Goal: Task Accomplishment & Management: Manage account settings

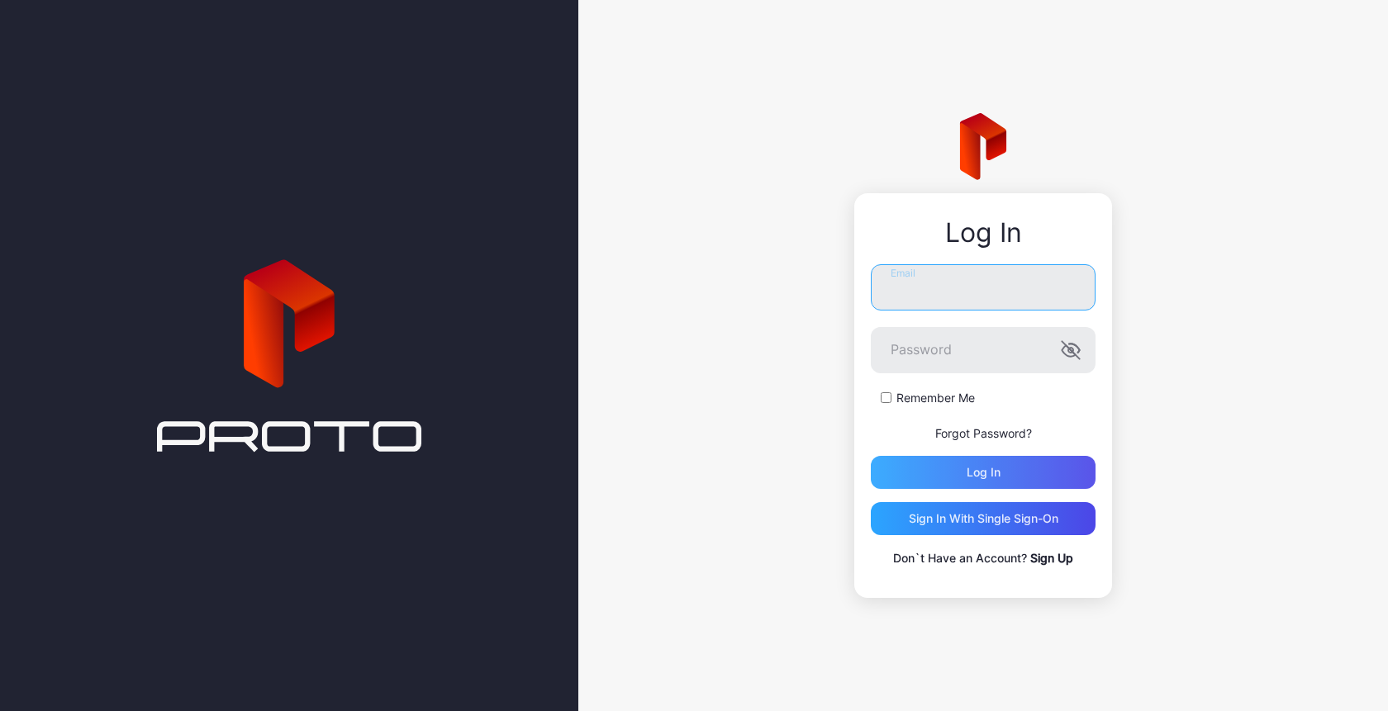
type input "**********"
click at [988, 469] on div "Log in" at bounding box center [984, 472] width 34 height 13
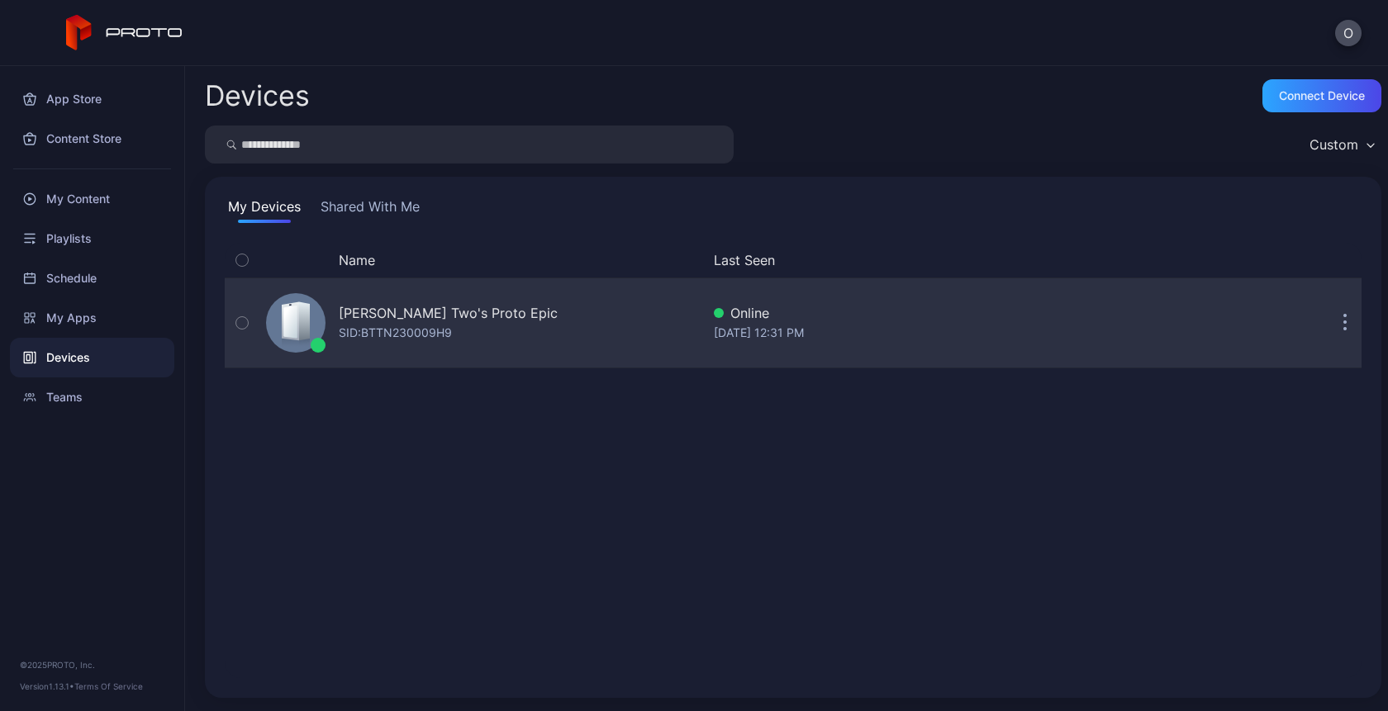
click at [529, 311] on div "Oksana Two's Proto Epic SID: BTTN230009H9" at bounding box center [479, 323] width 441 height 83
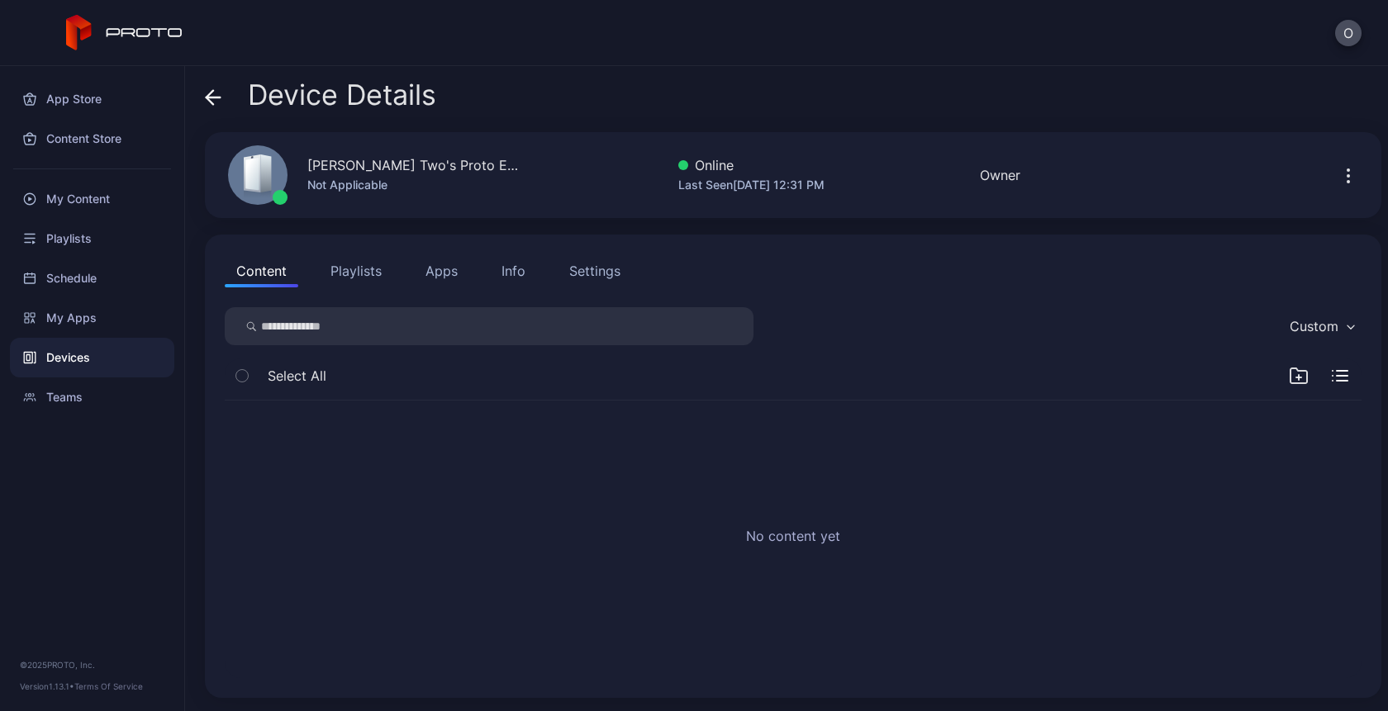
click at [513, 267] on div "Info" at bounding box center [514, 271] width 24 height 20
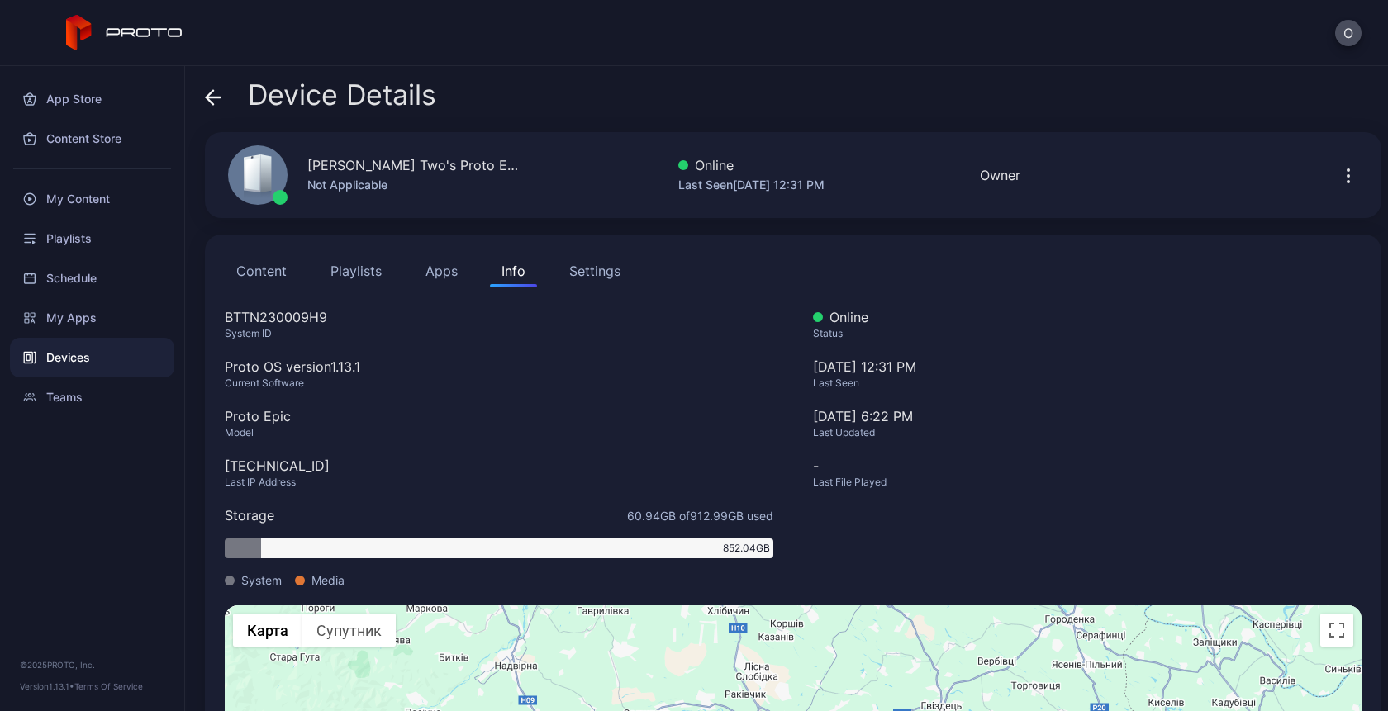
click at [219, 88] on span at bounding box center [213, 94] width 17 height 31
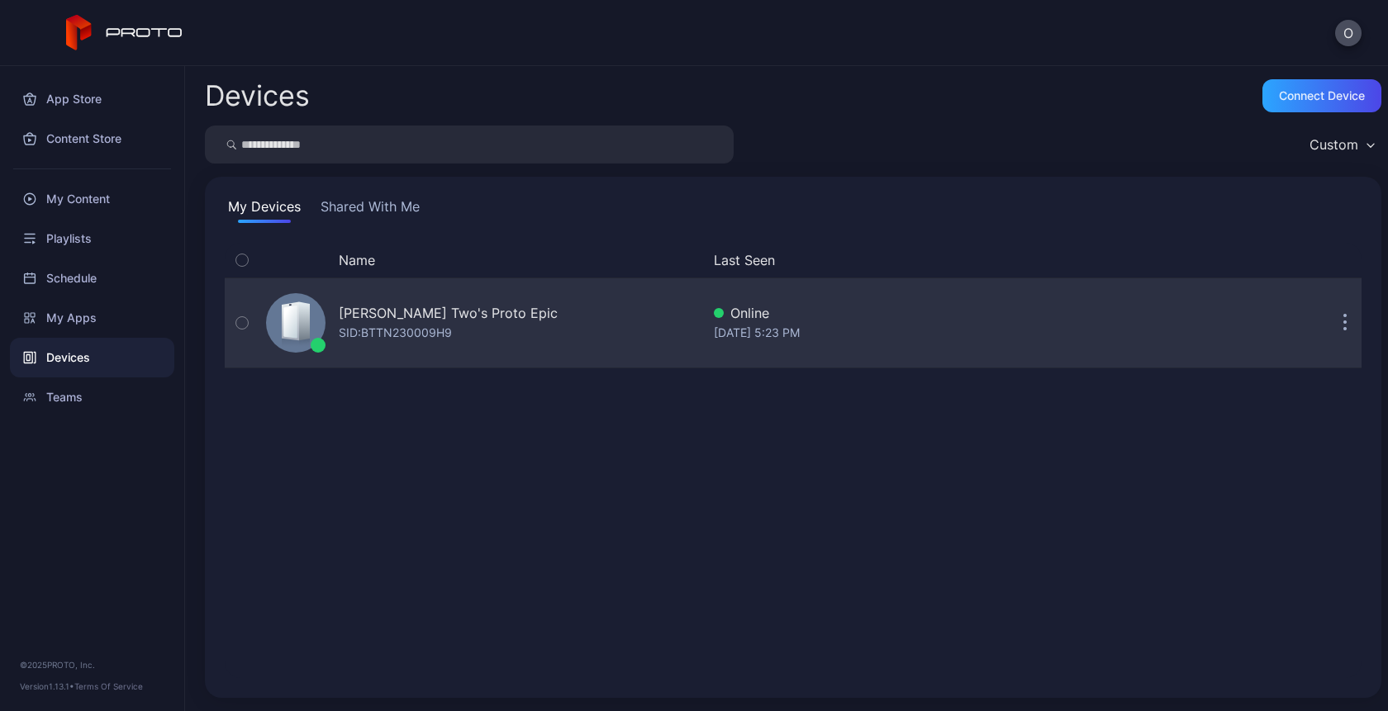
click at [1333, 321] on button "button" at bounding box center [1345, 323] width 33 height 33
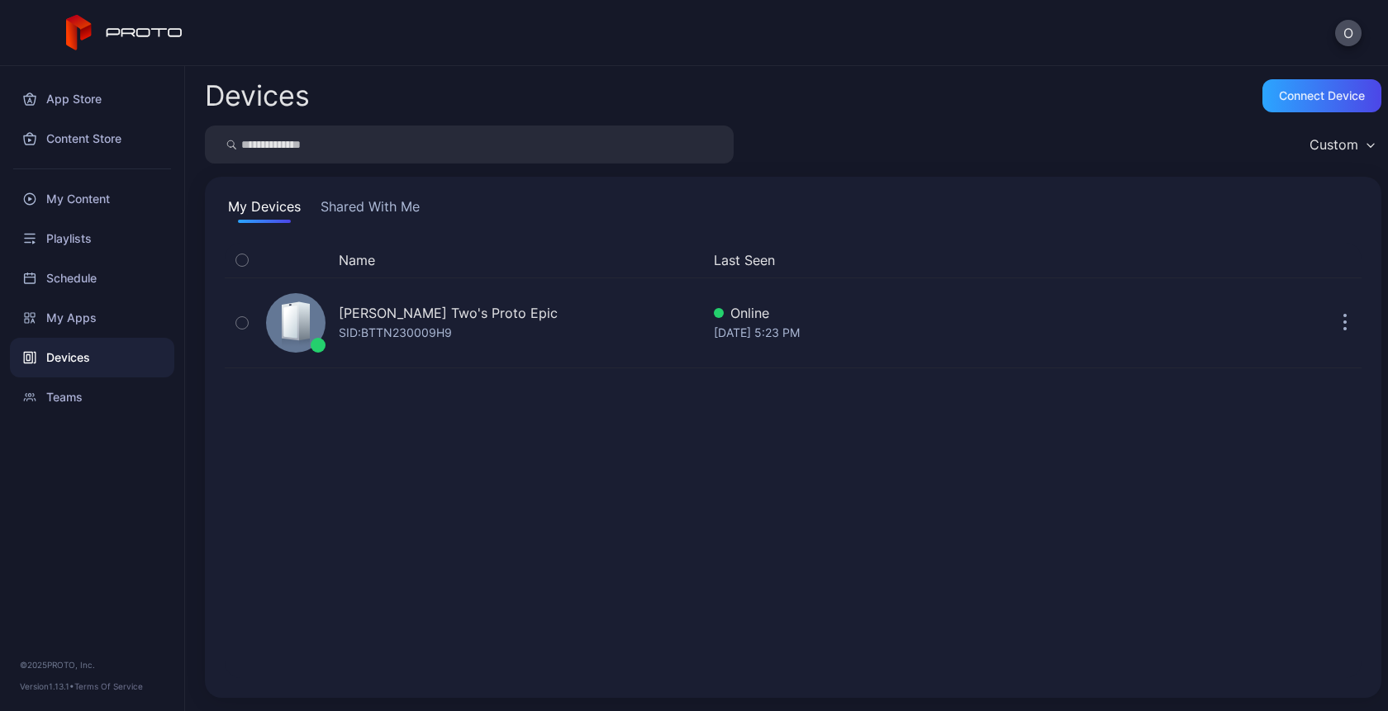
click at [1044, 442] on div "Name Last Seen Oksana Two's Proto Epic SID: BTTN230009H9 Online Sep 08, 2025 at…" at bounding box center [793, 460] width 1137 height 435
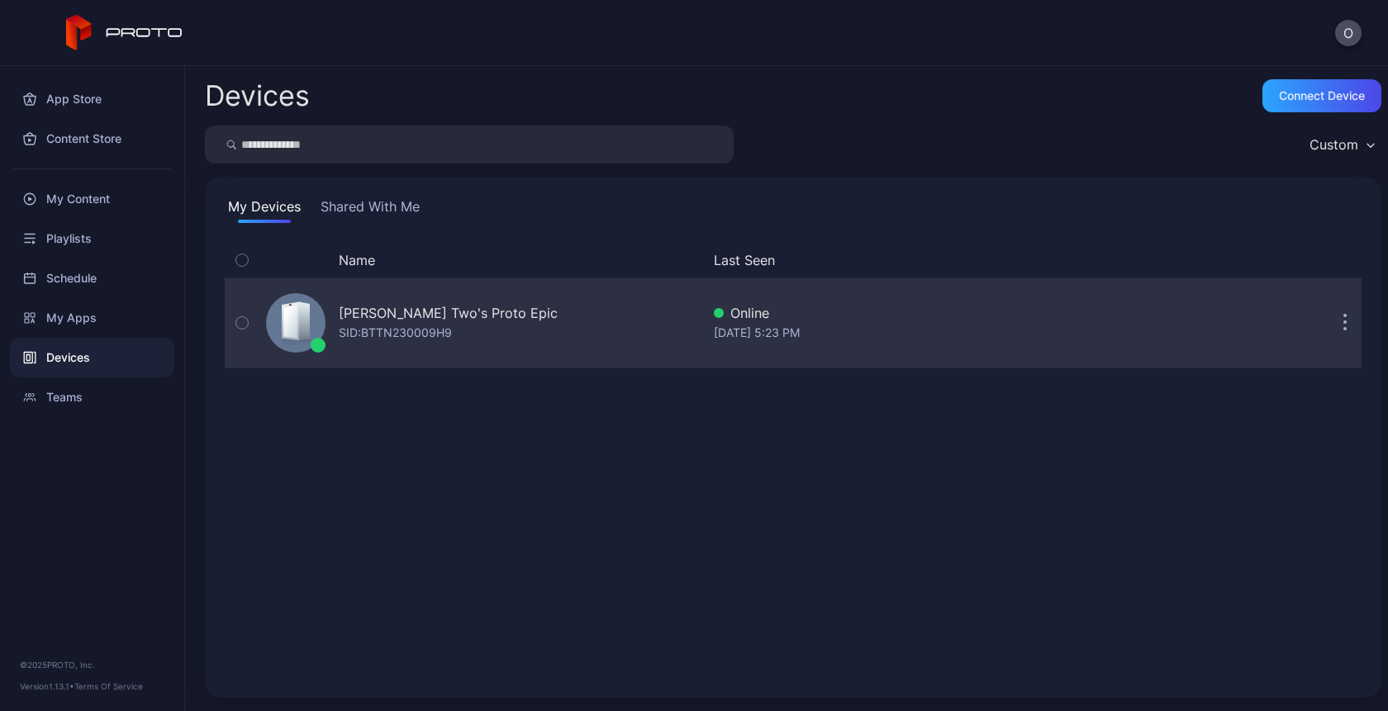
click at [1343, 326] on icon "button" at bounding box center [1345, 323] width 4 height 19
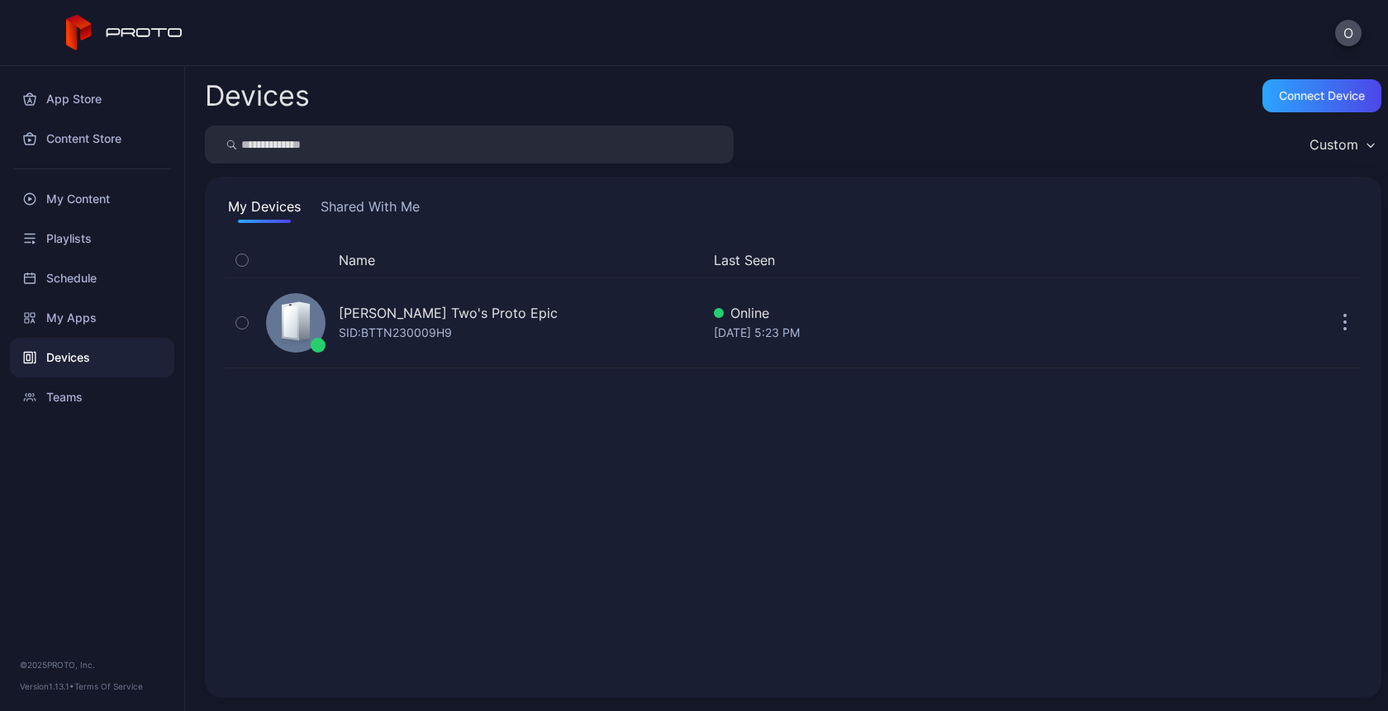
click at [1009, 647] on div "Name Last Seen Oksana Two's Proto Epic SID: BTTN230009H9 Online Sep 08, 2025 at…" at bounding box center [793, 460] width 1137 height 435
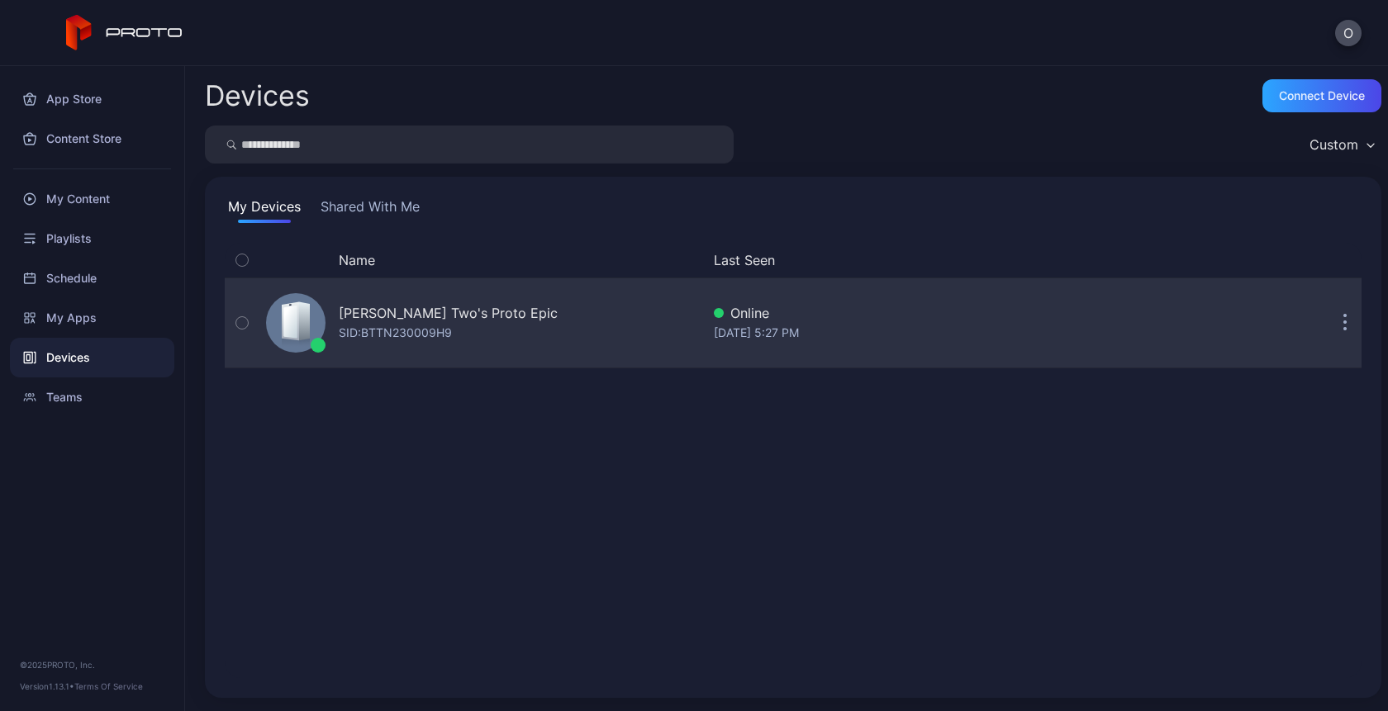
click at [1343, 320] on icon "button" at bounding box center [1345, 323] width 4 height 19
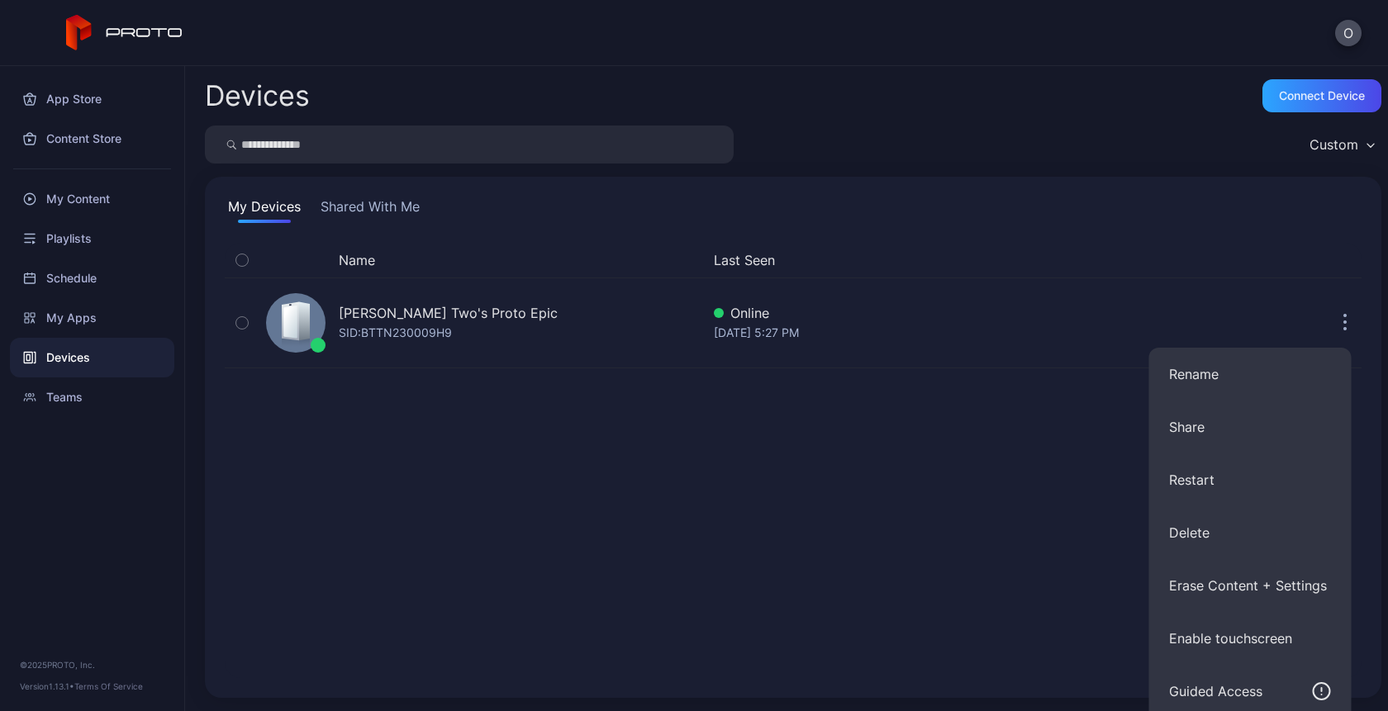
click at [617, 202] on div "My Devices Shared With Me Name Last Seen Oksana Two's Proto Epic SID: BTTN23000…" at bounding box center [793, 437] width 1177 height 521
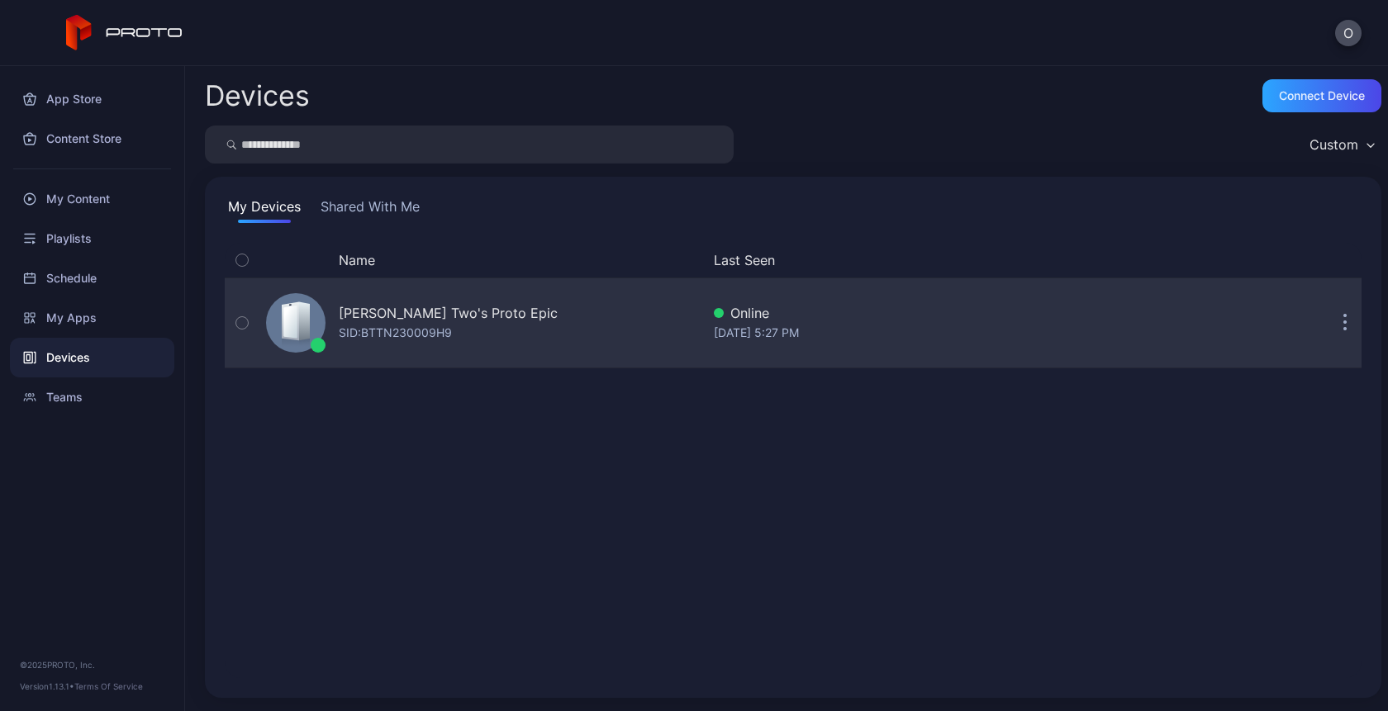
click at [578, 308] on div "Oksana Two's Proto Epic SID: BTTN230009H9" at bounding box center [479, 323] width 441 height 83
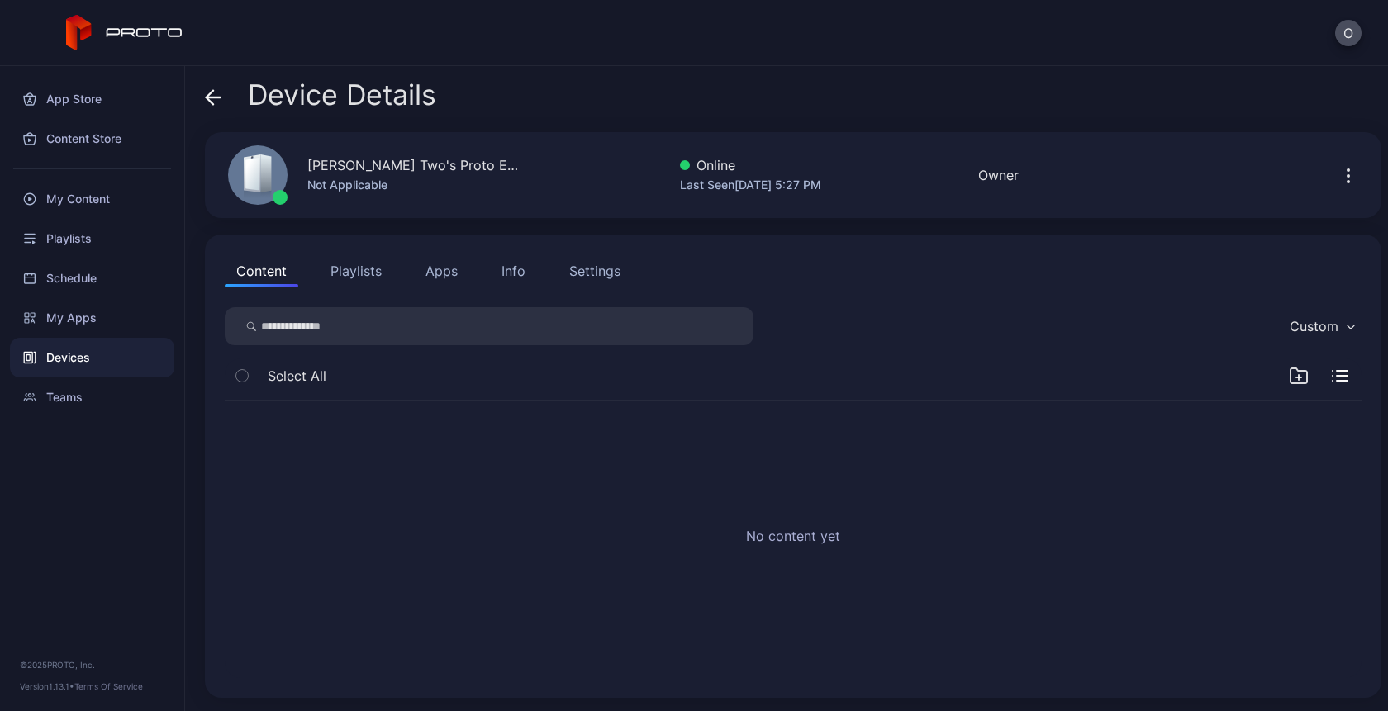
click at [1339, 167] on icon "button" at bounding box center [1349, 176] width 20 height 20
click at [511, 277] on div "Info" at bounding box center [514, 271] width 24 height 20
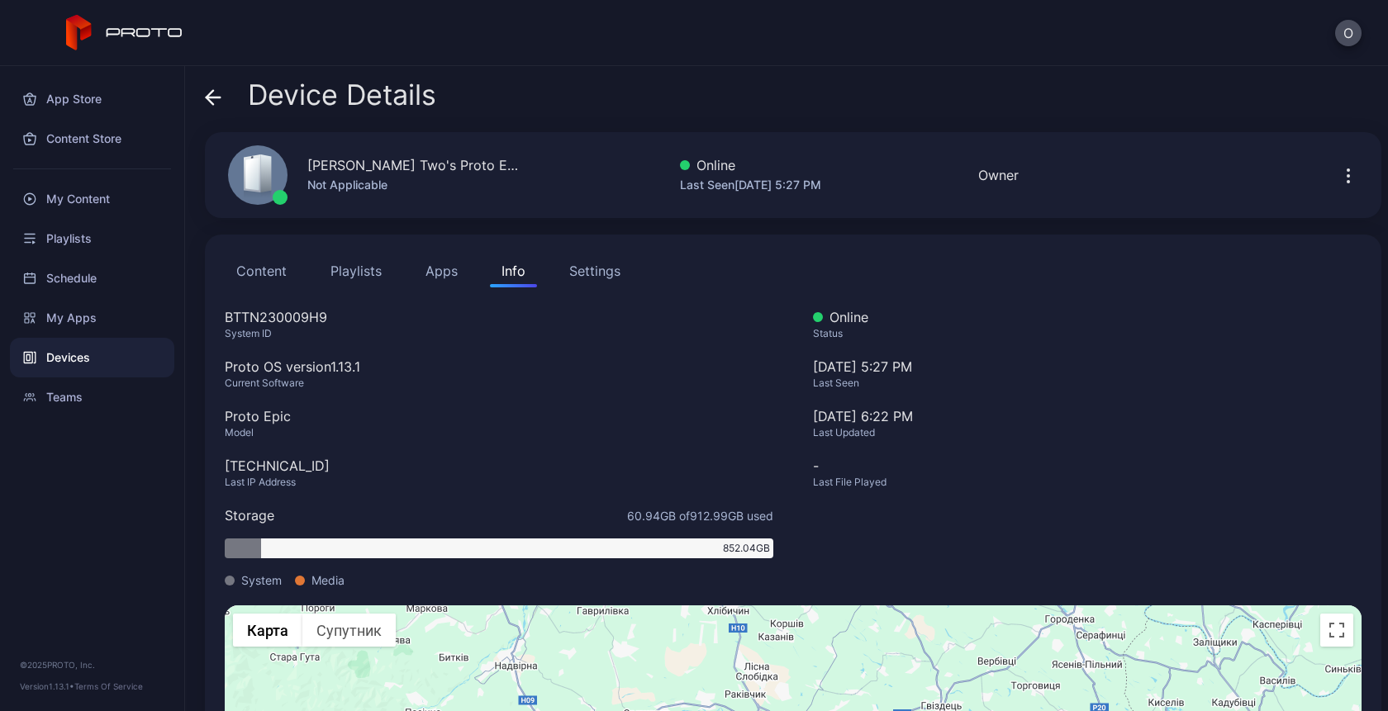
click at [609, 271] on div "Settings" at bounding box center [594, 271] width 51 height 20
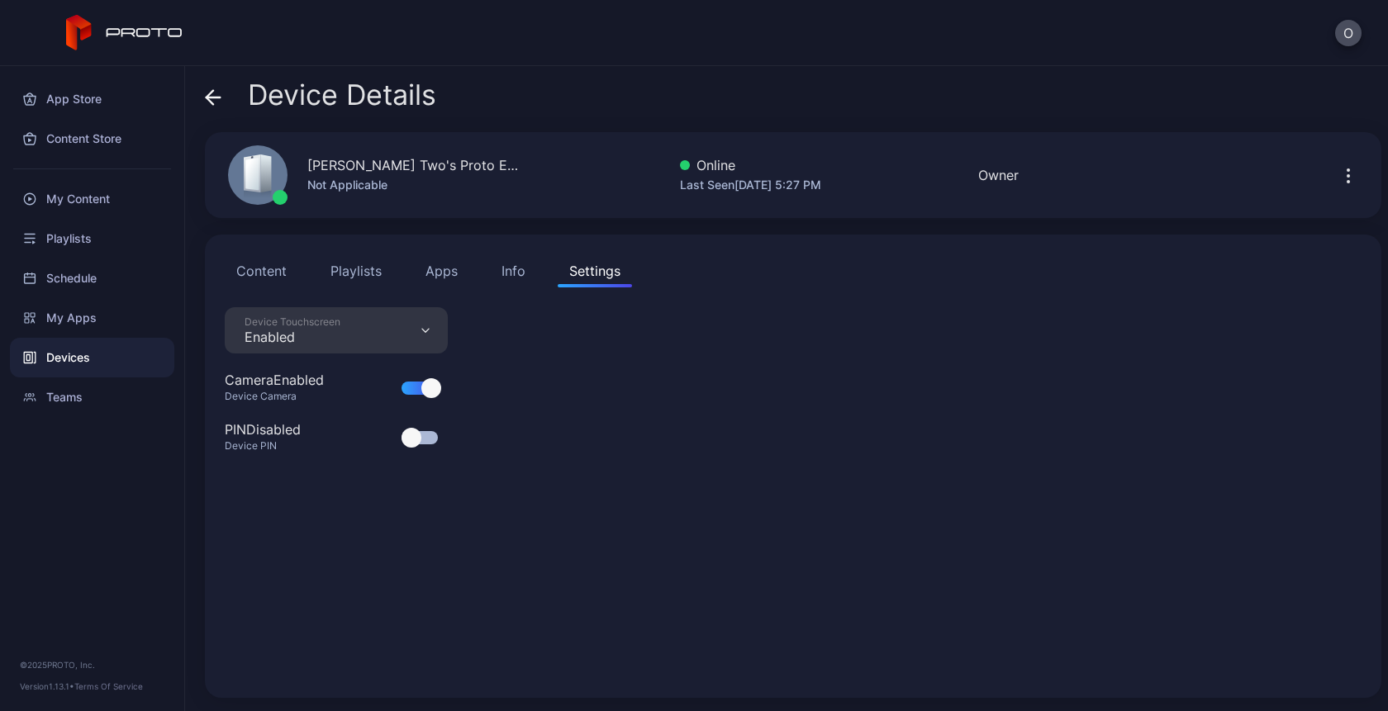
click at [1339, 184] on icon "button" at bounding box center [1349, 176] width 20 height 20
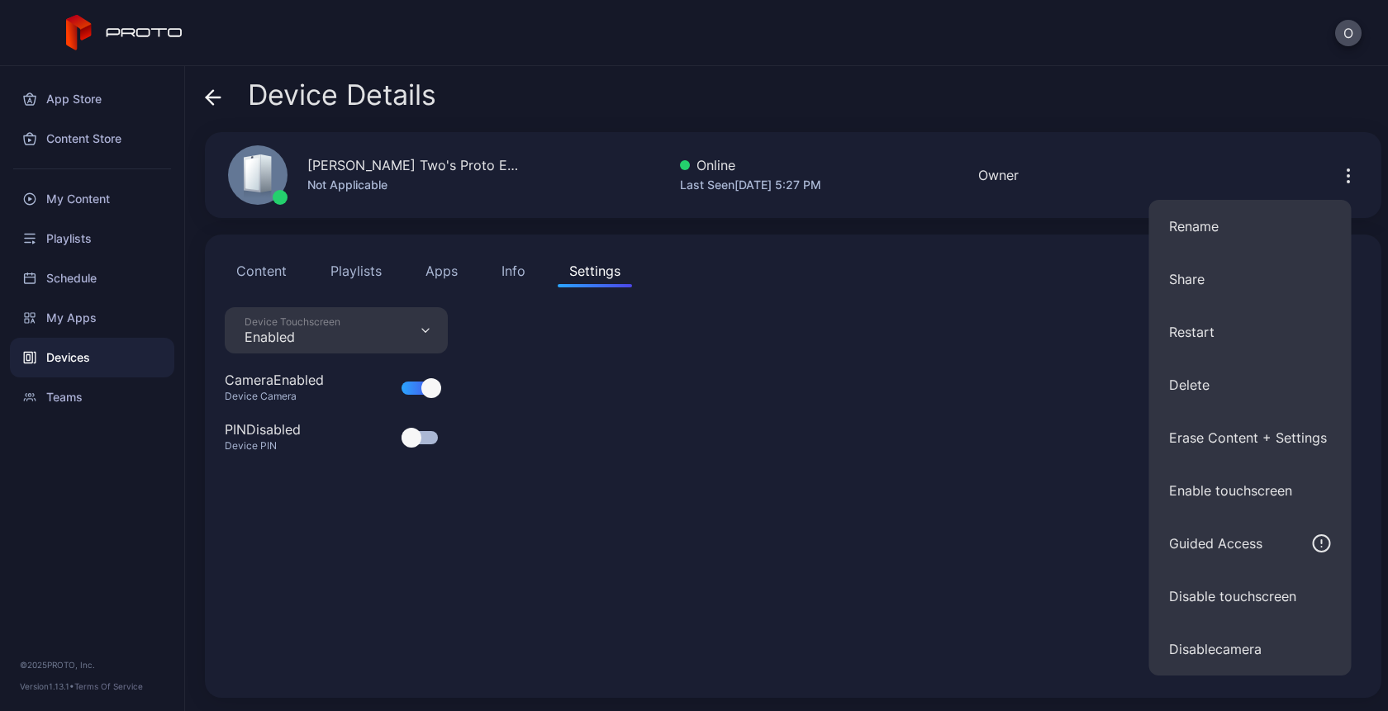
click at [895, 223] on div "Device Details Oksana Two's Proto Epic Not Applicable Online Last Seen [DATE] 5…" at bounding box center [786, 388] width 1203 height 645
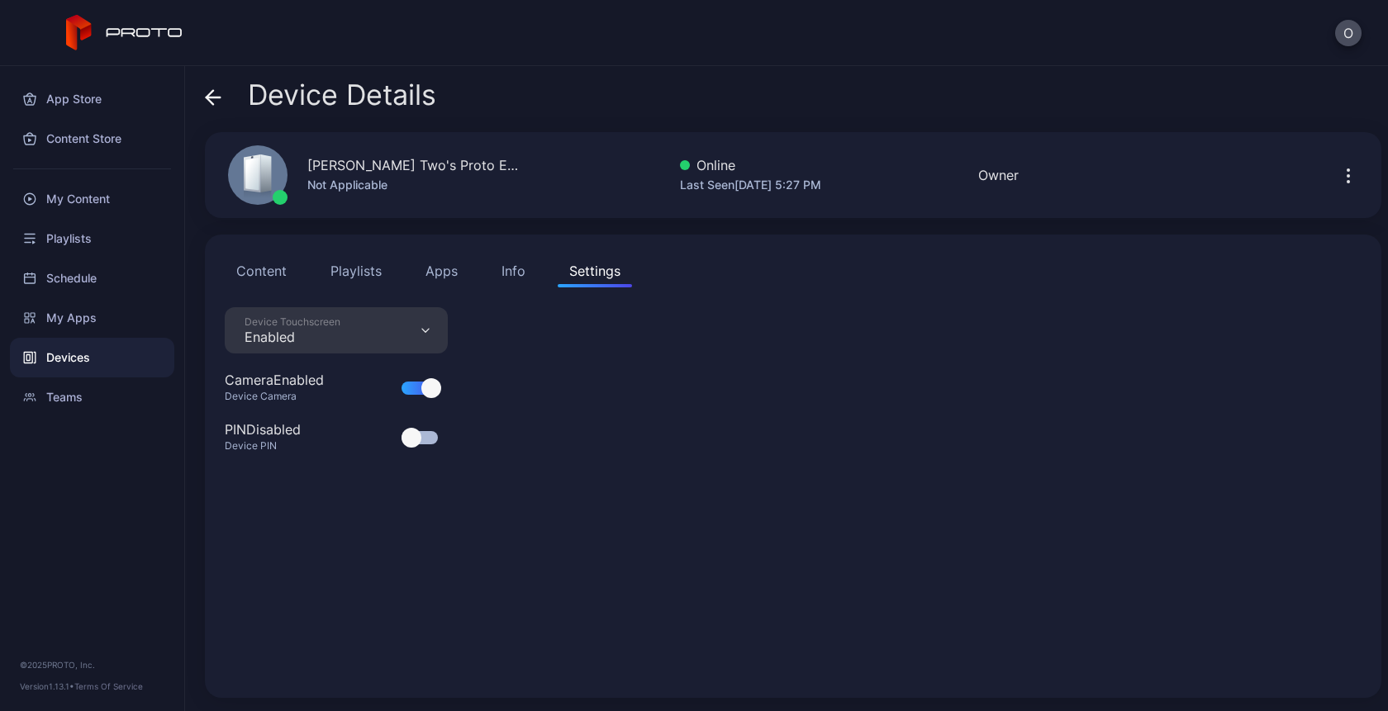
click at [208, 96] on icon at bounding box center [210, 97] width 7 height 14
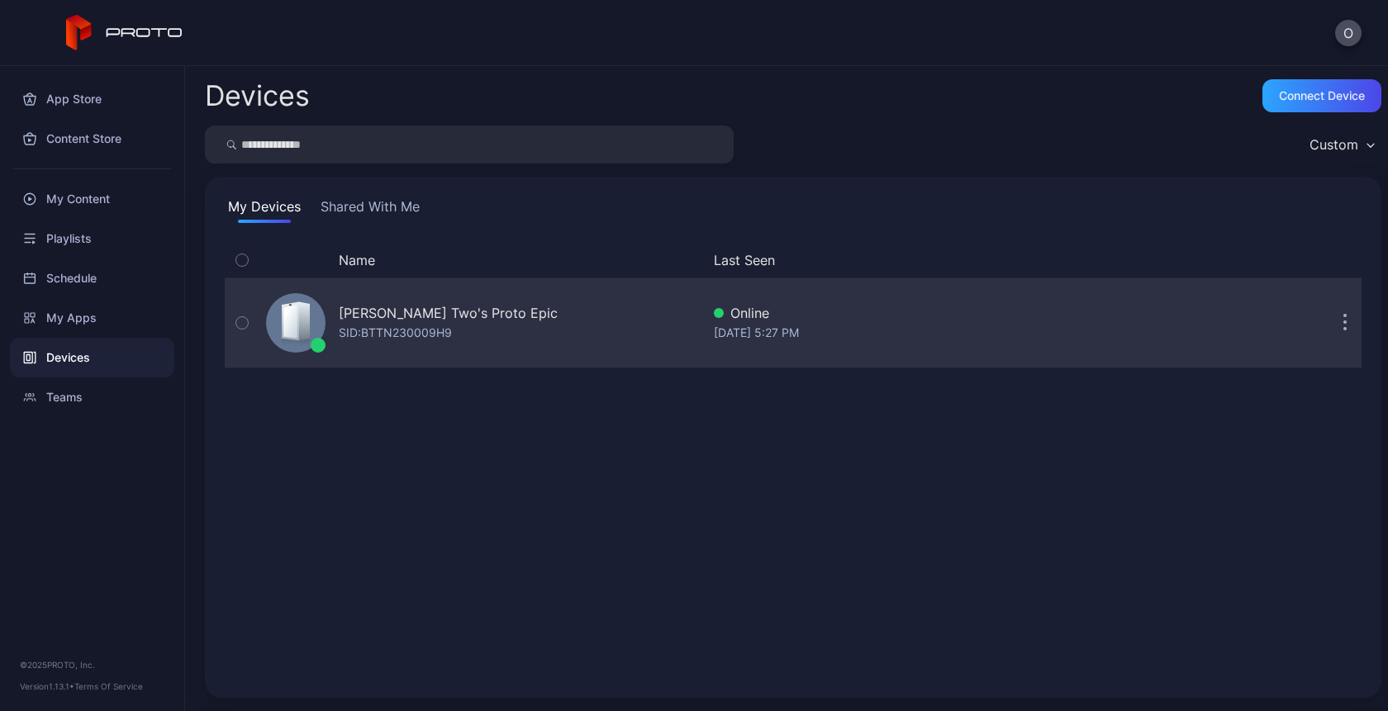
click at [1344, 330] on icon "button" at bounding box center [1345, 331] width 2 height 2
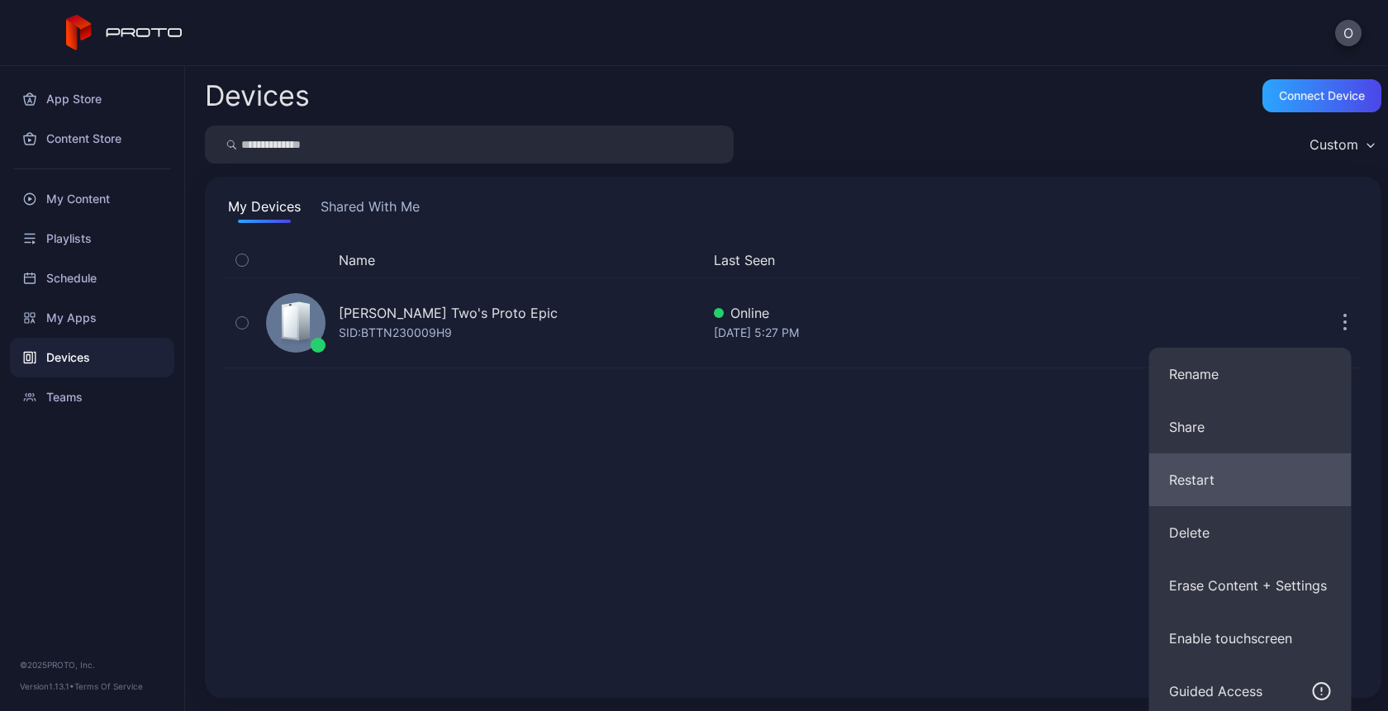
scroll to position [112, 0]
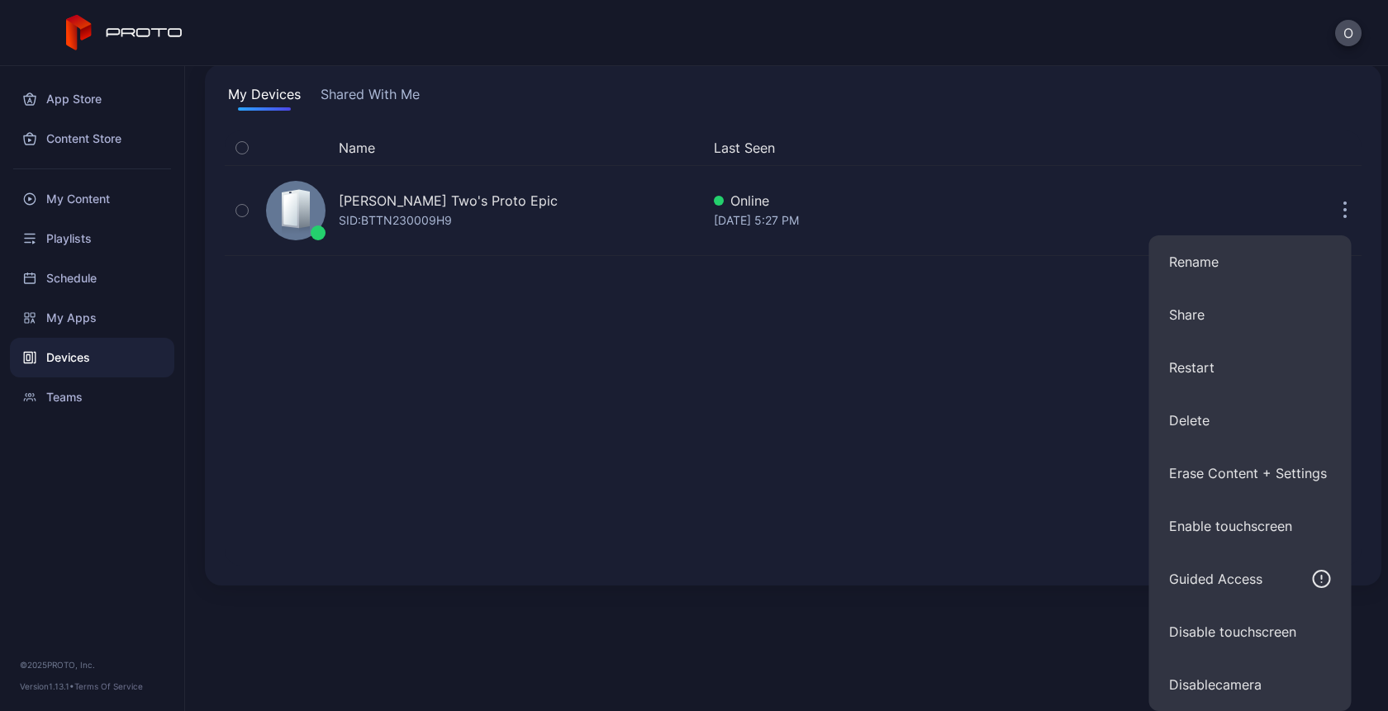
click at [1004, 508] on div "Name Last Seen Oksana Two's Proto Epic SID: BTTN230009H9 Online [DATE] 5:27 PM" at bounding box center [793, 348] width 1137 height 435
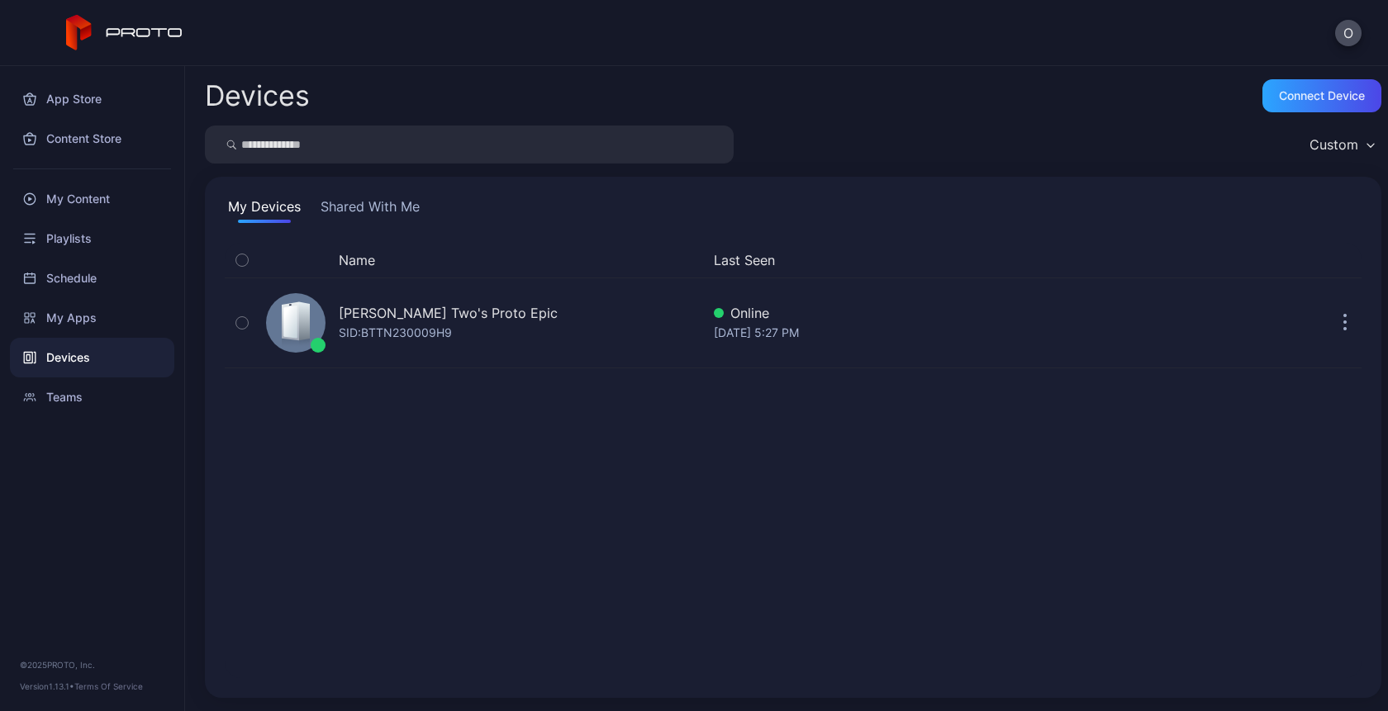
scroll to position [0, 0]
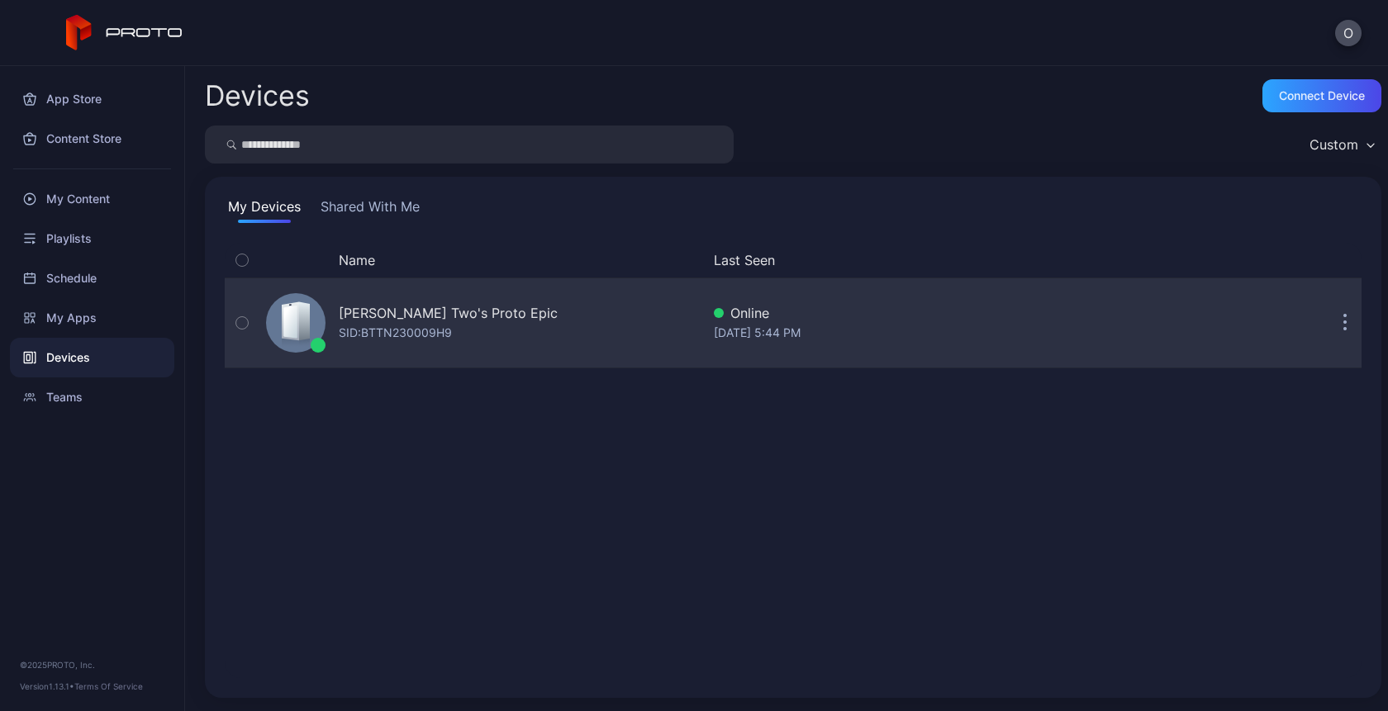
click at [1344, 325] on icon "button" at bounding box center [1345, 324] width 2 height 2
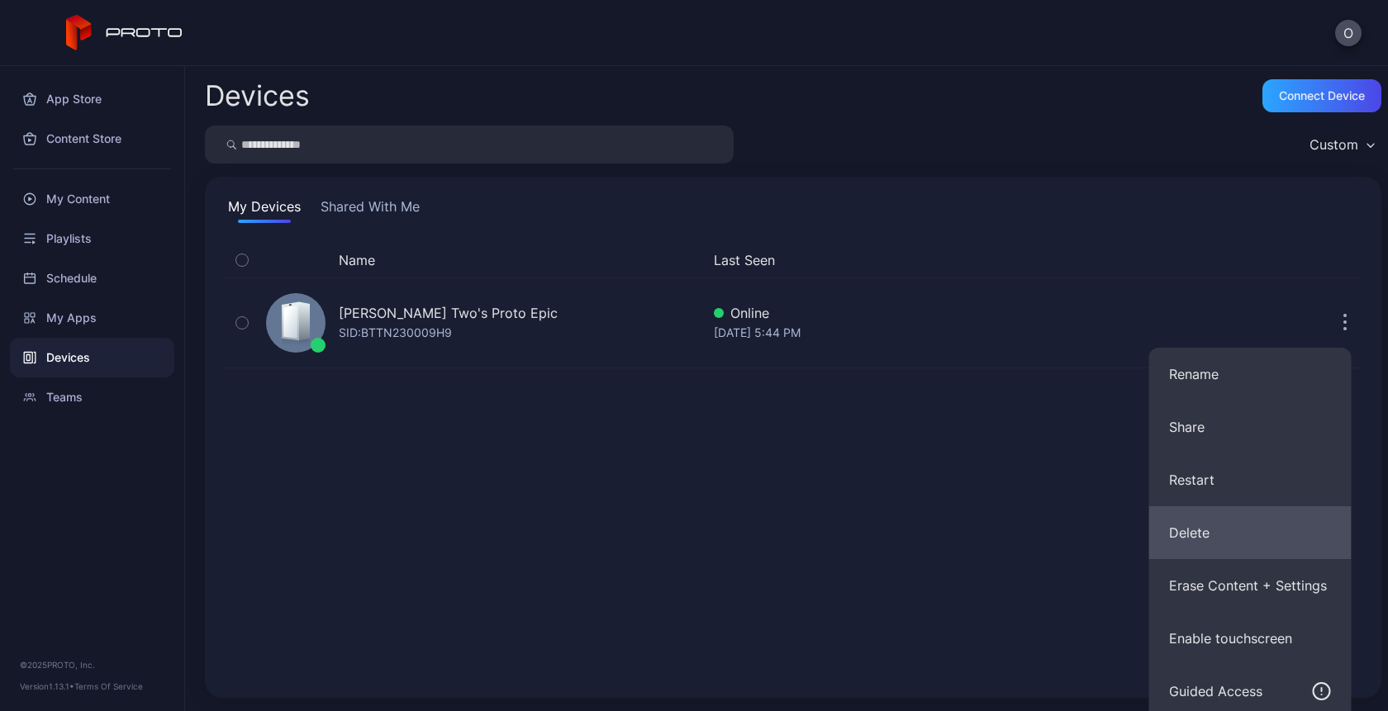
click at [1208, 522] on button "Delete" at bounding box center [1250, 532] width 202 height 53
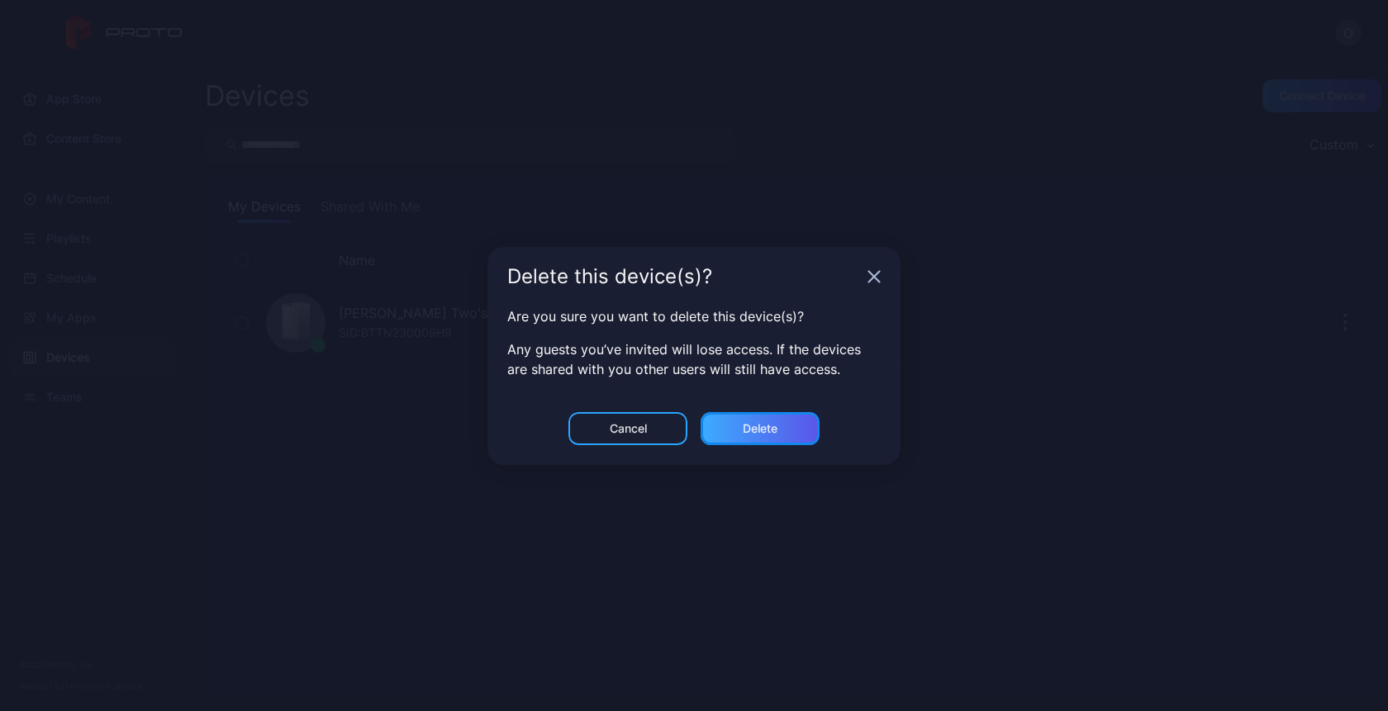
click at [764, 438] on div "Delete" at bounding box center [760, 428] width 119 height 33
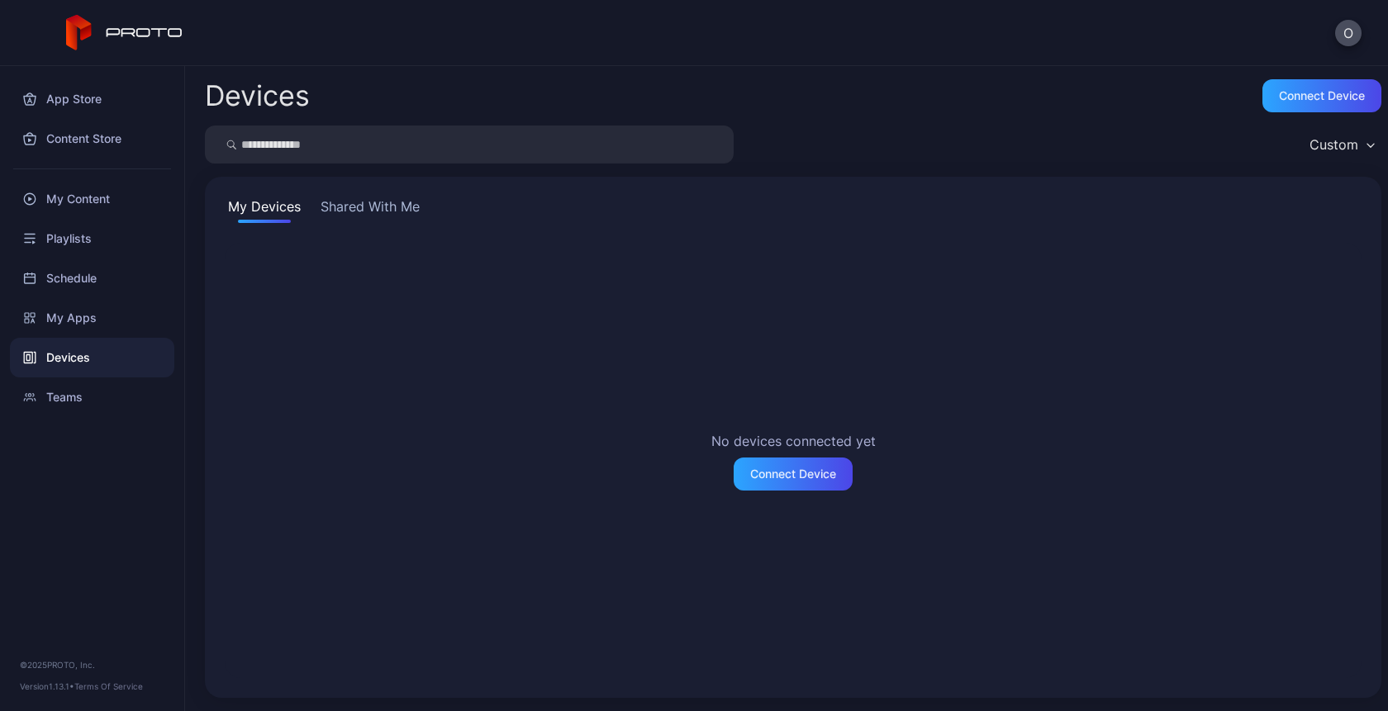
click at [93, 360] on div "Devices" at bounding box center [92, 358] width 164 height 40
click at [790, 470] on div "Connect Device" at bounding box center [793, 474] width 86 height 13
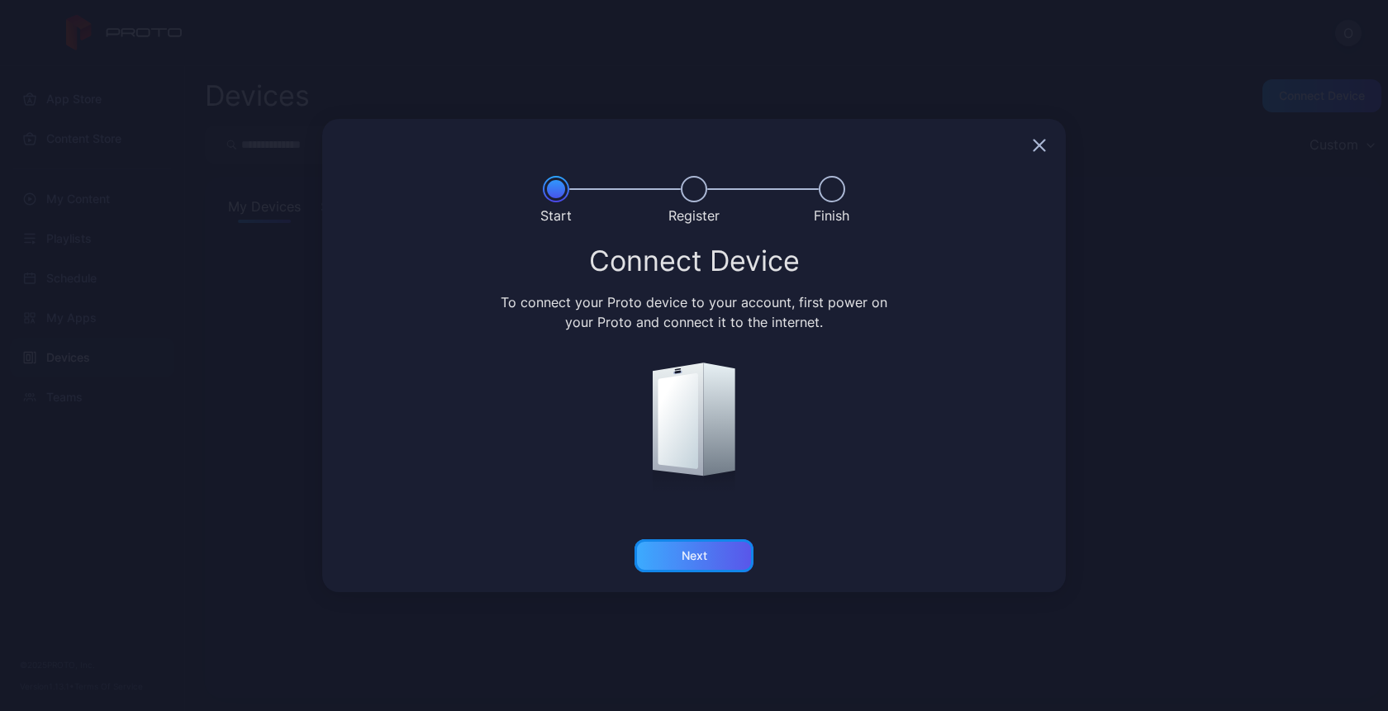
click at [708, 558] on div "Next" at bounding box center [694, 556] width 119 height 33
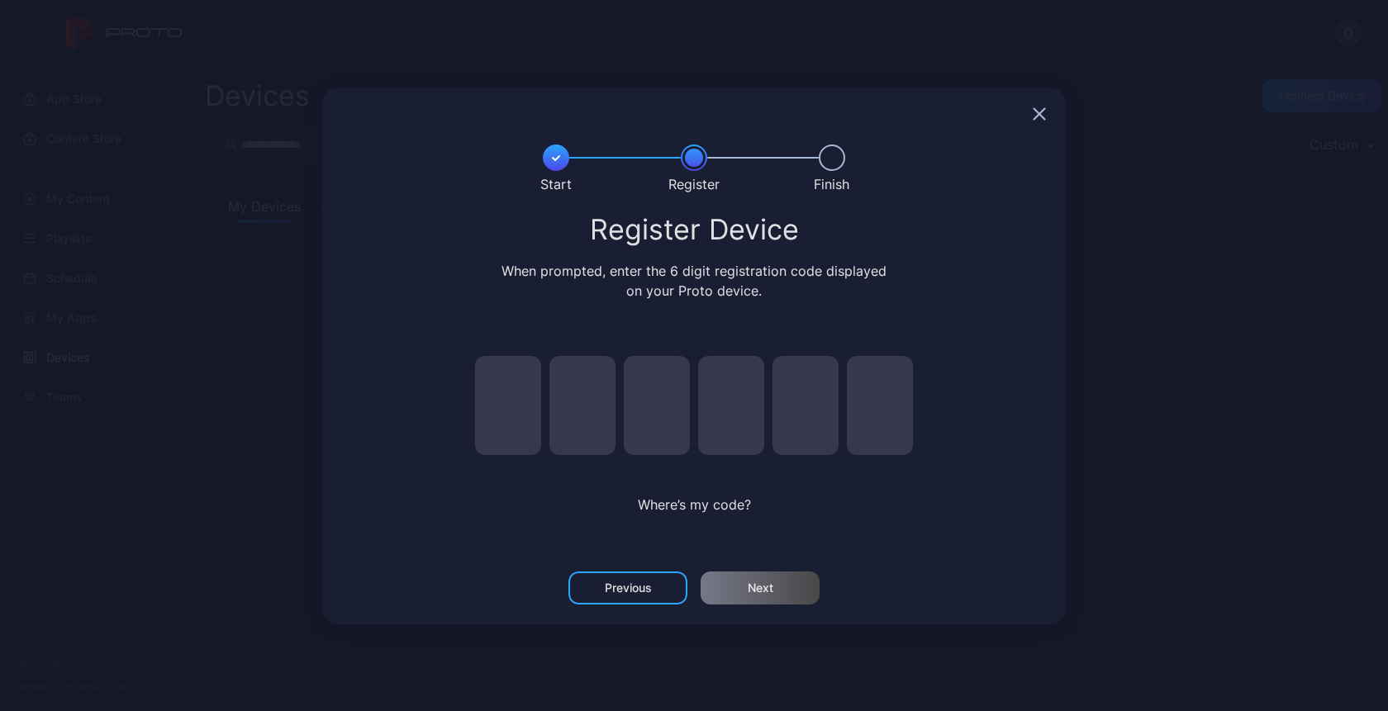
click at [525, 394] on input "pin code 1 of 6" at bounding box center [508, 405] width 66 height 99
type input "*"
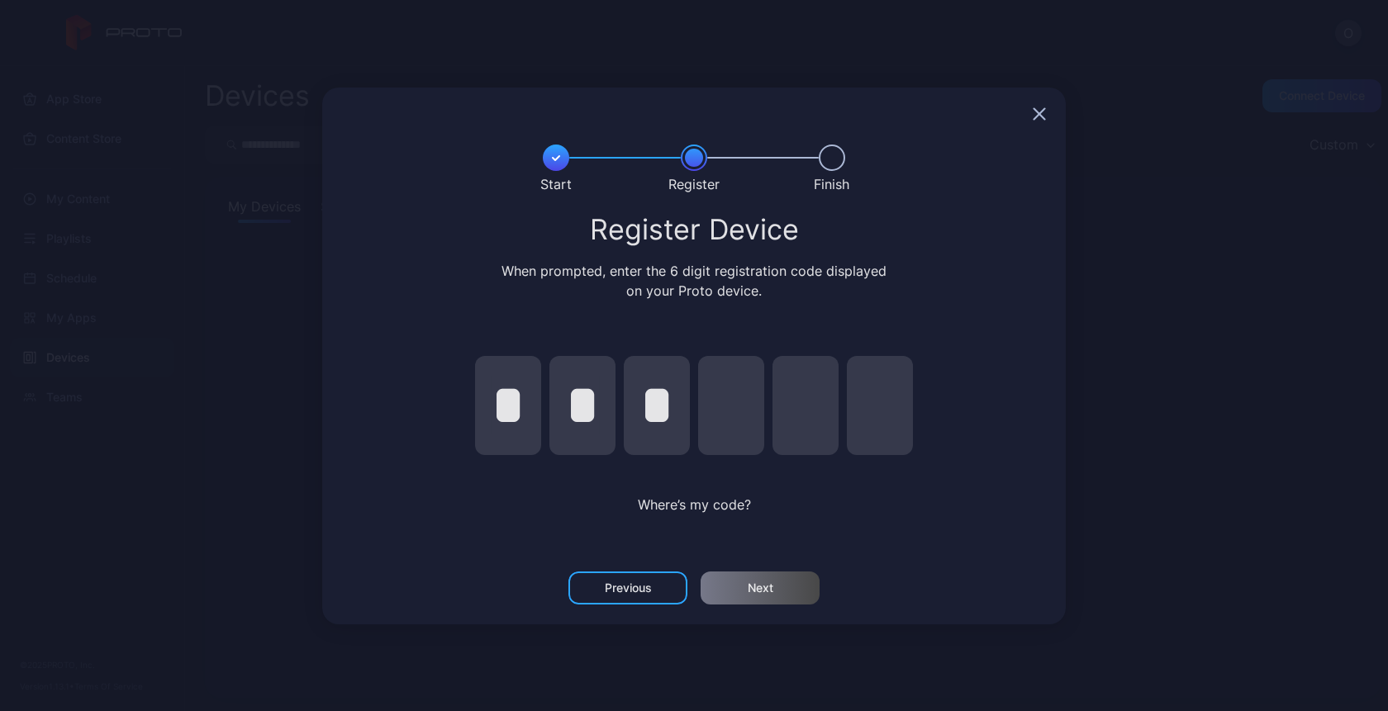
type input "*"
click at [814, 595] on div "Next" at bounding box center [760, 588] width 119 height 33
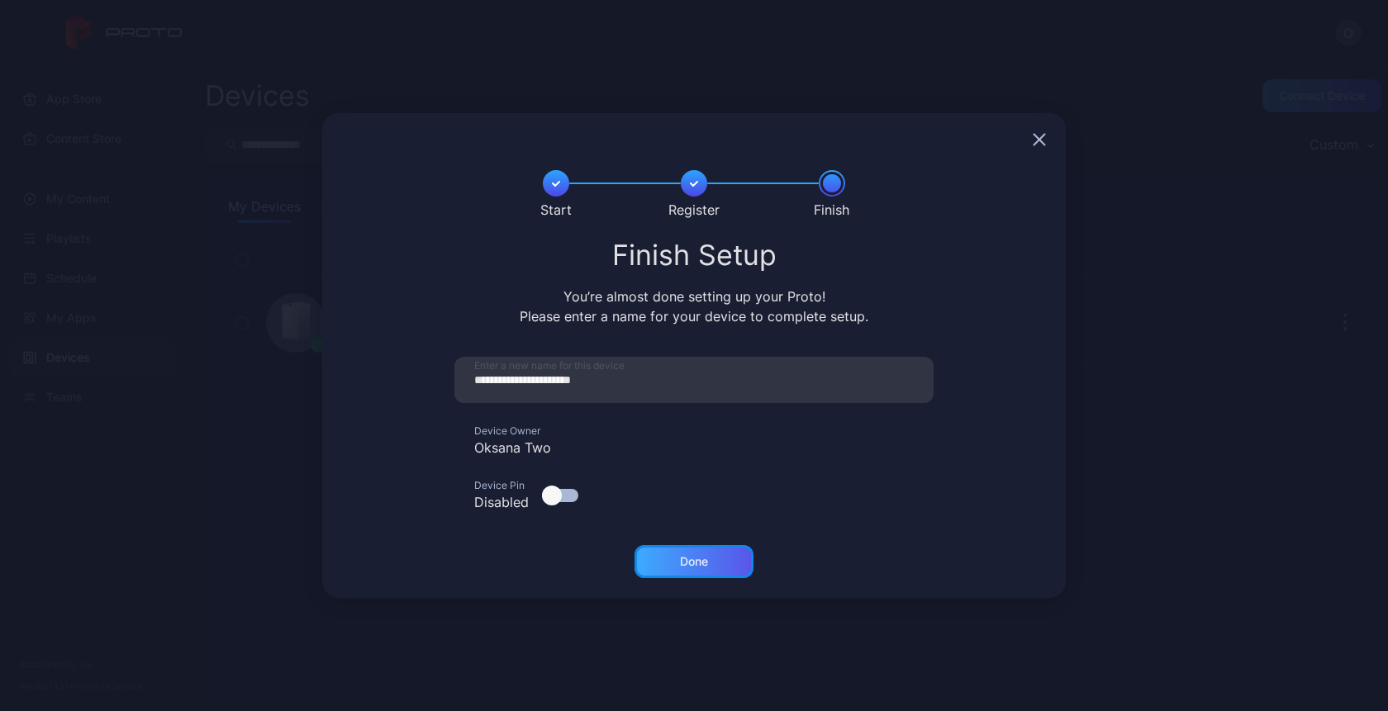
click at [707, 554] on div "Done" at bounding box center [694, 561] width 119 height 33
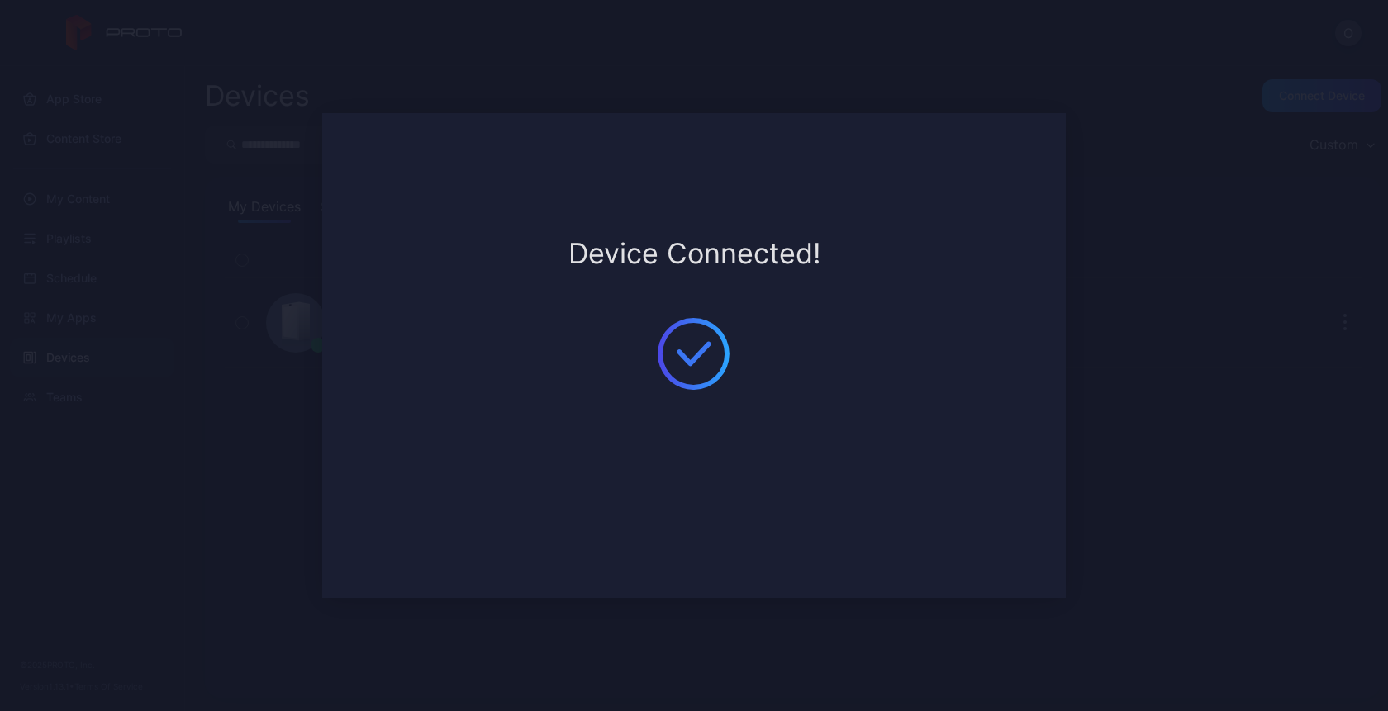
click at [1129, 225] on div "**********" at bounding box center [694, 355] width 1388 height 711
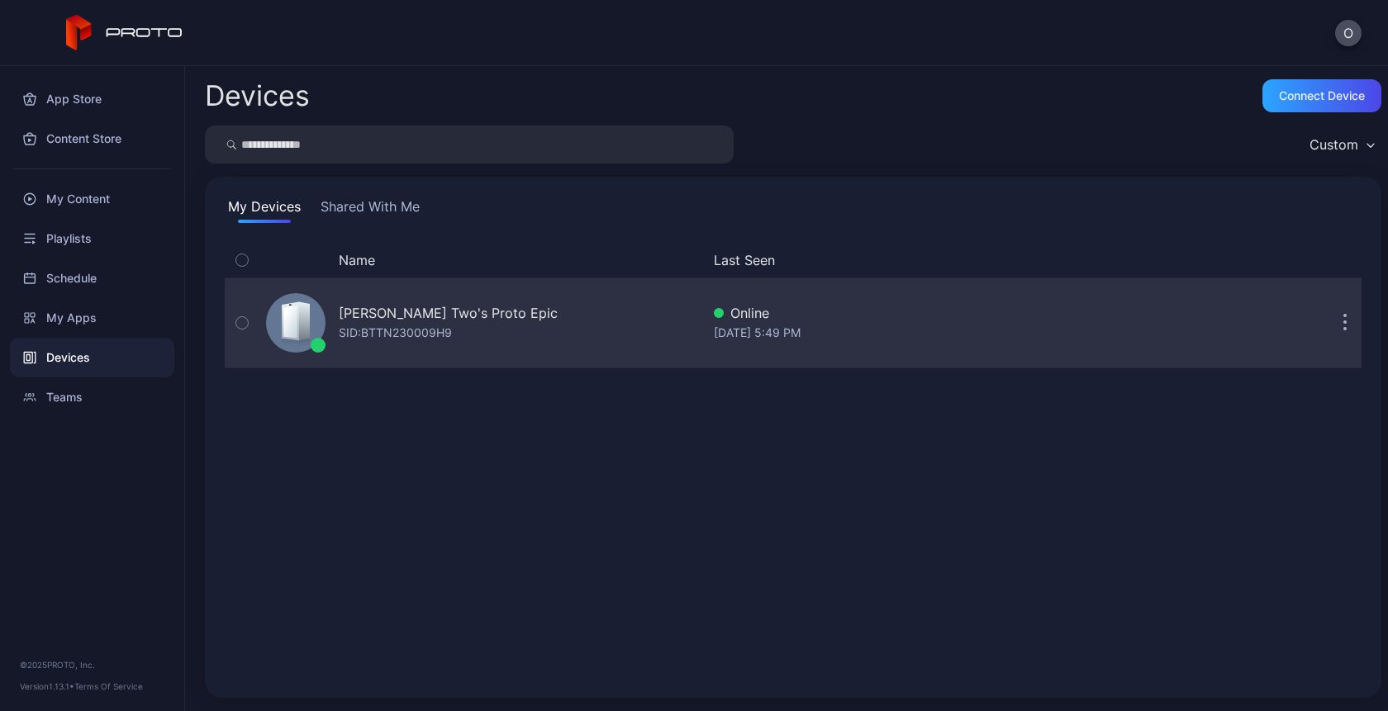
click at [1329, 310] on button "button" at bounding box center [1345, 323] width 33 height 33
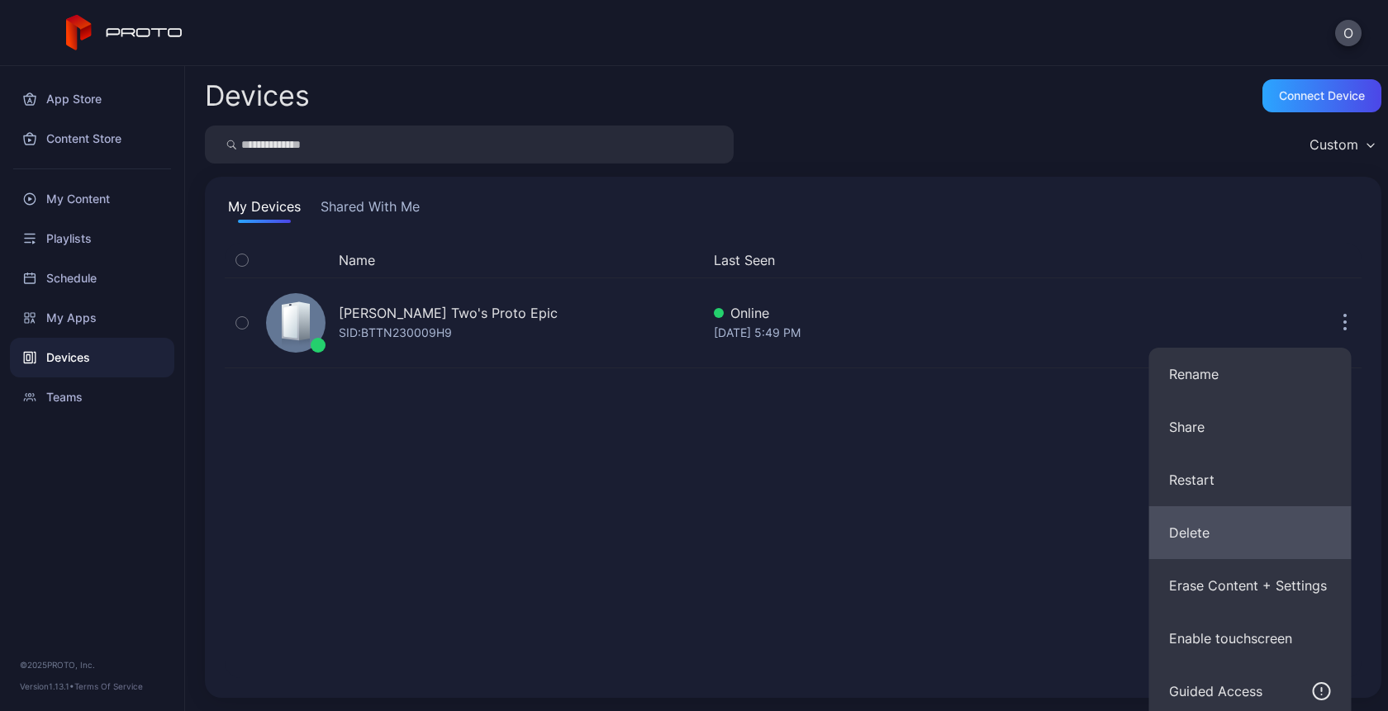
scroll to position [112, 0]
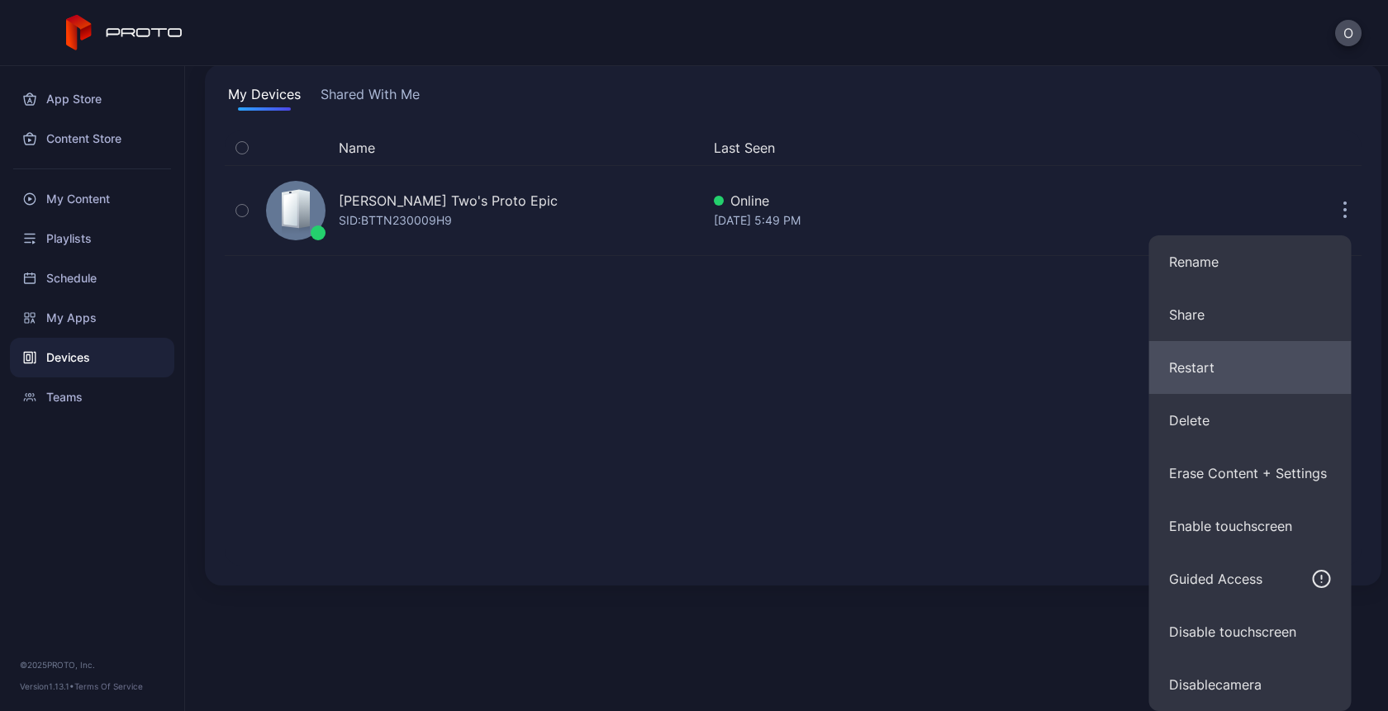
click at [1224, 372] on button "Restart" at bounding box center [1250, 367] width 202 height 53
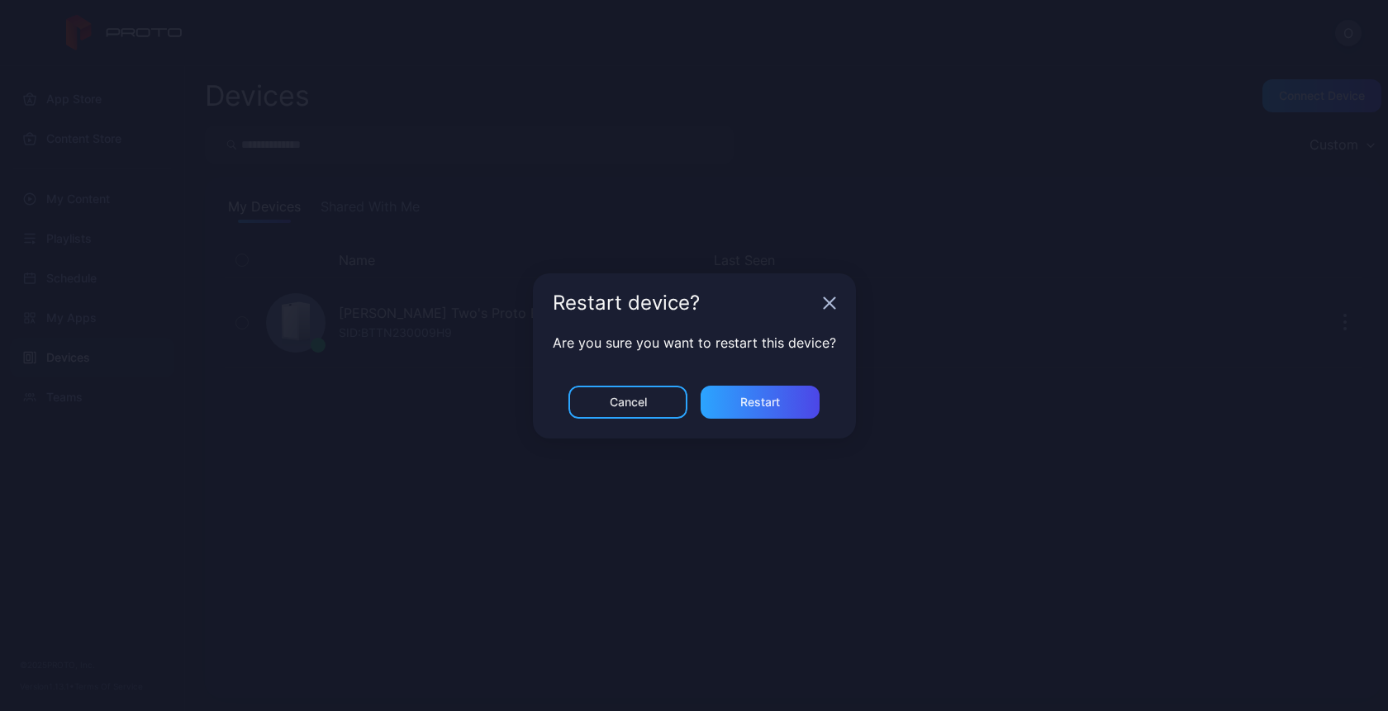
scroll to position [0, 0]
click at [749, 401] on div "Restart" at bounding box center [760, 402] width 40 height 13
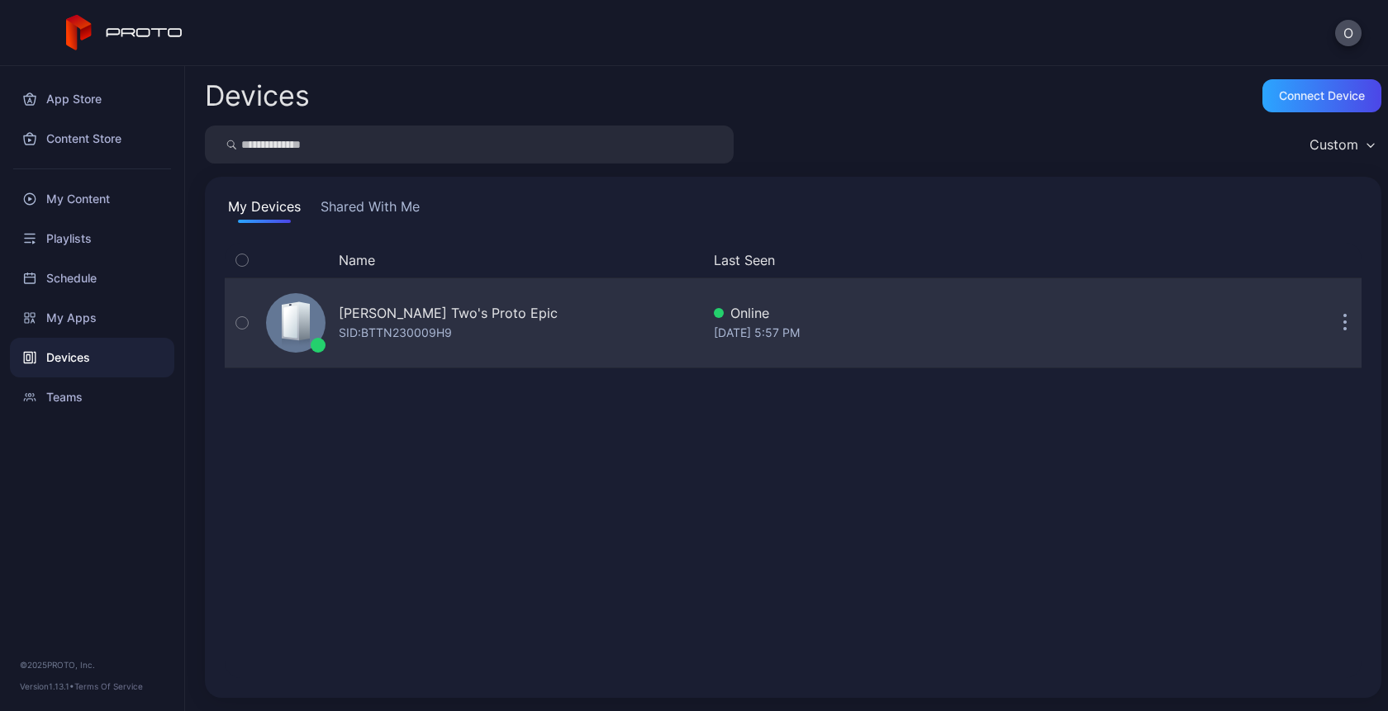
click at [1334, 311] on button "button" at bounding box center [1345, 323] width 33 height 33
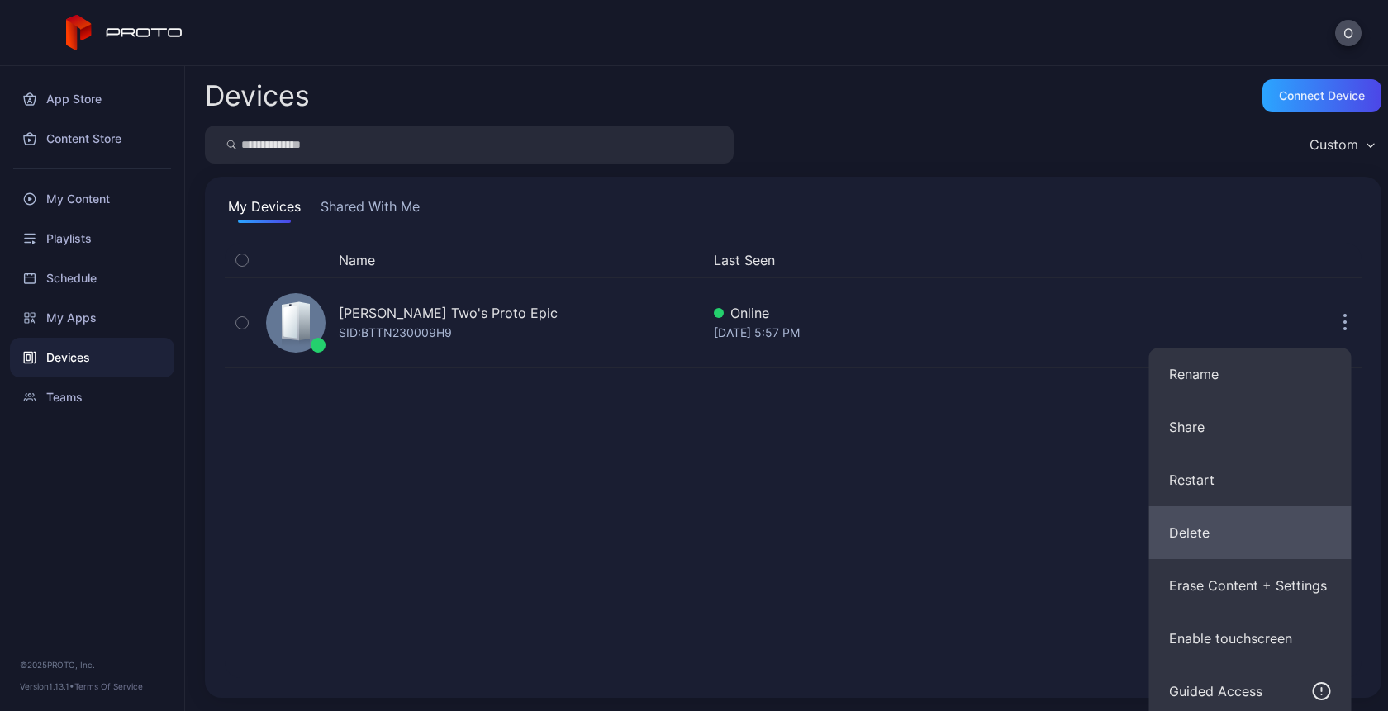
click at [1210, 536] on button "Delete" at bounding box center [1250, 532] width 202 height 53
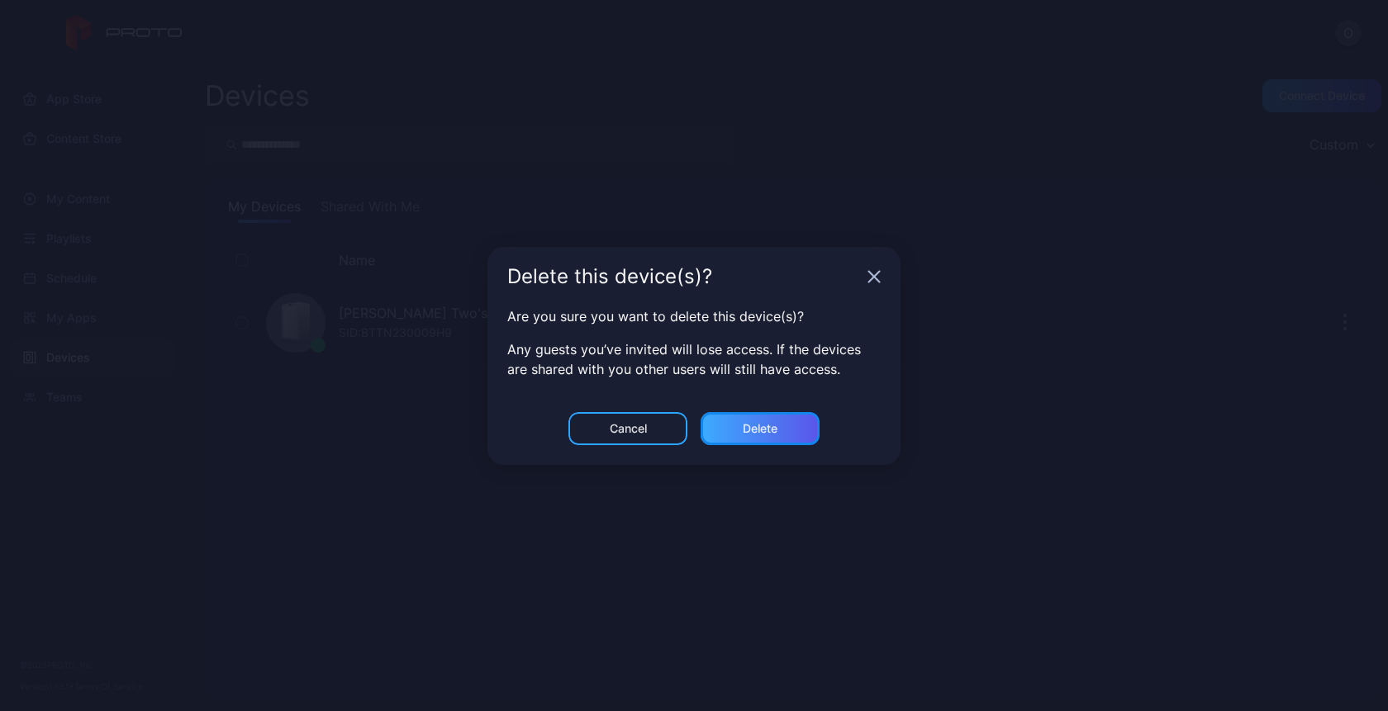
click at [757, 440] on div "Delete" at bounding box center [760, 428] width 119 height 33
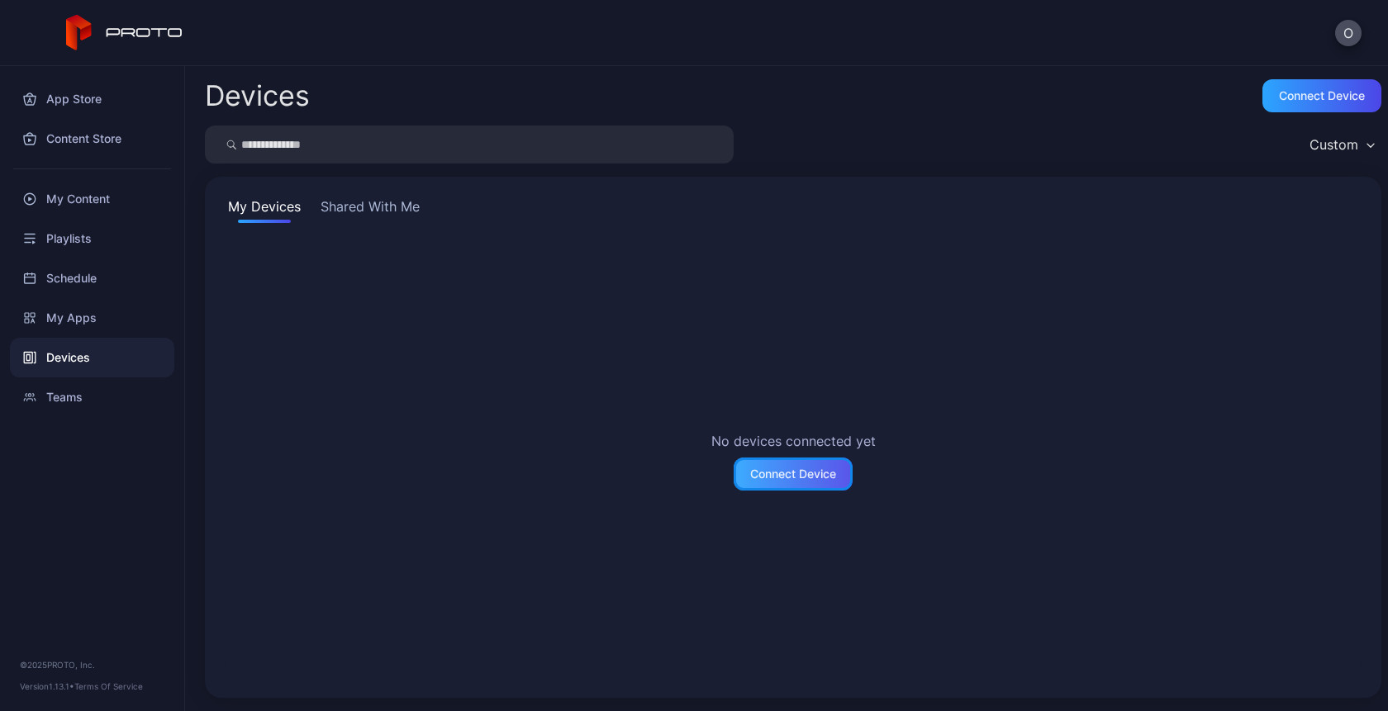
click at [806, 468] on div "Connect Device" at bounding box center [793, 474] width 86 height 13
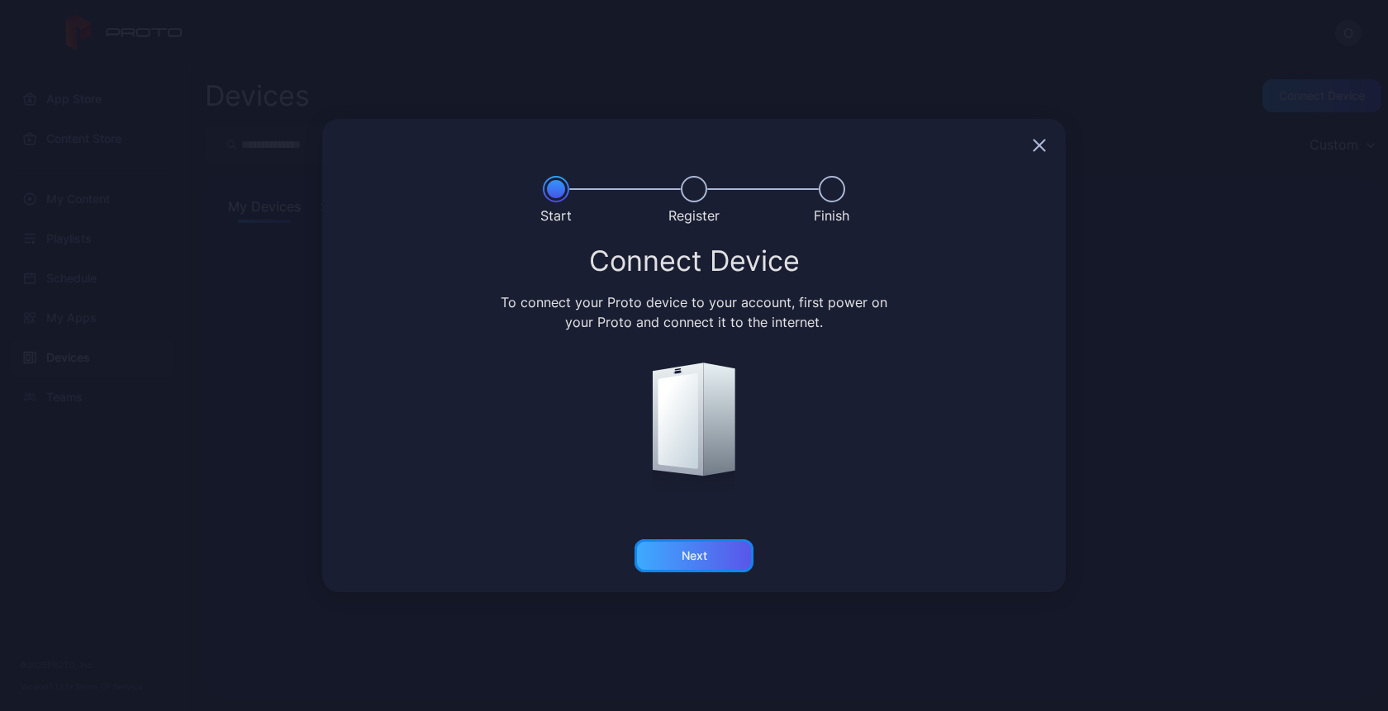
click at [690, 549] on div "Next" at bounding box center [695, 555] width 26 height 13
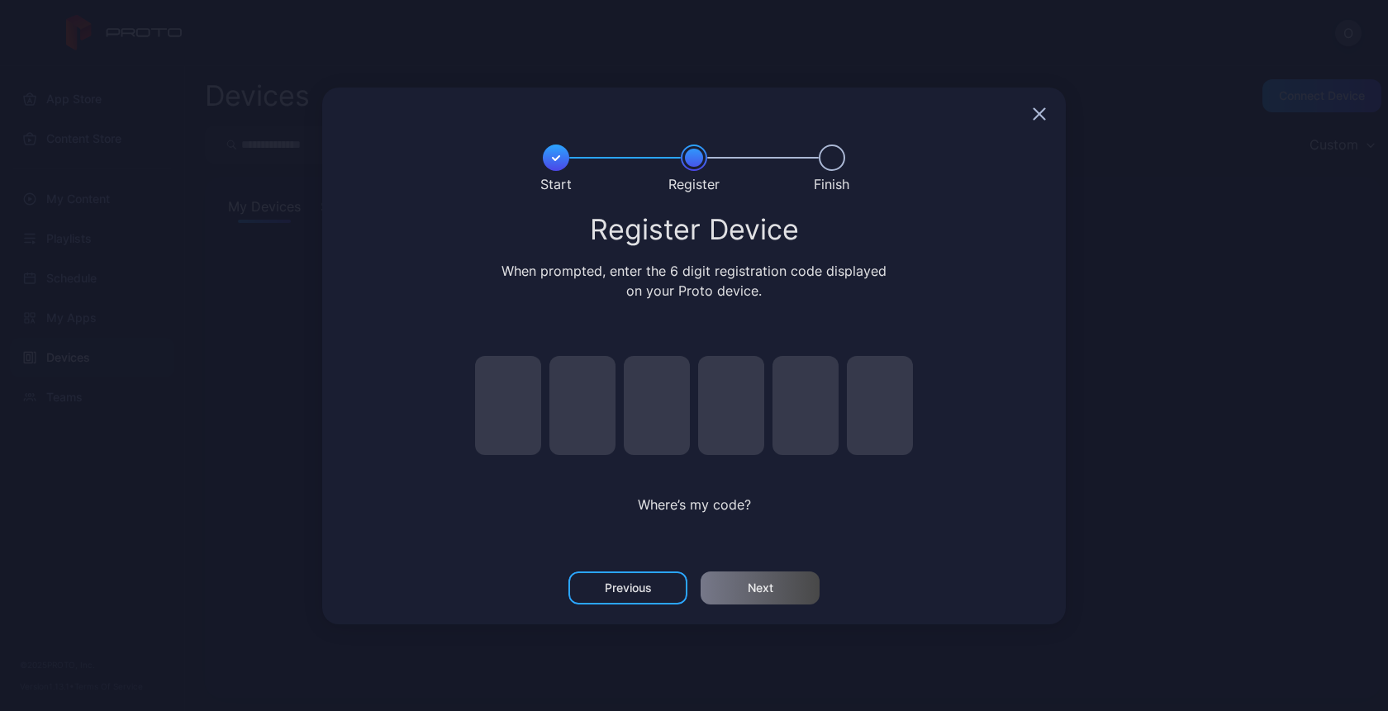
click at [508, 438] on input "pin code 1 of 6" at bounding box center [508, 405] width 66 height 99
type input "*"
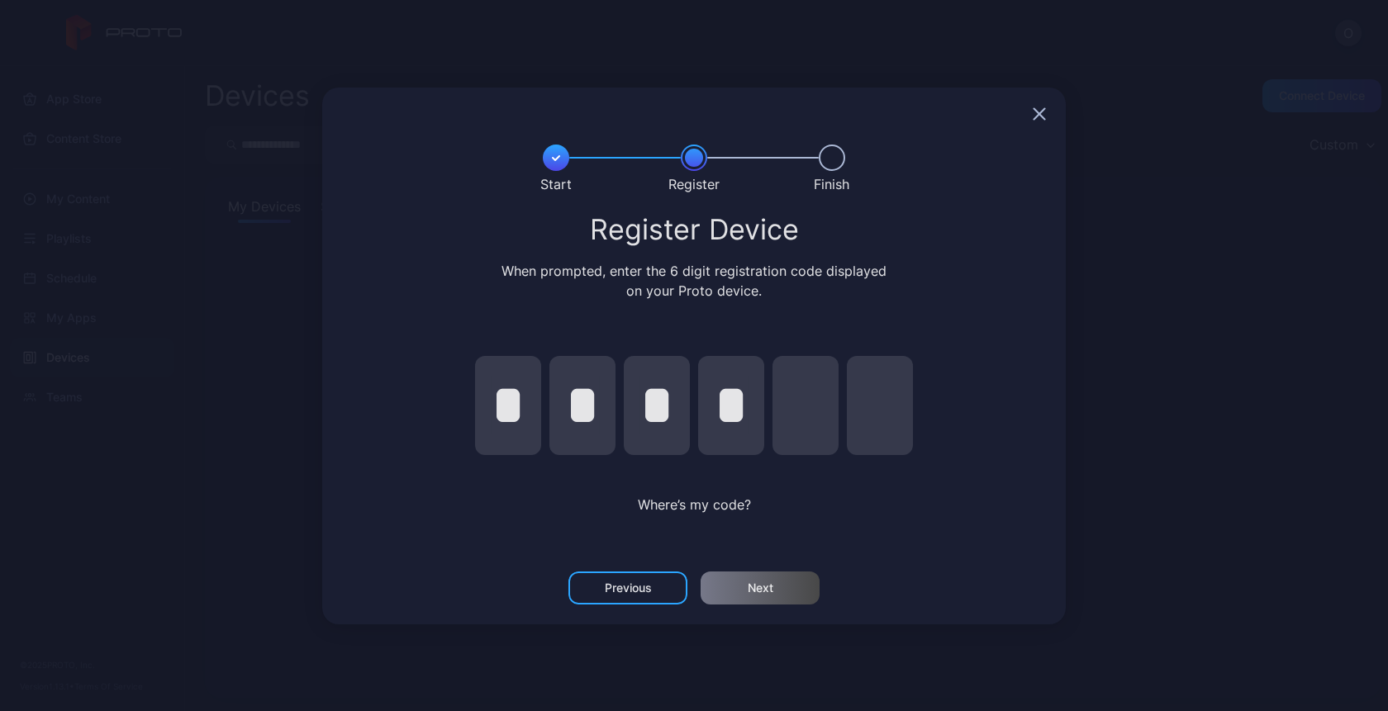
type input "*"
click at [759, 582] on div "Next" at bounding box center [761, 588] width 26 height 13
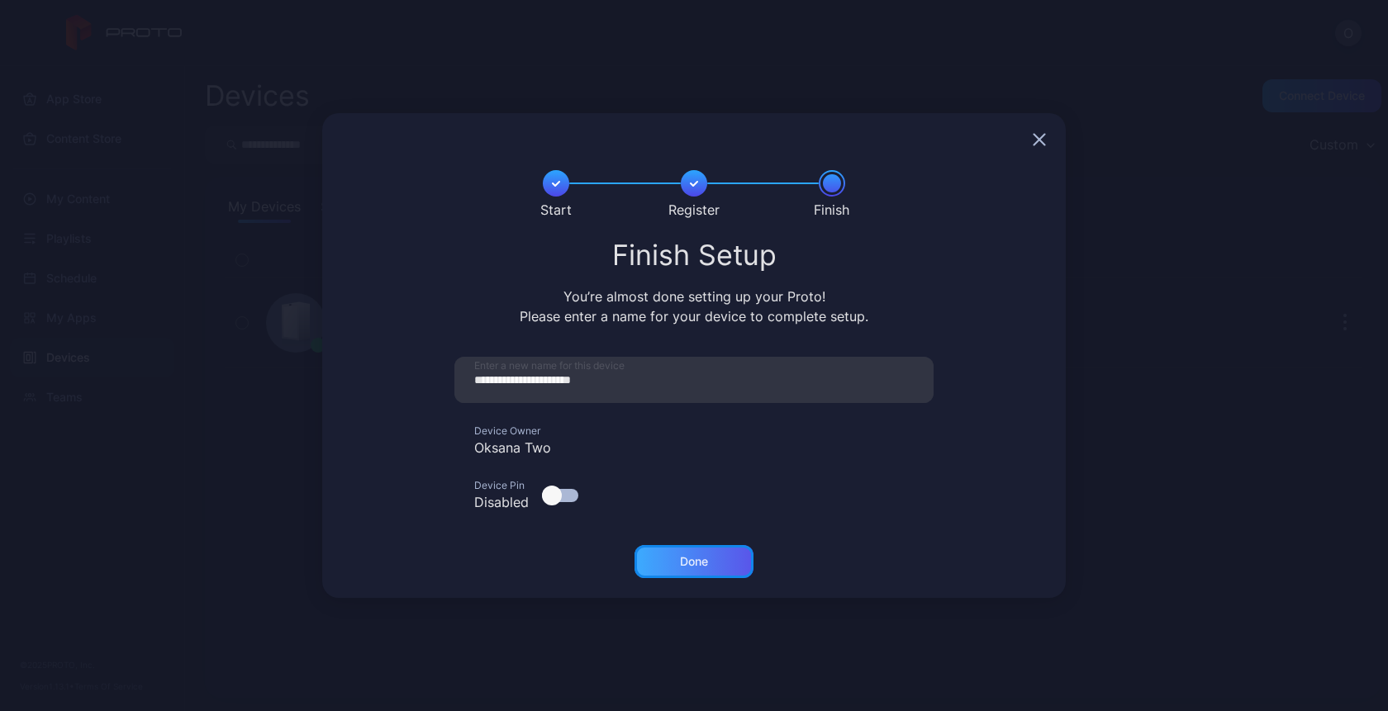
click at [692, 570] on div "Done" at bounding box center [694, 561] width 119 height 33
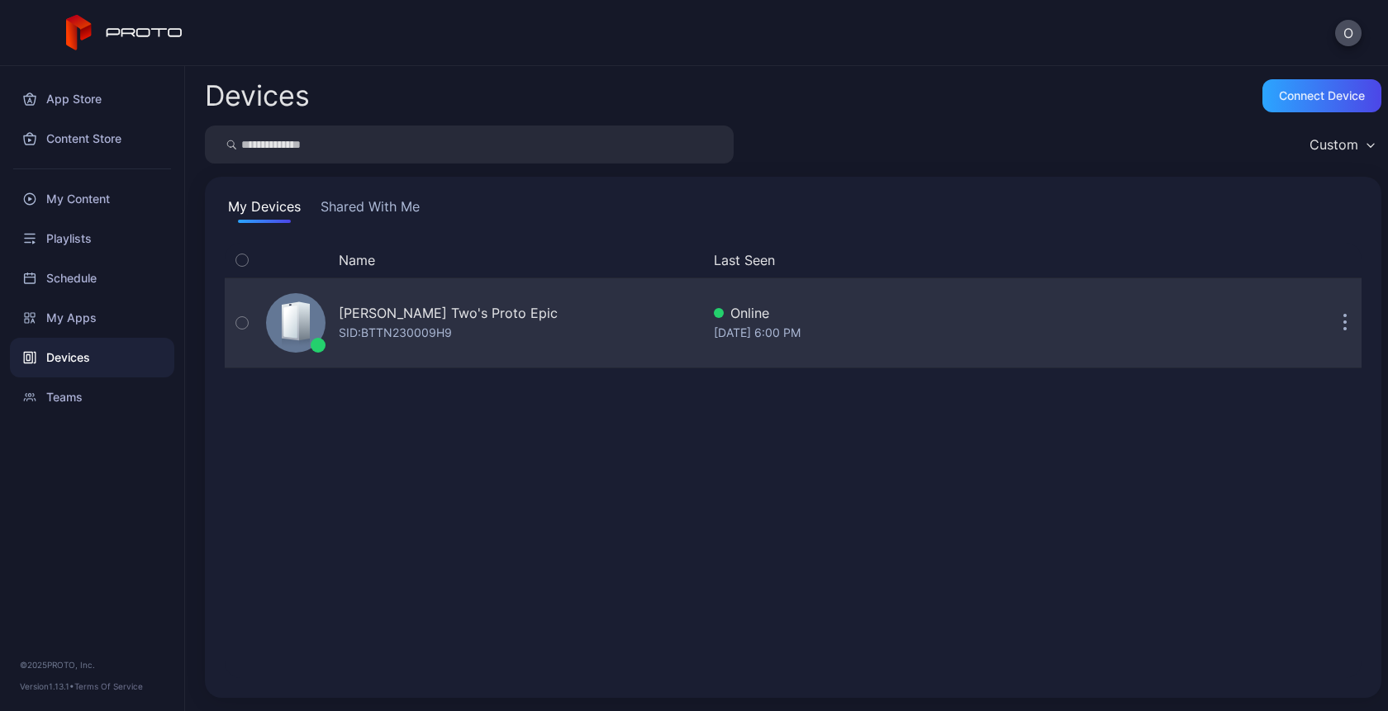
click at [402, 311] on div "[PERSON_NAME] Two's Proto Epic" at bounding box center [448, 313] width 219 height 20
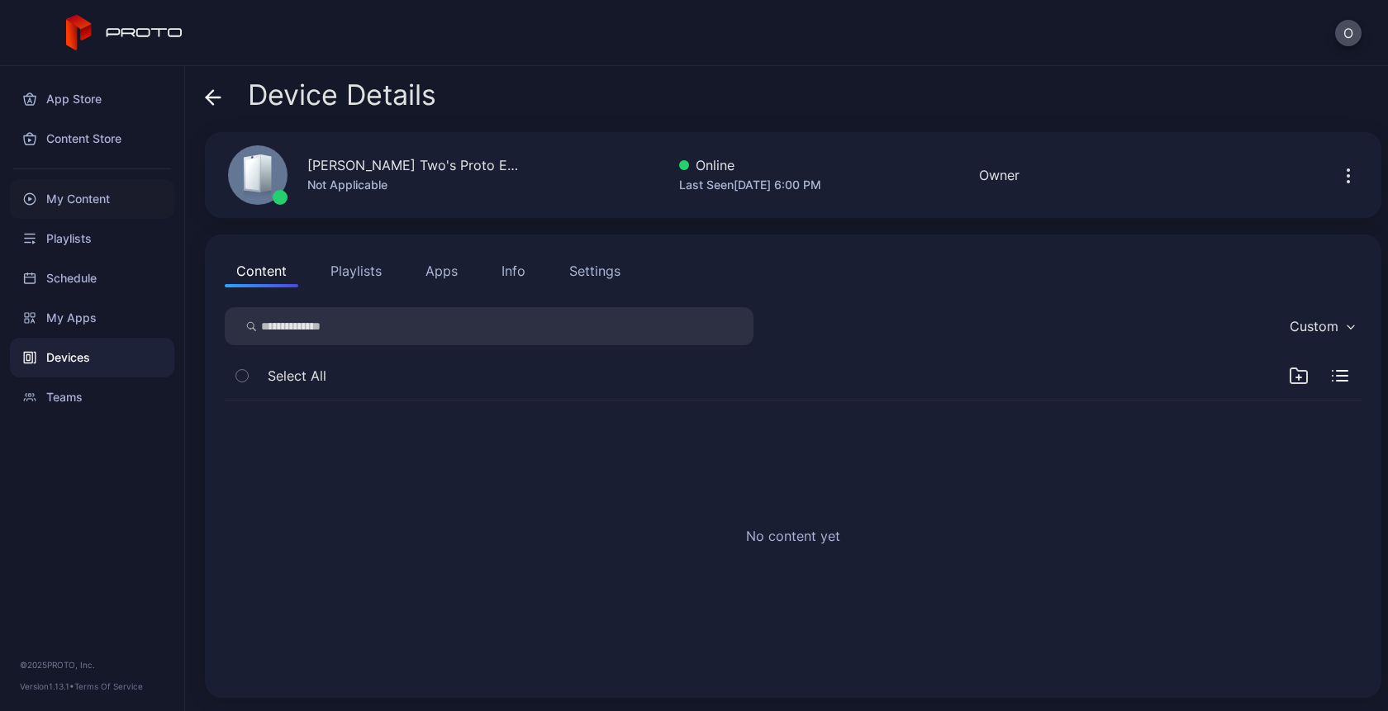
click at [107, 189] on div "My Content" at bounding box center [92, 199] width 164 height 40
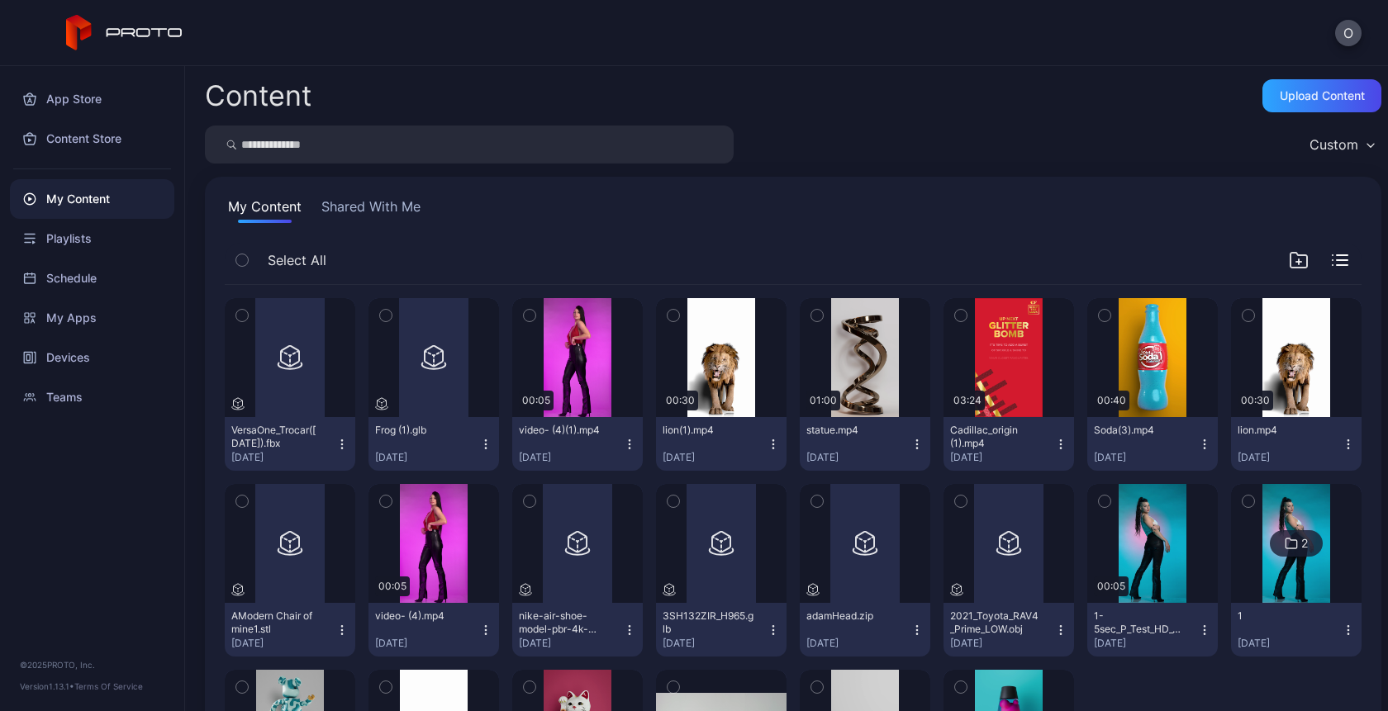
scroll to position [110, 0]
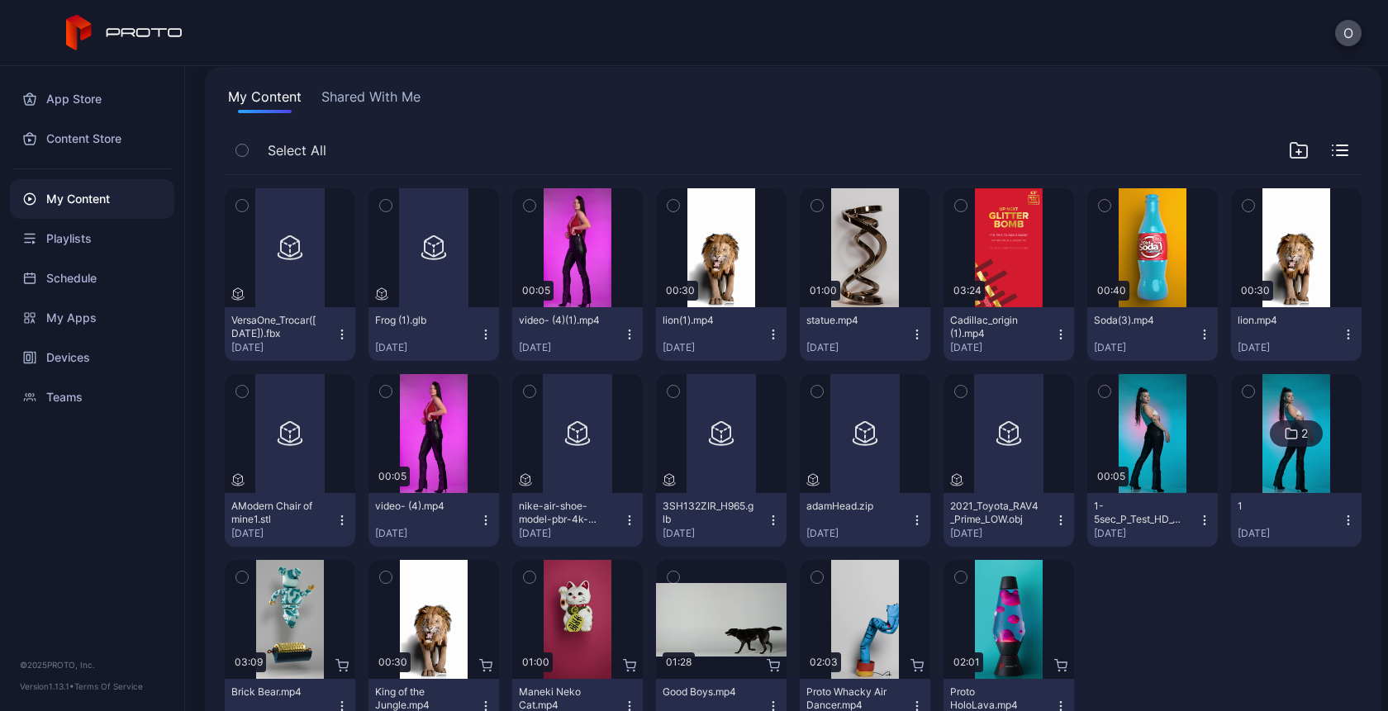
click at [625, 335] on icon "button" at bounding box center [629, 334] width 13 height 13
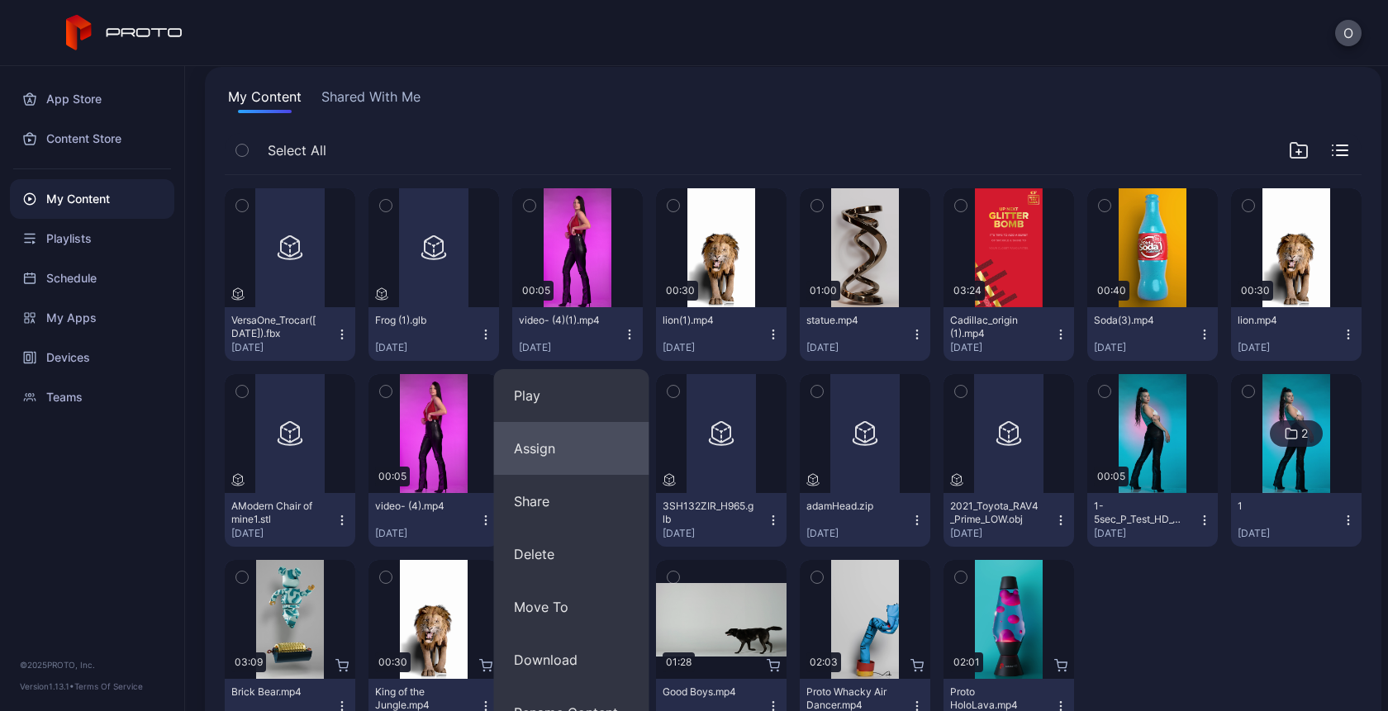
click at [553, 453] on button "Assign" at bounding box center [571, 448] width 155 height 53
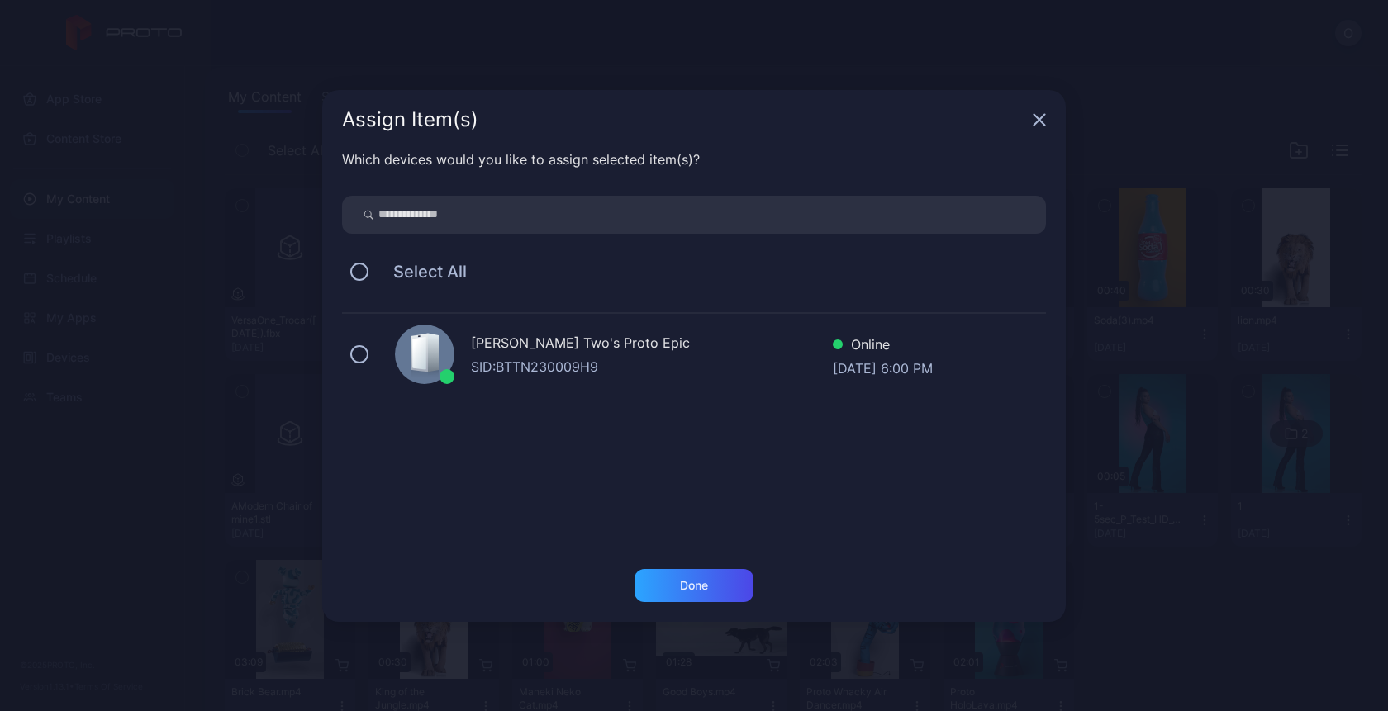
click at [485, 330] on div "Oksana Two's Proto Epic SID: BTTN230009H9 Online [DATE] 6:00 PM" at bounding box center [704, 355] width 724 height 83
click at [703, 573] on div "Done" at bounding box center [694, 585] width 119 height 33
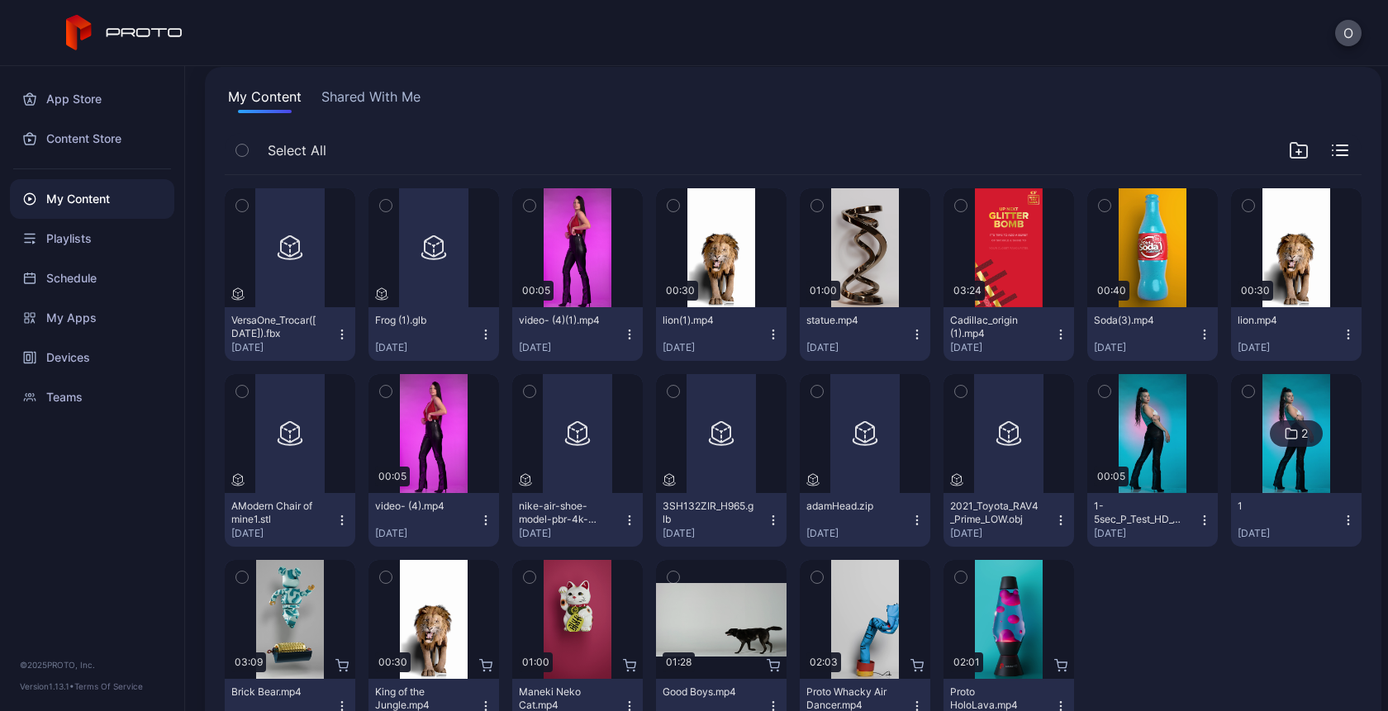
click at [240, 208] on icon "button" at bounding box center [242, 206] width 12 height 18
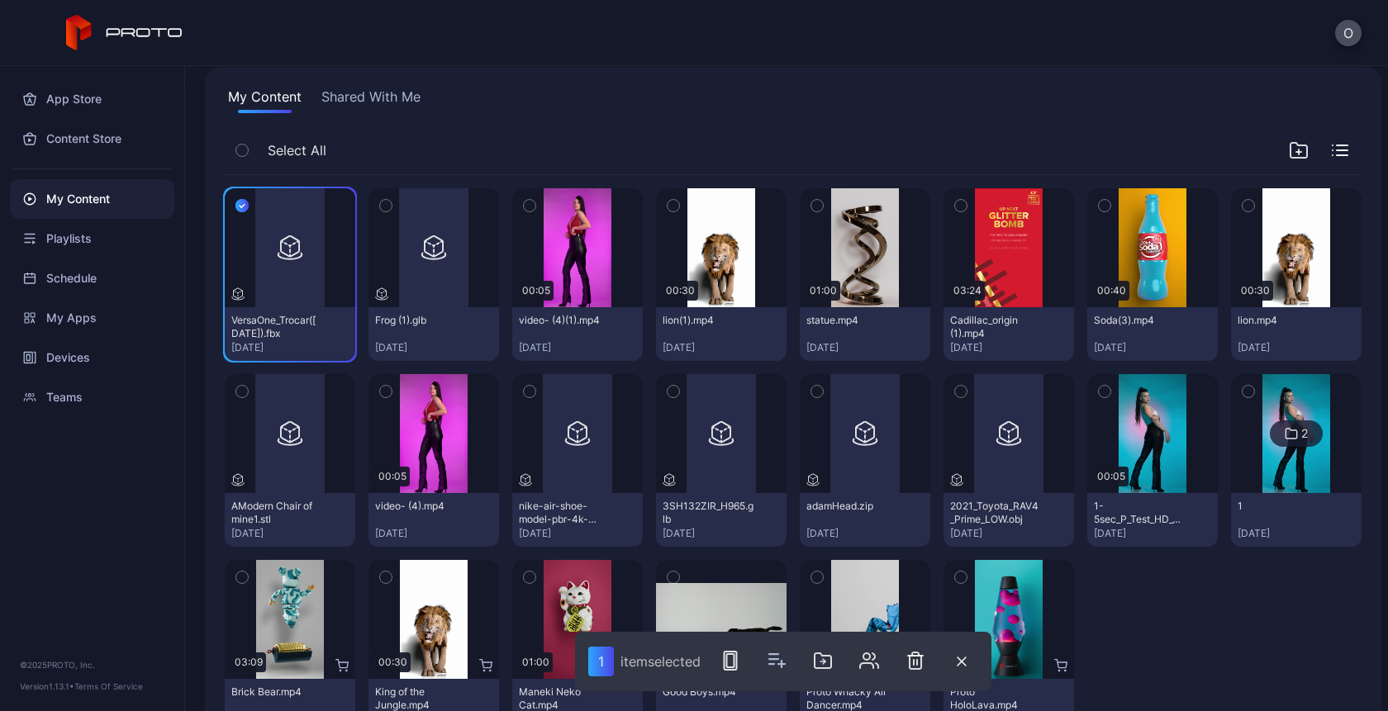
click at [385, 209] on icon "button" at bounding box center [386, 206] width 12 height 18
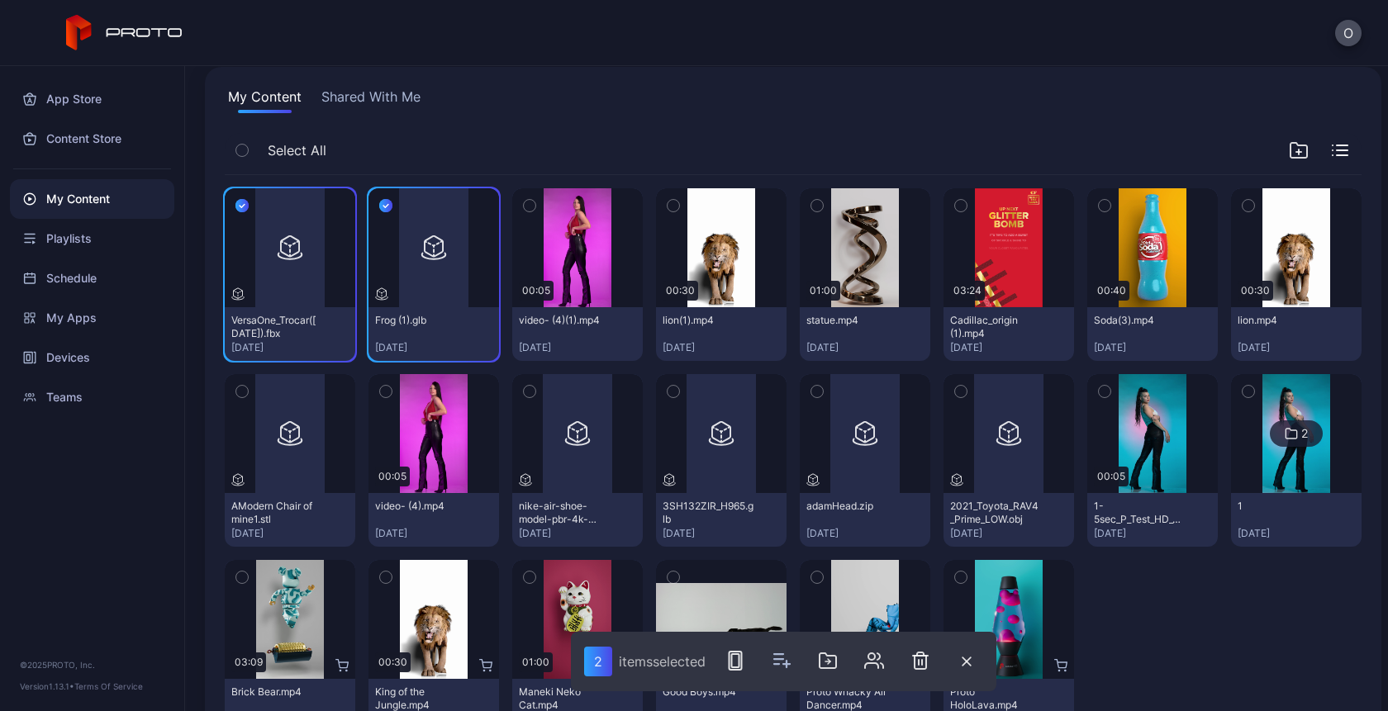
scroll to position [169, 0]
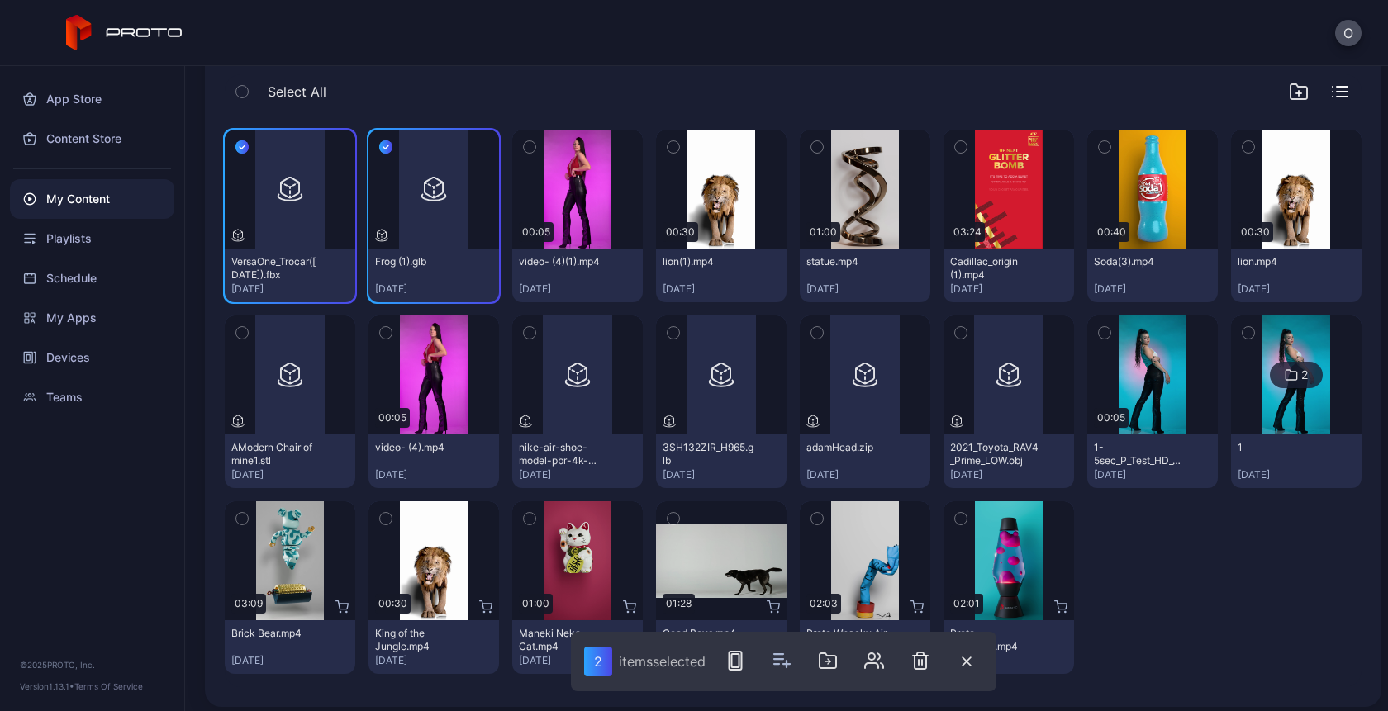
click at [1243, 335] on icon "button" at bounding box center [1249, 333] width 12 height 18
click at [239, 332] on icon "button" at bounding box center [242, 333] width 12 height 18
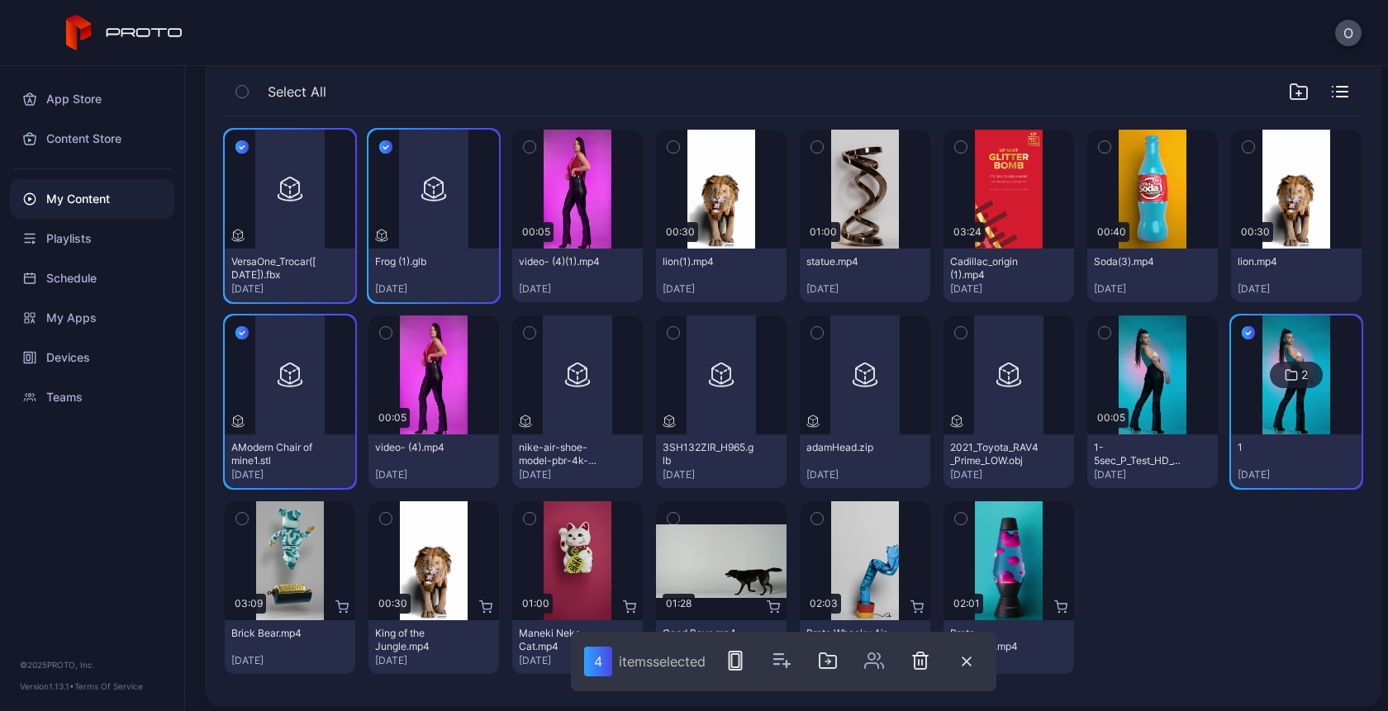
click at [524, 330] on icon "button" at bounding box center [530, 333] width 12 height 18
click at [815, 333] on icon "button" at bounding box center [817, 333] width 4 height 2
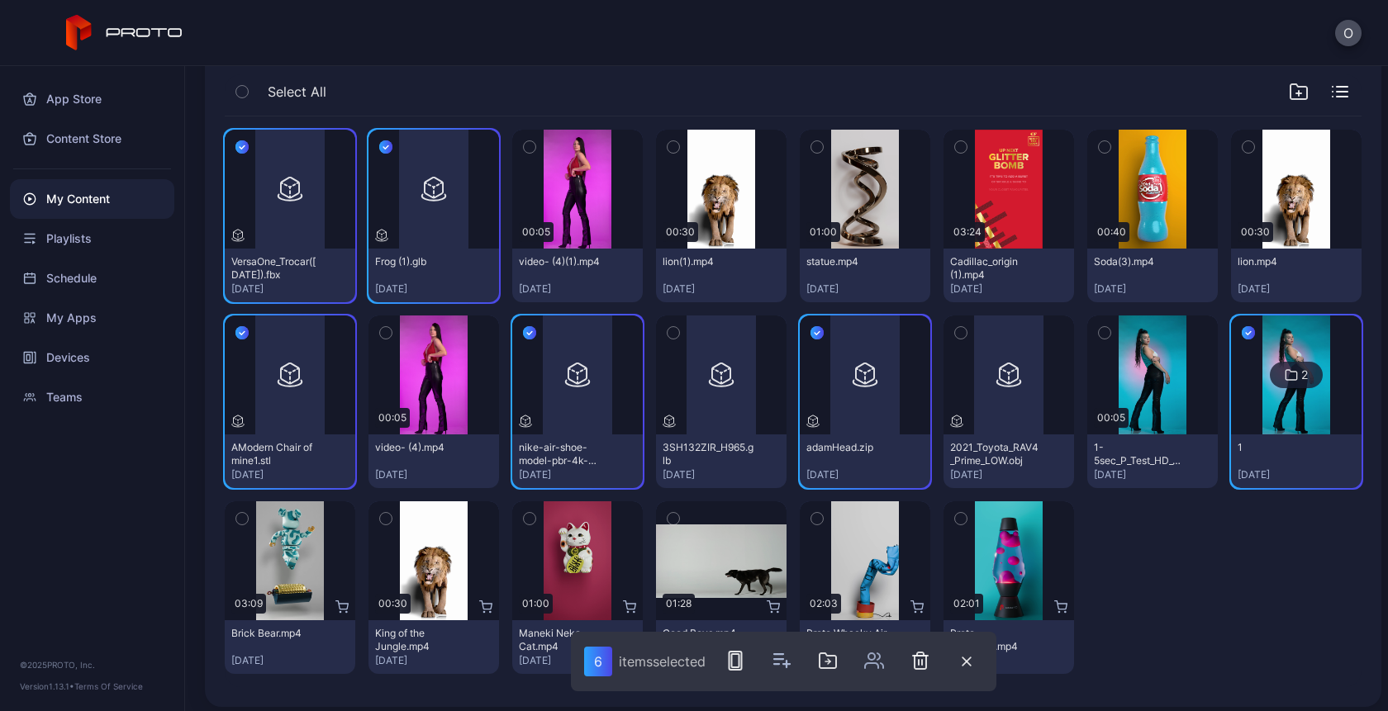
click at [958, 334] on icon "button" at bounding box center [960, 333] width 4 height 2
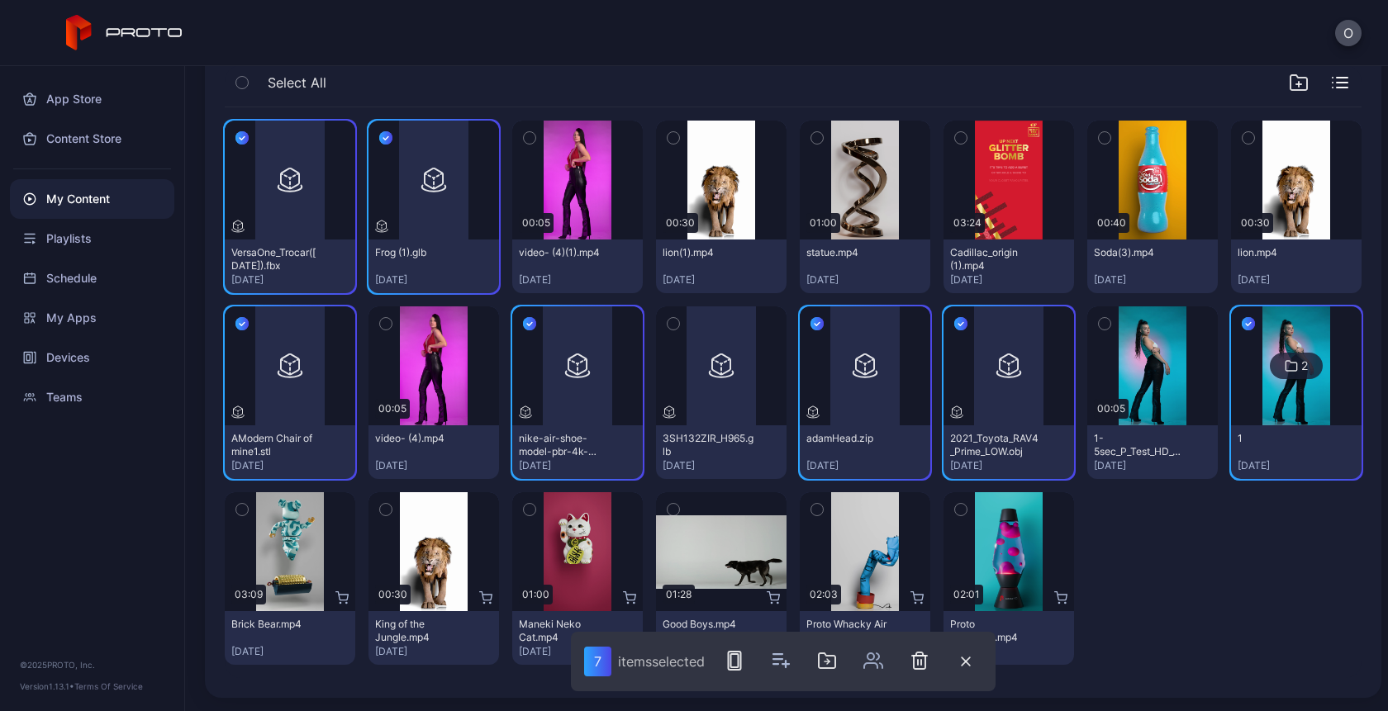
click at [386, 509] on icon "button" at bounding box center [386, 510] width 12 height 18
click at [741, 662] on icon "button" at bounding box center [735, 661] width 20 height 20
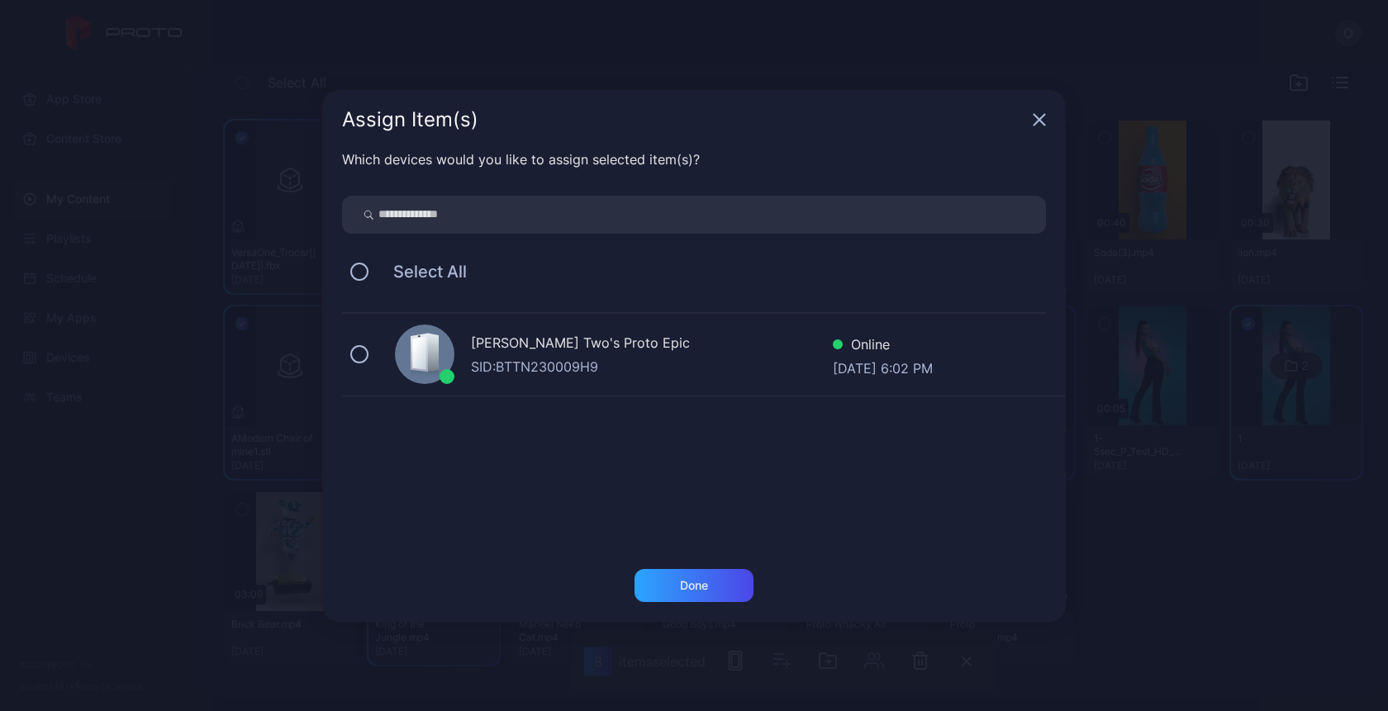
click at [568, 330] on div "Oksana Two's Proto Epic SID: BTTN230009H9 Online [DATE] 6:02 PM" at bounding box center [704, 355] width 724 height 83
click at [682, 582] on div "Done" at bounding box center [694, 585] width 28 height 13
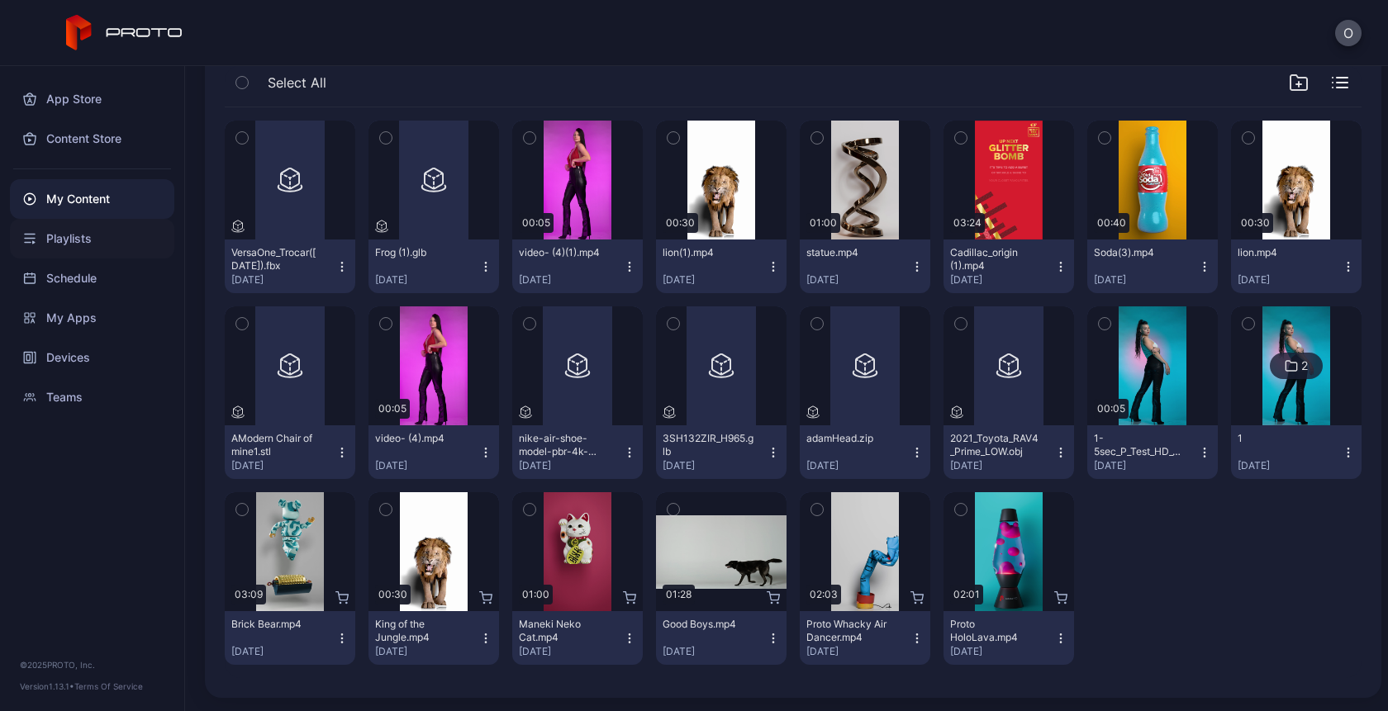
click at [97, 230] on div "Playlists" at bounding box center [92, 239] width 164 height 40
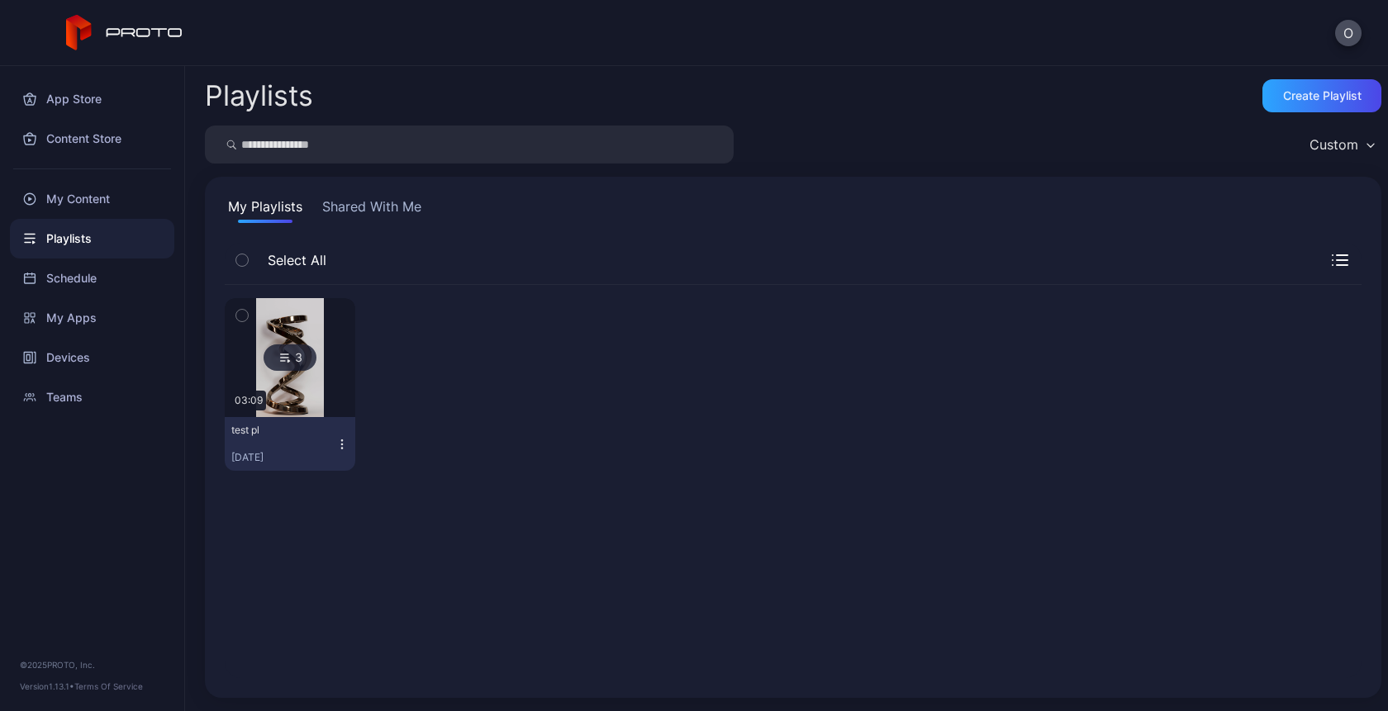
click at [341, 449] on icon "button" at bounding box center [341, 444] width 13 height 13
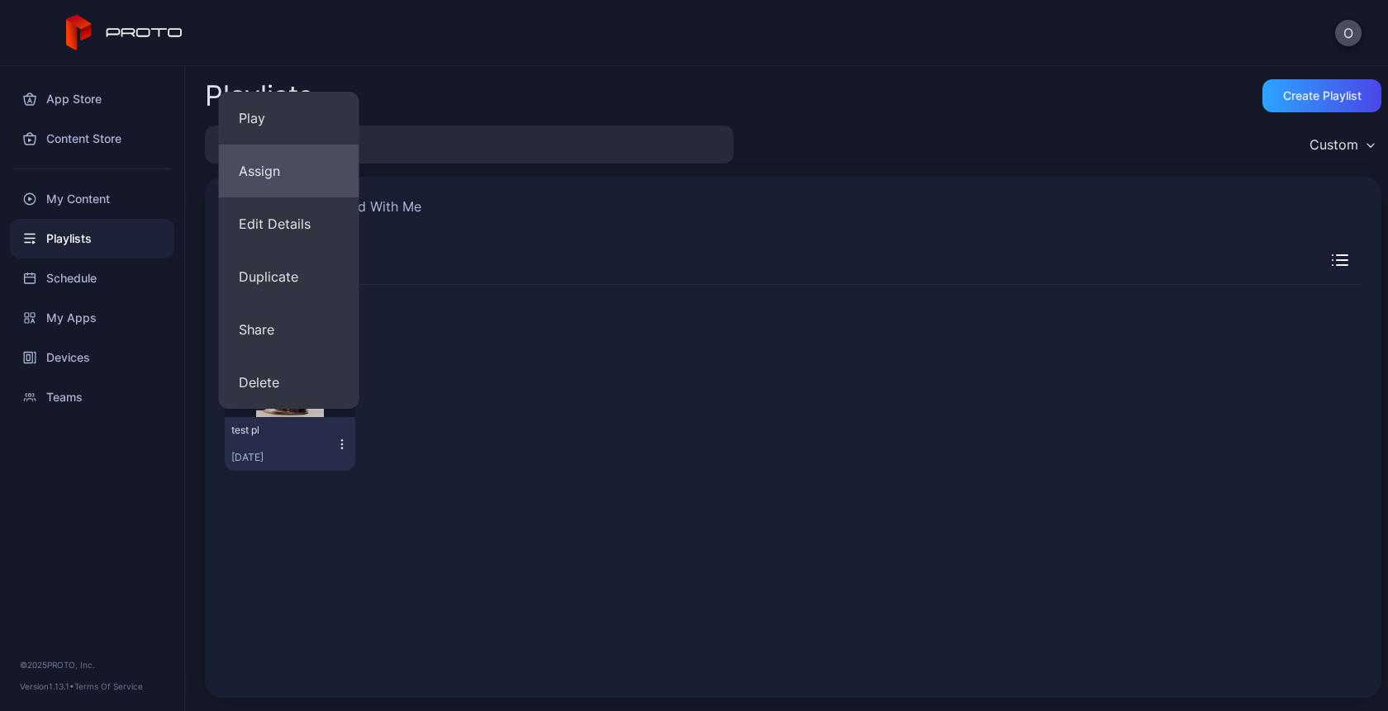
click at [285, 180] on button "Assign" at bounding box center [289, 171] width 140 height 53
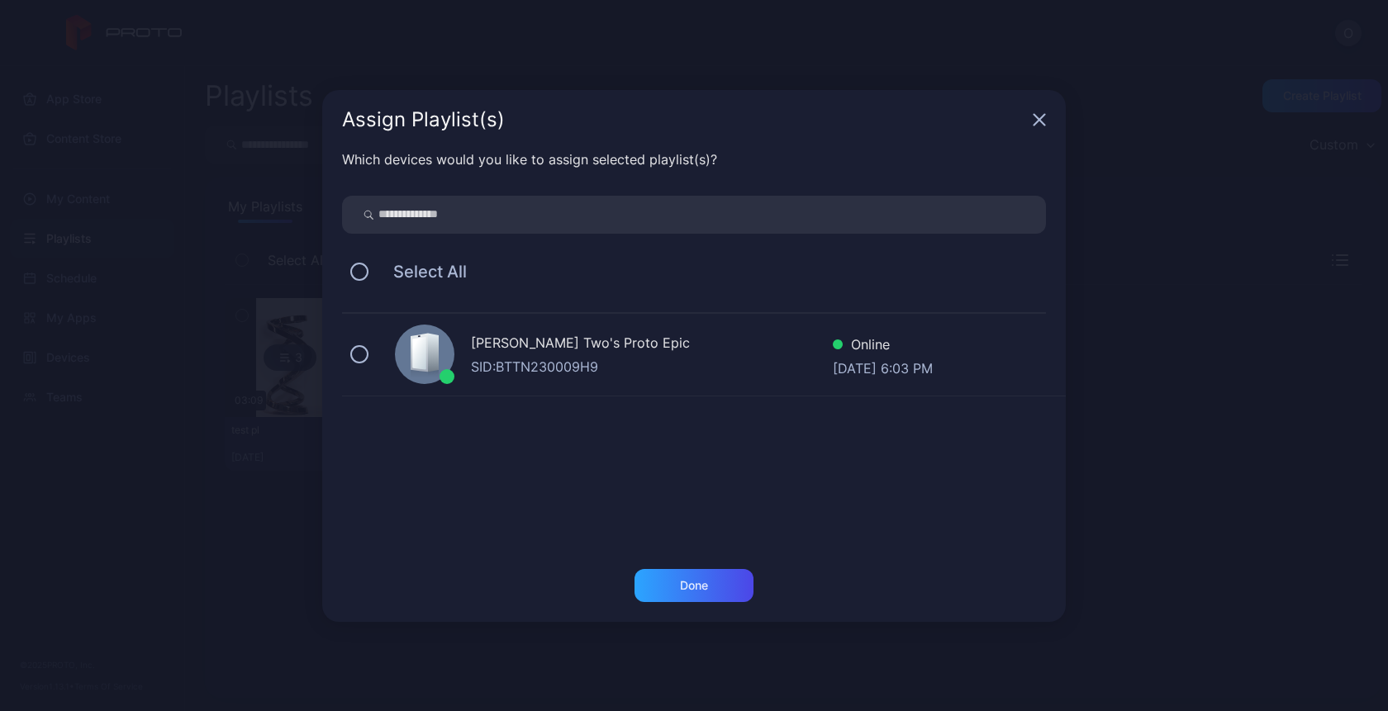
click at [483, 344] on div "[PERSON_NAME] Two's Proto Epic" at bounding box center [652, 345] width 362 height 24
click at [687, 583] on div "Done" at bounding box center [694, 585] width 28 height 13
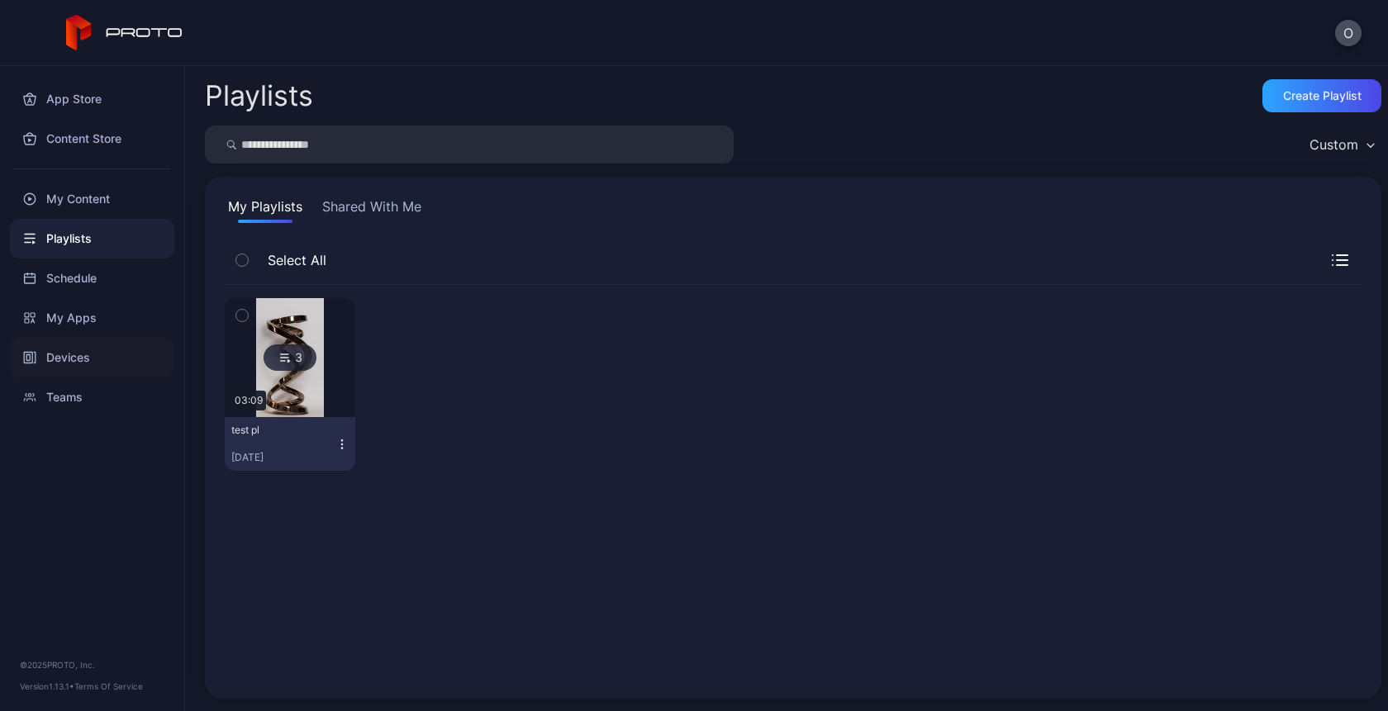
click at [73, 348] on div "Devices" at bounding box center [92, 358] width 164 height 40
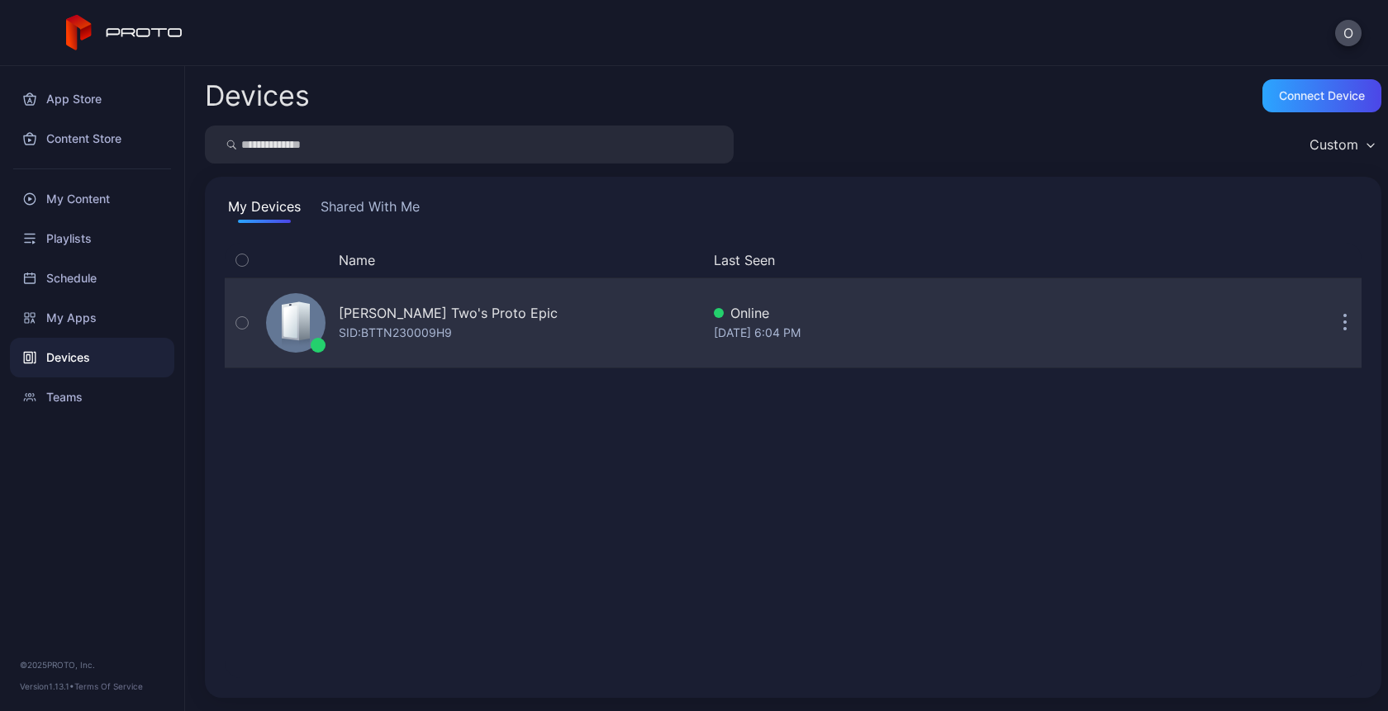
click at [412, 312] on div "[PERSON_NAME] Two's Proto Epic" at bounding box center [448, 313] width 219 height 20
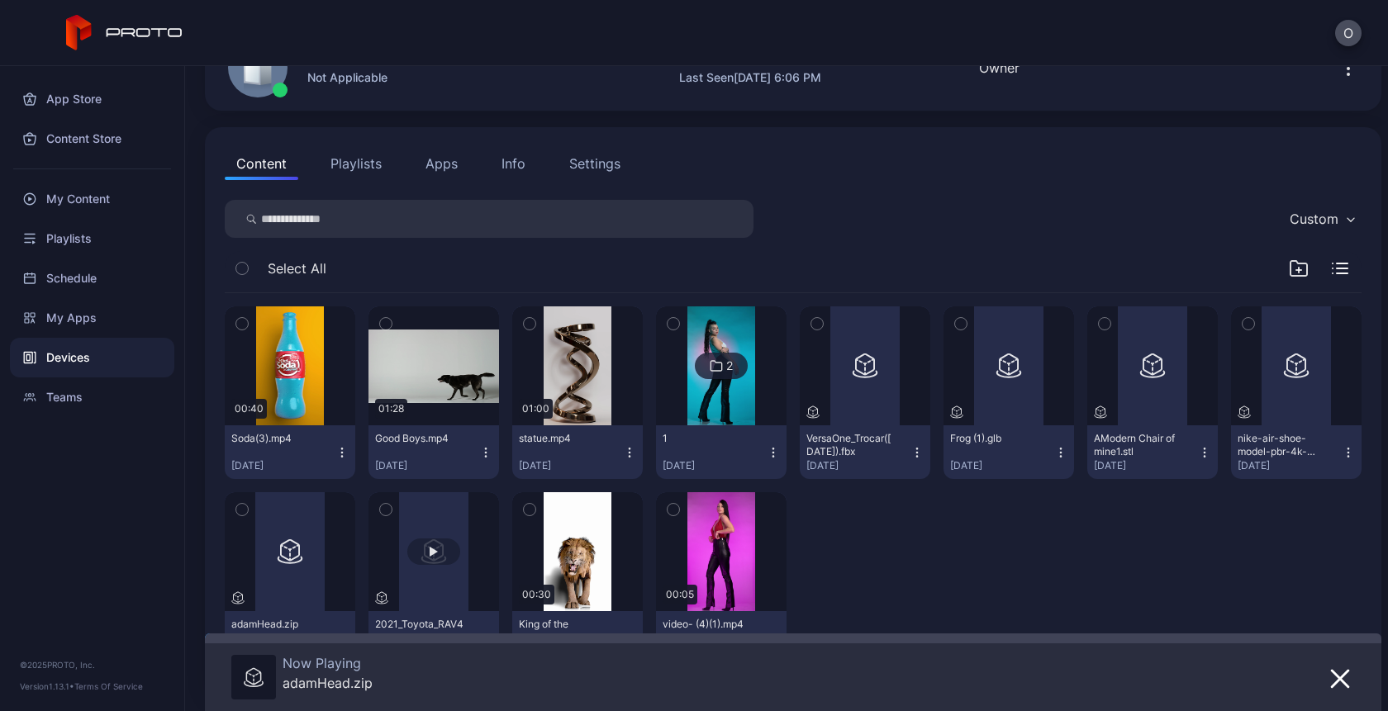
scroll to position [185, 0]
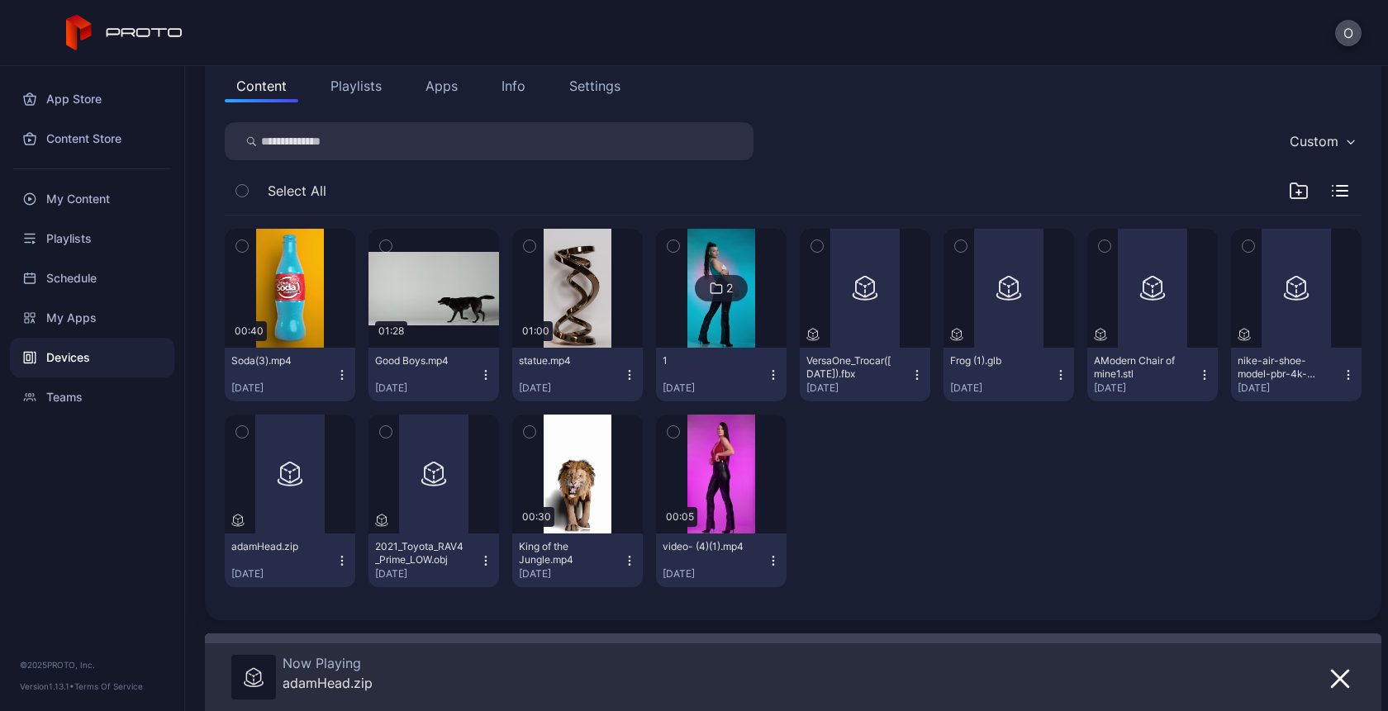
click at [337, 567] on icon "button" at bounding box center [341, 560] width 13 height 13
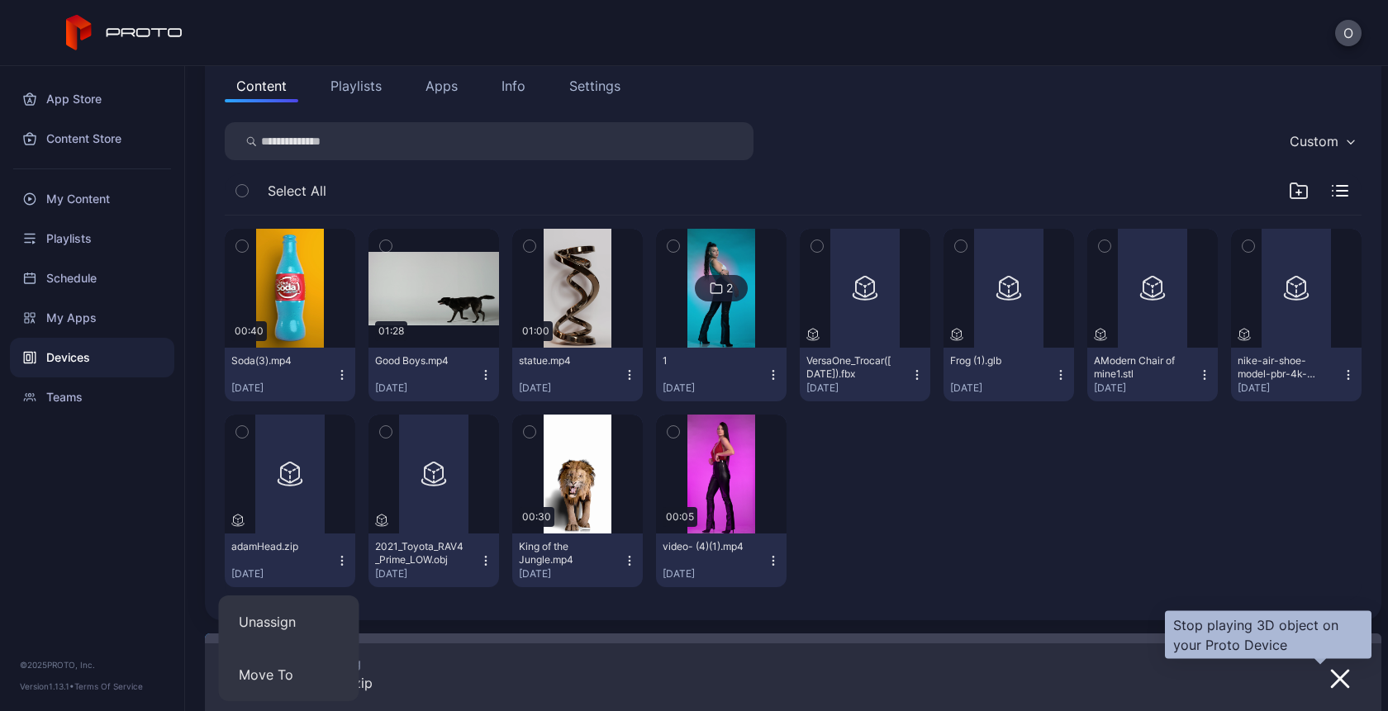
click at [1332, 678] on icon "button" at bounding box center [1340, 679] width 17 height 17
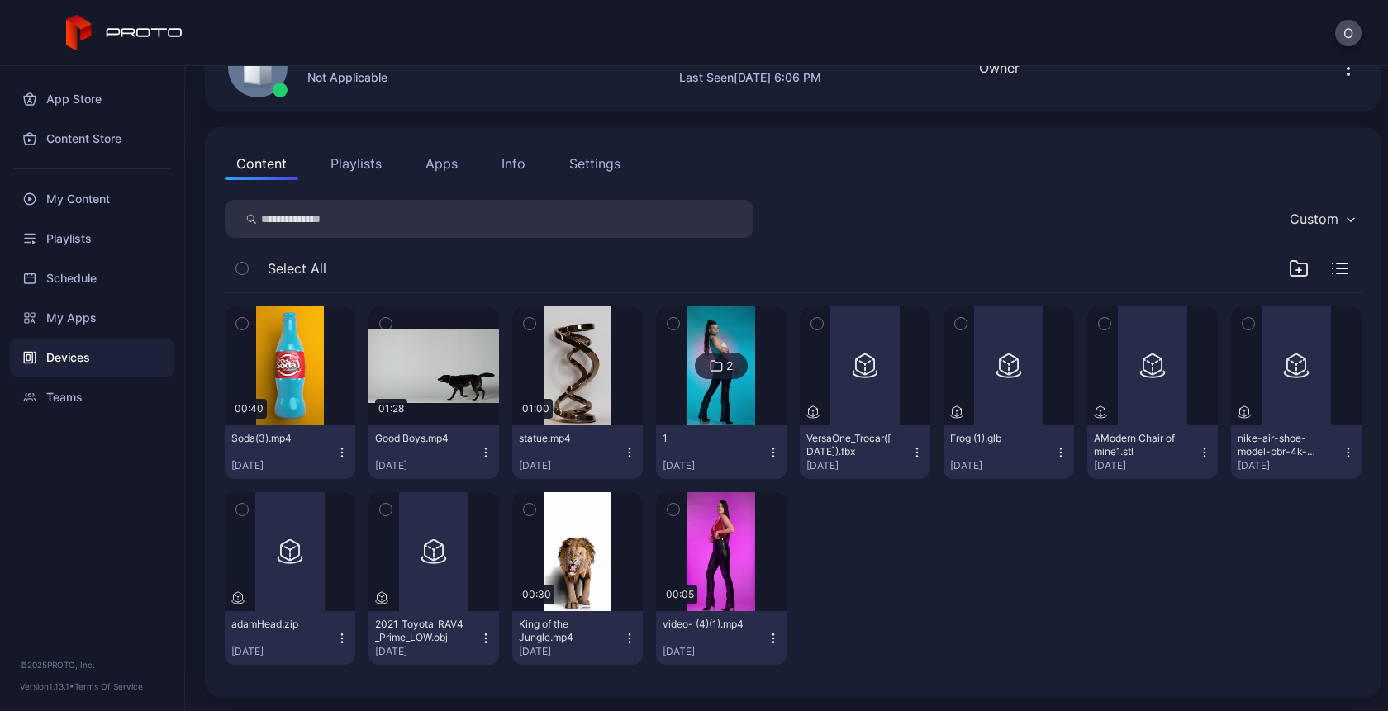
scroll to position [107, 0]
click at [55, 201] on div "My Content" at bounding box center [92, 199] width 164 height 40
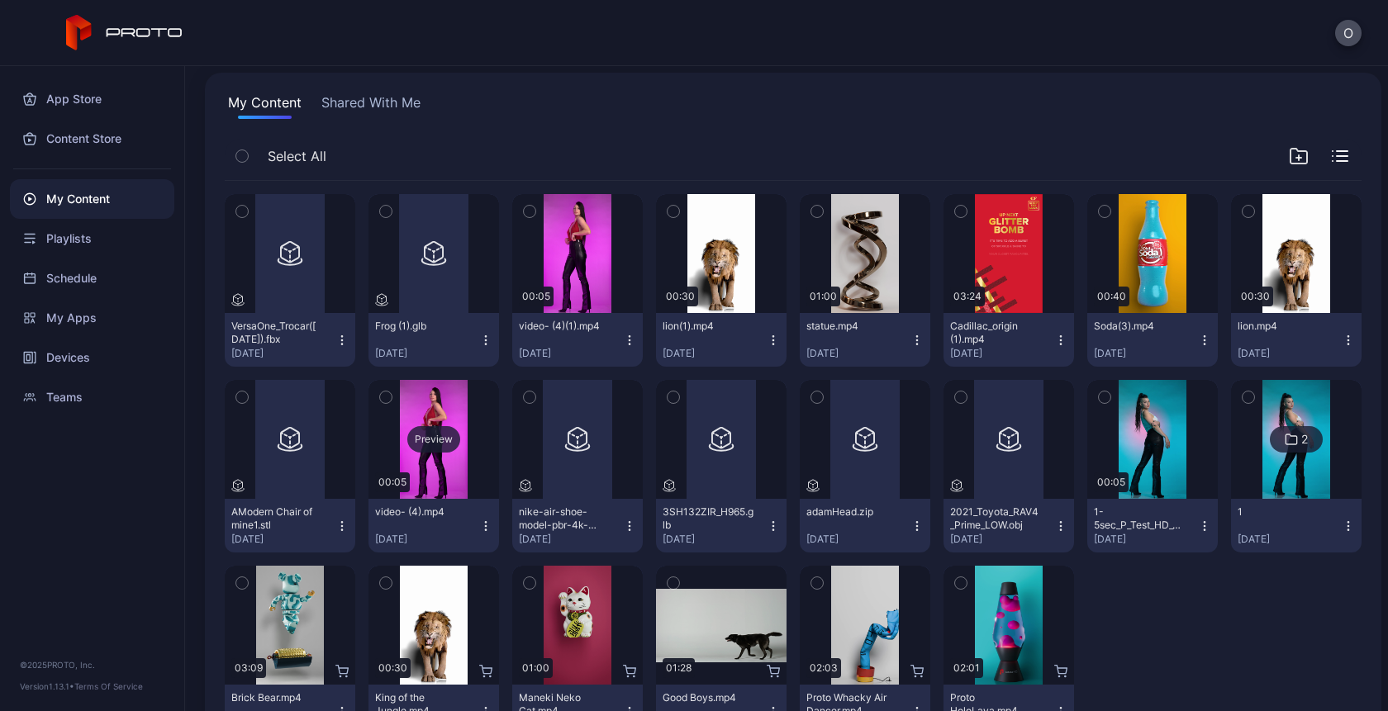
scroll to position [178, 0]
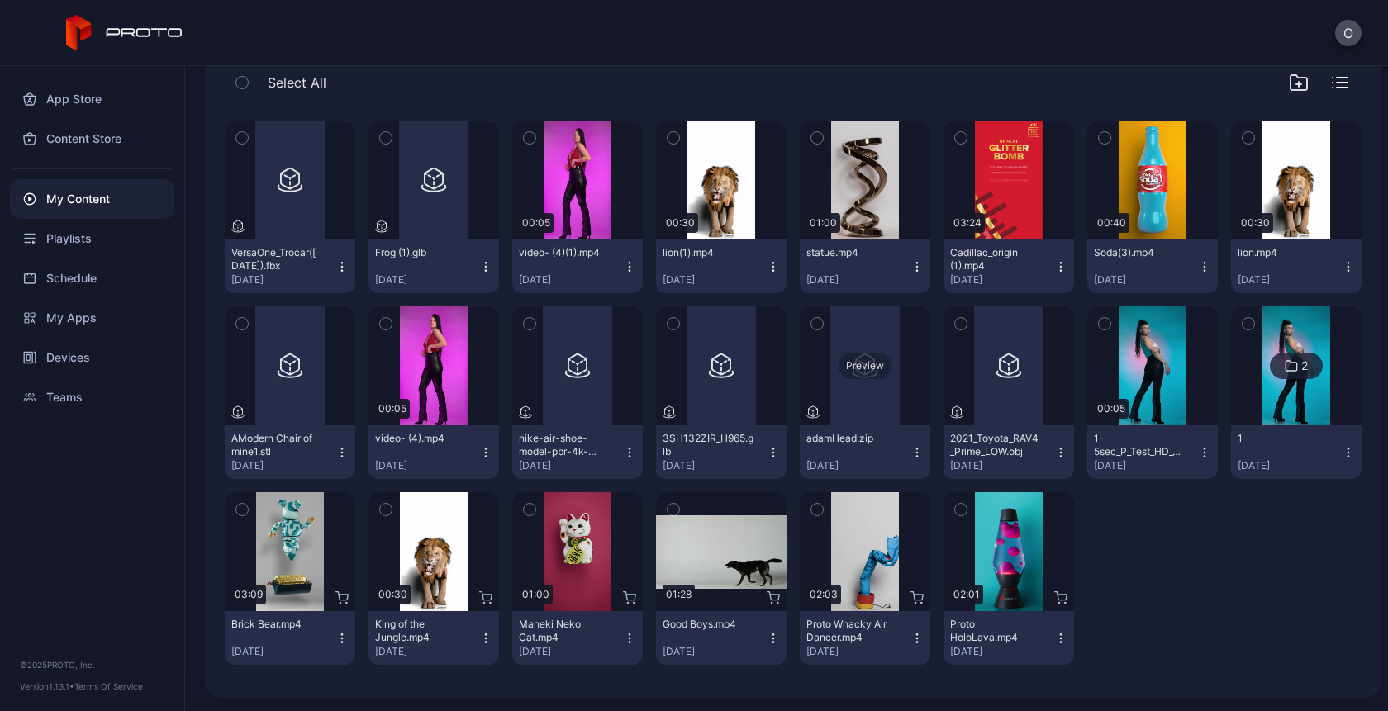
click at [863, 369] on div "Preview" at bounding box center [865, 366] width 53 height 26
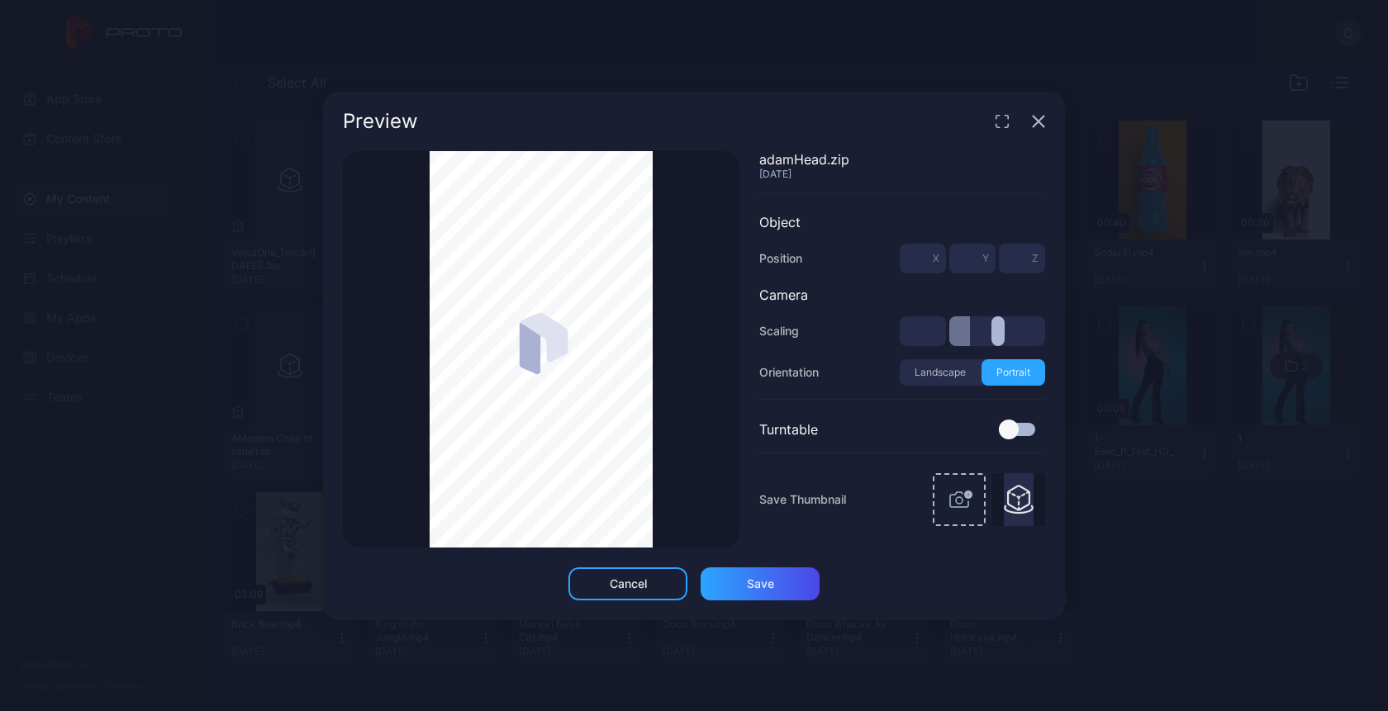
type input "*"
drag, startPoint x: 972, startPoint y: 329, endPoint x: 963, endPoint y: 340, distance: 14.7
type input "***"
click at [990, 330] on input "range" at bounding box center [997, 331] width 96 height 30
type input "***"
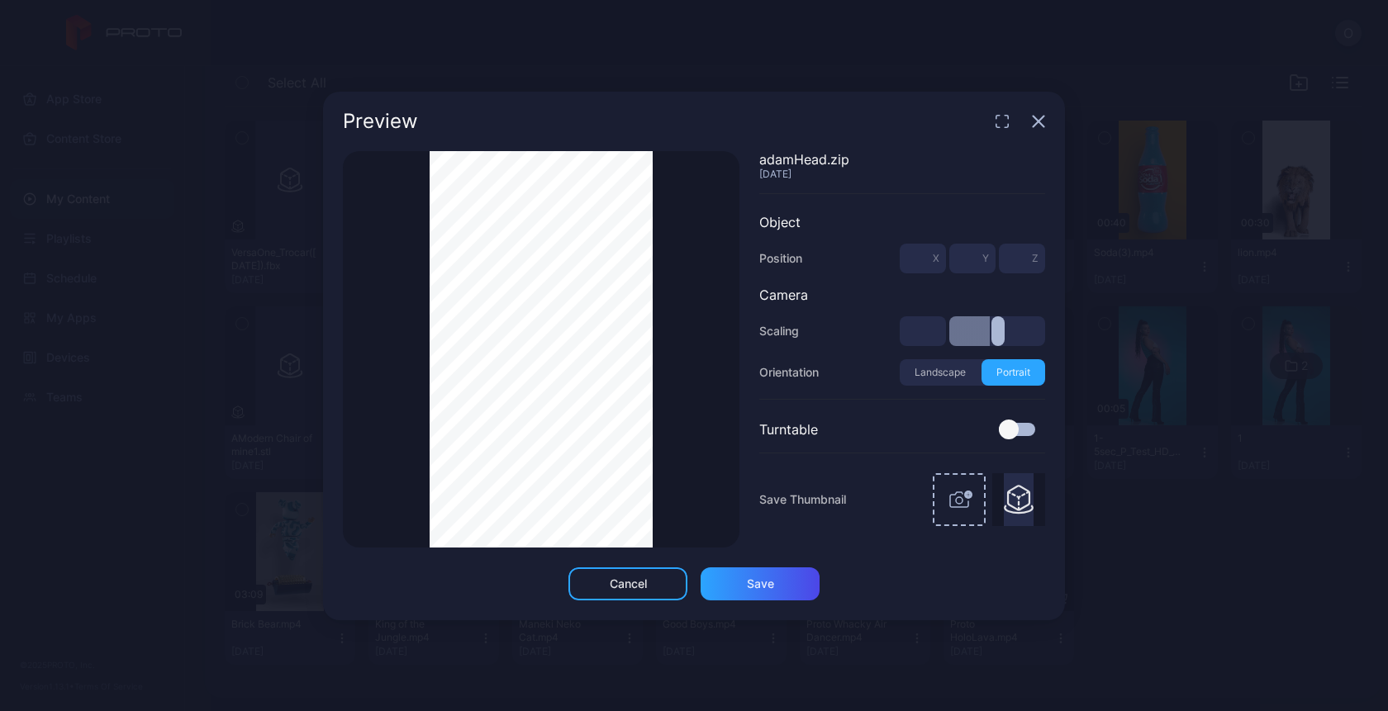
type input "***"
type input "*"
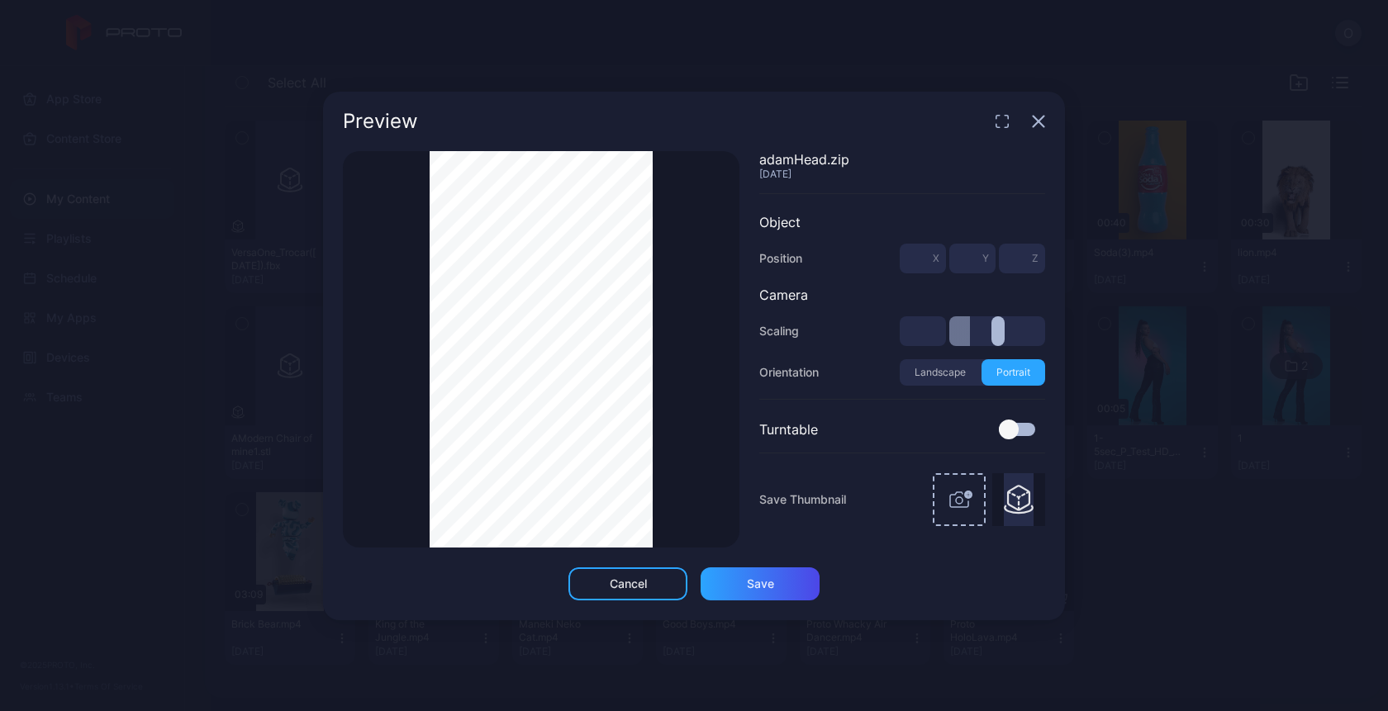
type input "***"
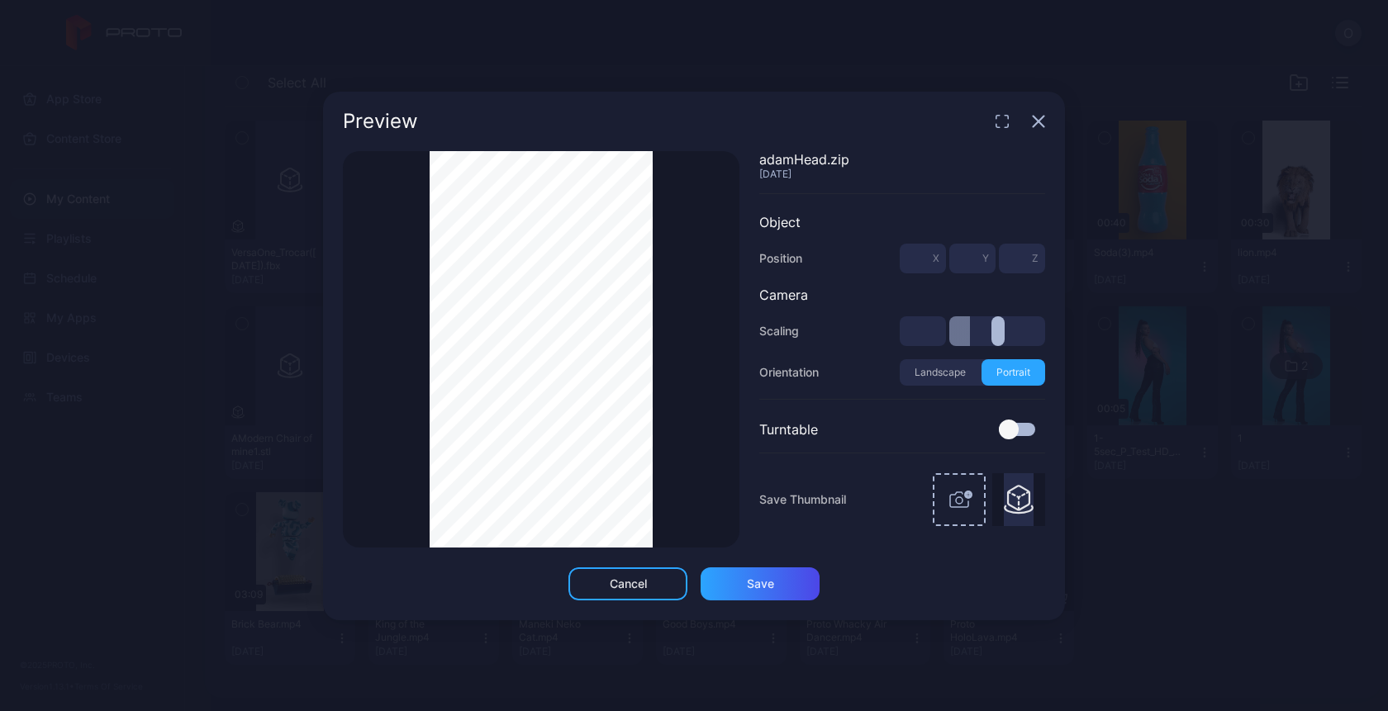
type input "***"
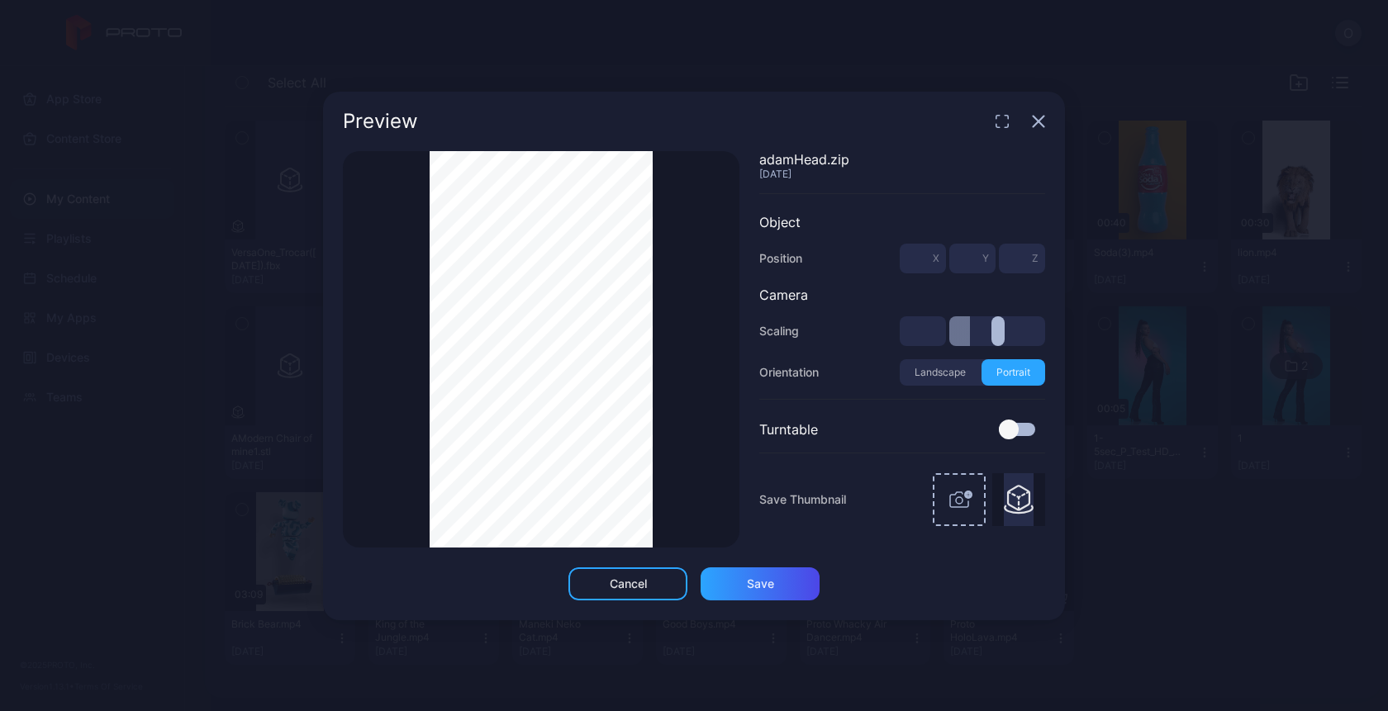
type input "***"
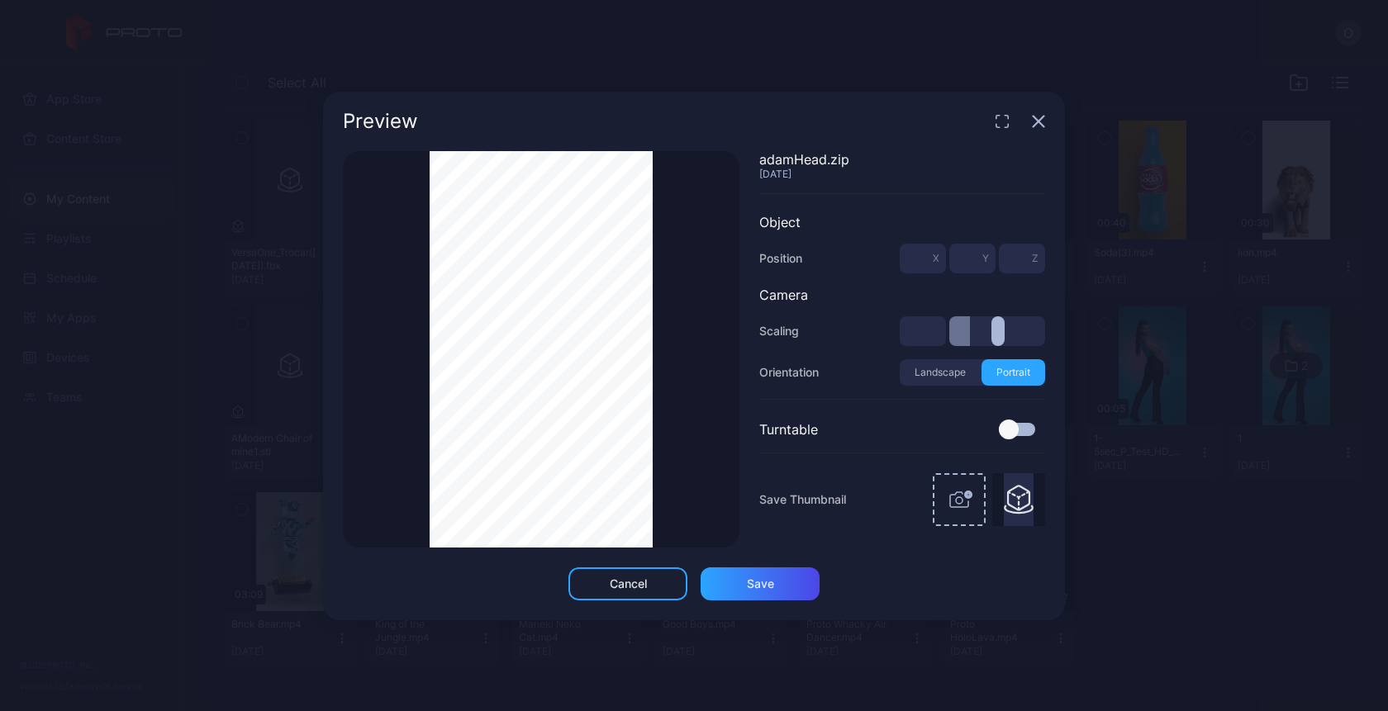
type input "***"
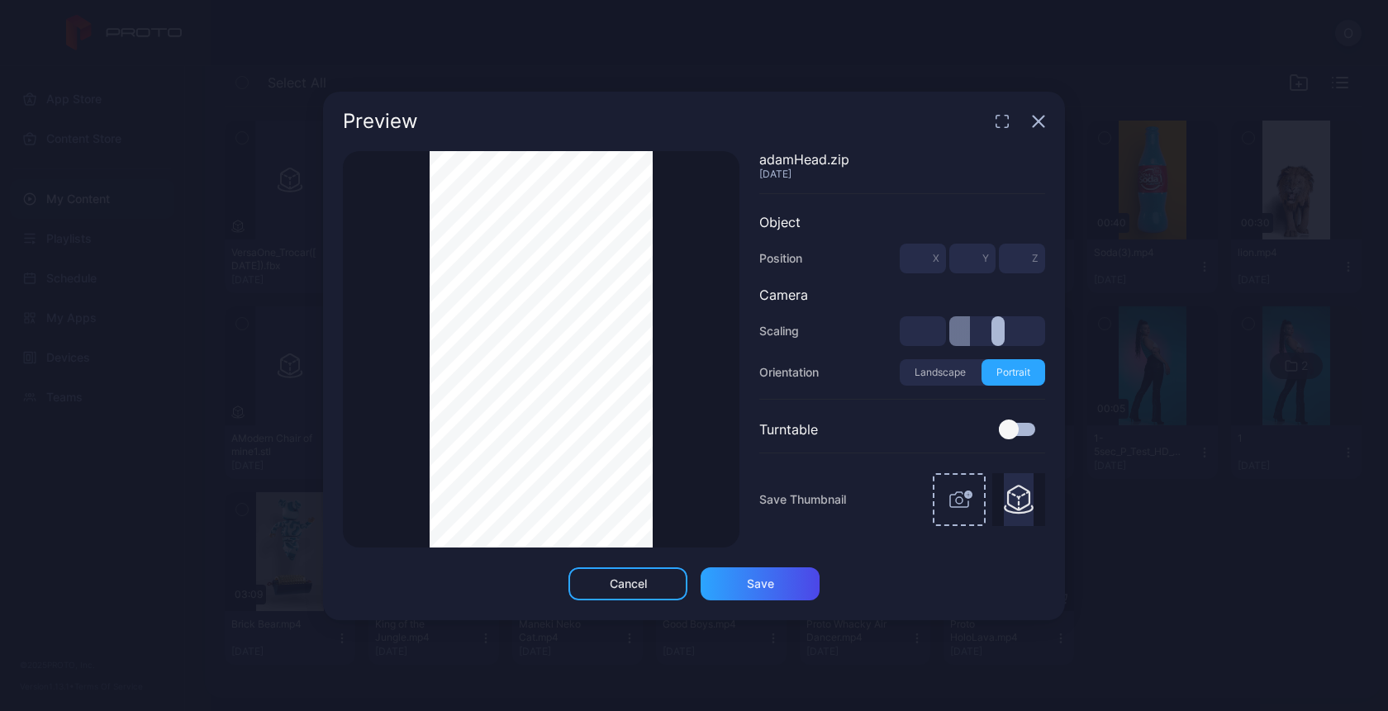
type input "***"
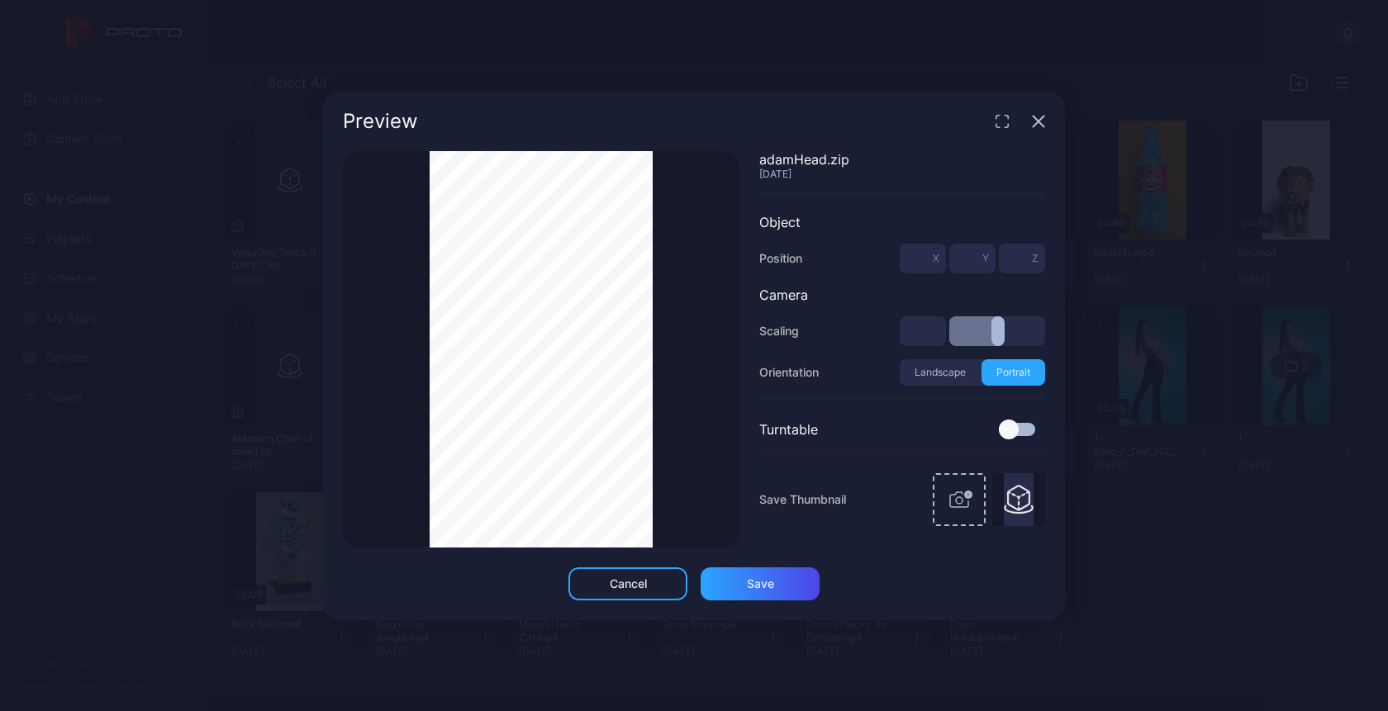
type input "***"
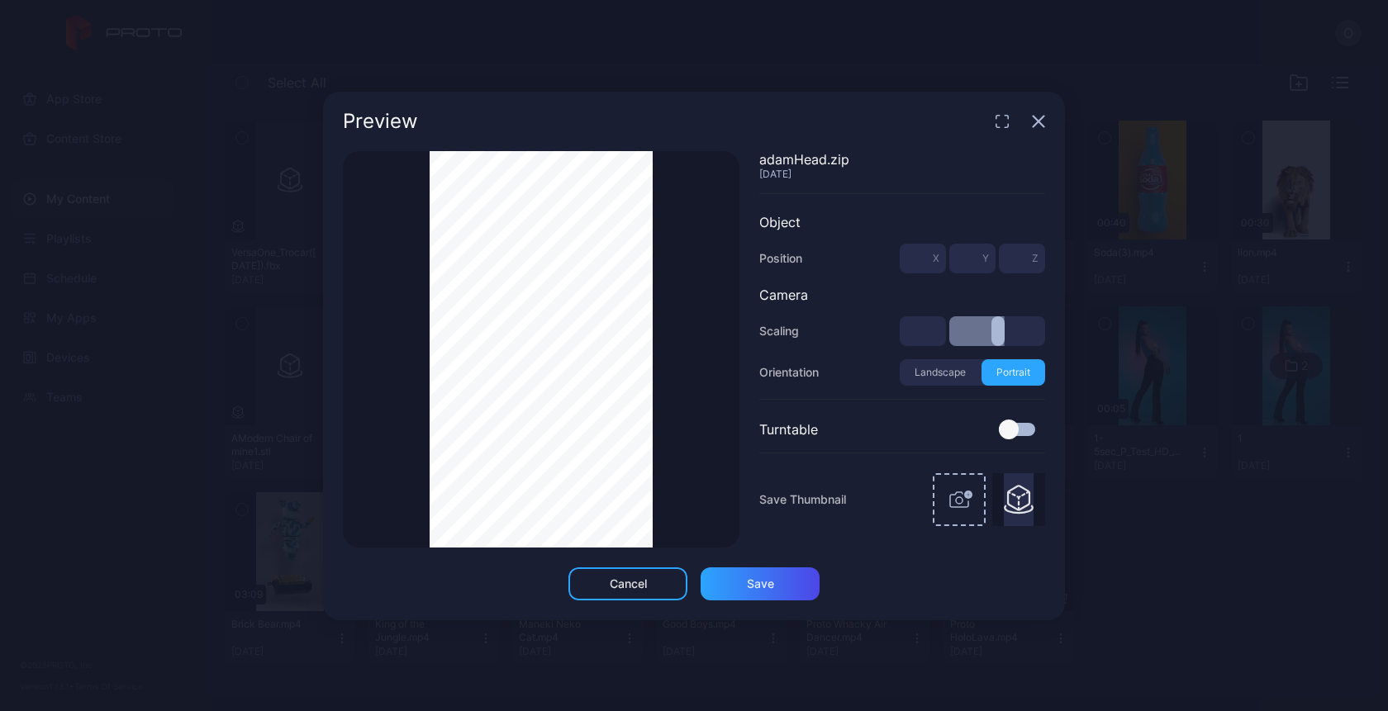
type input "***"
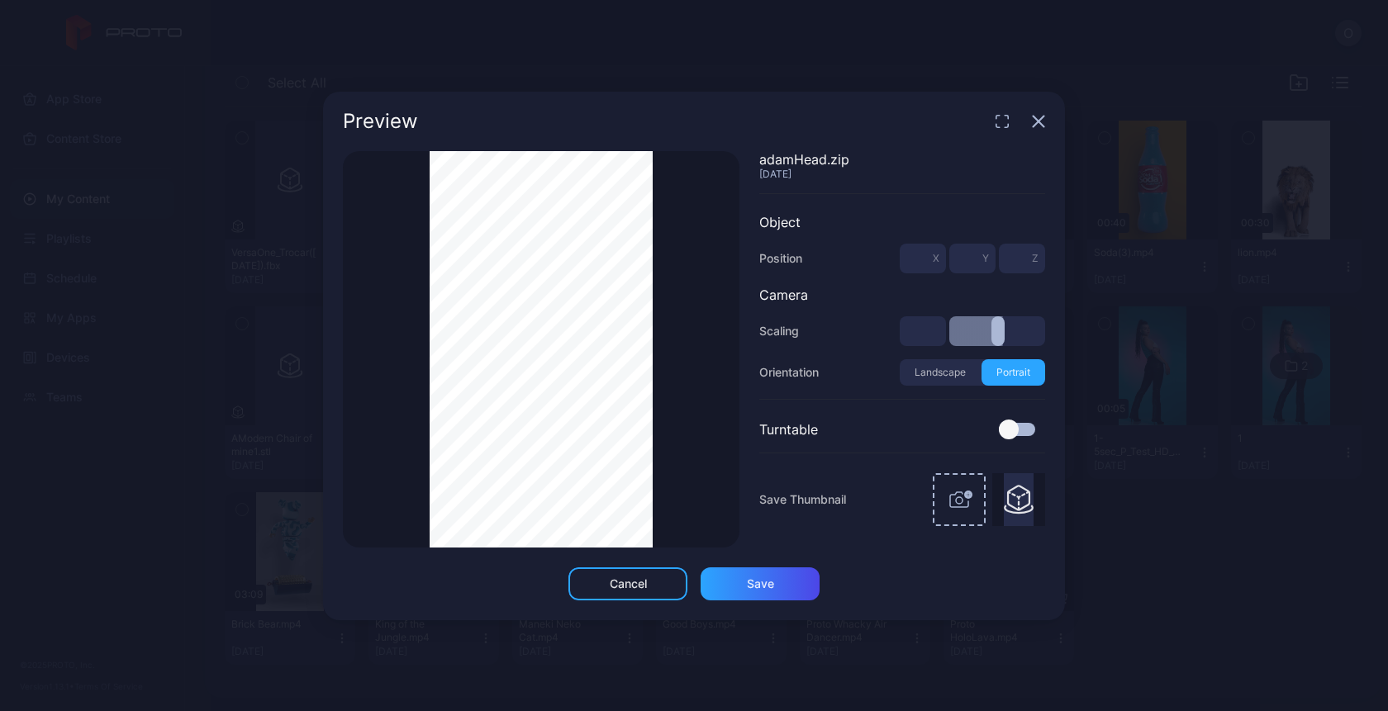
type input "***"
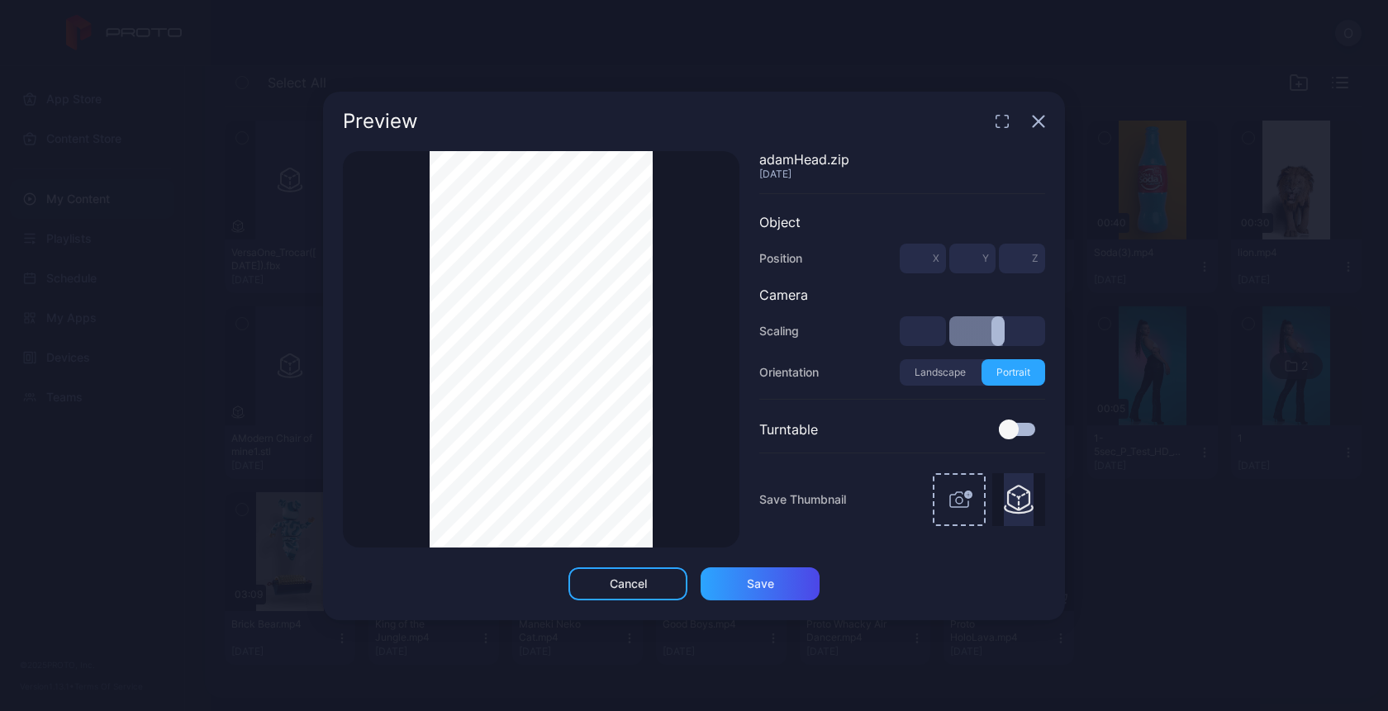
type input "***"
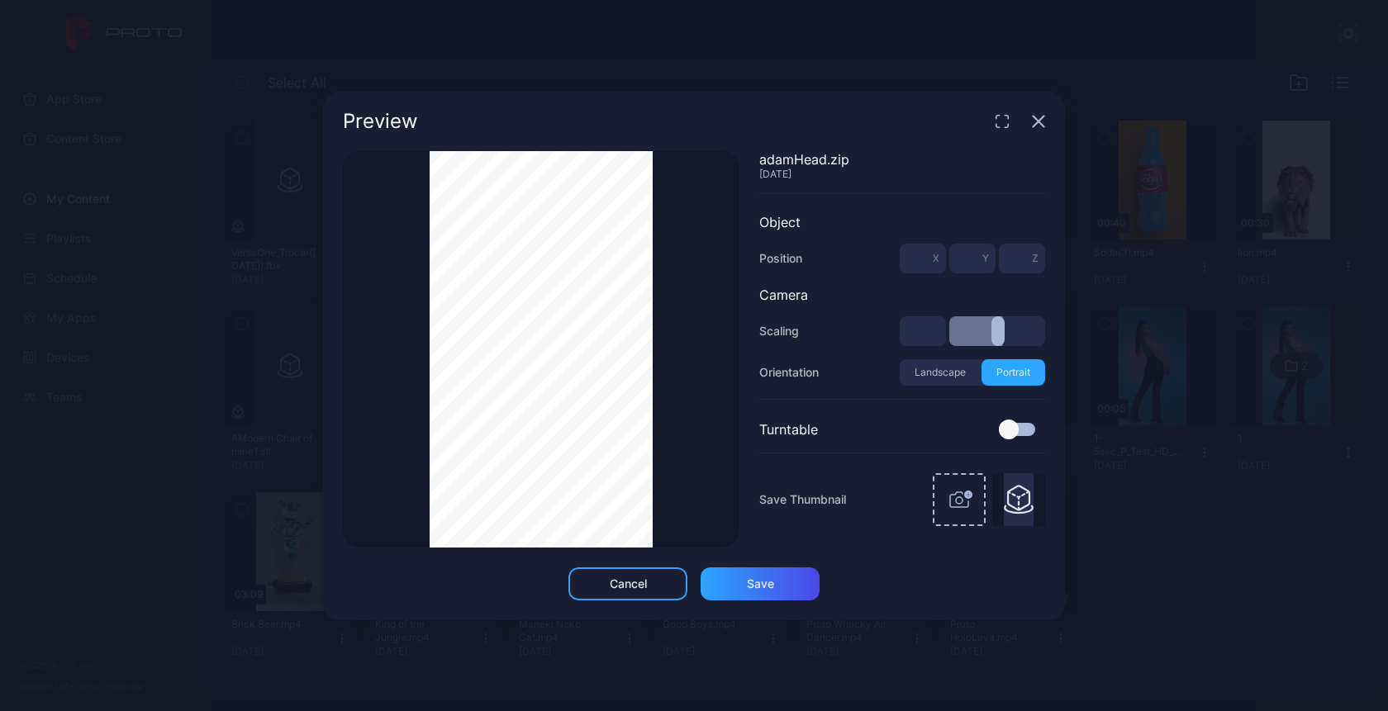
type input "***"
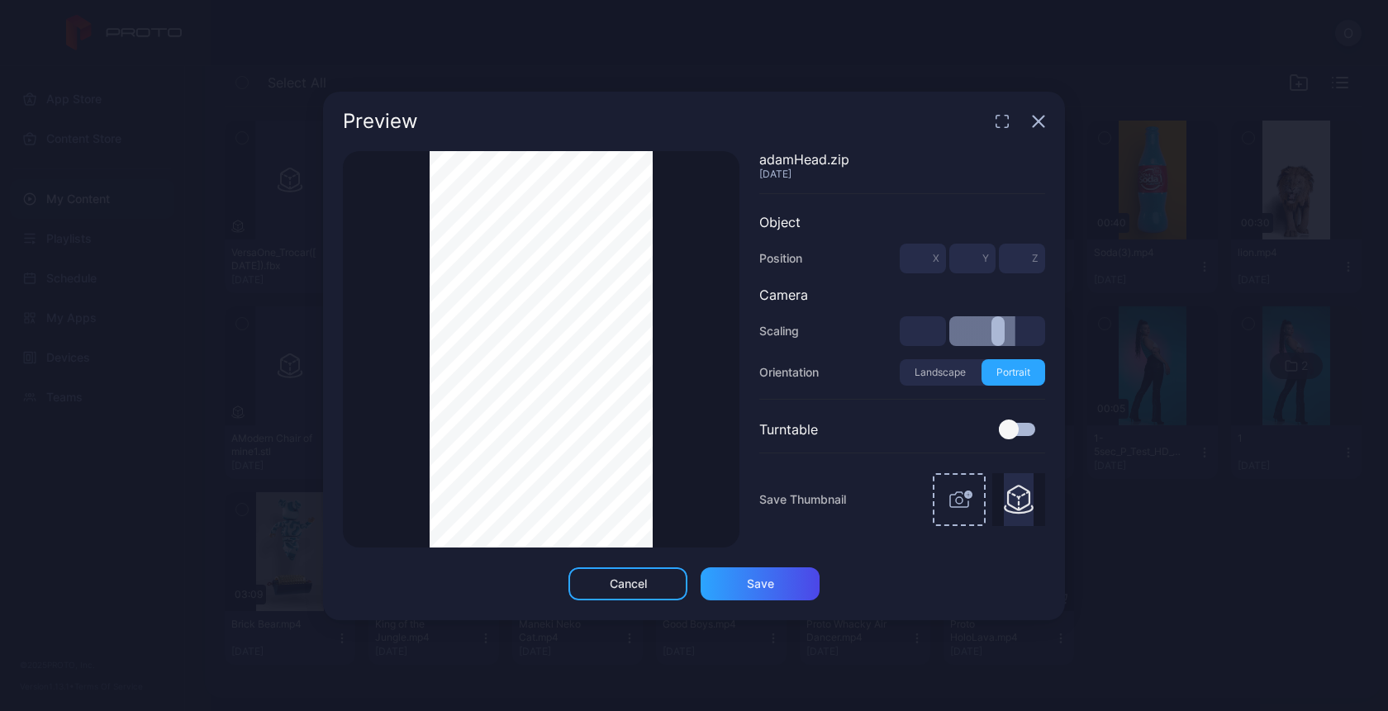
type input "***"
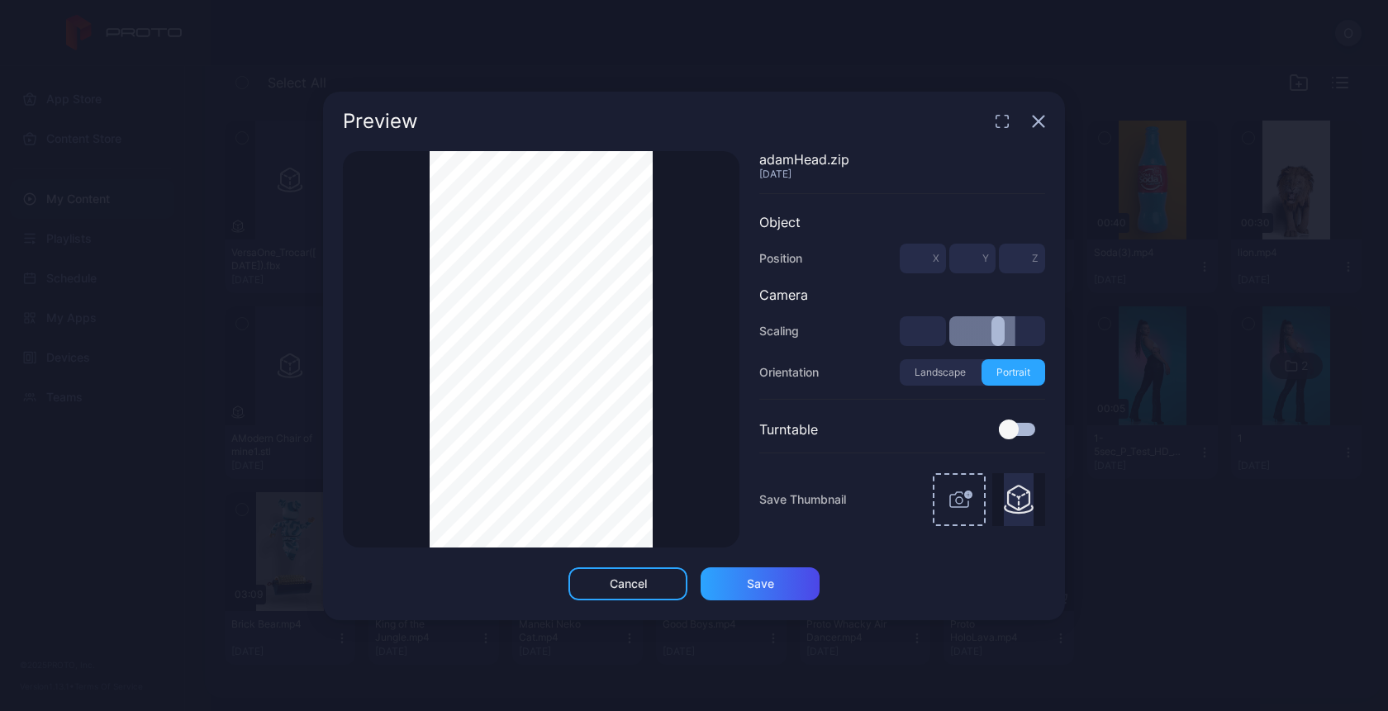
type input "***"
type input "*"
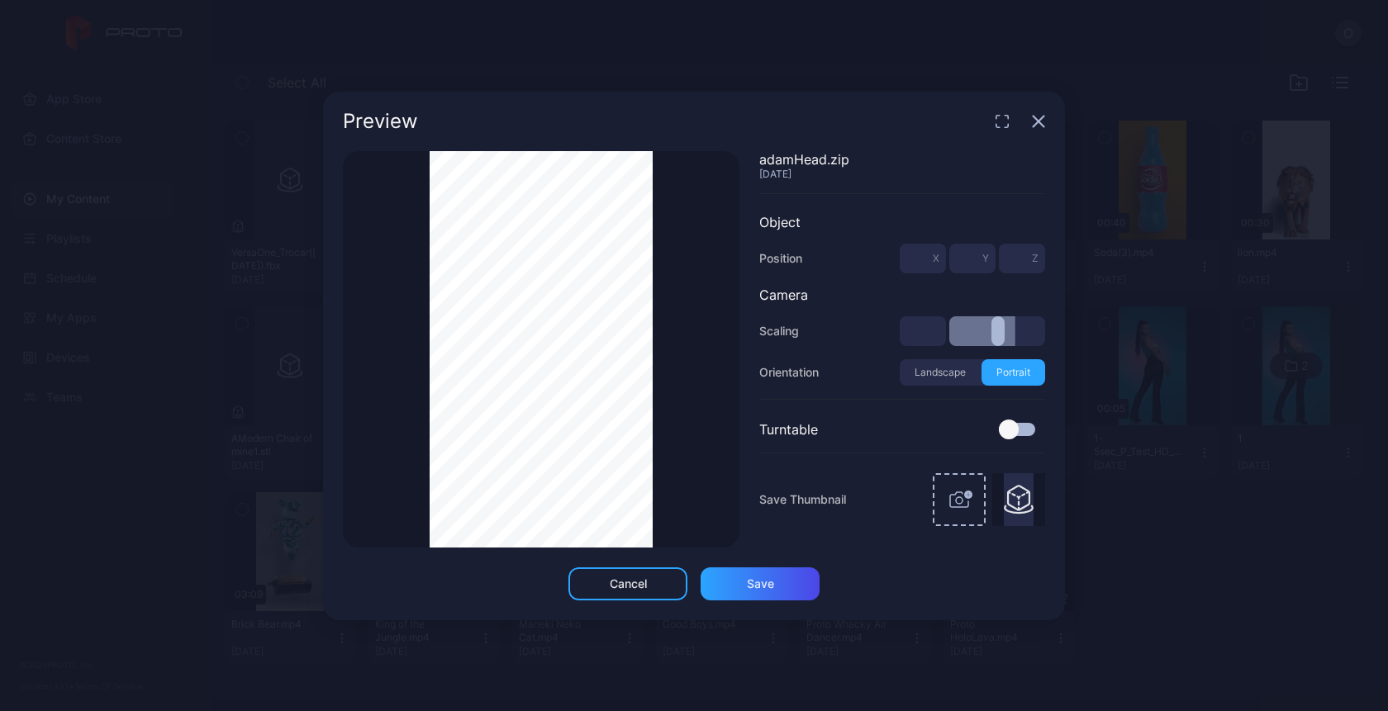
type input "***"
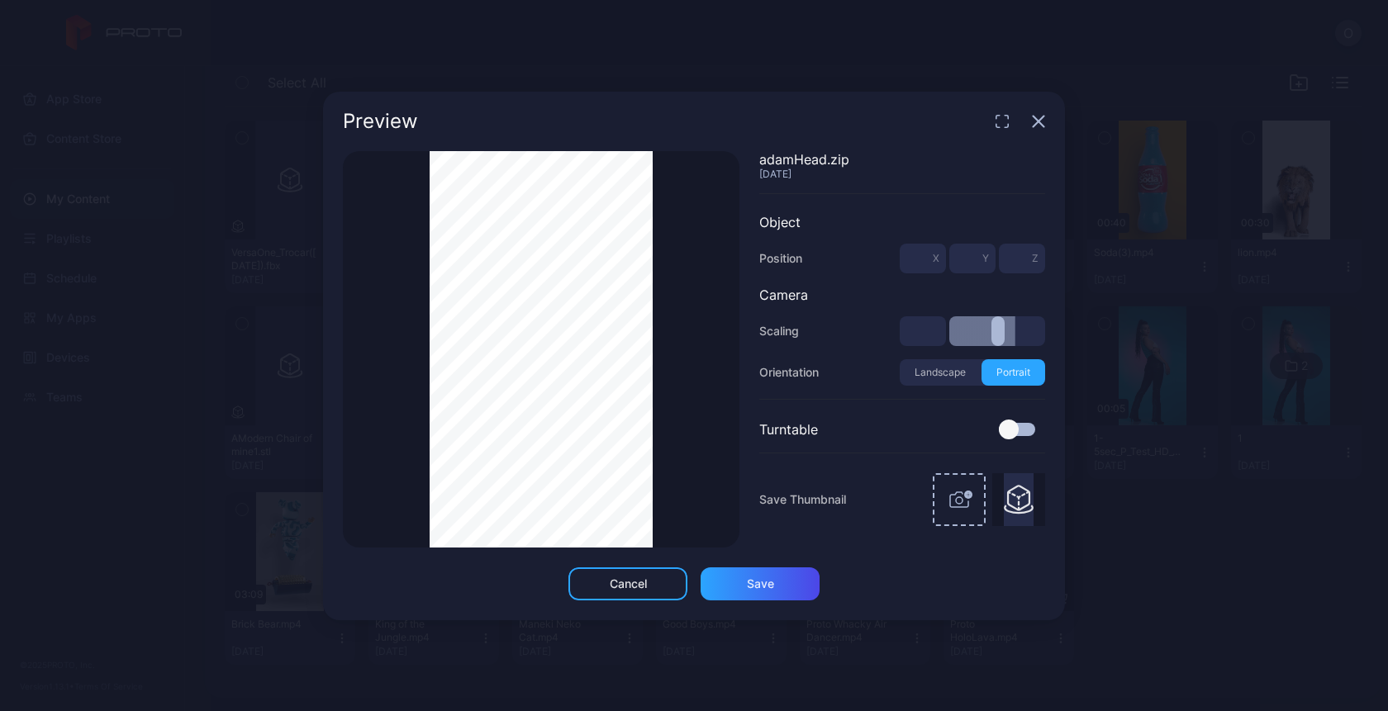
type input "***"
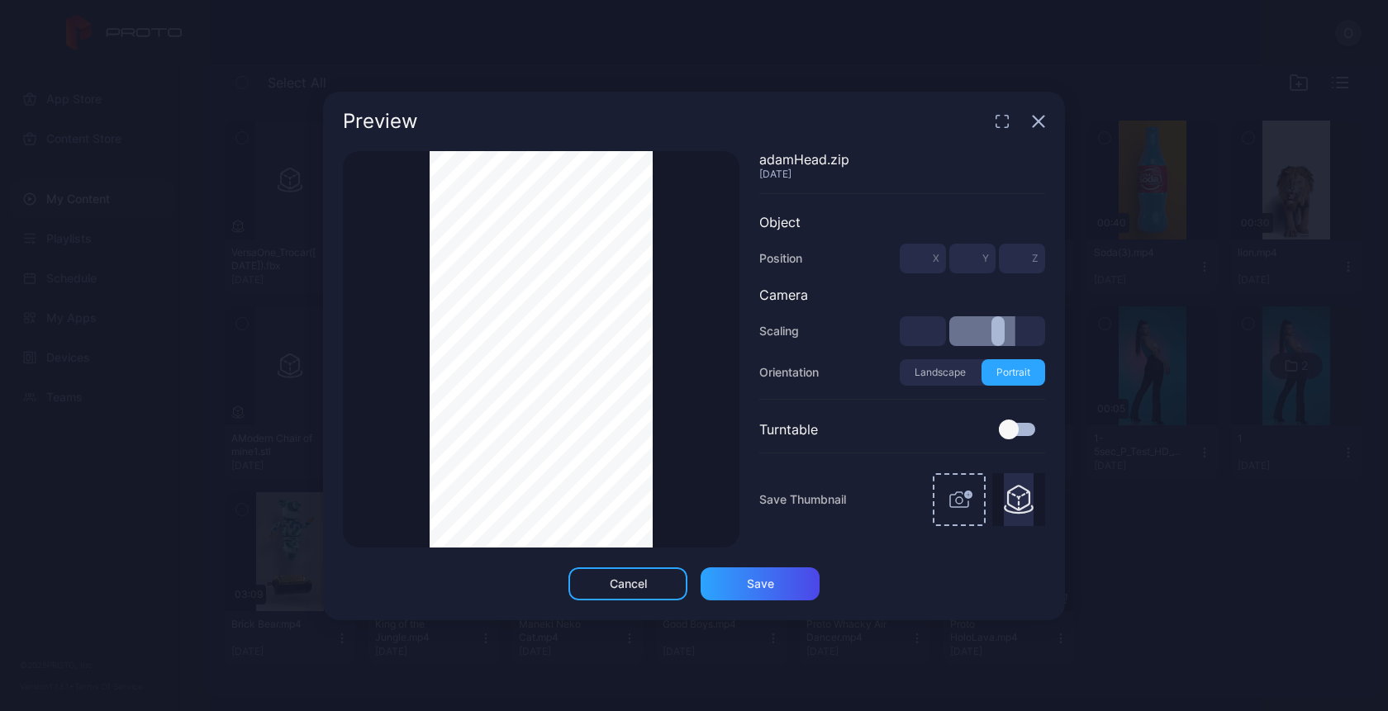
type input "***"
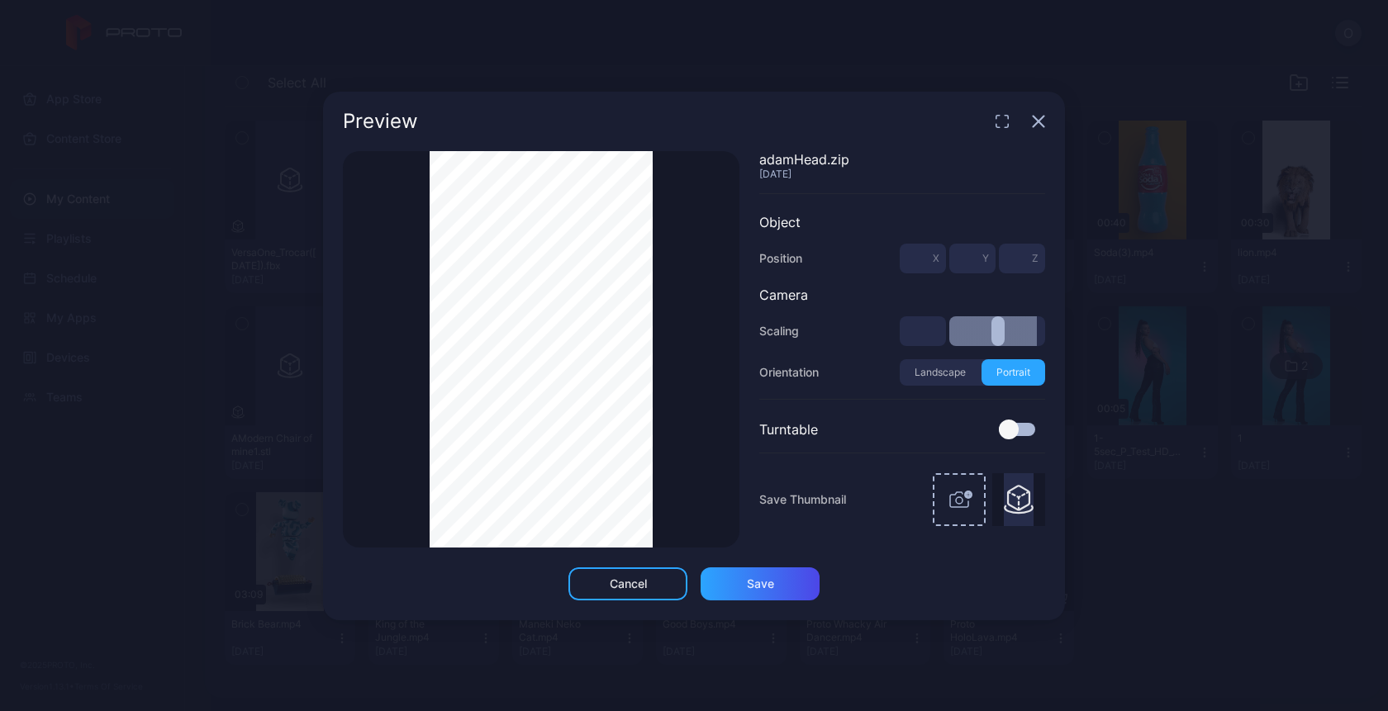
type input "***"
drag, startPoint x: 970, startPoint y: 339, endPoint x: 1036, endPoint y: 340, distance: 66.1
click at [1036, 341] on input "range" at bounding box center [997, 331] width 96 height 30
click at [768, 582] on div "Save" at bounding box center [760, 584] width 27 height 13
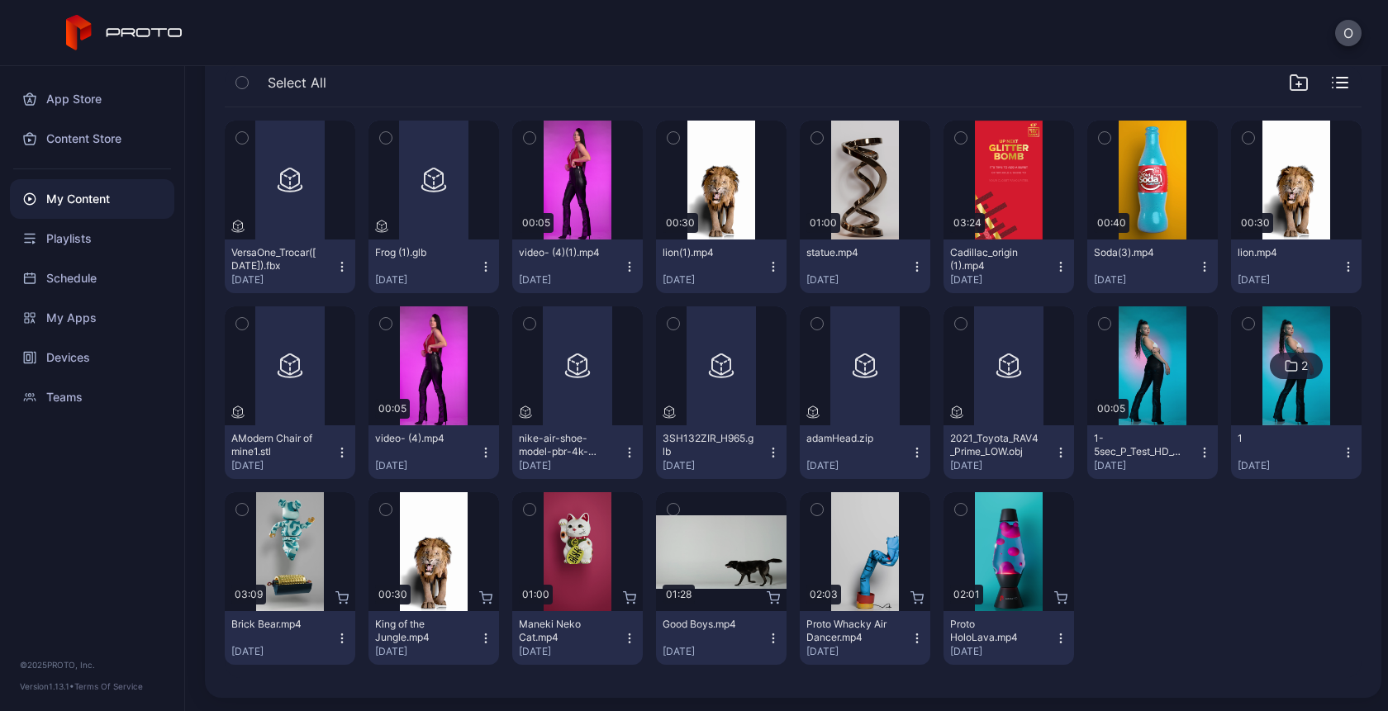
click at [911, 452] on icon "button" at bounding box center [917, 452] width 13 height 13
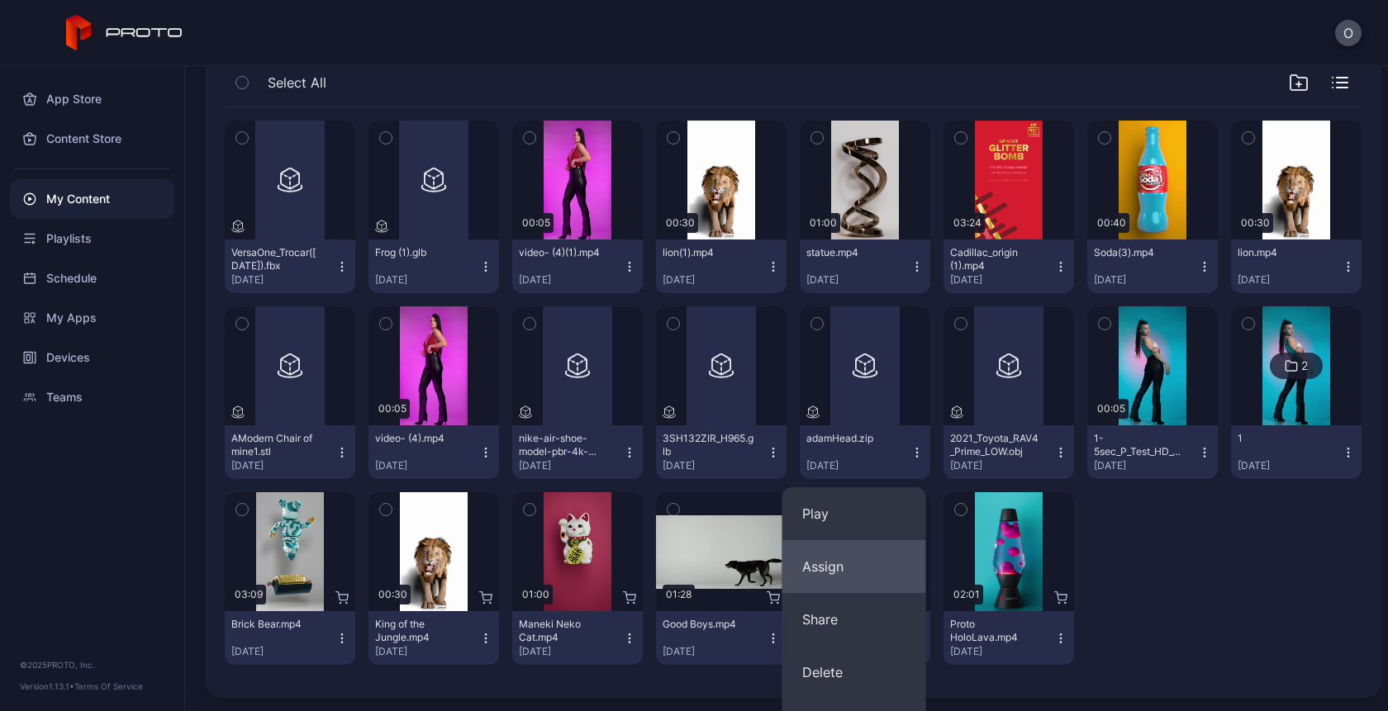
click at [826, 574] on button "Assign" at bounding box center [854, 566] width 144 height 53
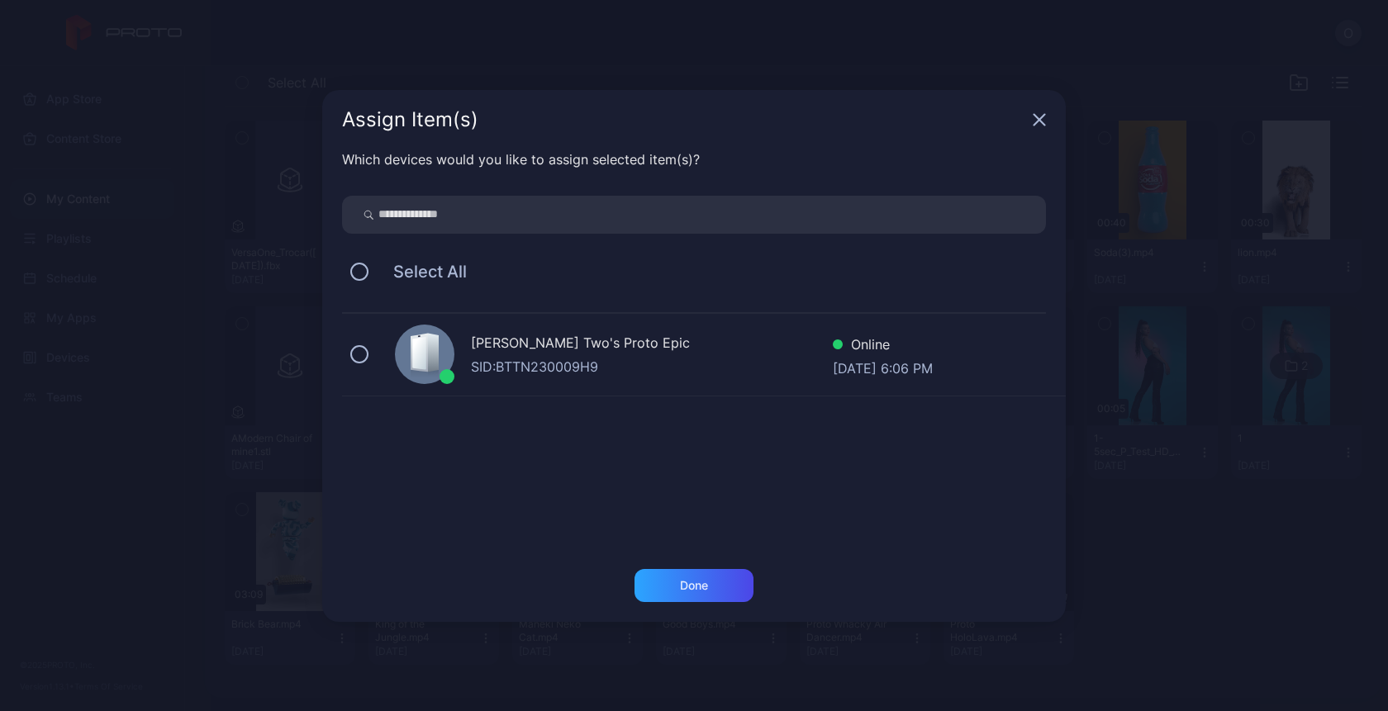
click at [633, 362] on div "SID: BTTN230009H9" at bounding box center [652, 367] width 362 height 20
click at [708, 577] on div "Done" at bounding box center [694, 585] width 119 height 33
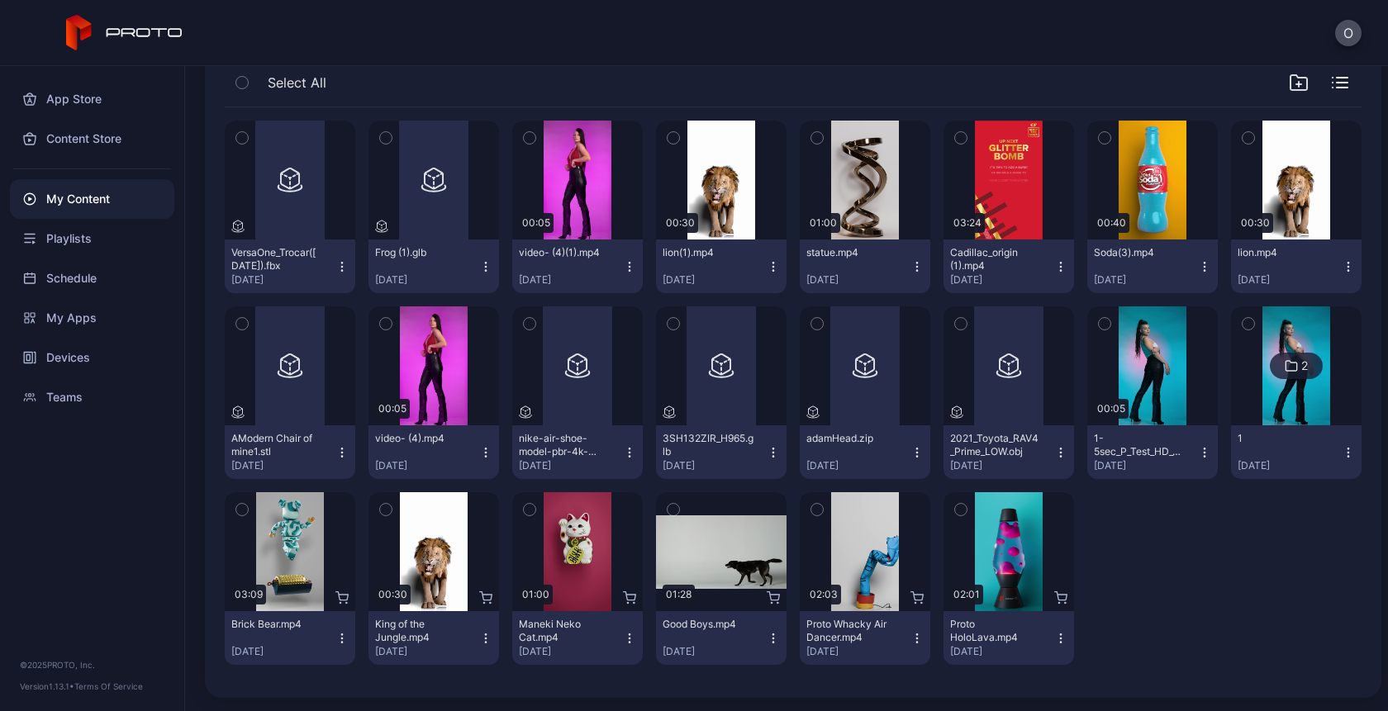
click at [911, 450] on icon "button" at bounding box center [917, 452] width 13 height 13
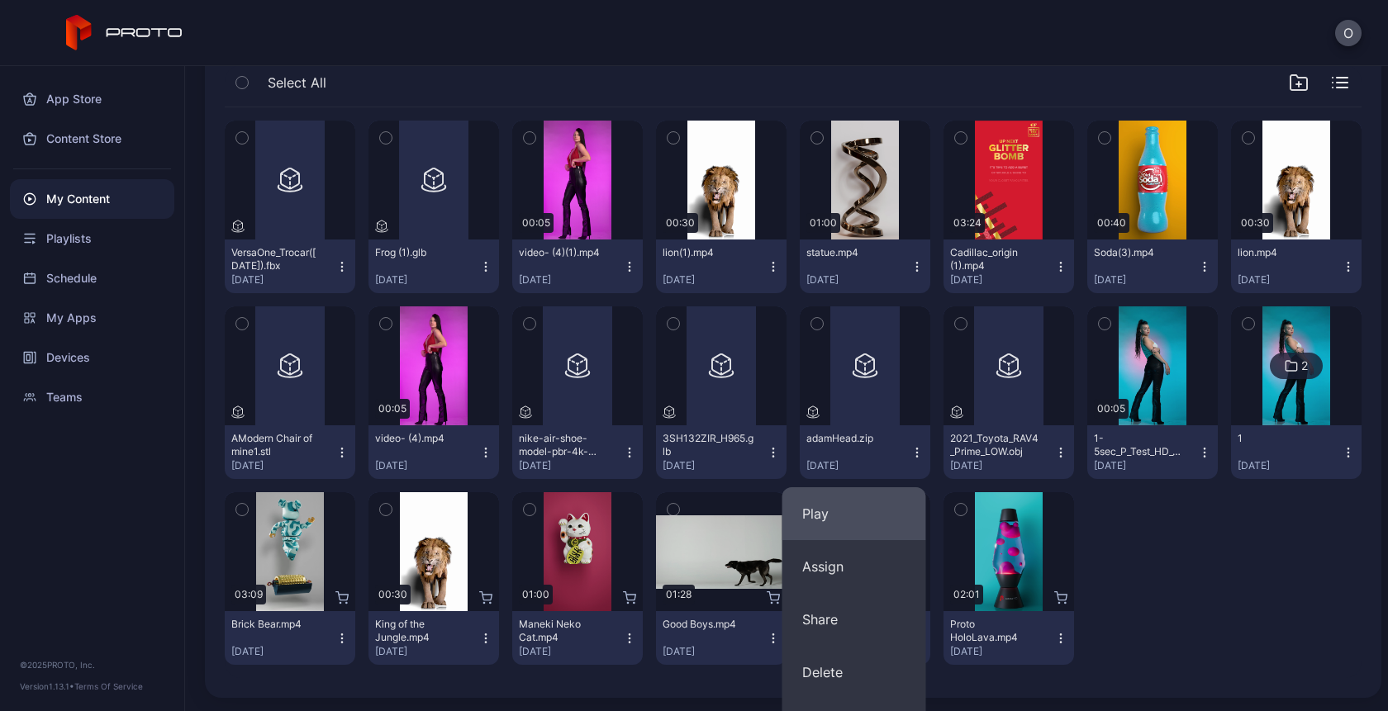
click at [838, 529] on button "Play" at bounding box center [854, 513] width 144 height 53
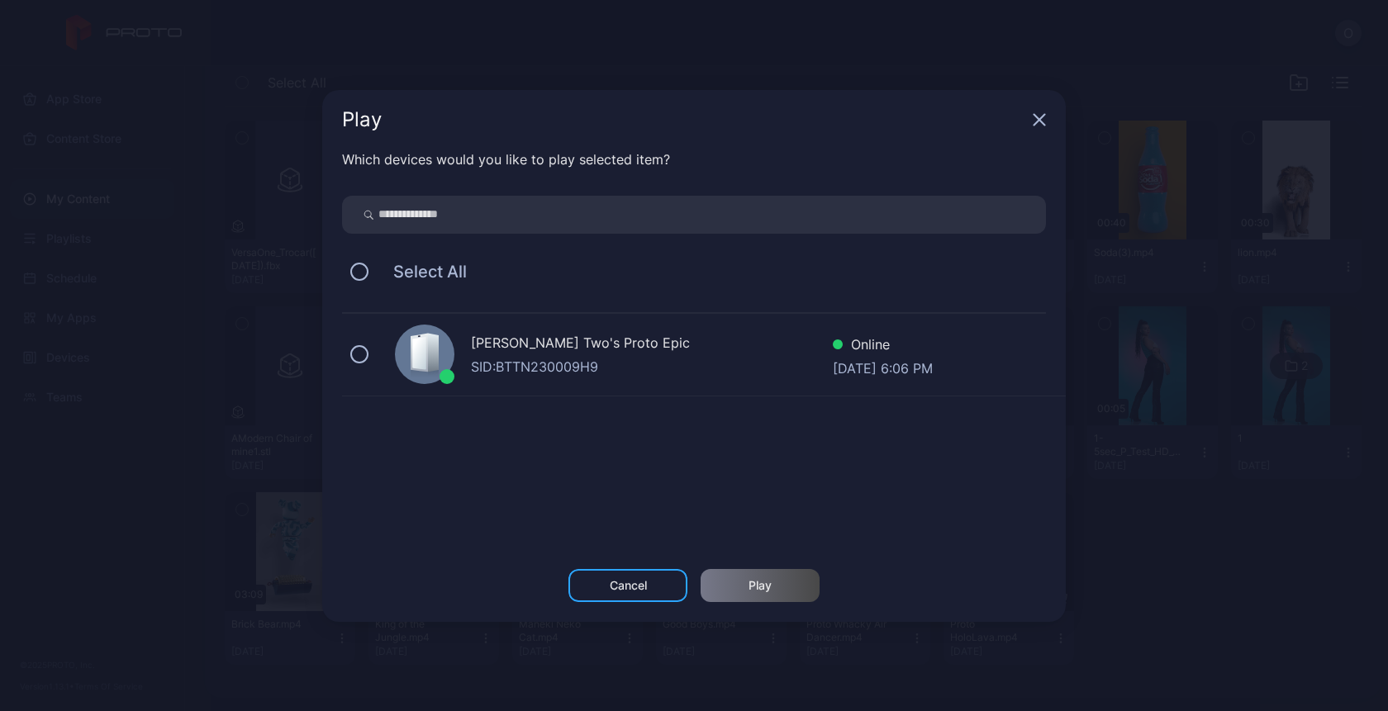
click at [598, 376] on div "SID: BTTN230009H9" at bounding box center [652, 367] width 362 height 20
click at [763, 602] on div "Cancel Play" at bounding box center [694, 595] width 744 height 53
click at [765, 563] on div "Which devices would you like to play selected item? Select All Oksana Two's Pro…" at bounding box center [694, 360] width 744 height 420
click at [765, 587] on div "Play" at bounding box center [760, 585] width 23 height 13
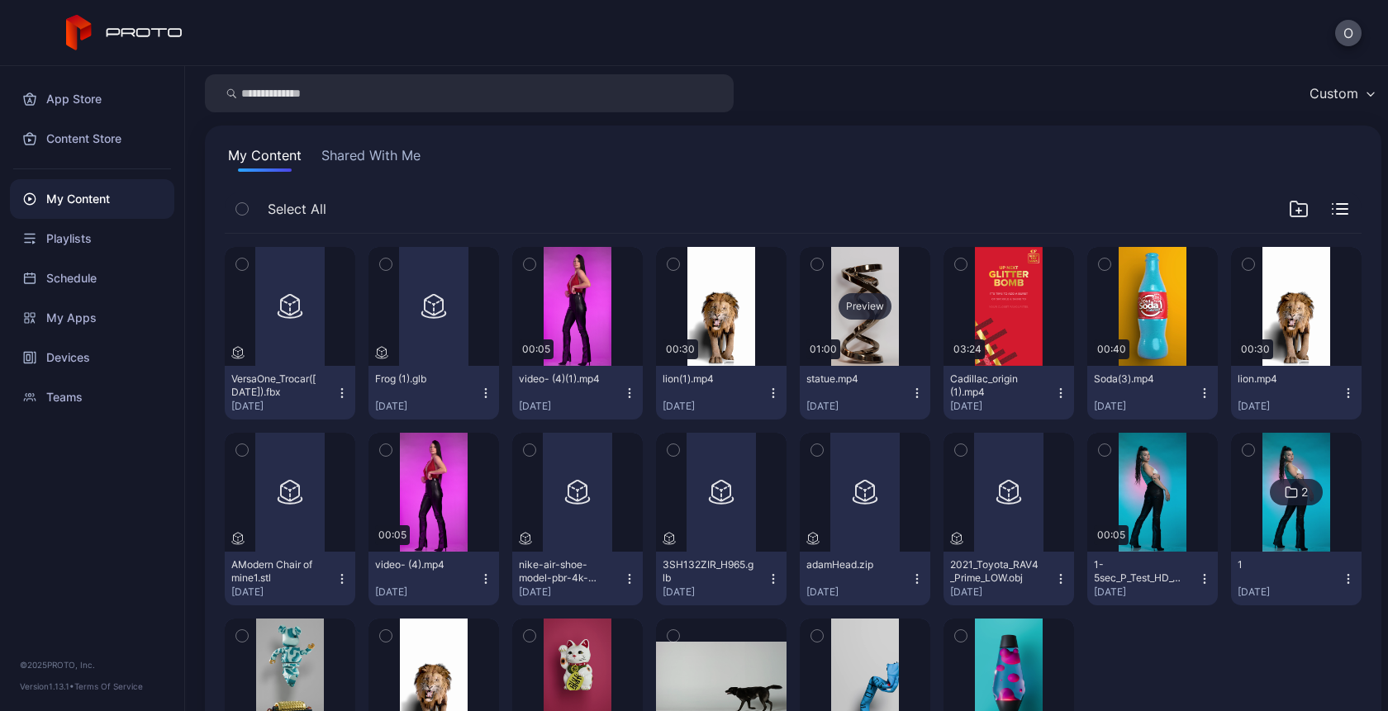
scroll to position [0, 0]
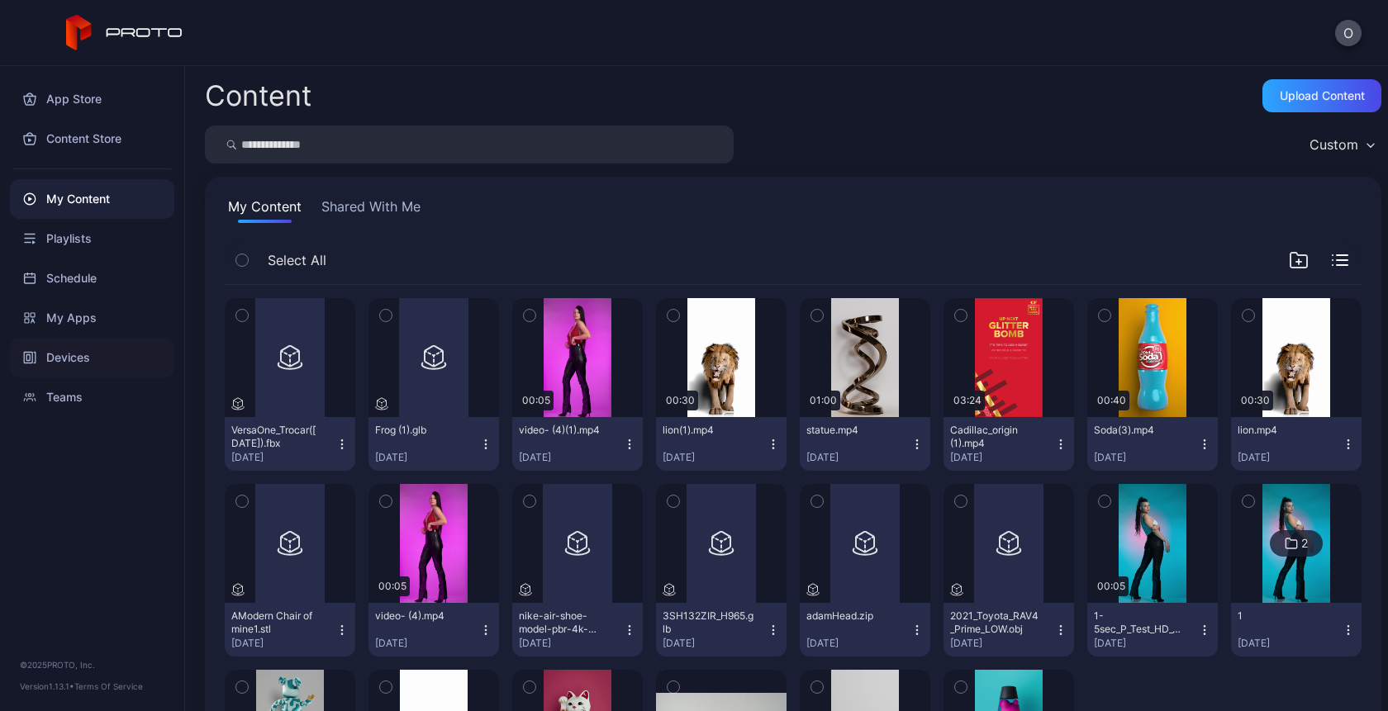
click at [45, 365] on div "Devices" at bounding box center [92, 358] width 164 height 40
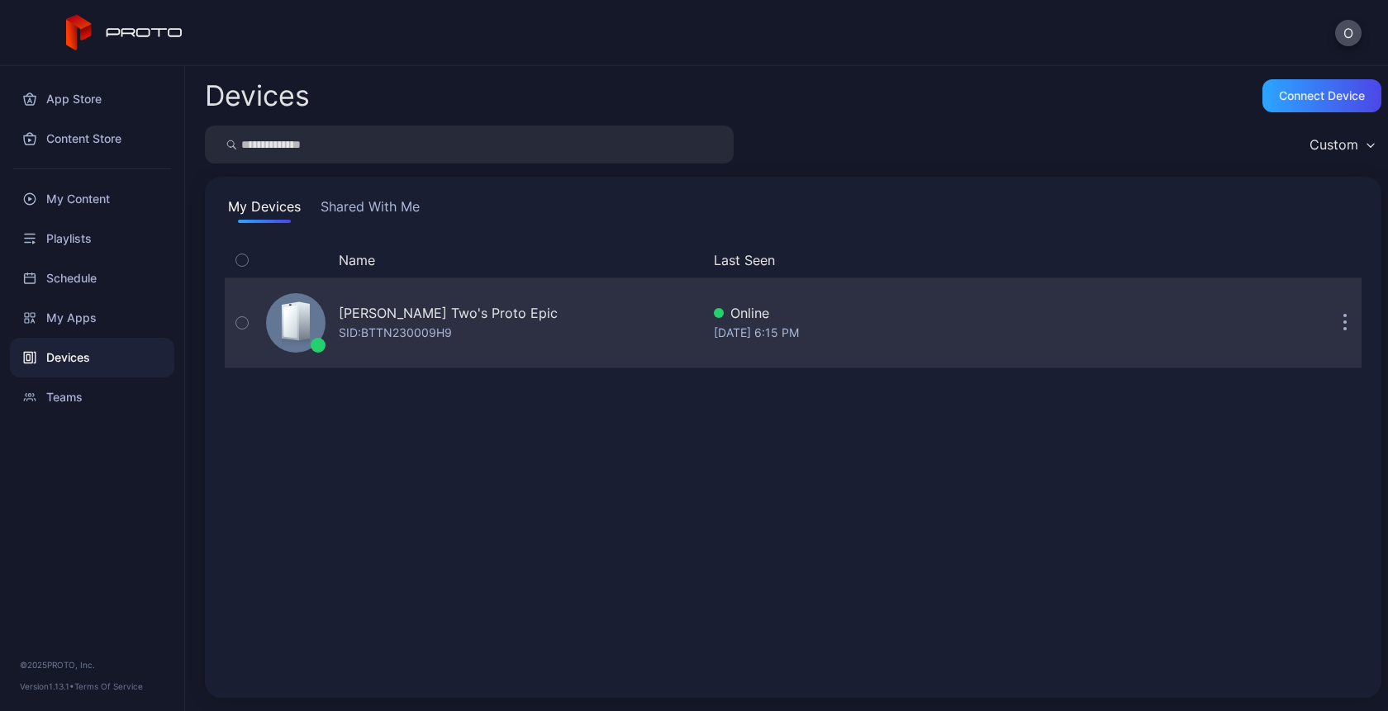
click at [1329, 330] on button "button" at bounding box center [1345, 323] width 33 height 33
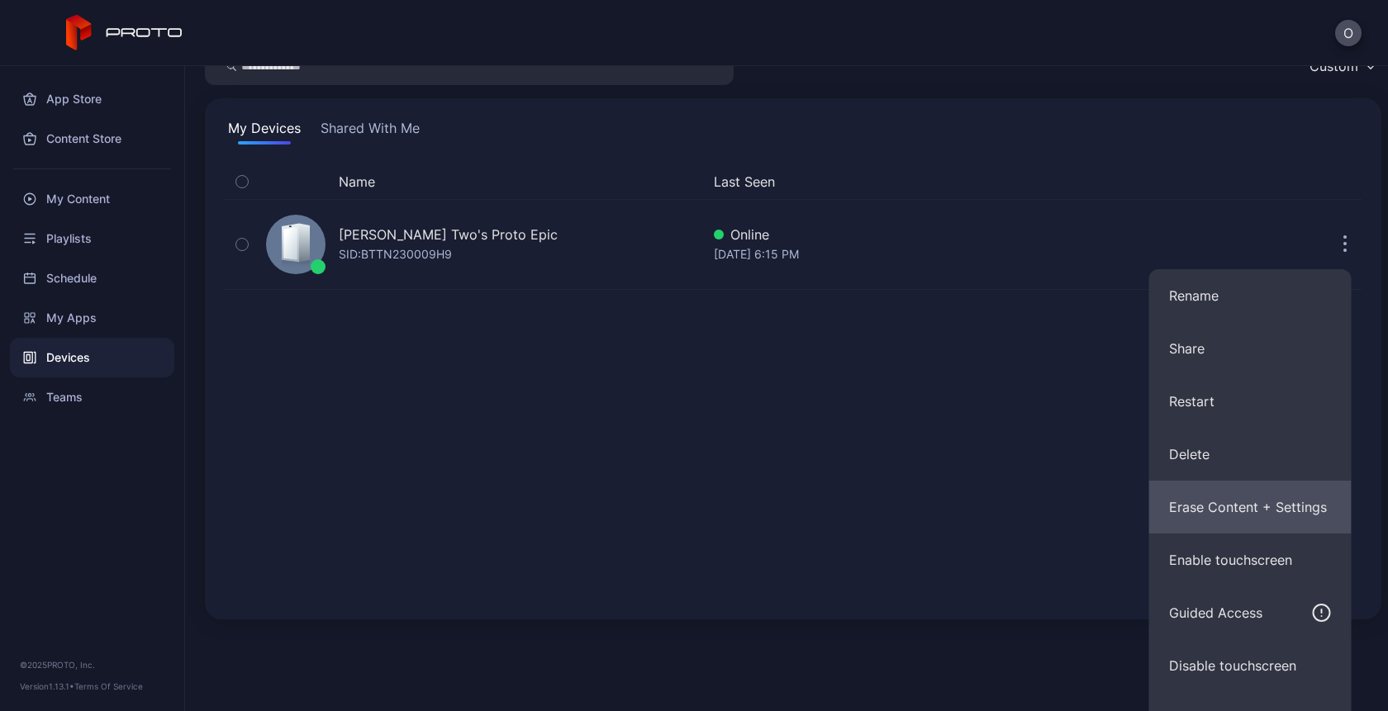
scroll to position [104, 0]
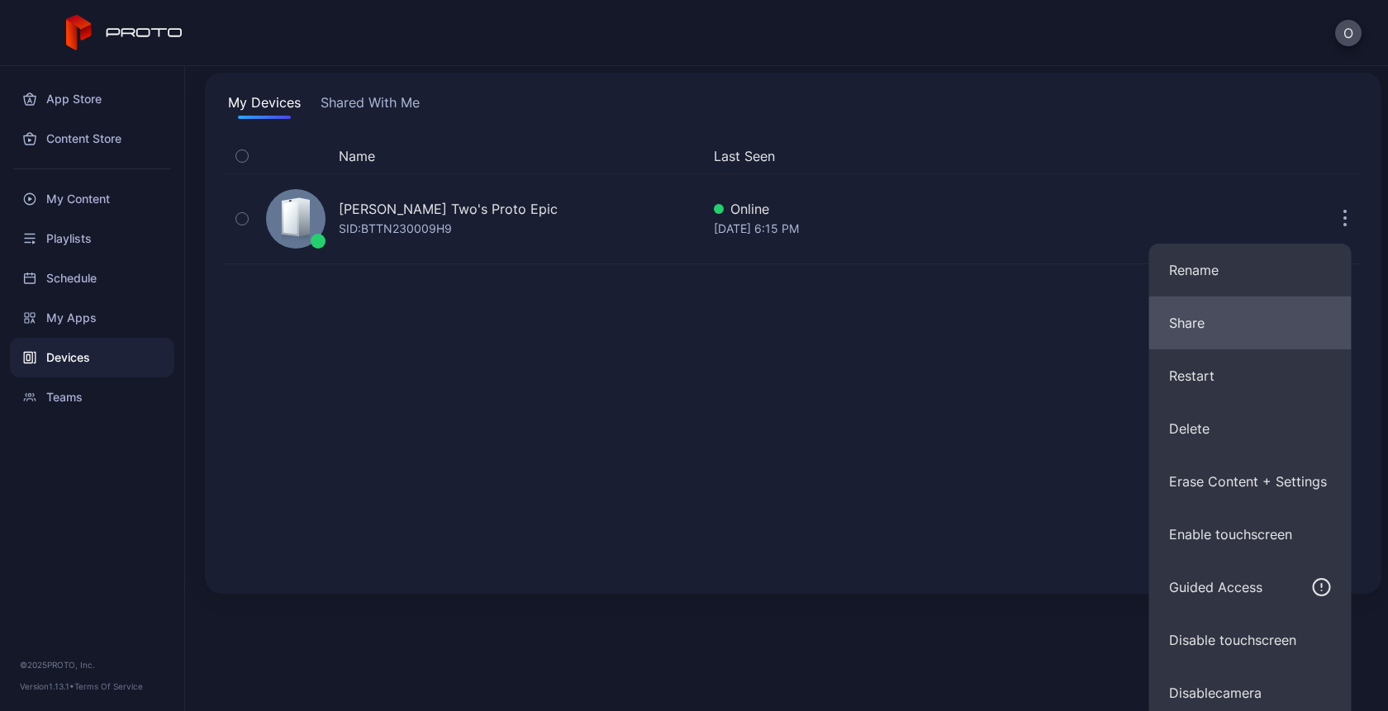
click at [1245, 316] on button "Share" at bounding box center [1250, 323] width 202 height 53
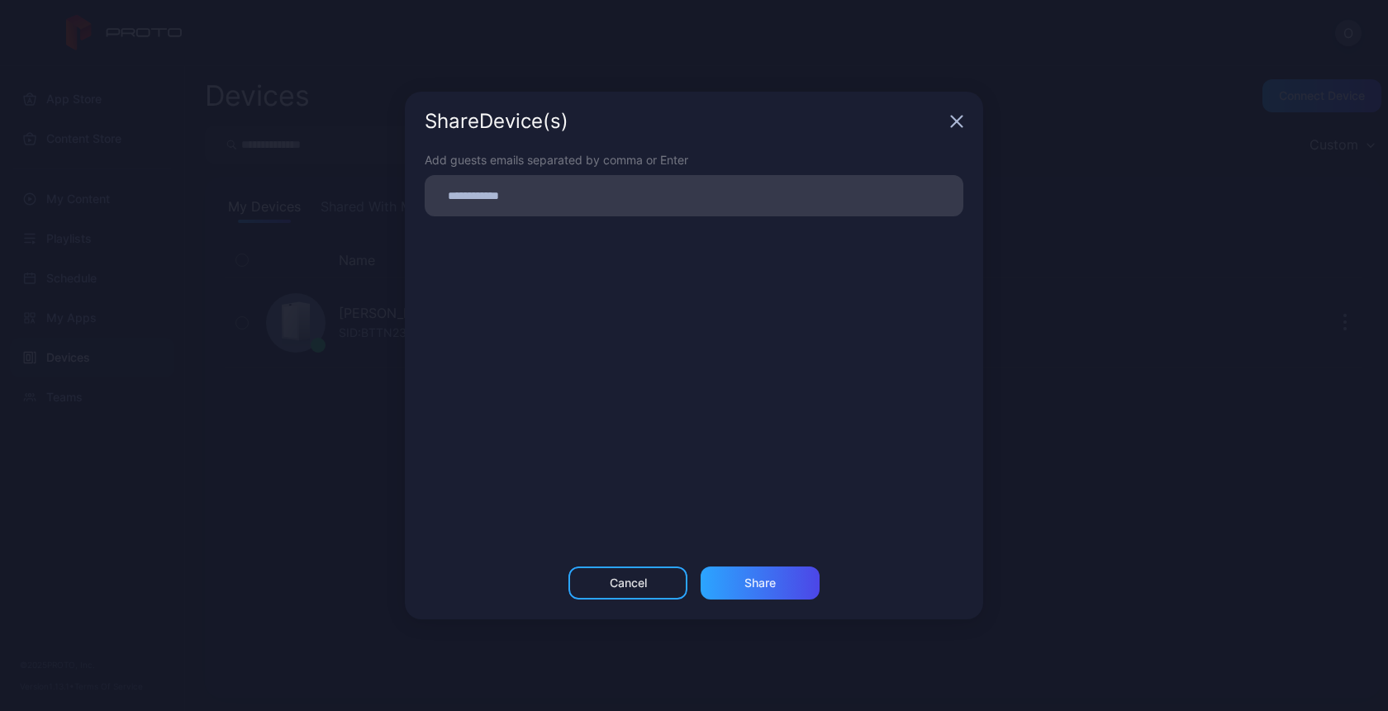
scroll to position [0, 0]
click at [1097, 327] on div "Share Device (s) Add guests emails separated by comma or Enter [EMAIL_ADDRESS][…" at bounding box center [694, 355] width 1388 height 711
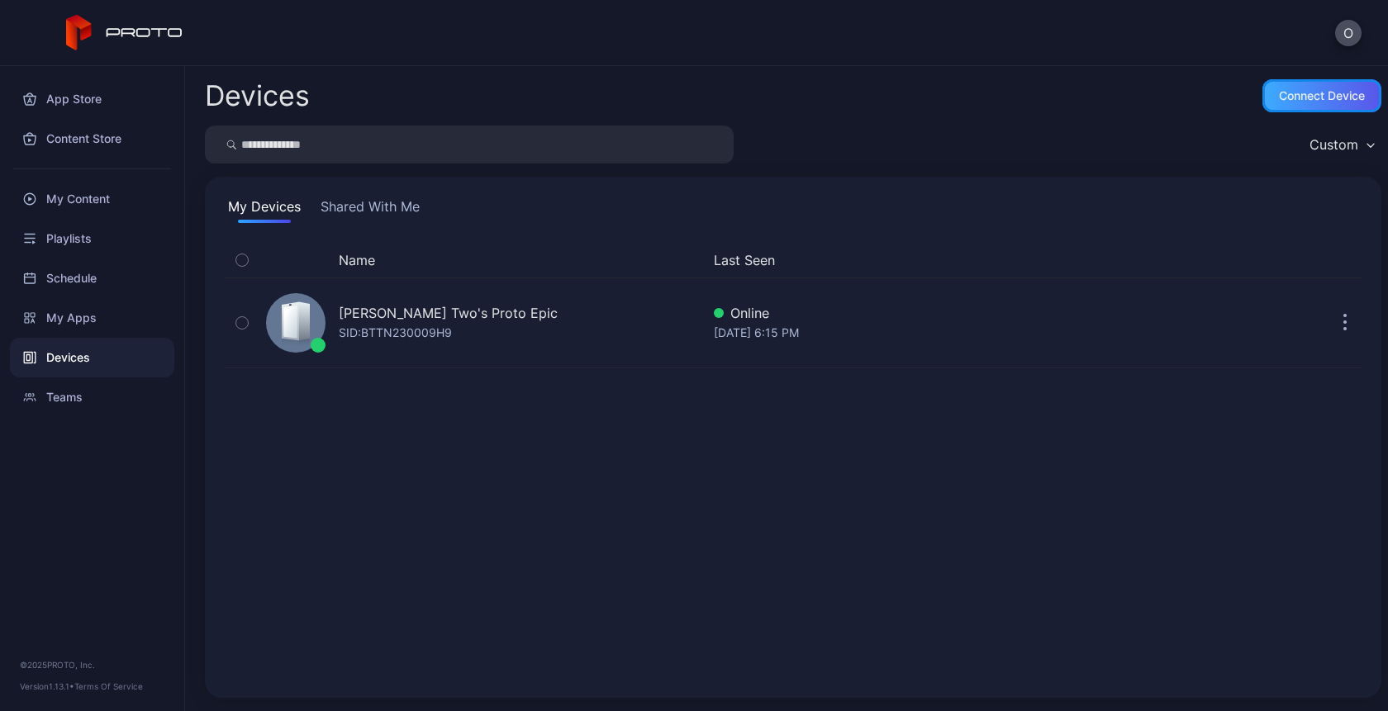
click at [1359, 90] on div "Connect device" at bounding box center [1321, 95] width 119 height 33
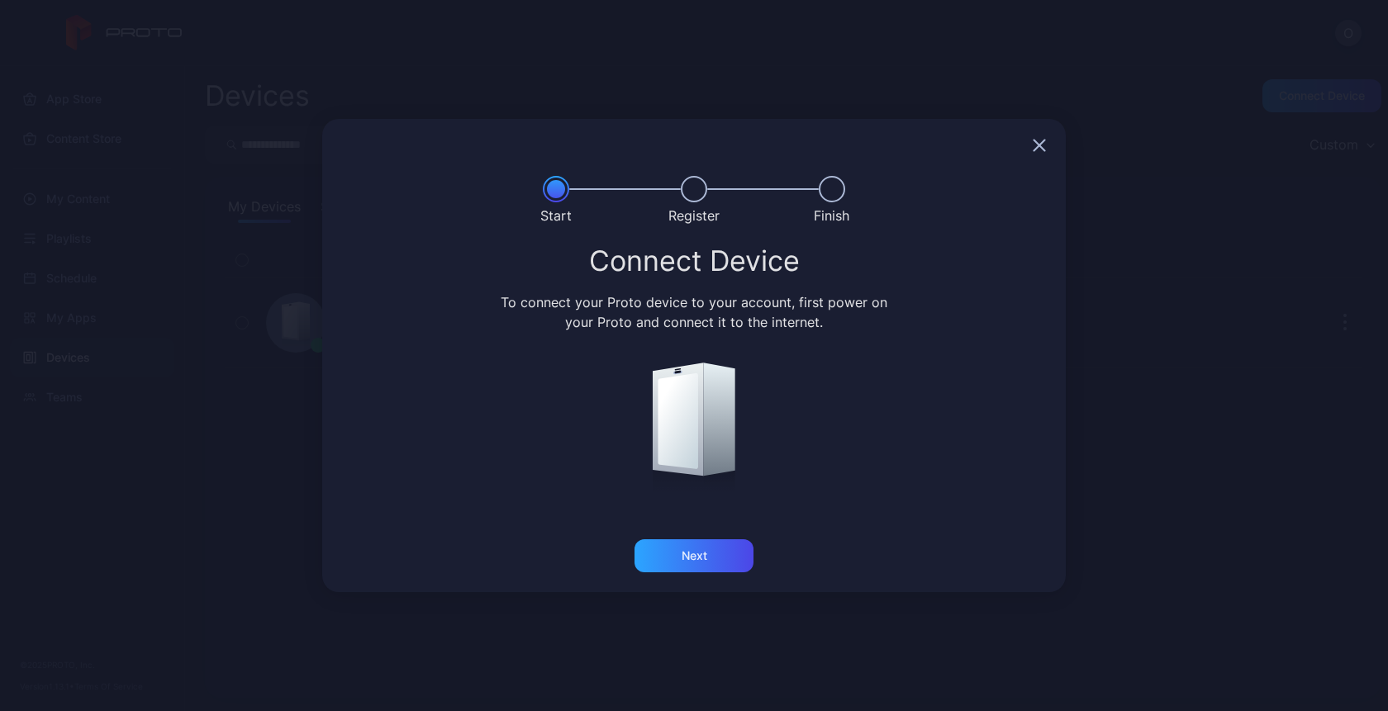
click at [1039, 145] on icon "button" at bounding box center [1039, 145] width 11 height 11
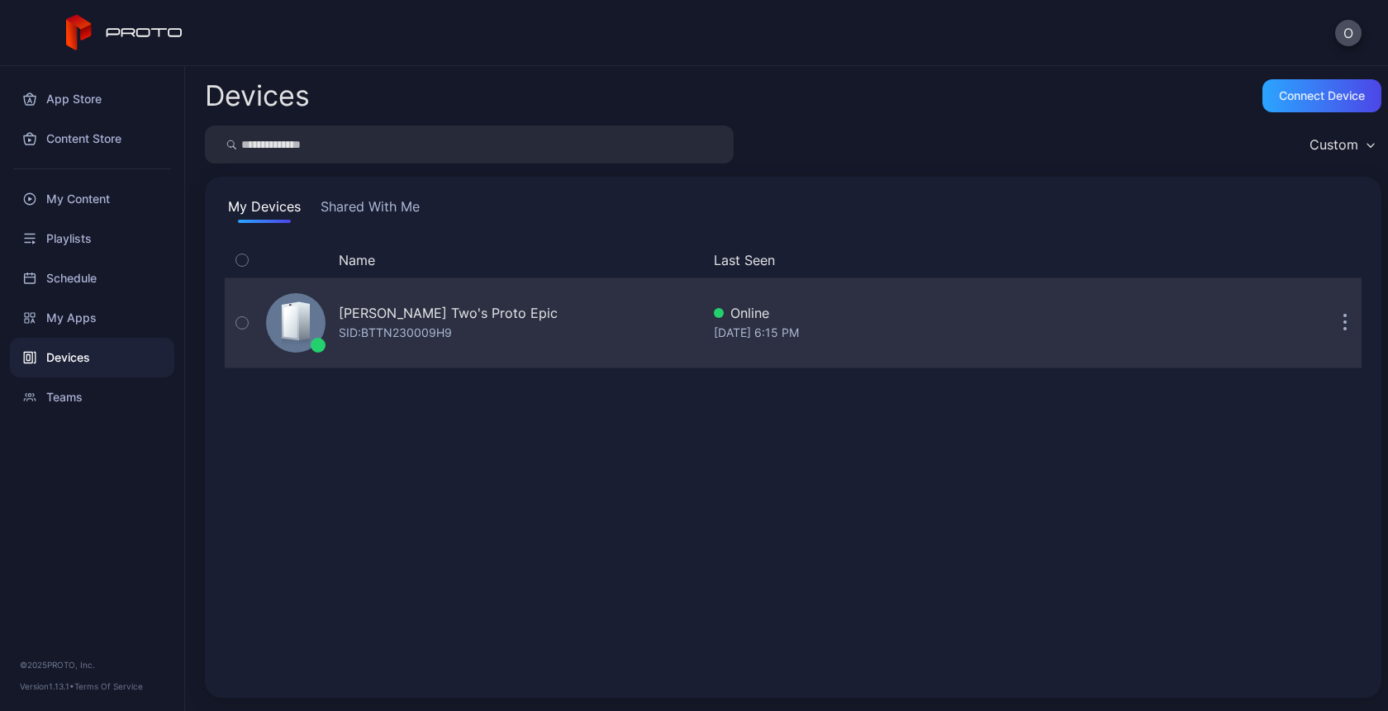
click at [605, 310] on div "Oksana Two's Proto Epic SID: BTTN230009H9" at bounding box center [479, 323] width 441 height 83
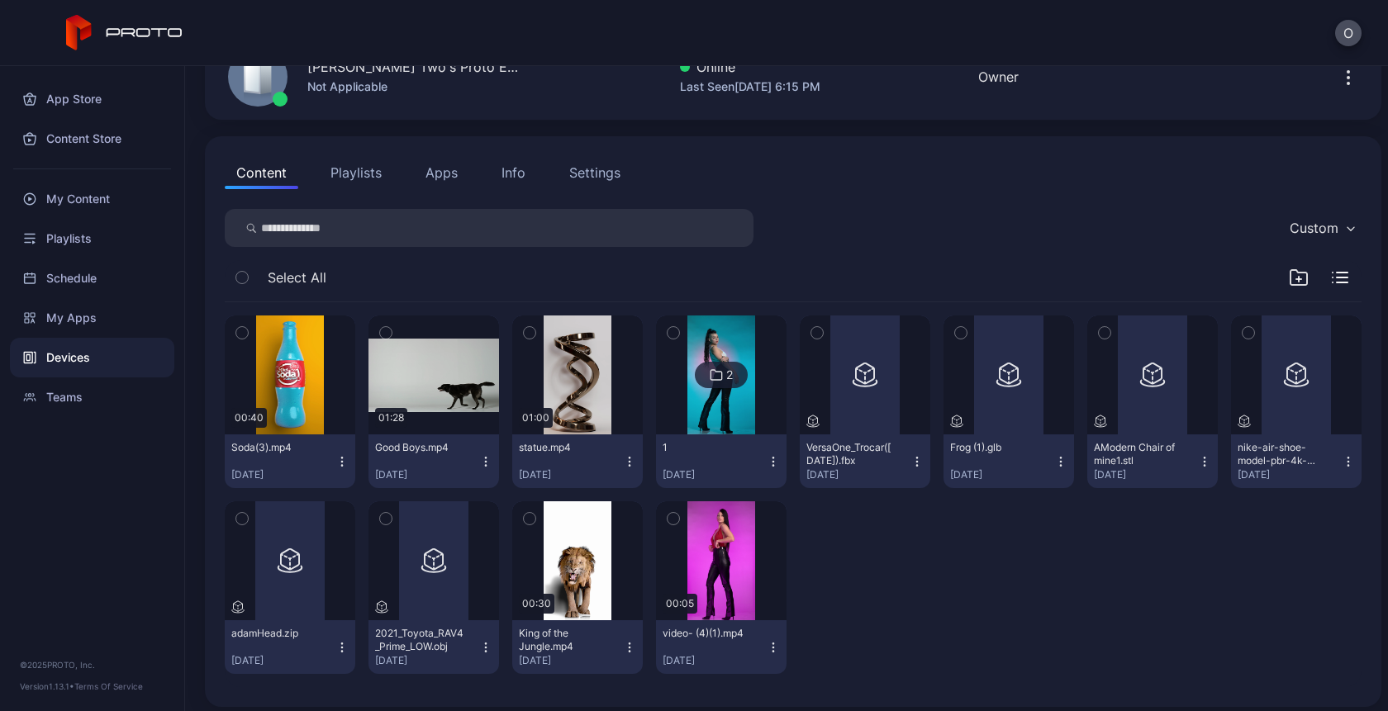
scroll to position [96, 0]
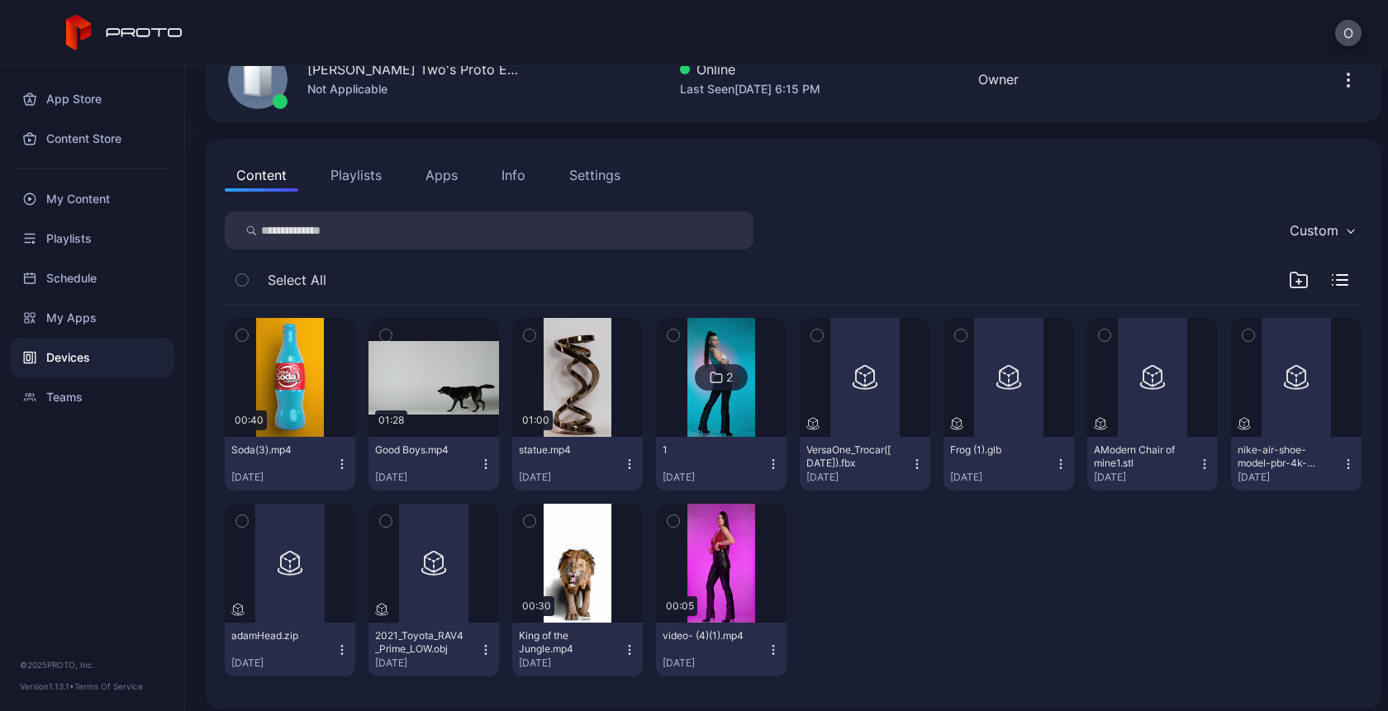
click at [430, 196] on div "Content Playlists Apps Info Settings Custom Select All 00:40 Soda(3).mp4 [DATE]…" at bounding box center [793, 424] width 1177 height 571
click at [435, 184] on button "Apps" at bounding box center [441, 175] width 55 height 33
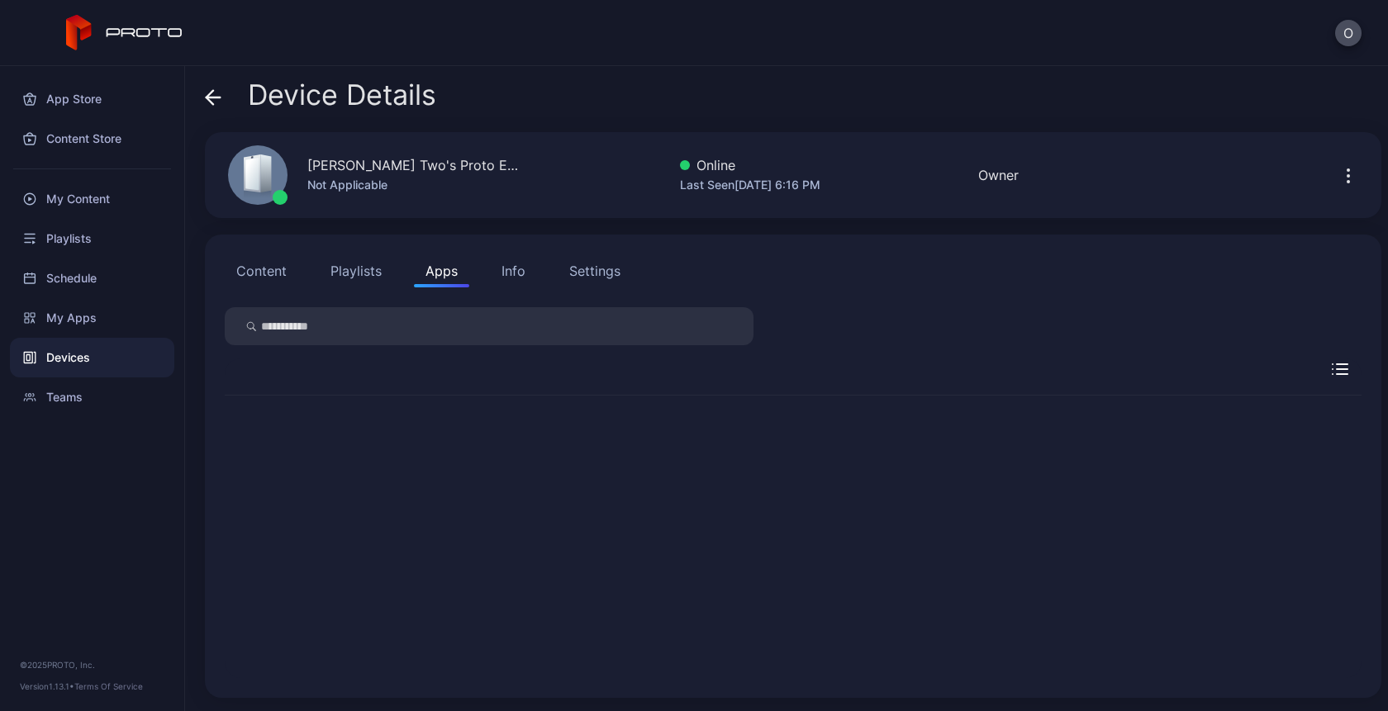
scroll to position [0, 0]
click at [777, 439] on div "No apps installed yet My Apps" at bounding box center [793, 435] width 1137 height 79
click at [777, 467] on div "My Apps" at bounding box center [793, 458] width 119 height 33
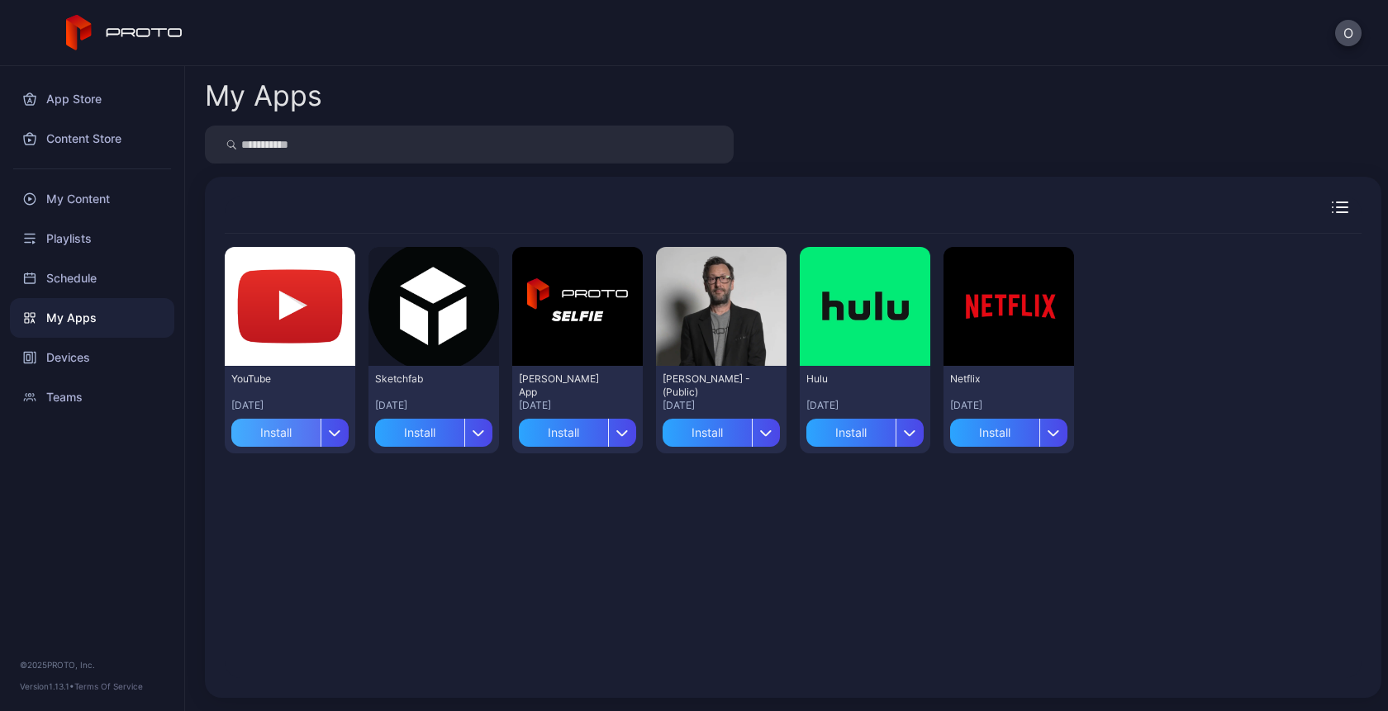
click at [291, 431] on div "Install" at bounding box center [275, 433] width 89 height 28
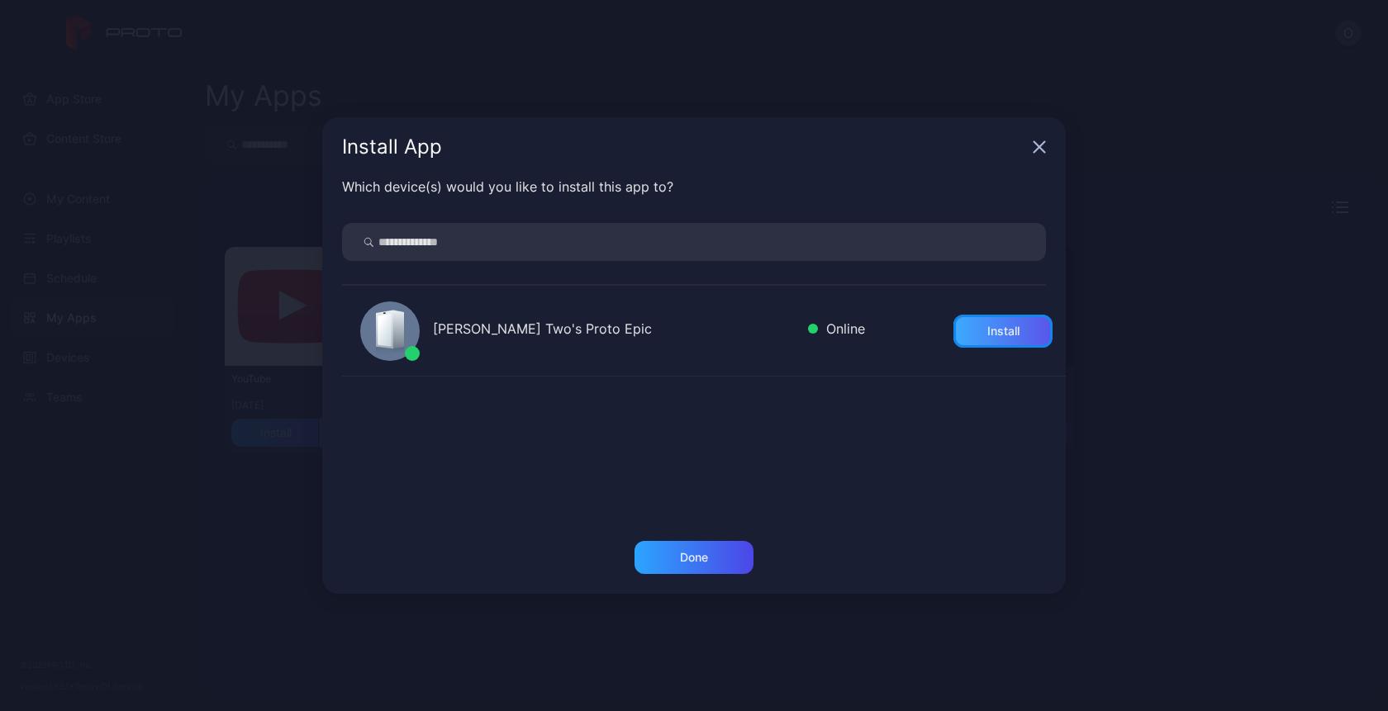
click at [960, 340] on div "Install" at bounding box center [1002, 331] width 99 height 33
click at [700, 569] on div "Done" at bounding box center [694, 557] width 119 height 33
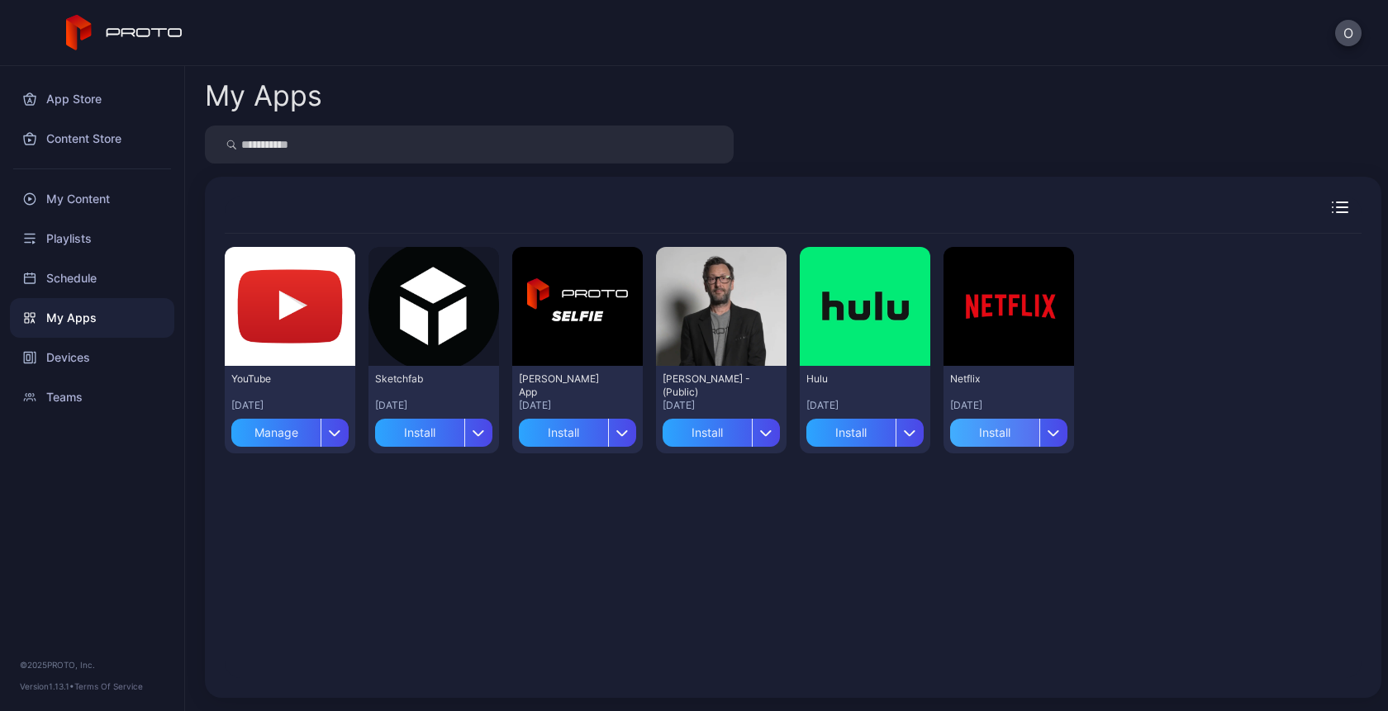
click at [1003, 440] on div "Install" at bounding box center [994, 433] width 89 height 28
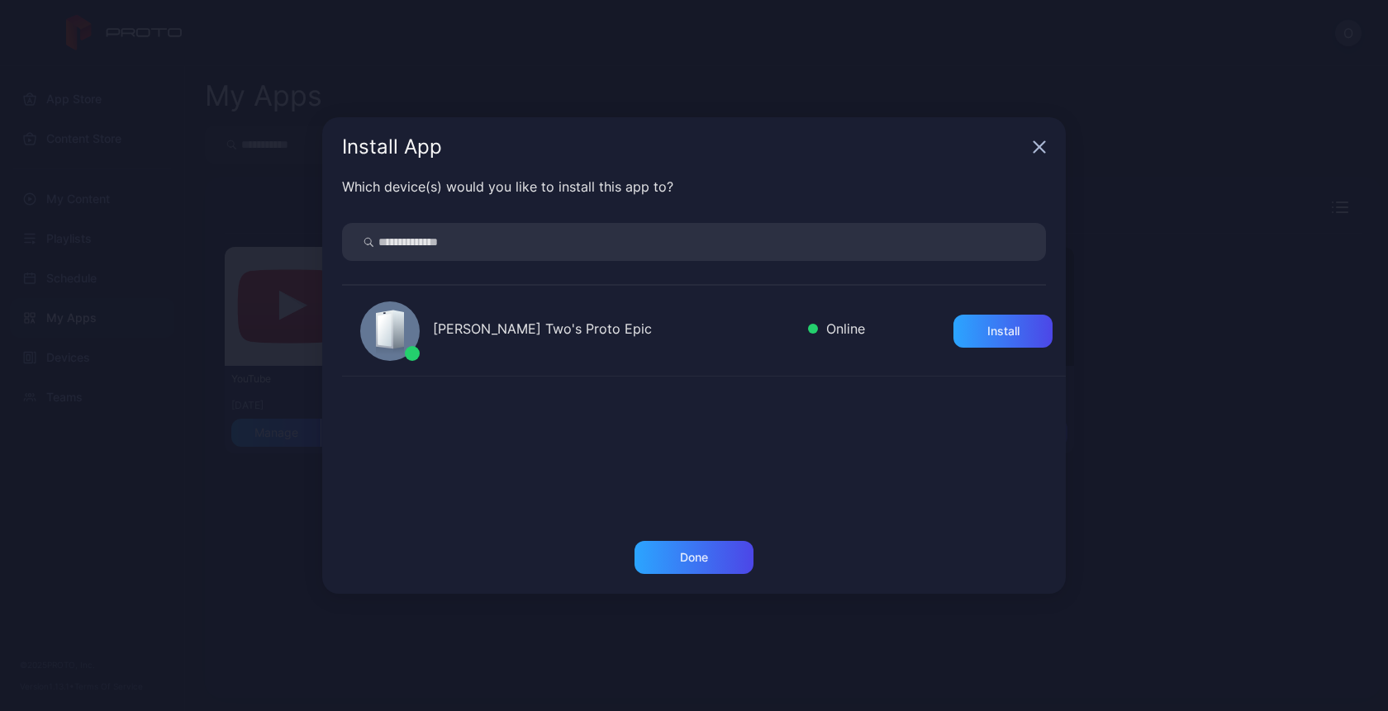
click at [934, 350] on div "Oksana Two's Proto Epic Online Install" at bounding box center [704, 331] width 724 height 91
click at [987, 333] on div "Install" at bounding box center [1003, 331] width 32 height 13
click at [688, 541] on div "Done" at bounding box center [694, 557] width 119 height 33
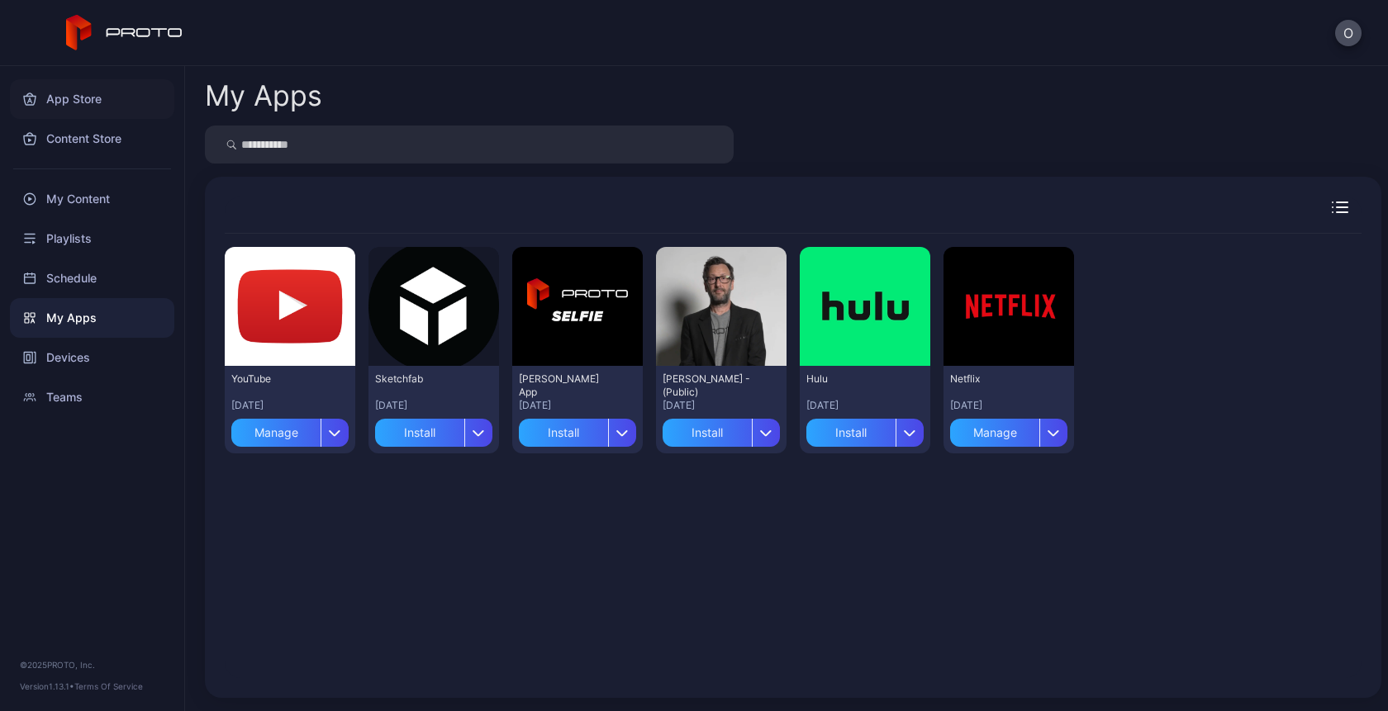
click at [51, 99] on div "App Store" at bounding box center [92, 99] width 164 height 40
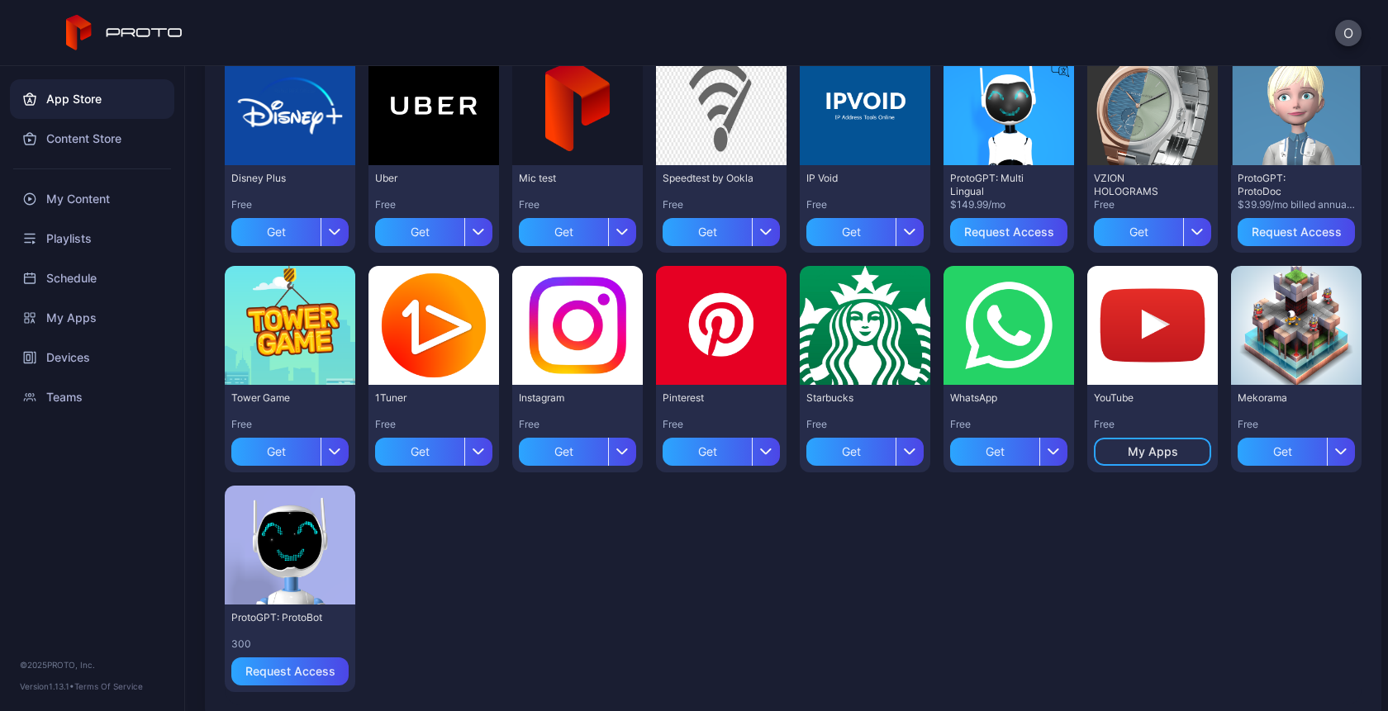
scroll to position [444, 0]
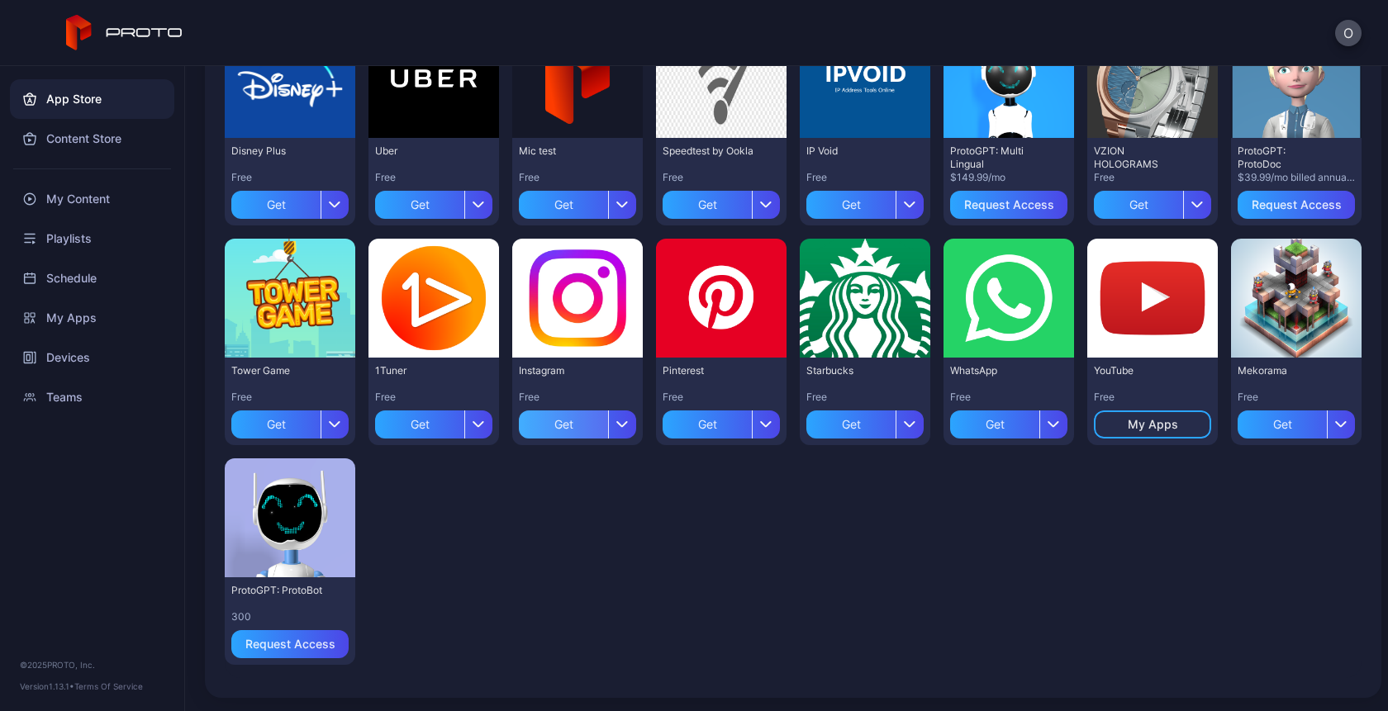
click at [571, 422] on div "Get" at bounding box center [563, 425] width 89 height 28
click at [821, 430] on div "Get" at bounding box center [850, 425] width 89 height 28
click at [1279, 421] on div "Get" at bounding box center [1282, 425] width 89 height 28
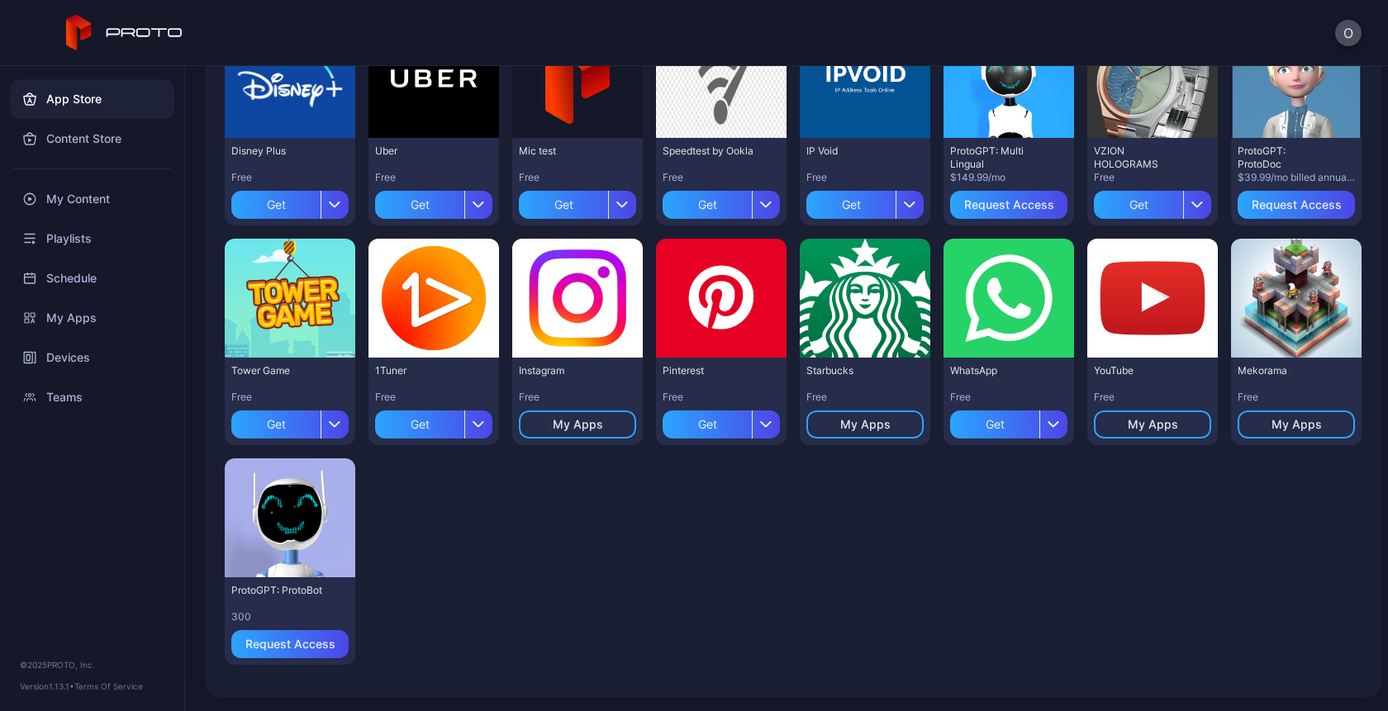
click at [870, 440] on div "Starbucks Free My Apps" at bounding box center [865, 402] width 131 height 88
click at [863, 431] on div "My Apps" at bounding box center [864, 425] width 117 height 28
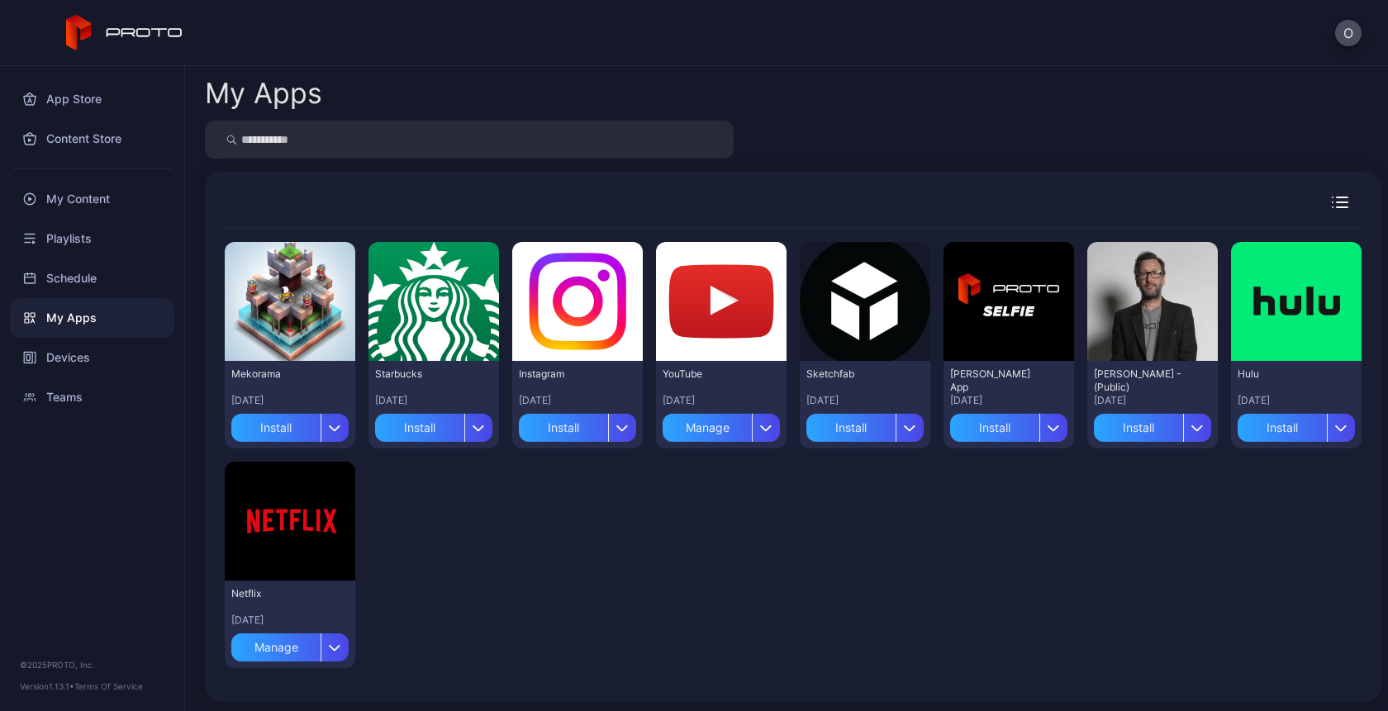
click at [256, 410] on button "Install" at bounding box center [289, 424] width 117 height 35
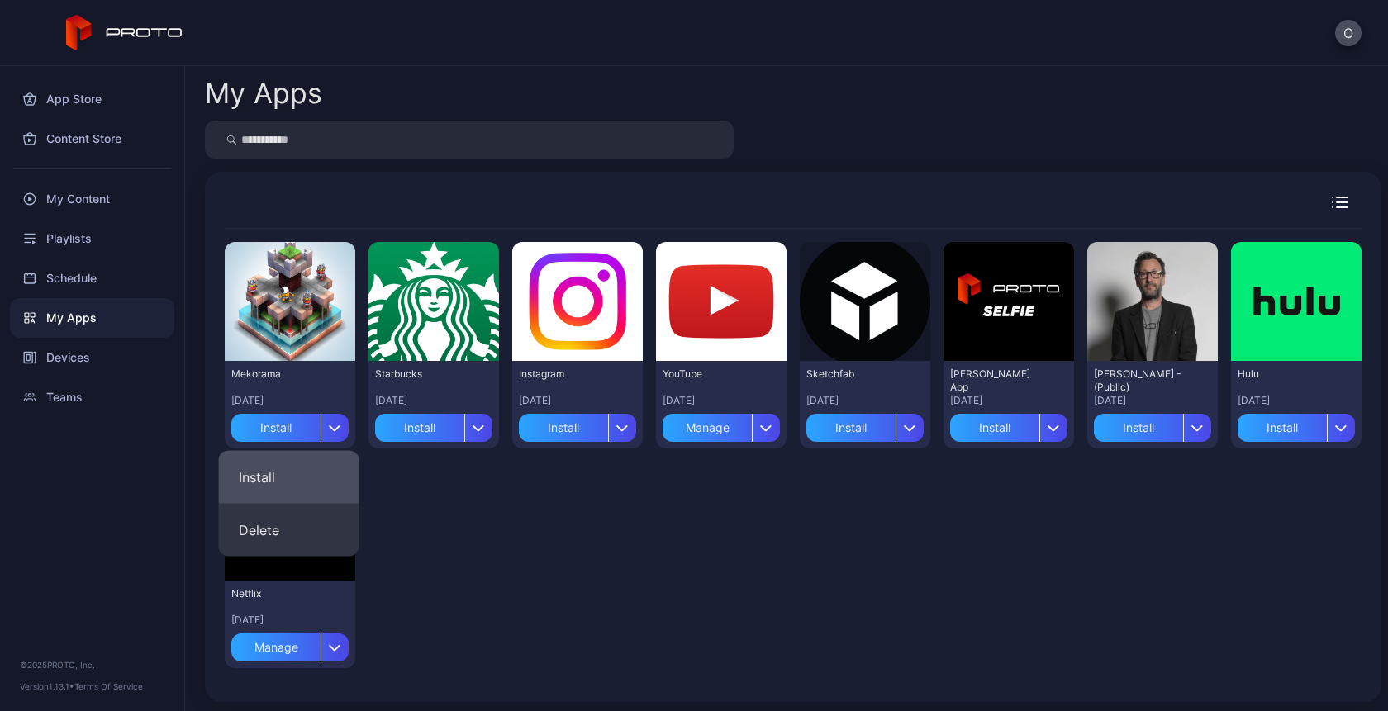
click at [275, 480] on button "Install" at bounding box center [289, 477] width 140 height 53
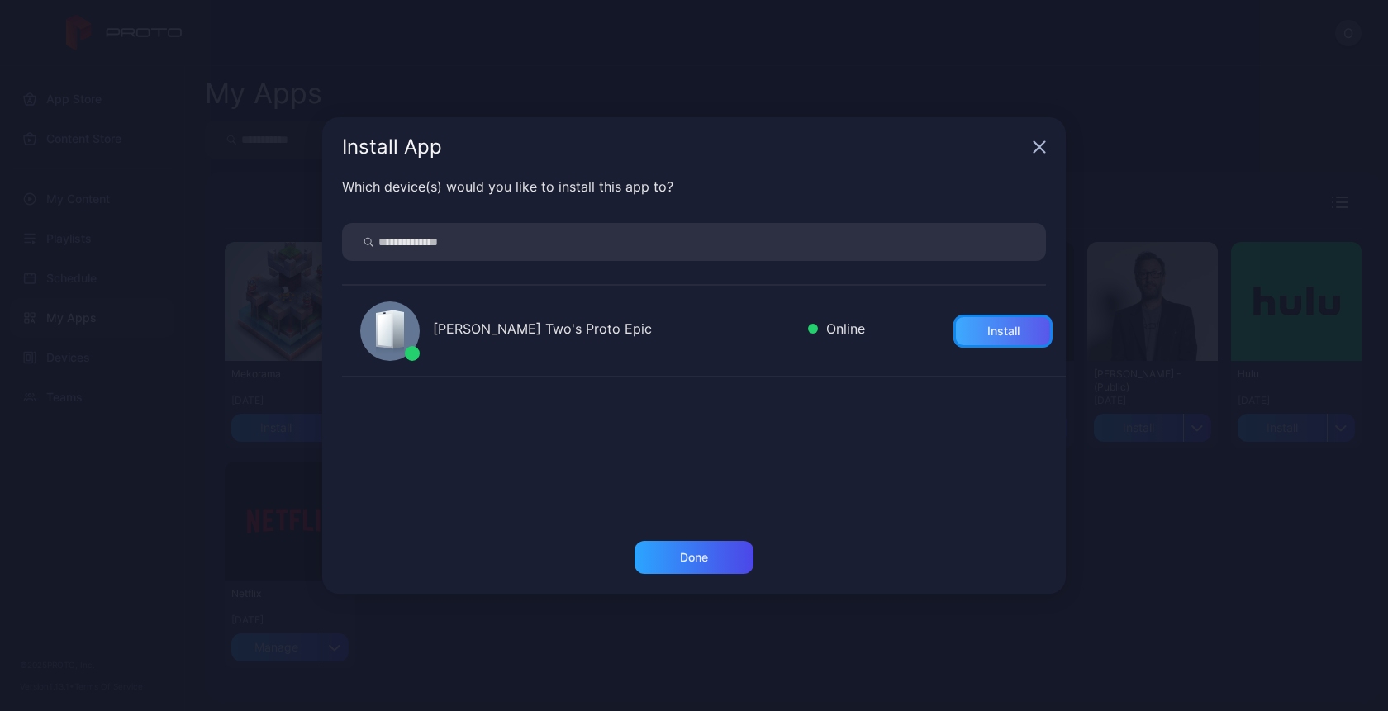
click at [1012, 331] on div "Install" at bounding box center [1002, 331] width 99 height 33
click at [694, 557] on div "Done" at bounding box center [694, 557] width 28 height 13
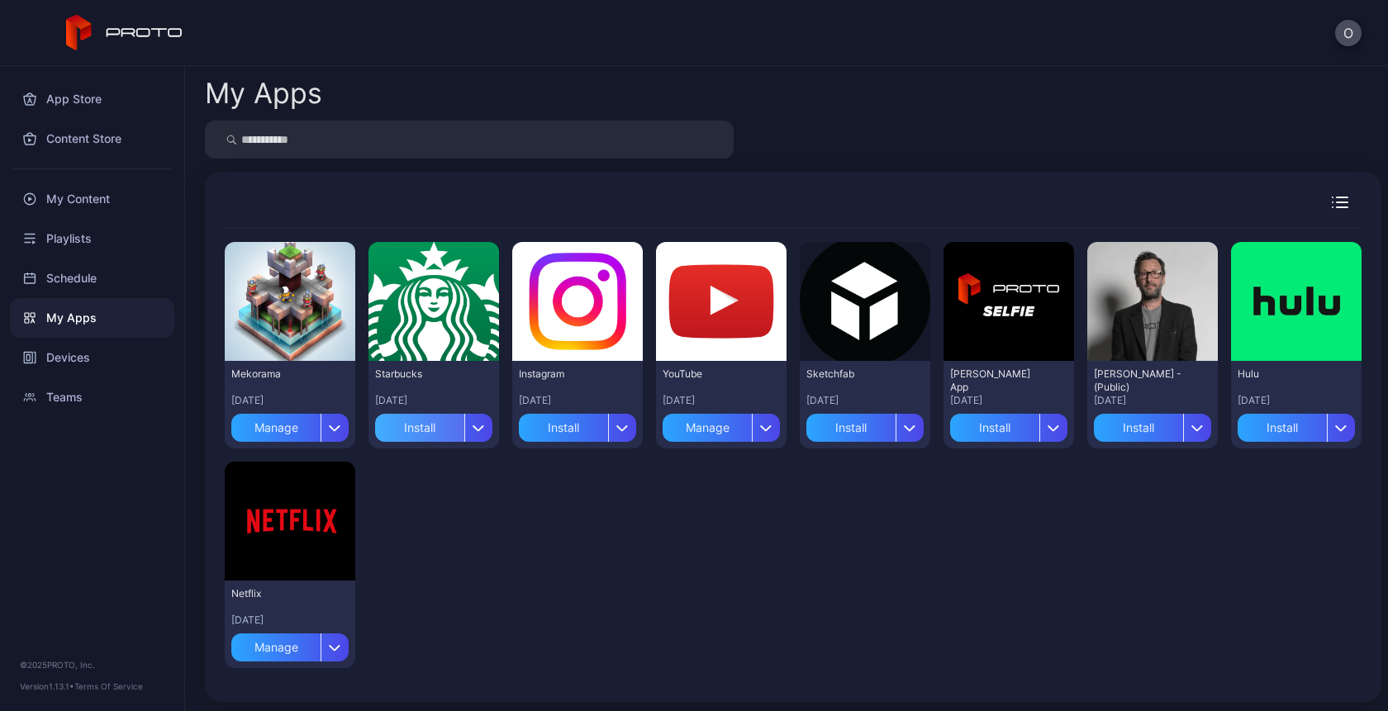
click at [410, 428] on div "Install" at bounding box center [419, 428] width 89 height 28
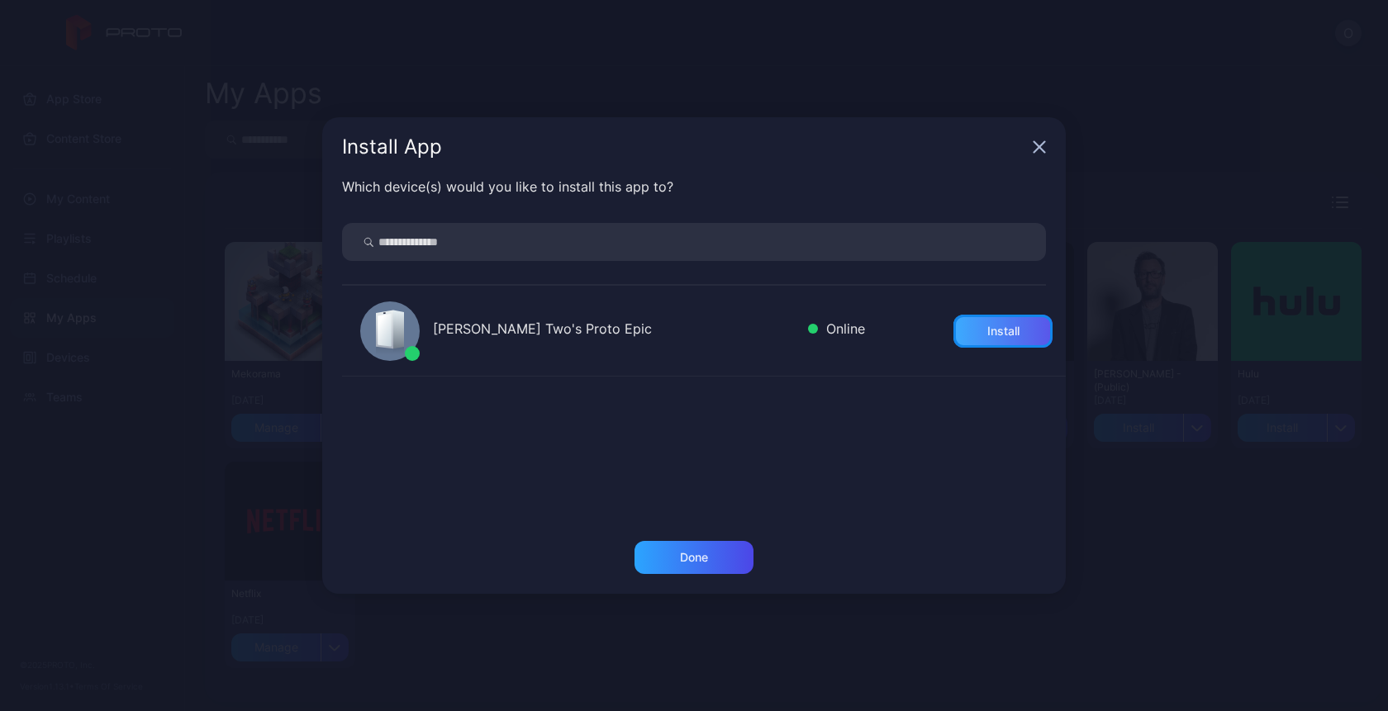
click at [962, 338] on div "Install" at bounding box center [1002, 331] width 99 height 33
click at [654, 579] on div "Done" at bounding box center [694, 567] width 744 height 53
click at [697, 568] on div "Done" at bounding box center [694, 557] width 119 height 33
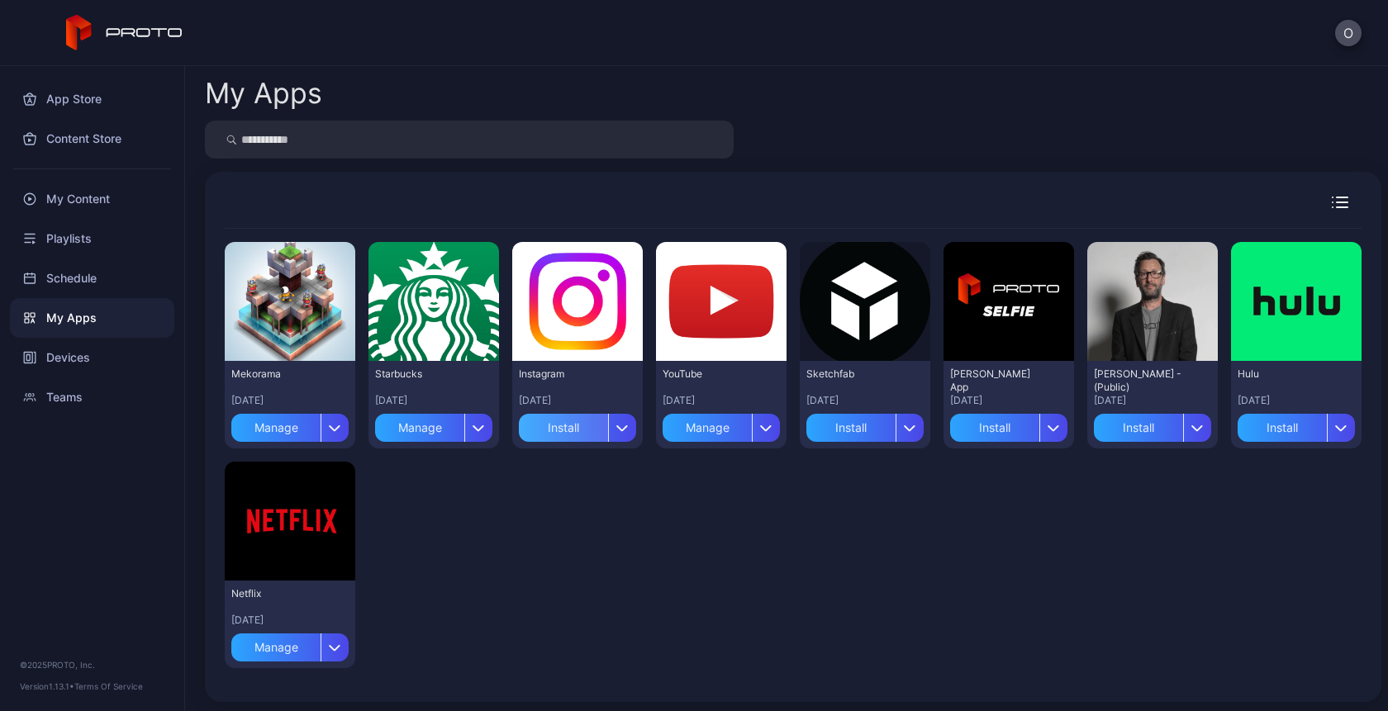
click at [561, 430] on div "Install" at bounding box center [563, 428] width 89 height 28
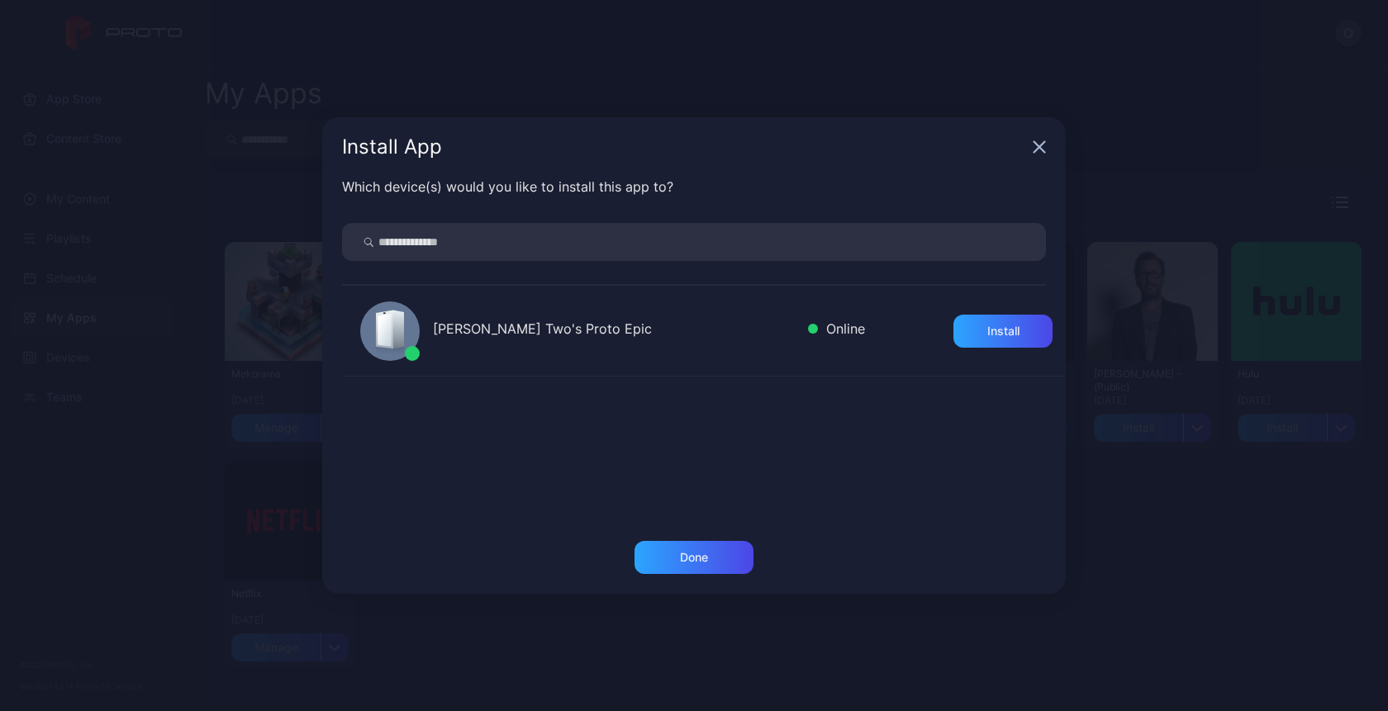
click at [690, 478] on div "Oksana Two's Proto Epic Online Install" at bounding box center [704, 403] width 724 height 235
click at [987, 325] on div "Install" at bounding box center [1003, 331] width 32 height 13
click at [682, 561] on div "Done" at bounding box center [694, 557] width 28 height 13
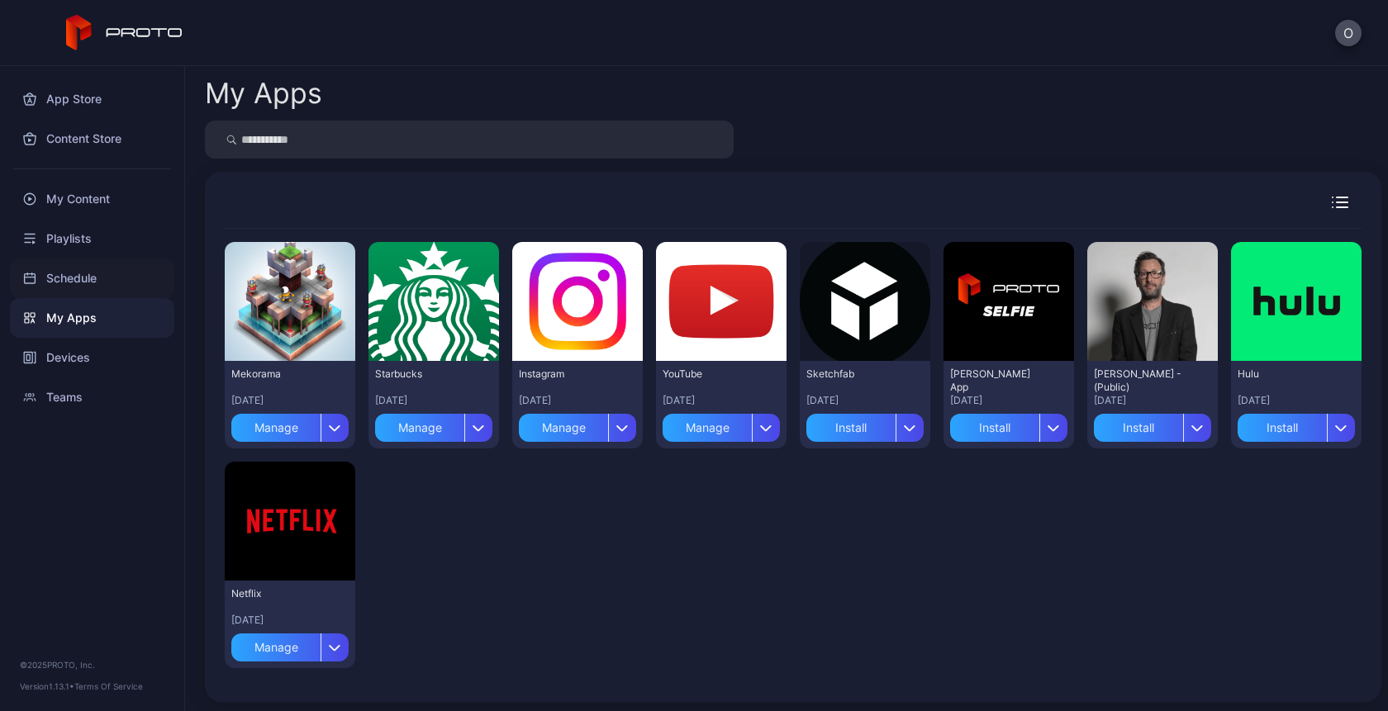
click at [64, 269] on div "Schedule" at bounding box center [92, 279] width 164 height 40
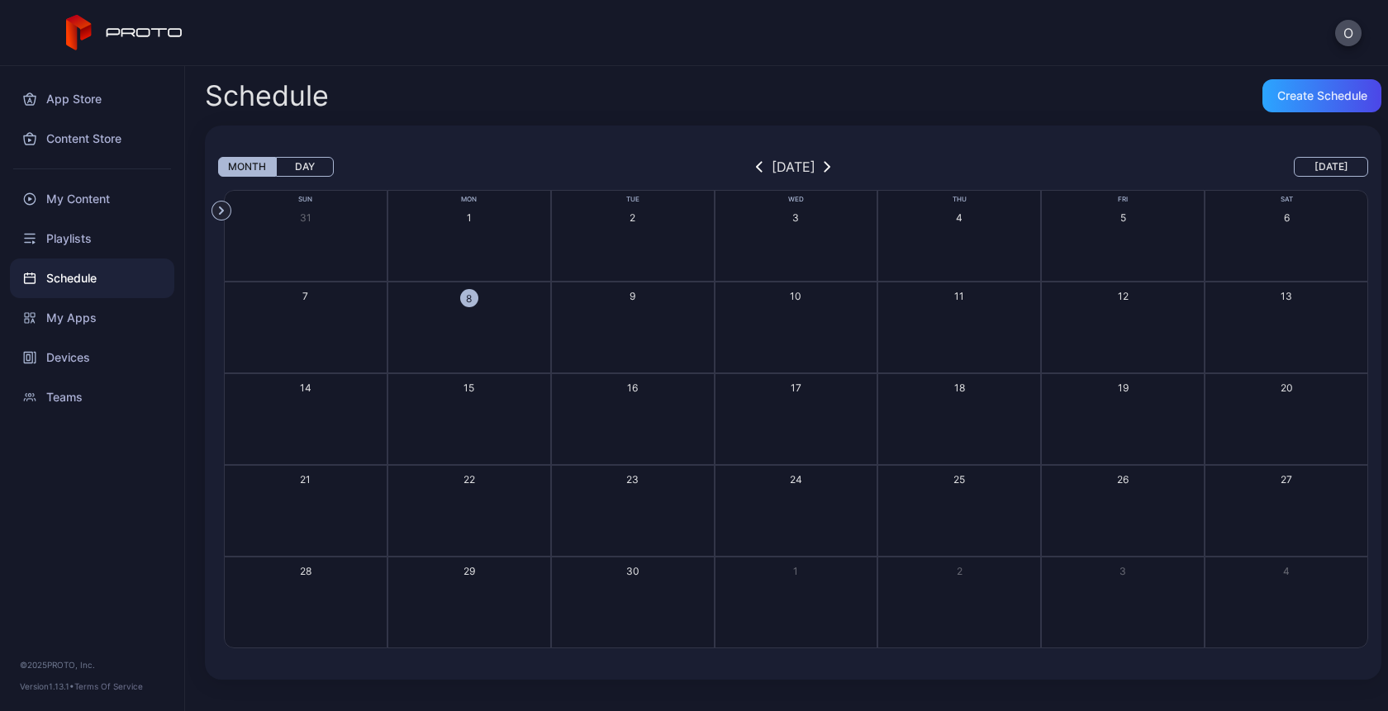
click at [469, 298] on div "8" at bounding box center [469, 298] width 18 height 18
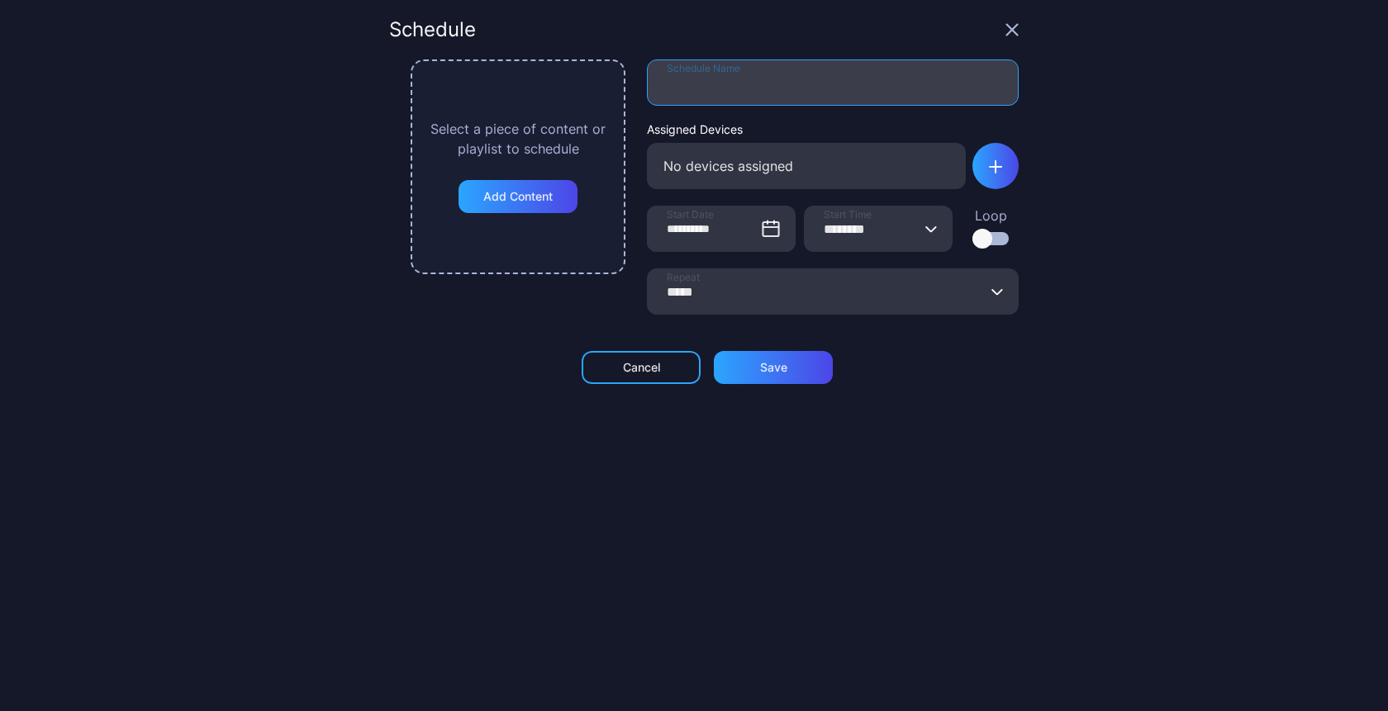
click at [729, 87] on input "Schedule Name" at bounding box center [833, 82] width 372 height 46
type input "****"
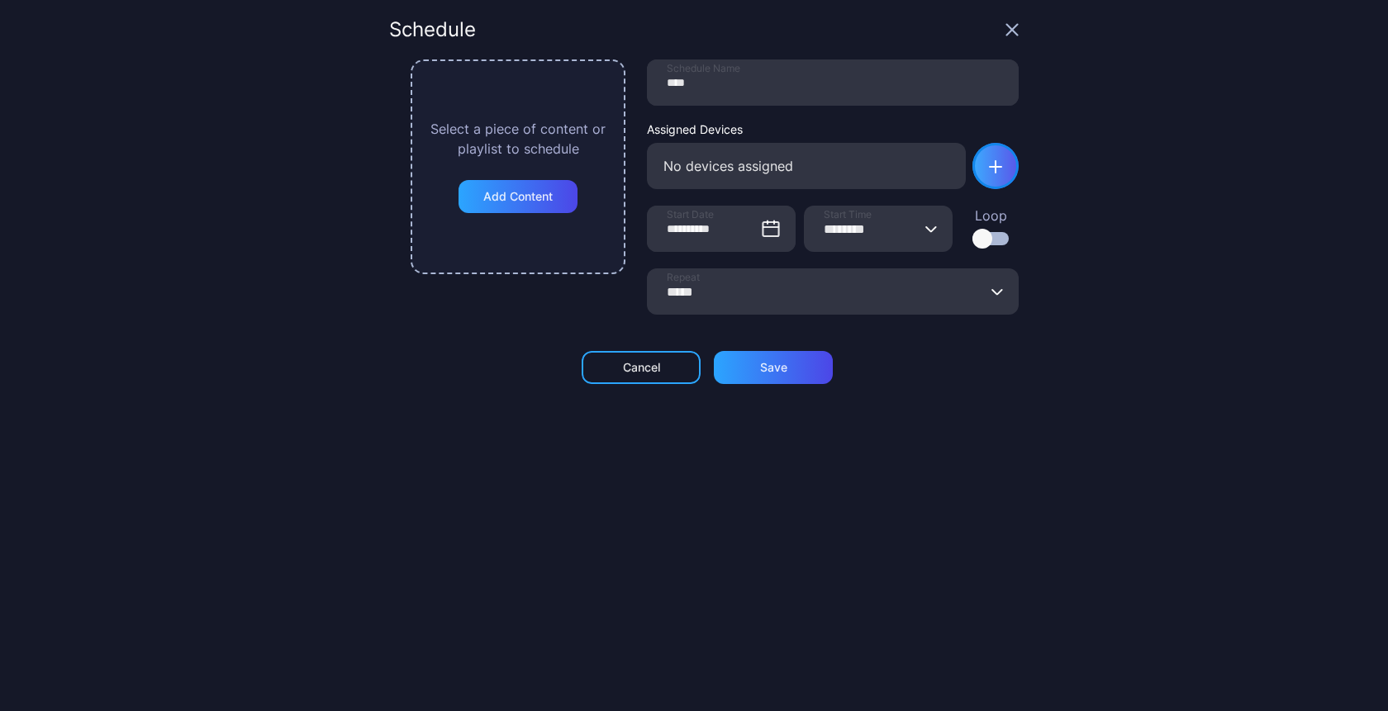
click at [985, 157] on div "button" at bounding box center [995, 166] width 46 height 46
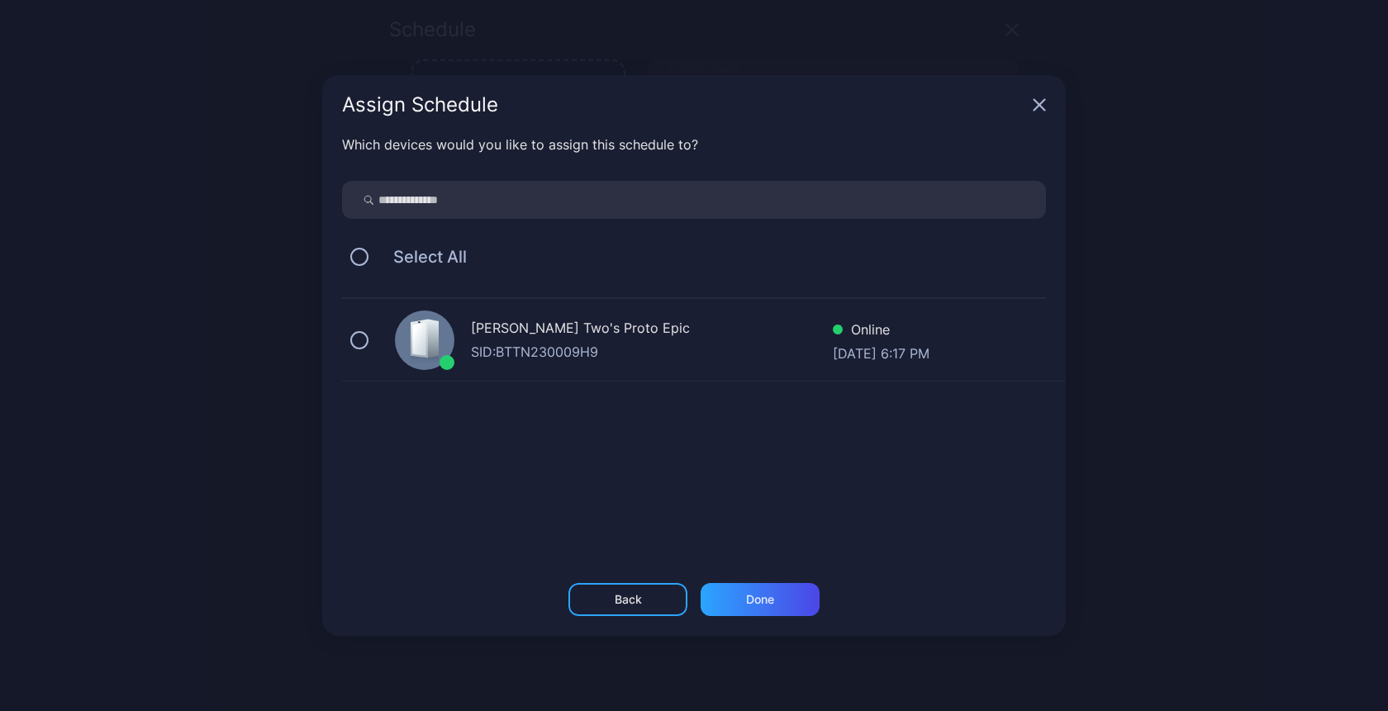
click at [496, 321] on div "[PERSON_NAME] Two's Proto Epic" at bounding box center [652, 330] width 362 height 24
click at [735, 607] on div "Done" at bounding box center [760, 599] width 119 height 33
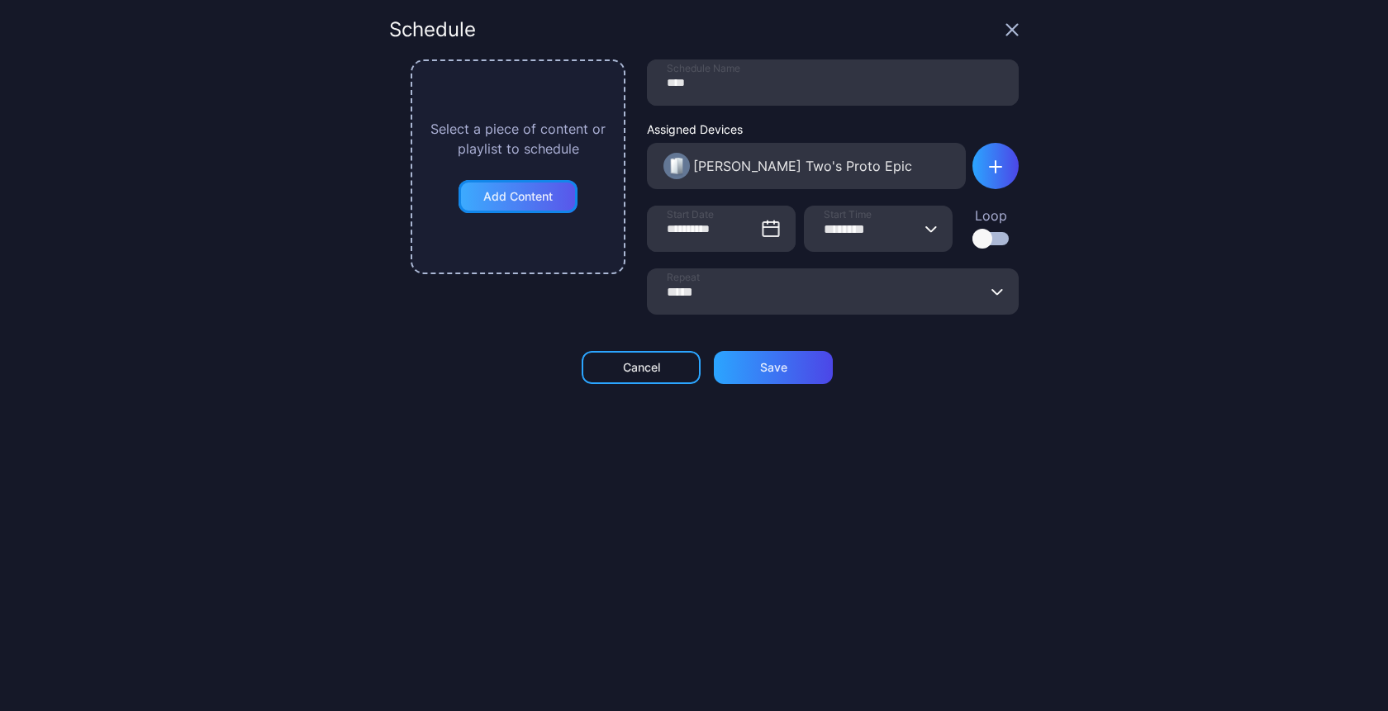
click at [487, 203] on div "Add Content" at bounding box center [518, 196] width 119 height 33
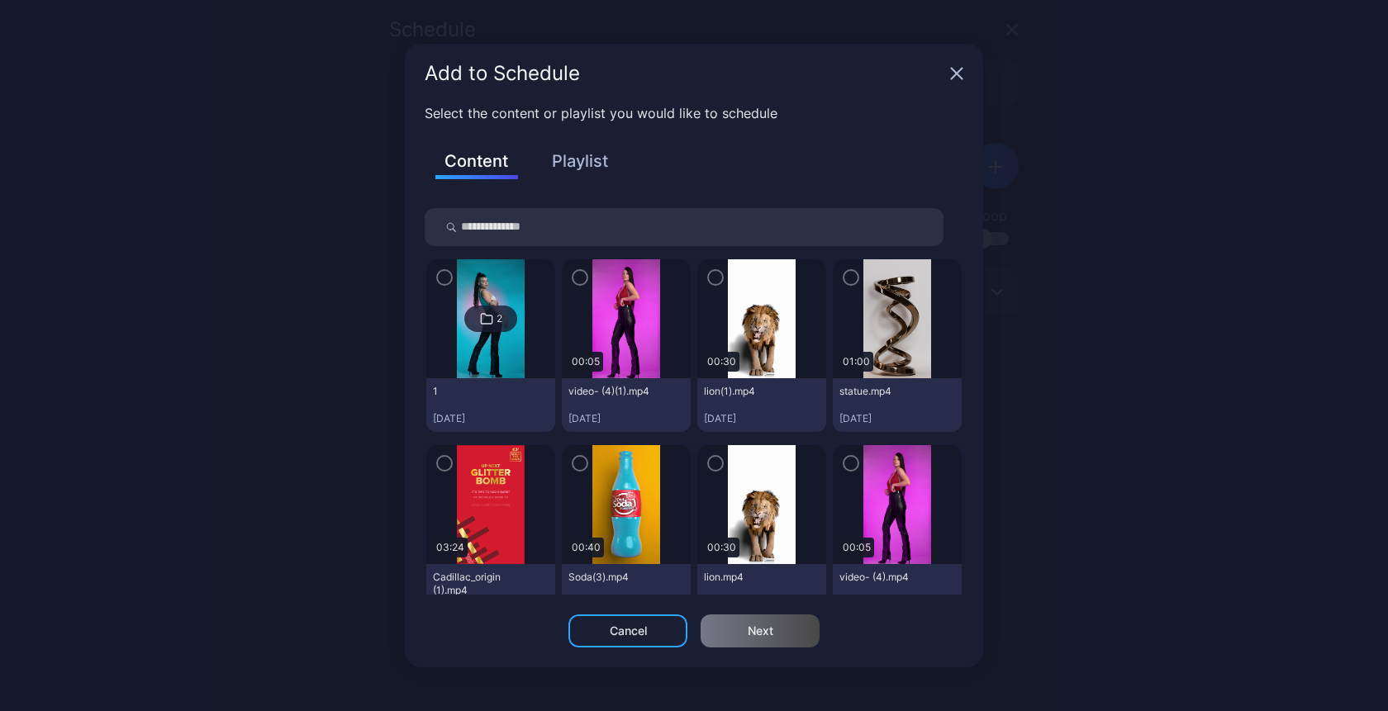
click at [709, 273] on icon "button" at bounding box center [715, 278] width 13 height 18
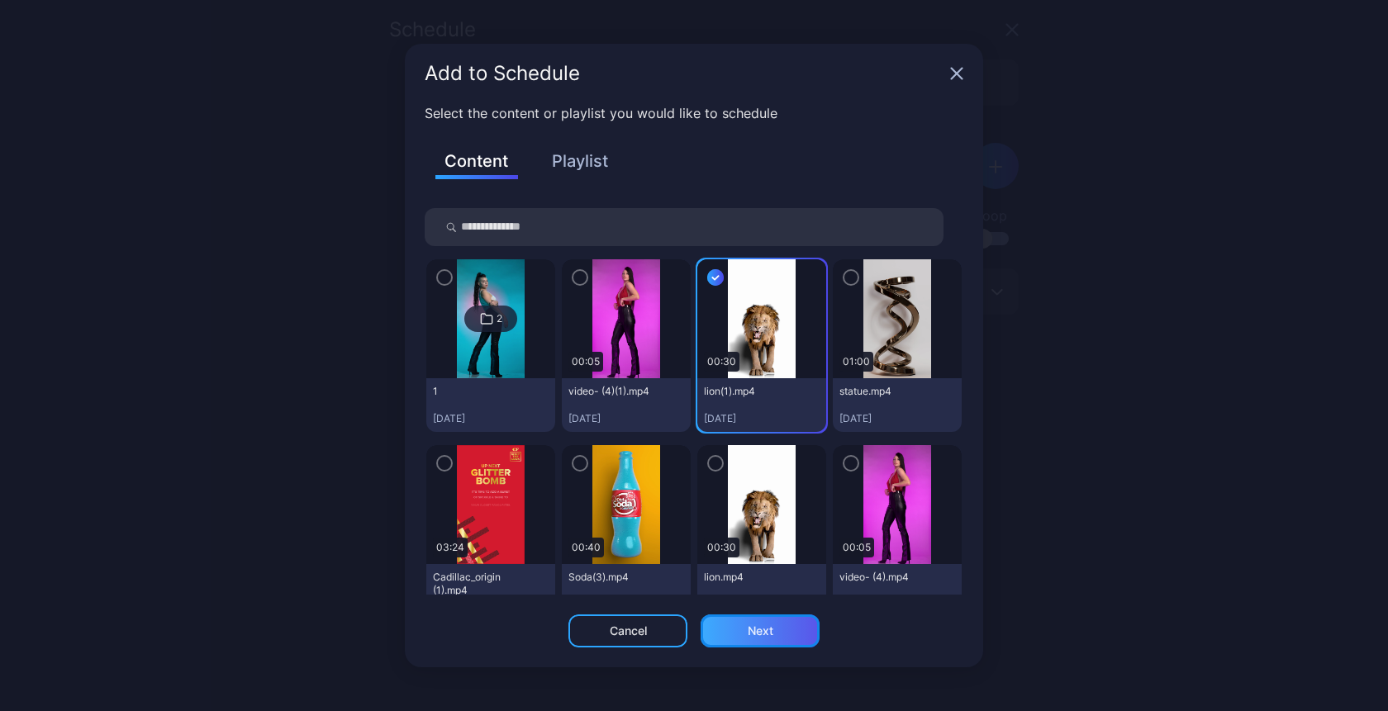
click at [771, 621] on div "Next" at bounding box center [760, 631] width 119 height 33
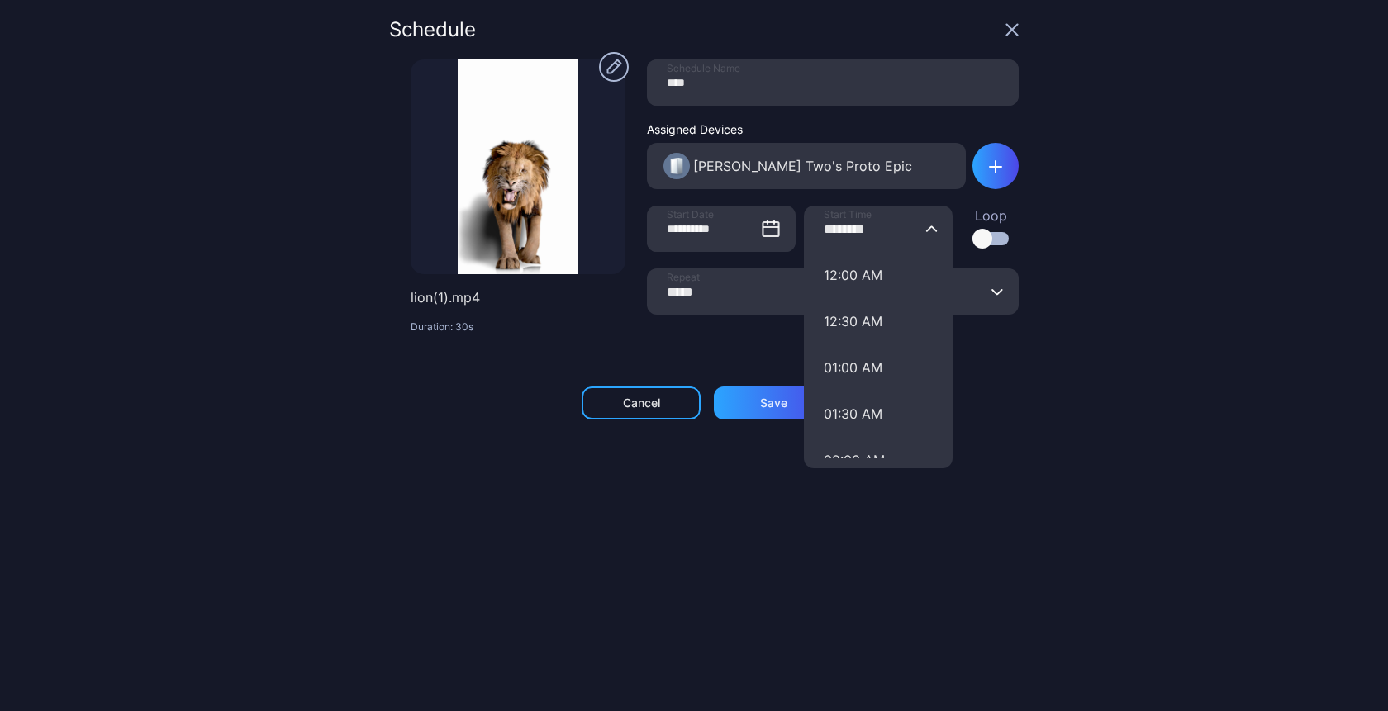
click at [820, 230] on input "********" at bounding box center [878, 229] width 149 height 46
click at [843, 226] on input "********" at bounding box center [878, 229] width 149 height 46
type input "********"
click at [1070, 260] on div "**********" at bounding box center [694, 355] width 1388 height 711
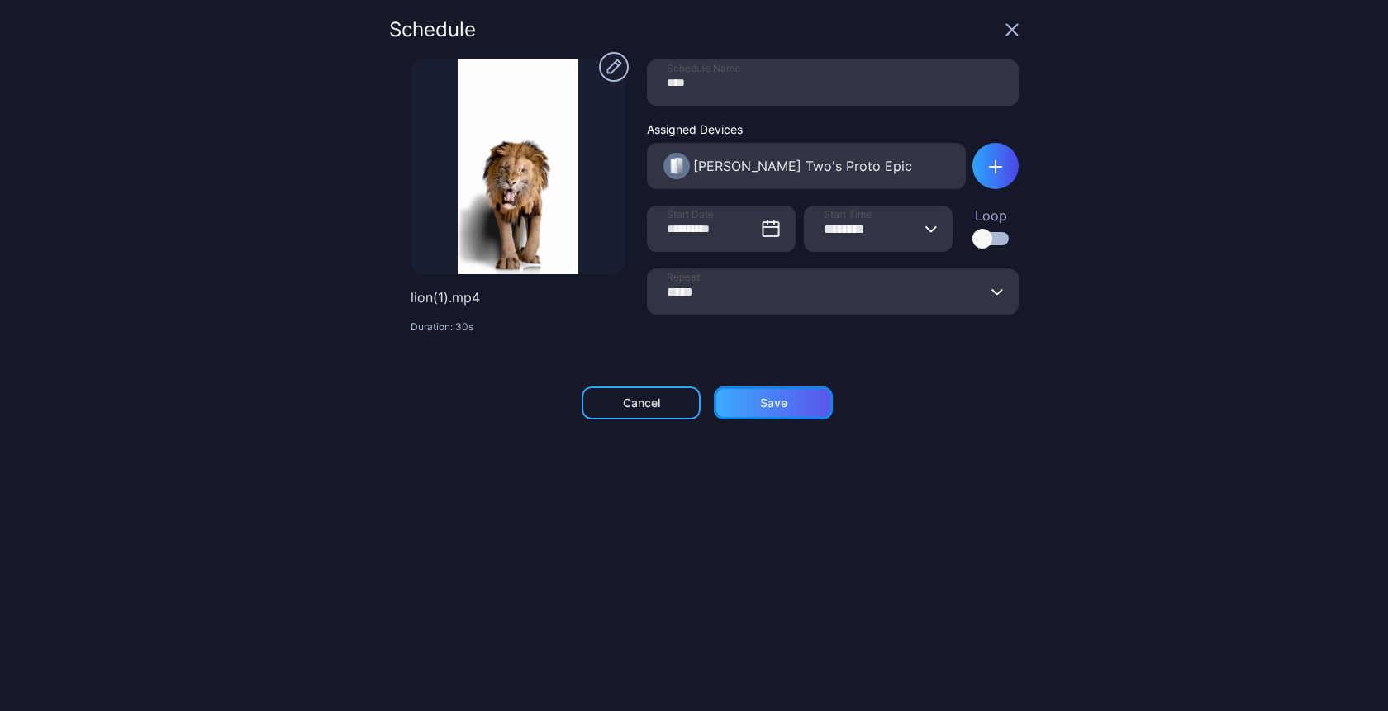
click at [764, 407] on div "Save" at bounding box center [773, 403] width 27 height 13
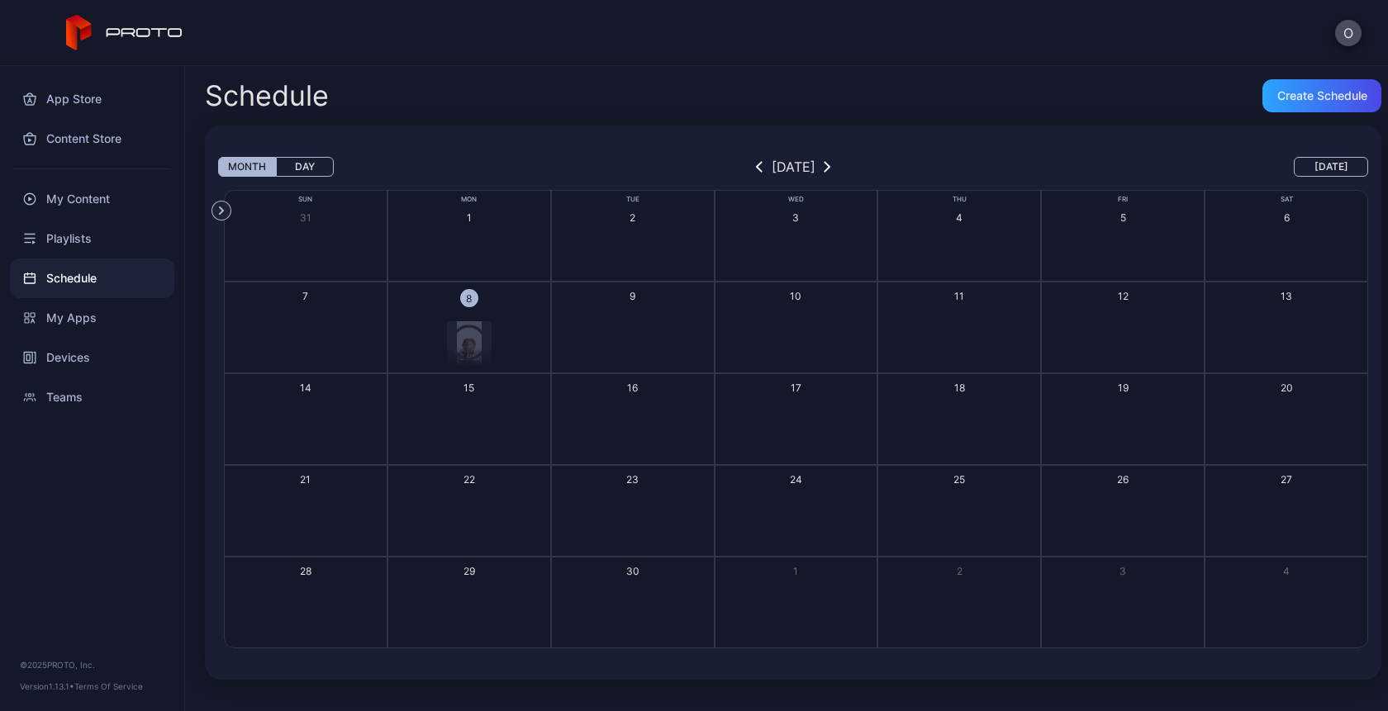
click at [467, 300] on div "8" at bounding box center [469, 298] width 18 height 18
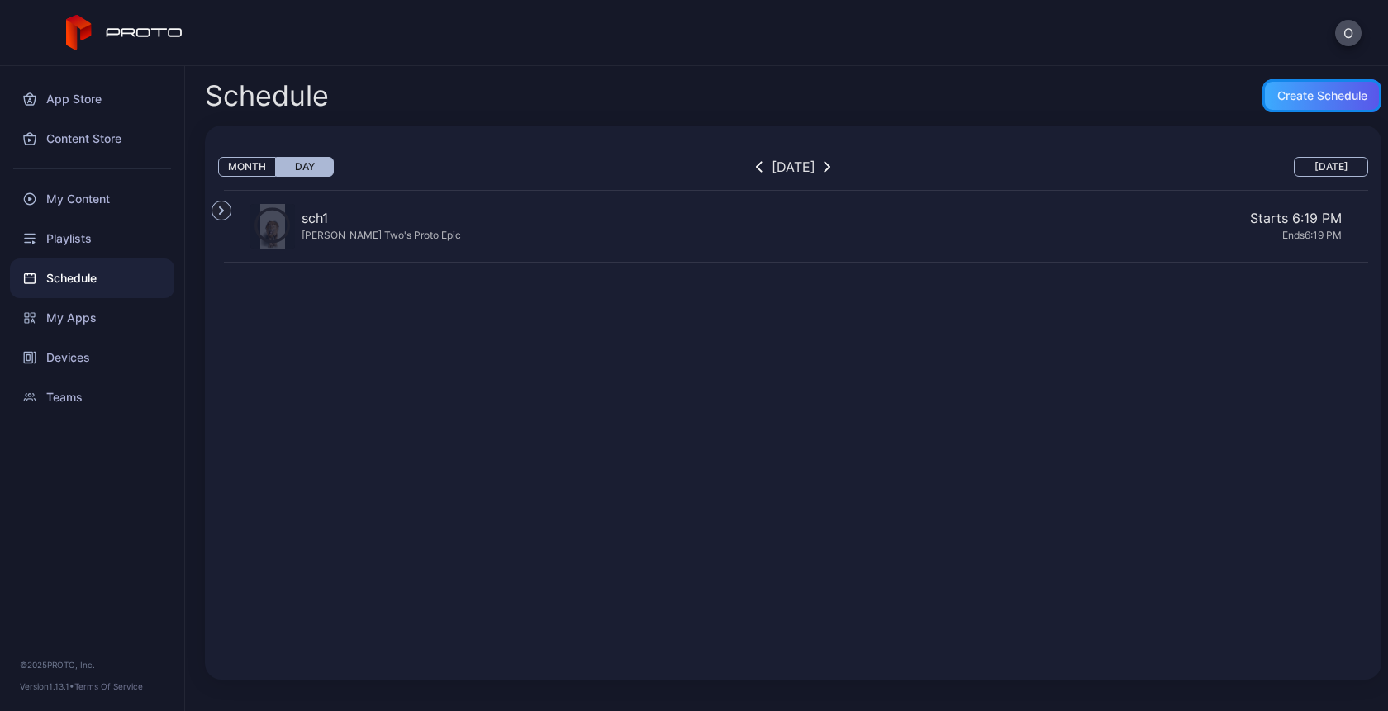
click at [1307, 97] on div "Create Schedule" at bounding box center [1322, 95] width 90 height 13
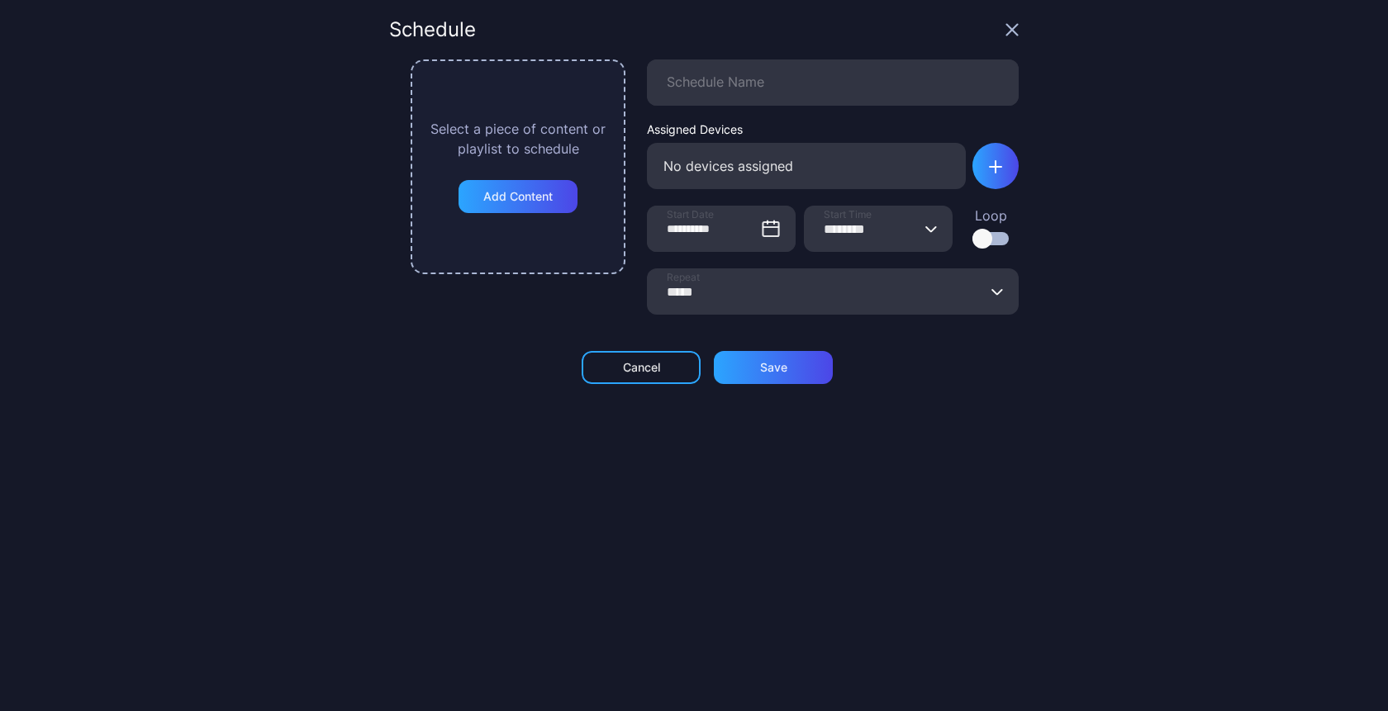
click at [835, 218] on span "Start Time" at bounding box center [848, 214] width 48 height 13
click at [835, 218] on input "********" at bounding box center [878, 229] width 149 height 46
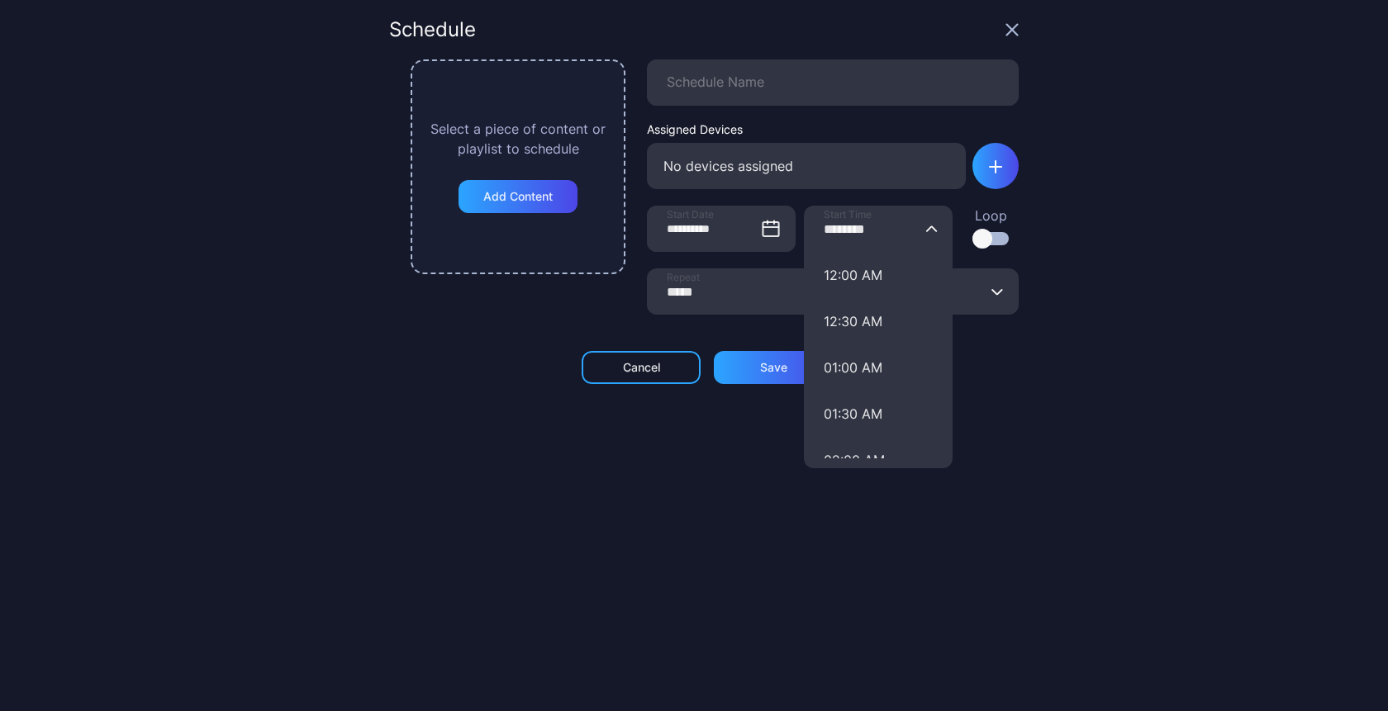
click at [835, 229] on input "********" at bounding box center [878, 229] width 149 height 46
type input "********"
click at [1056, 207] on div "**********" at bounding box center [694, 355] width 1388 height 711
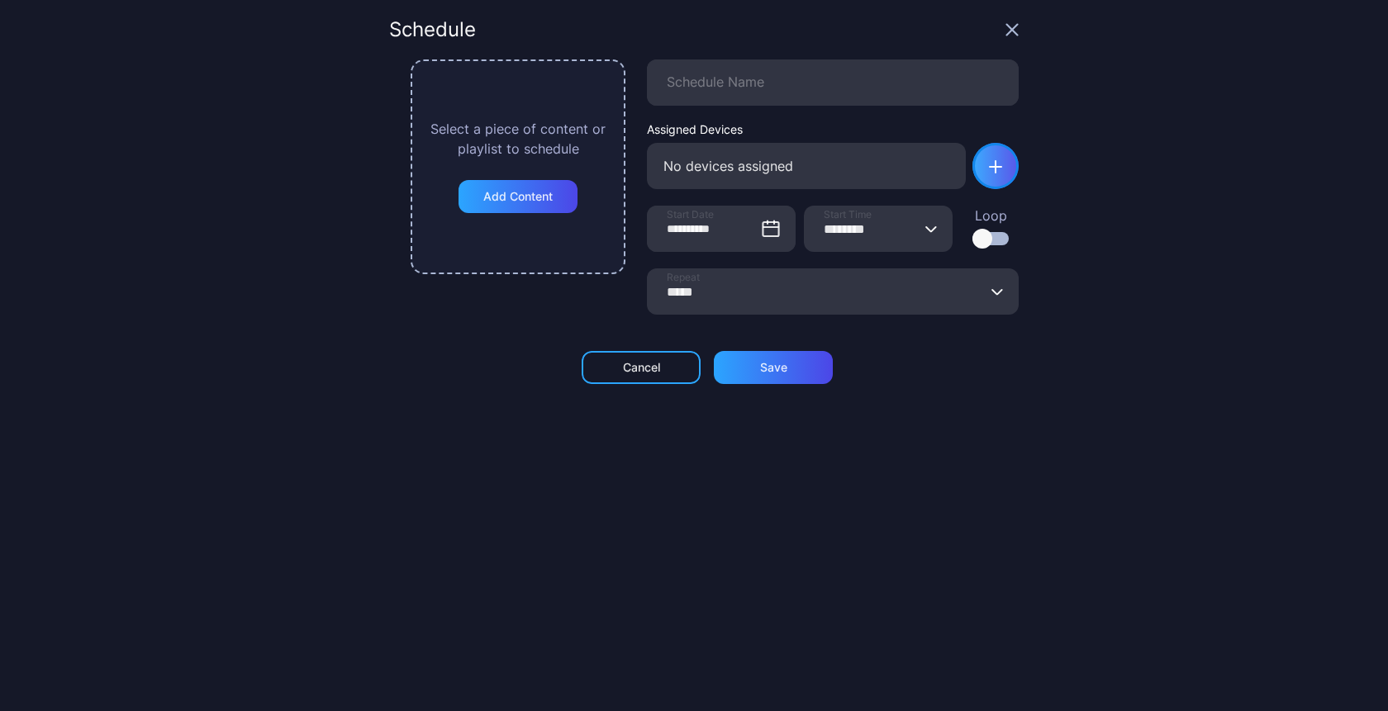
click at [989, 169] on icon "button" at bounding box center [995, 166] width 13 height 13
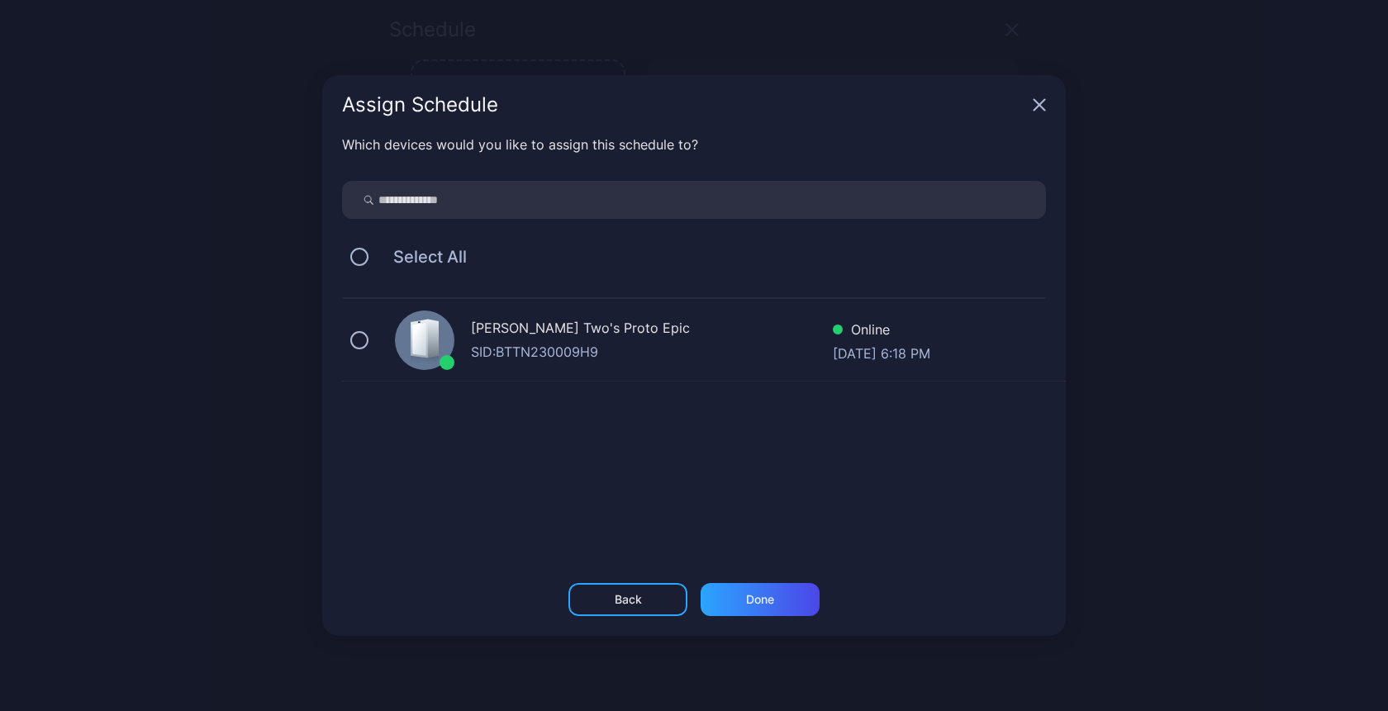
click at [611, 344] on div "SID: BTTN230009H9" at bounding box center [652, 352] width 362 height 20
click at [747, 604] on div "Done" at bounding box center [760, 599] width 28 height 13
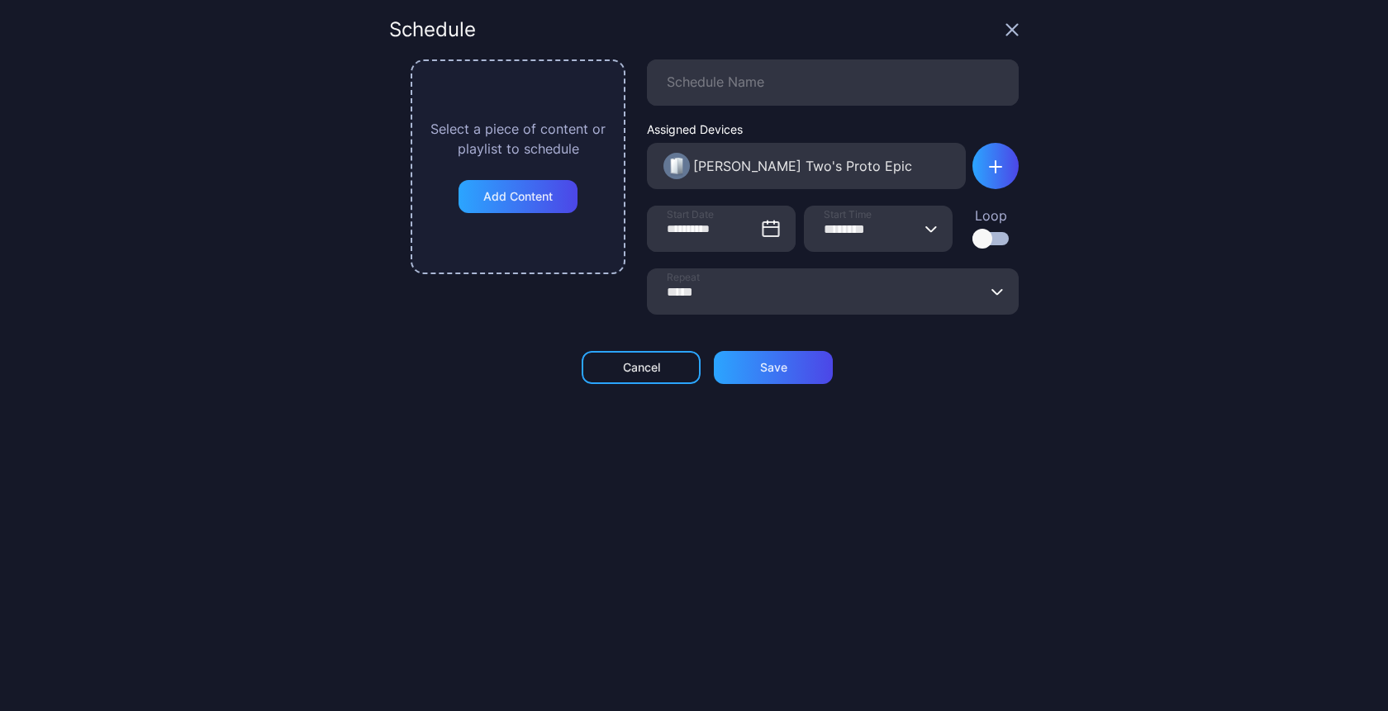
click at [489, 221] on div "Select a piece of content or playlist to schedule Add Content" at bounding box center [518, 166] width 215 height 215
click at [494, 183] on div "Add Content" at bounding box center [518, 196] width 119 height 33
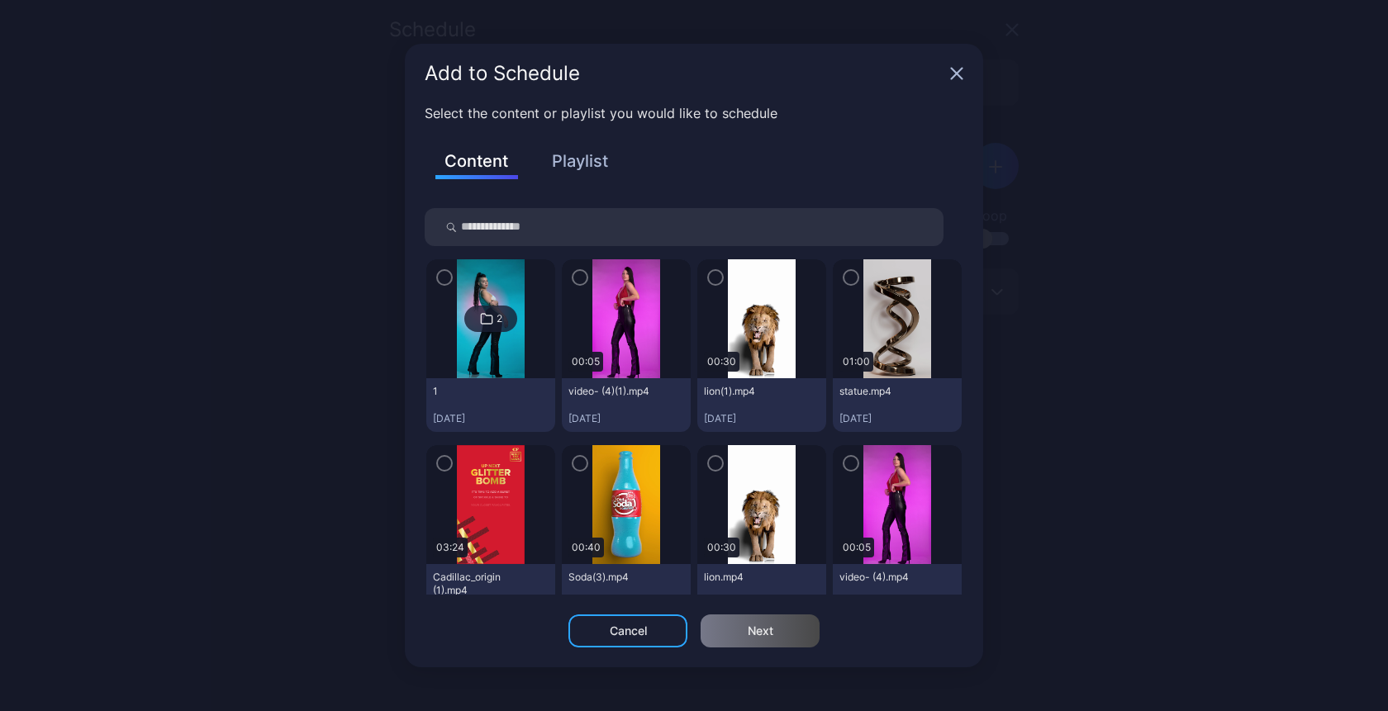
click at [599, 287] on img at bounding box center [625, 318] width 67 height 119
click at [844, 283] on icon "button" at bounding box center [850, 278] width 13 height 18
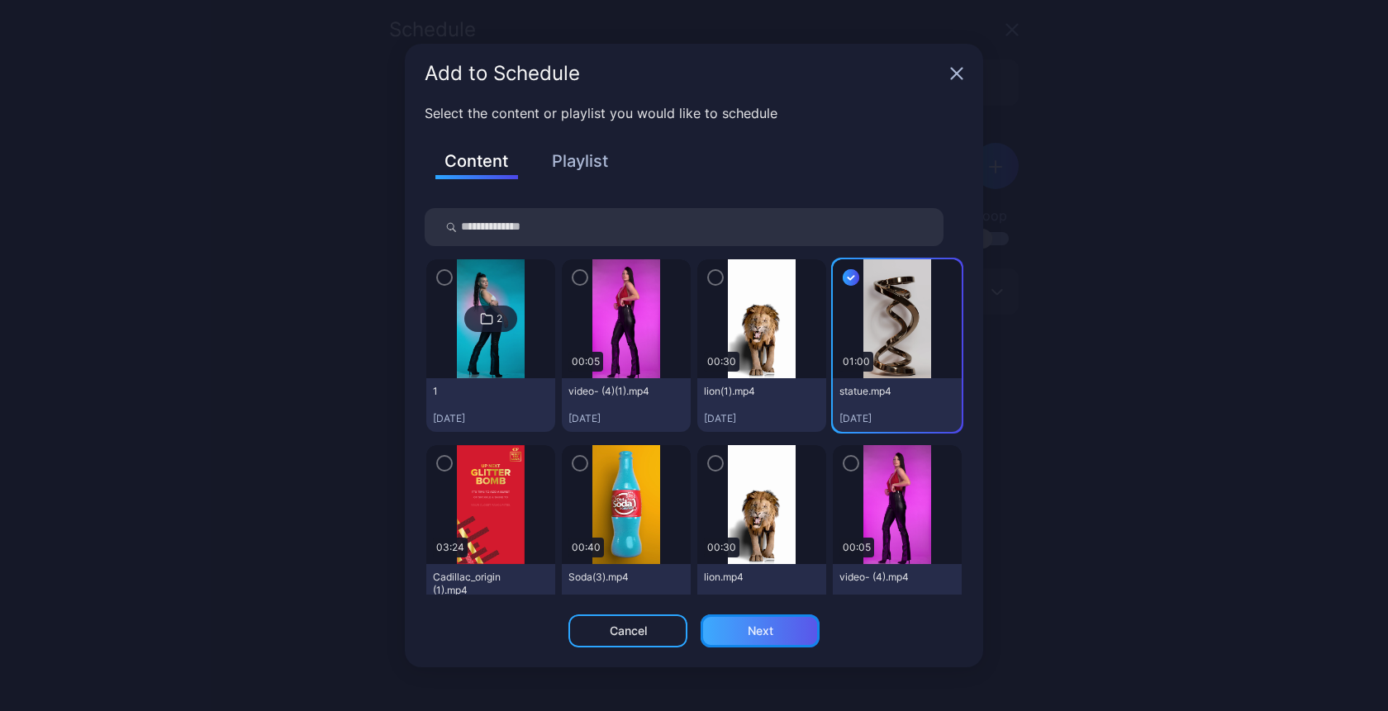
click at [750, 635] on div "Next" at bounding box center [761, 631] width 26 height 13
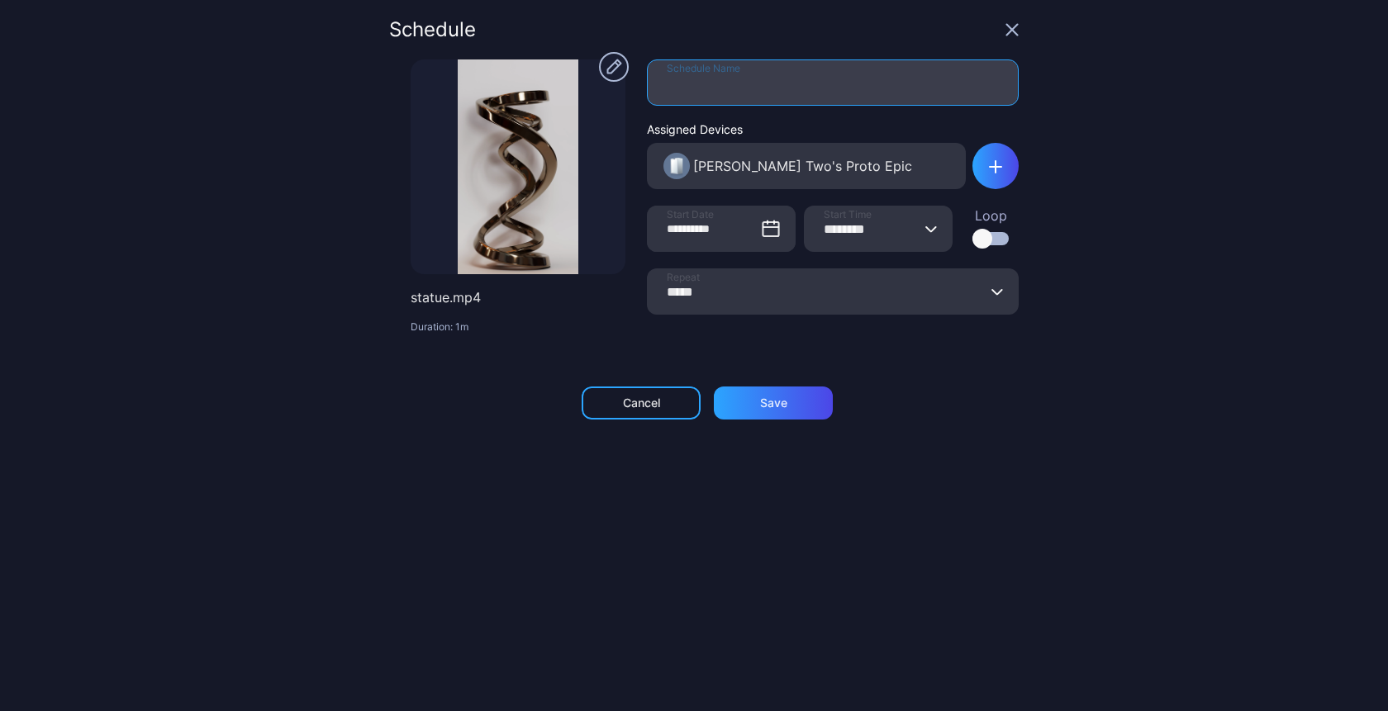
click at [761, 91] on input "Schedule Name" at bounding box center [833, 82] width 372 height 46
type input "*"
type input "****"
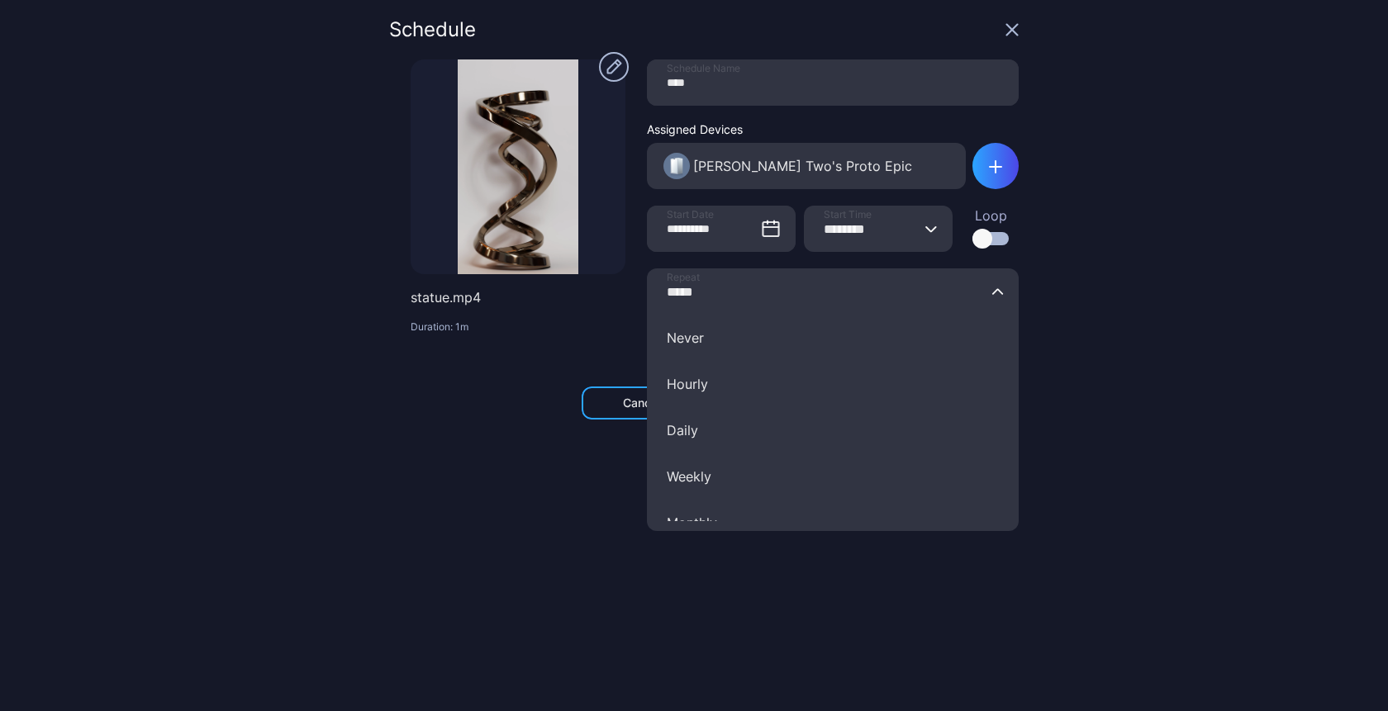
click at [864, 306] on input "*****" at bounding box center [833, 292] width 372 height 46
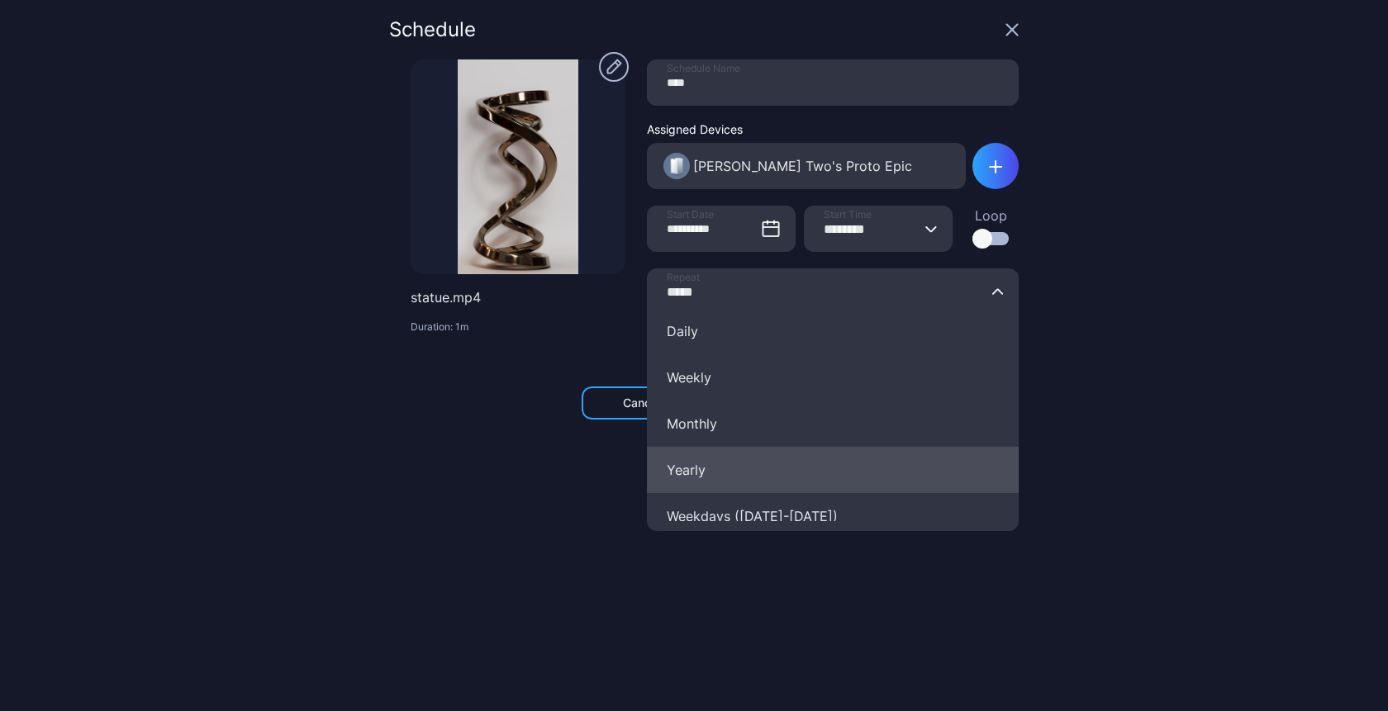
scroll to position [117, 0]
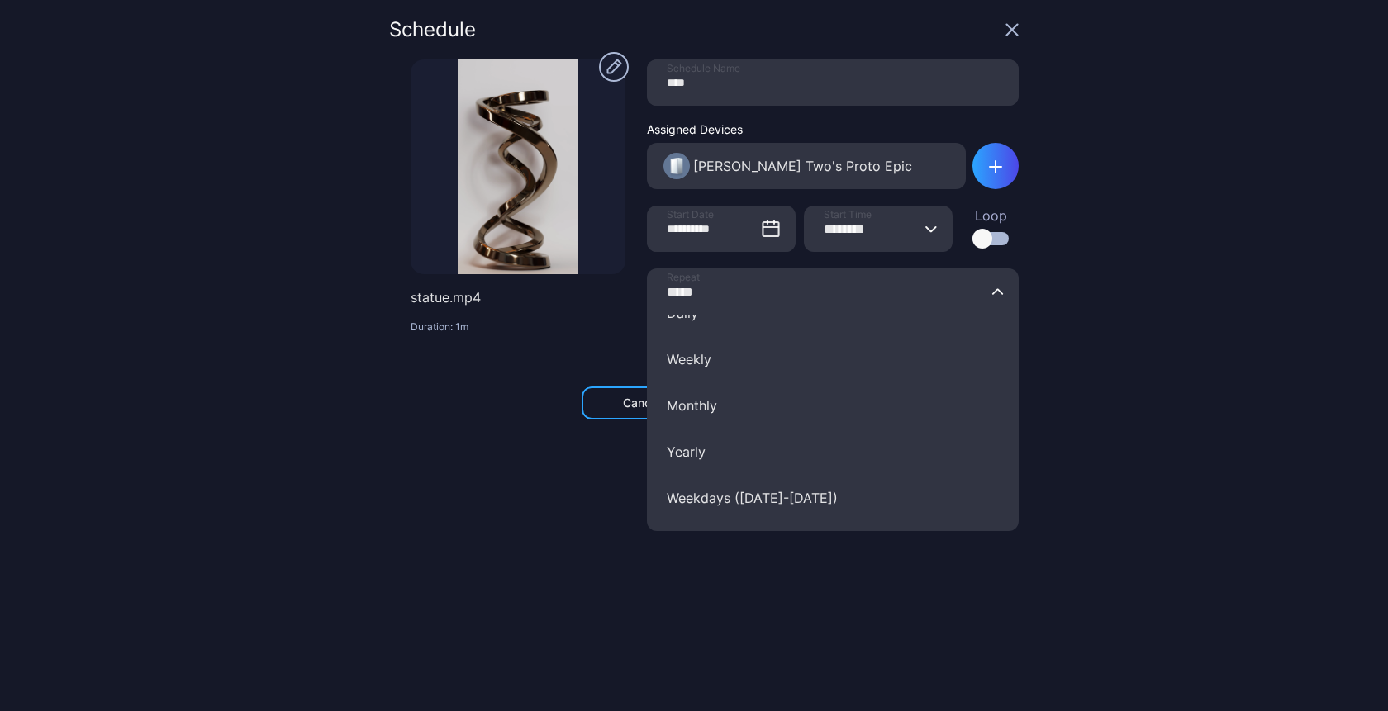
click at [1190, 264] on div "**********" at bounding box center [694, 355] width 1388 height 711
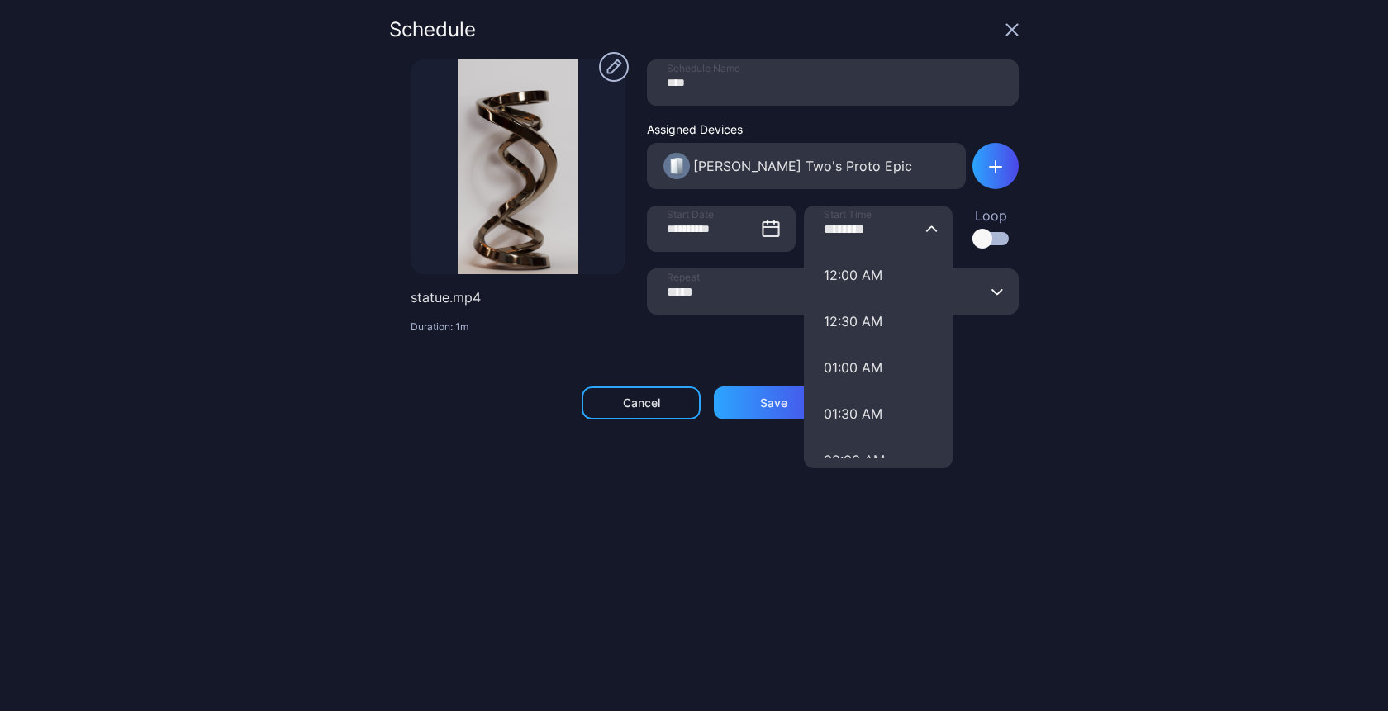
click at [831, 229] on input "********" at bounding box center [878, 229] width 149 height 46
type input "********"
click at [735, 403] on div "Save" at bounding box center [773, 403] width 119 height 33
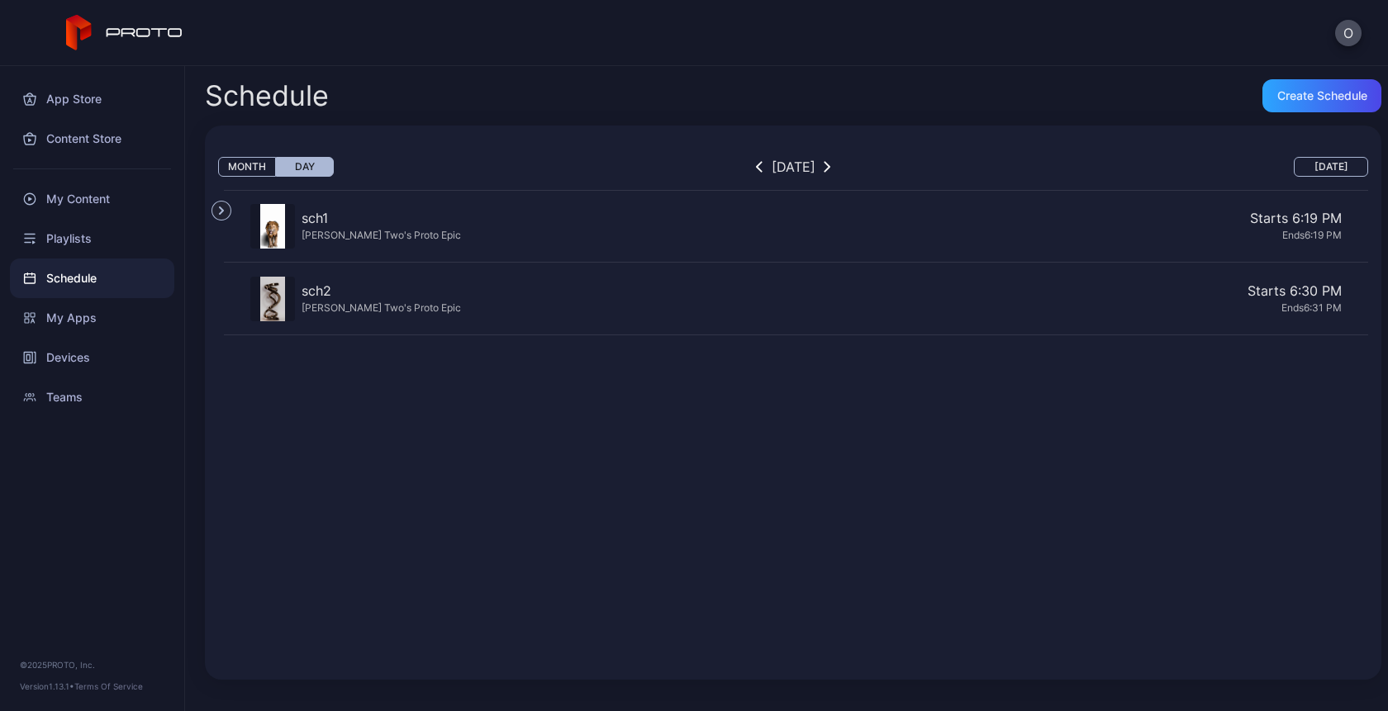
click at [1065, 292] on div "Starts 6:30 PM" at bounding box center [905, 291] width 874 height 20
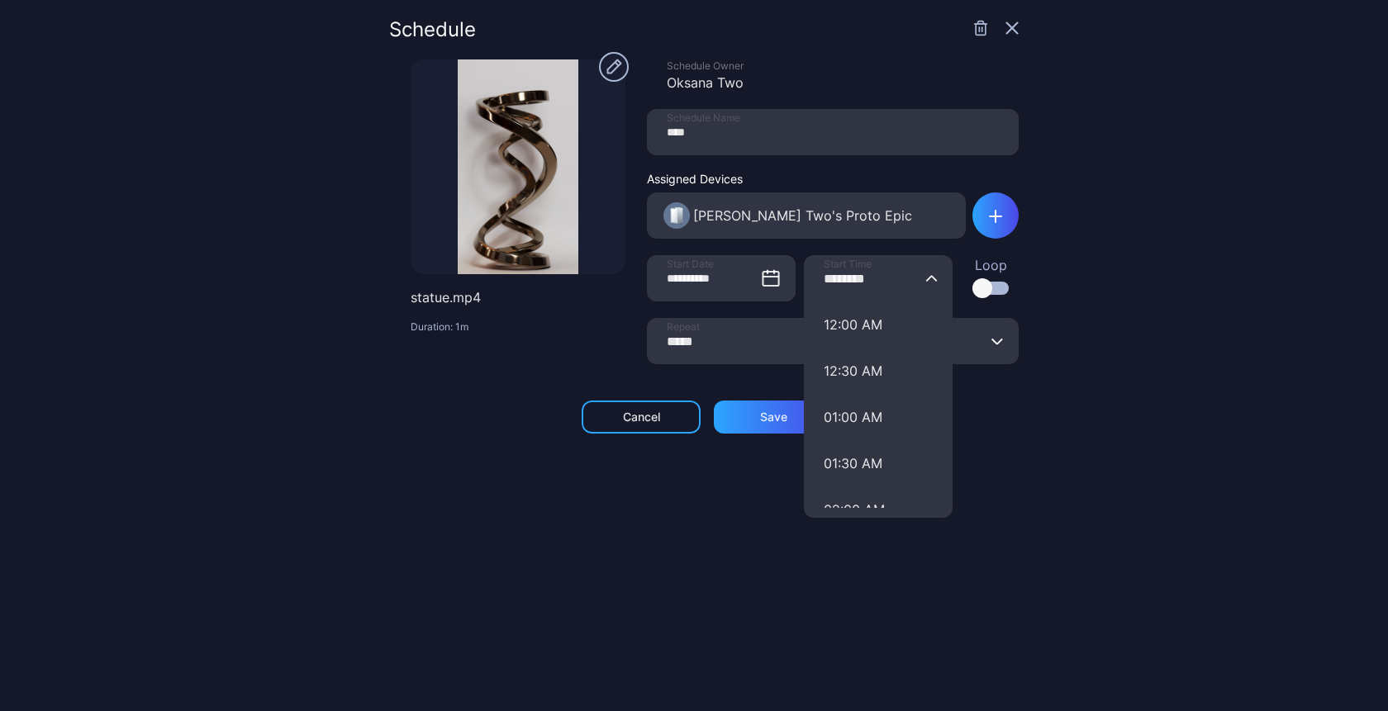
click at [841, 278] on input "********" at bounding box center [878, 278] width 149 height 46
type input "********"
click at [744, 424] on div "Save" at bounding box center [773, 417] width 119 height 33
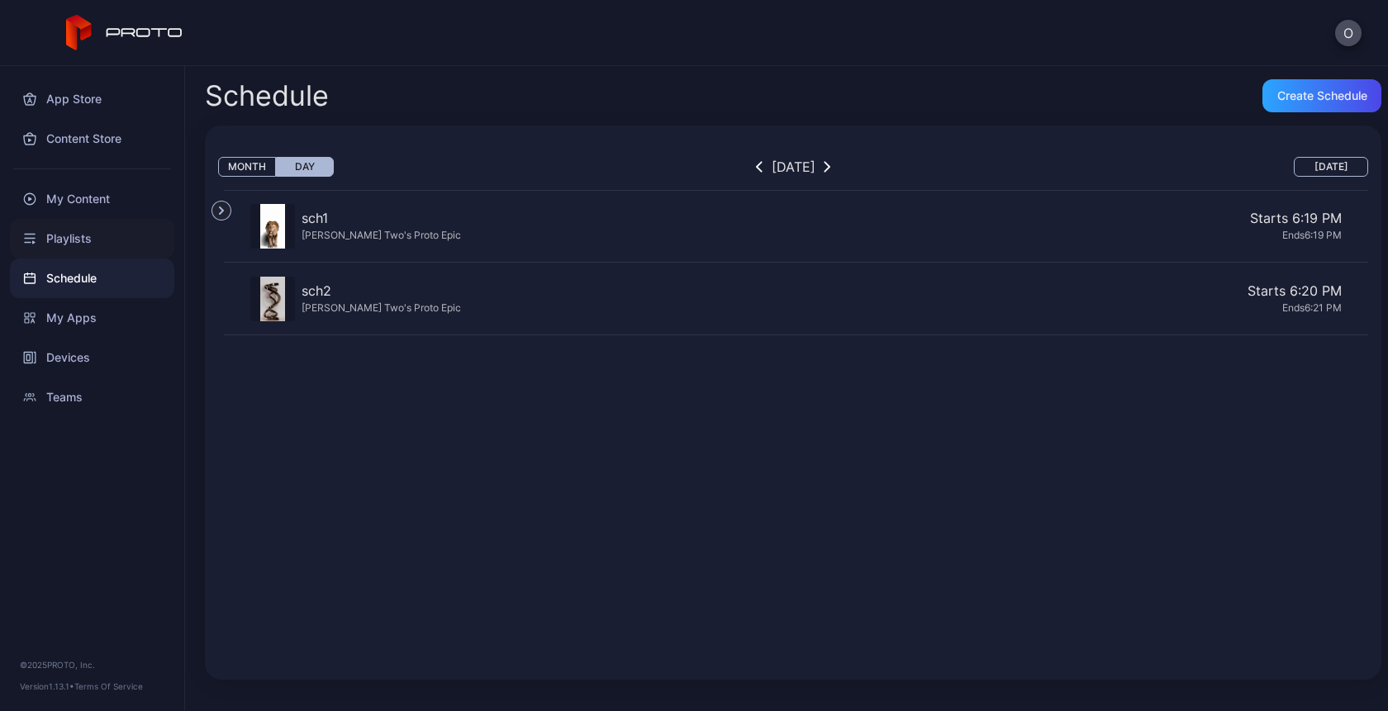
click at [82, 239] on div "Playlists" at bounding box center [92, 239] width 164 height 40
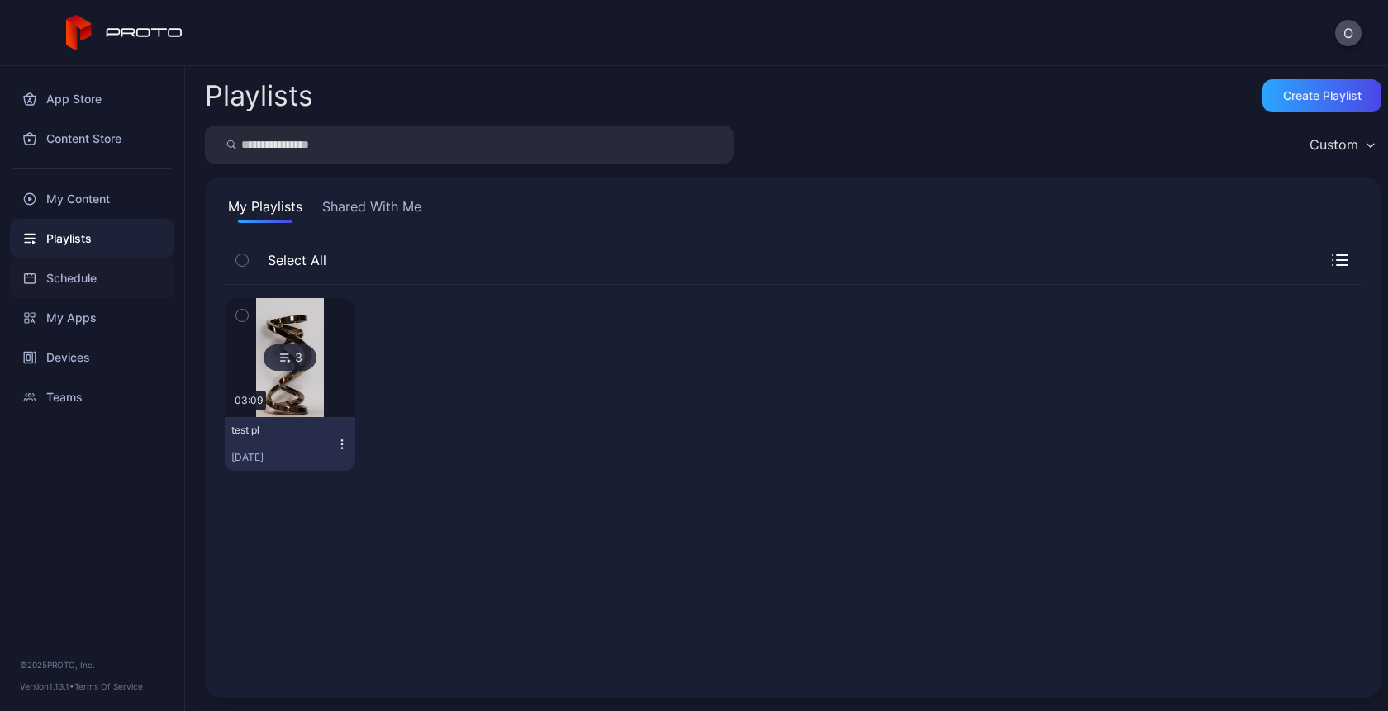
click at [81, 273] on div "Schedule" at bounding box center [92, 279] width 164 height 40
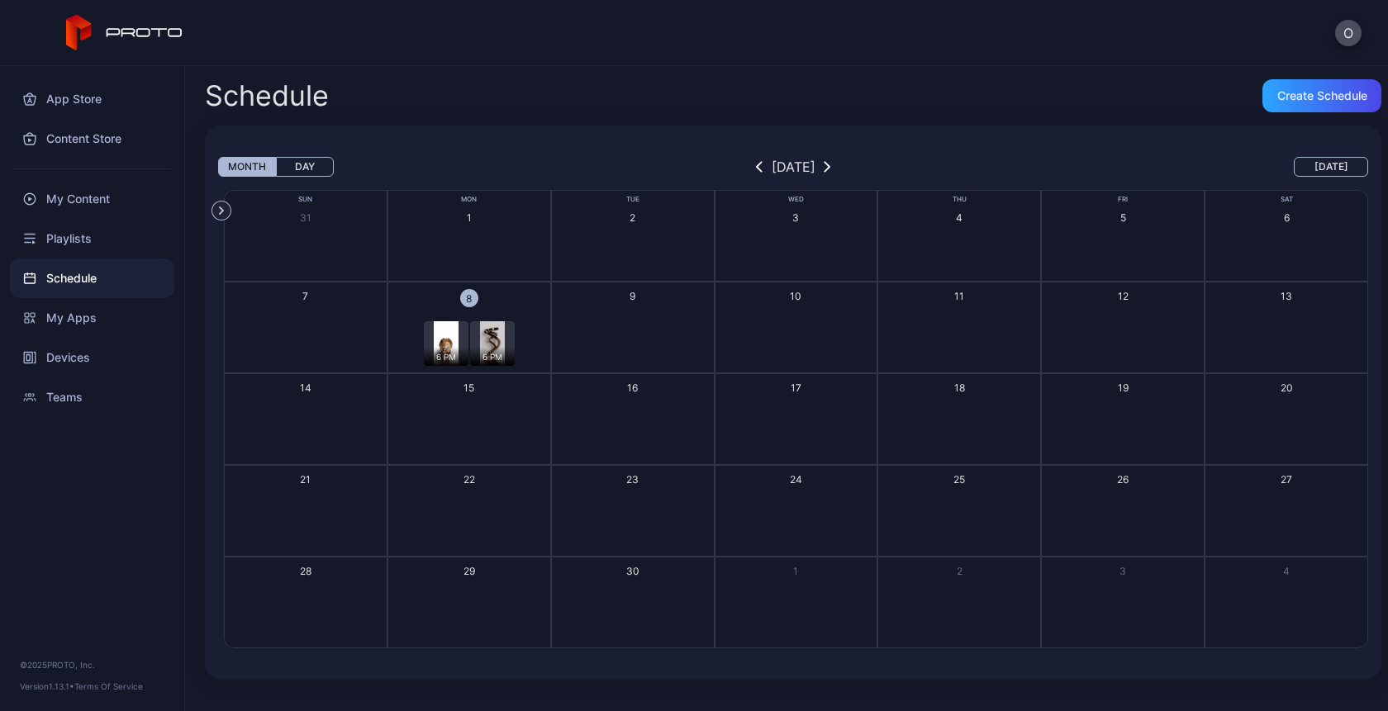
click at [529, 317] on button "8 6 PM 6 PM + 2" at bounding box center [470, 328] width 164 height 92
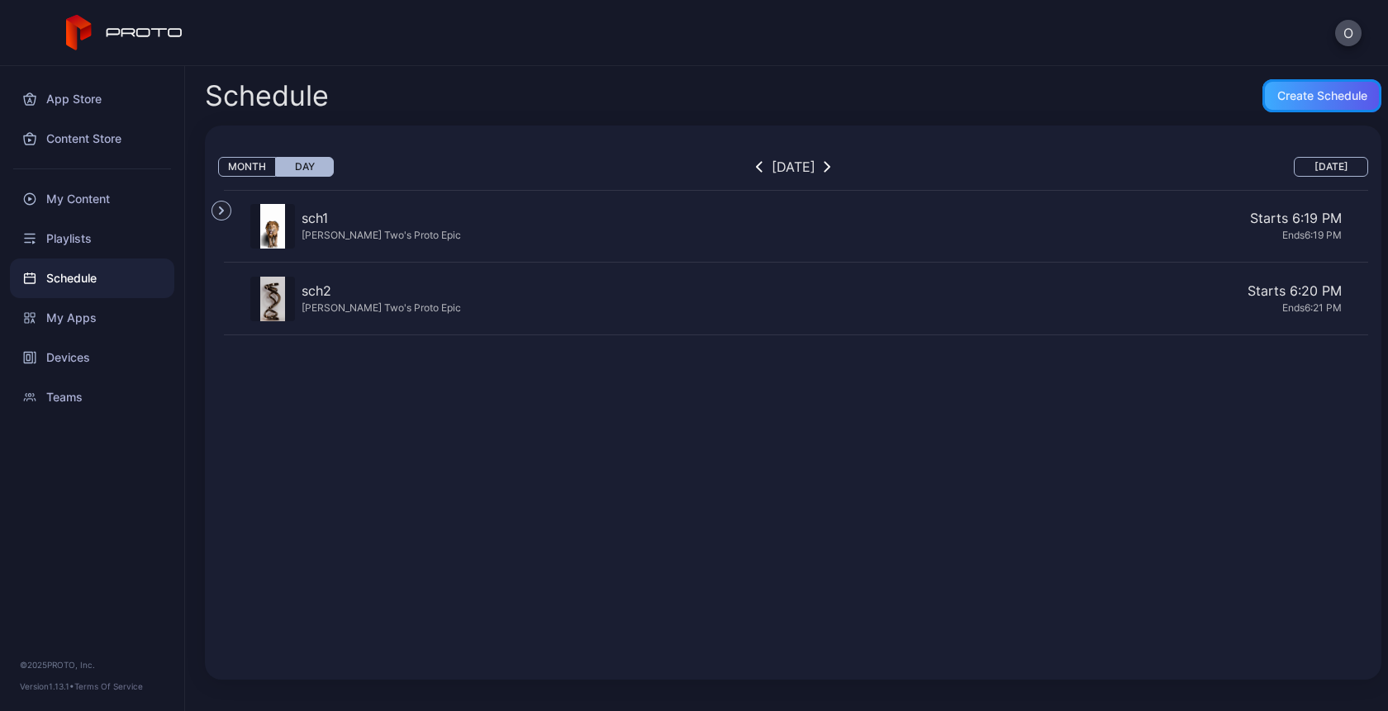
click at [1308, 100] on div "Create Schedule" at bounding box center [1322, 95] width 90 height 13
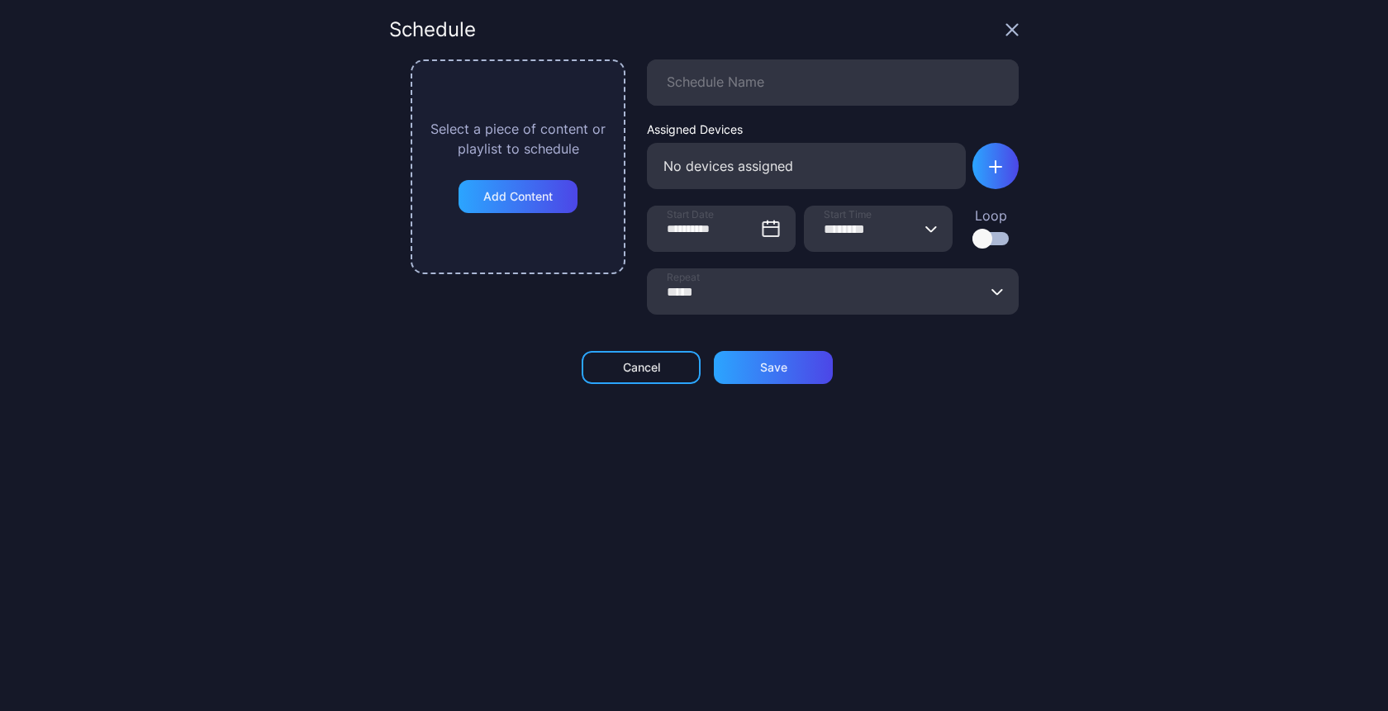
click at [837, 228] on input "********" at bounding box center [878, 229] width 149 height 46
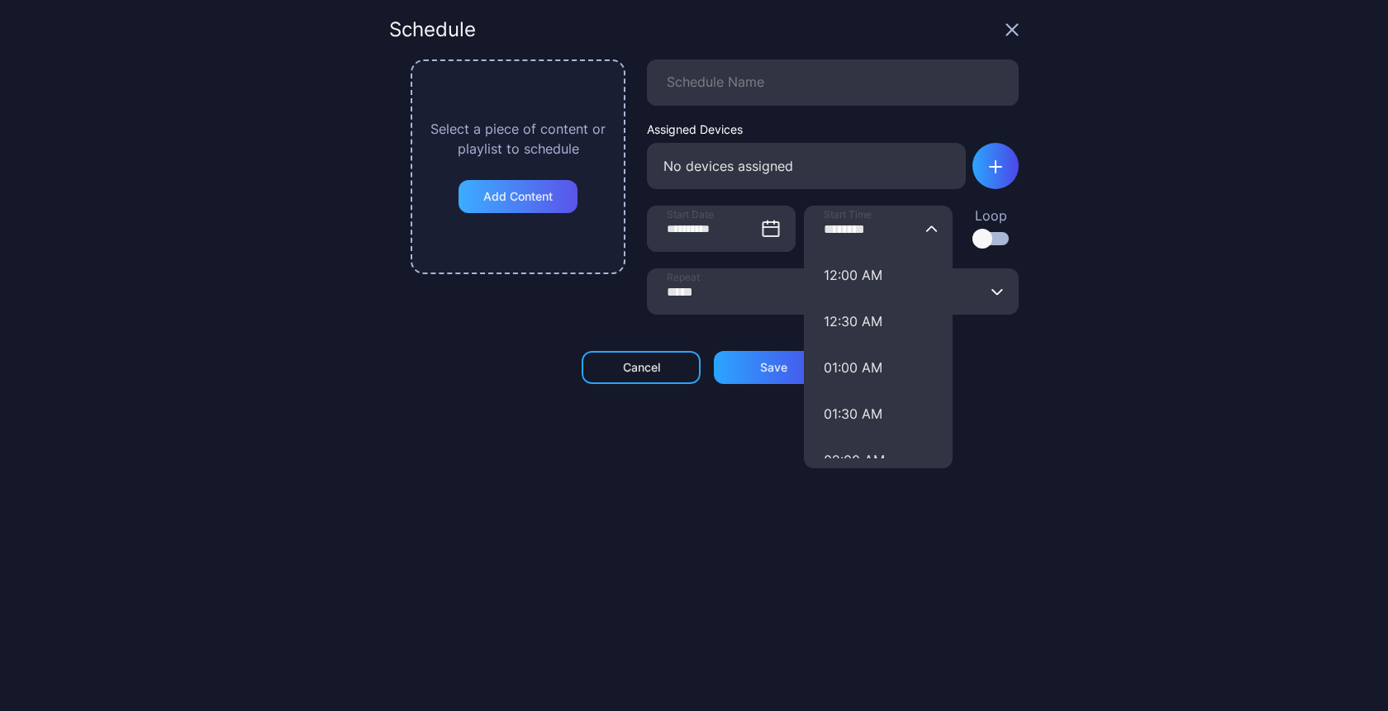
type input "********"
click at [542, 190] on div "Add Content" at bounding box center [517, 196] width 69 height 13
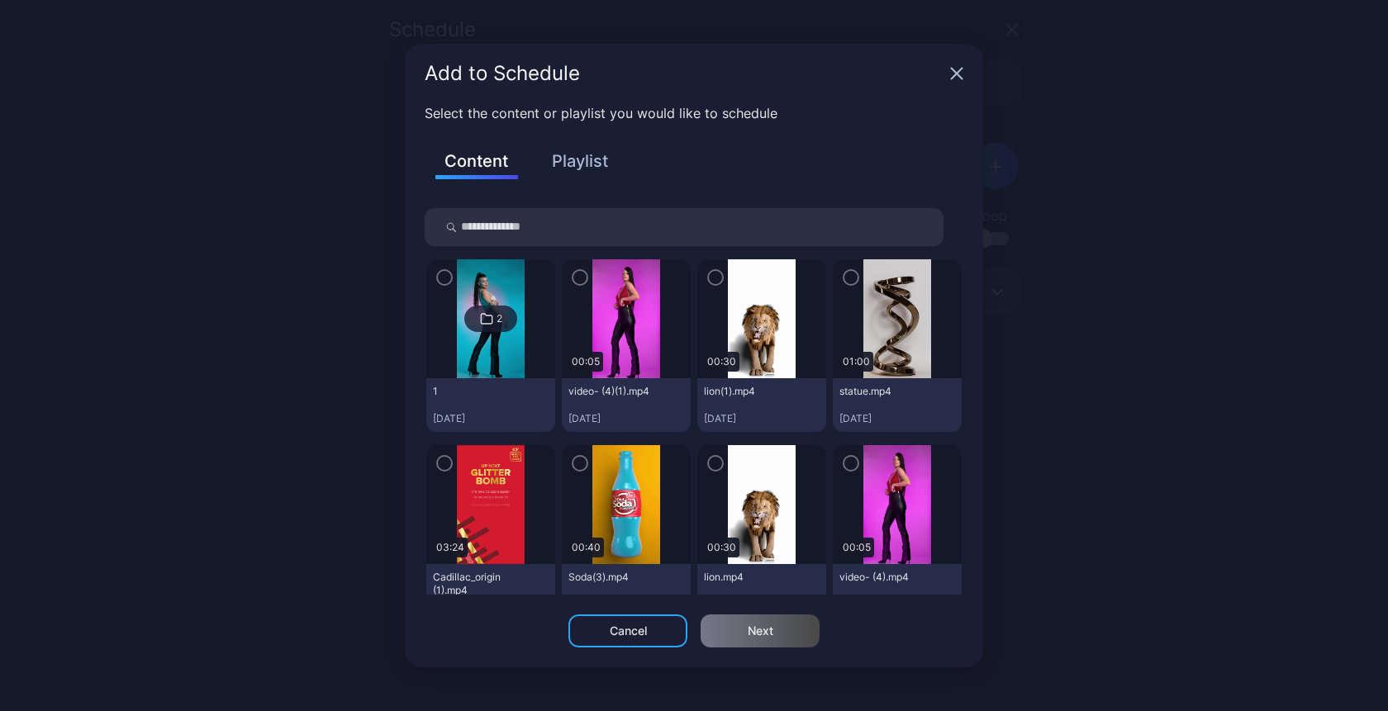
click at [587, 154] on button "Playlist" at bounding box center [580, 161] width 83 height 28
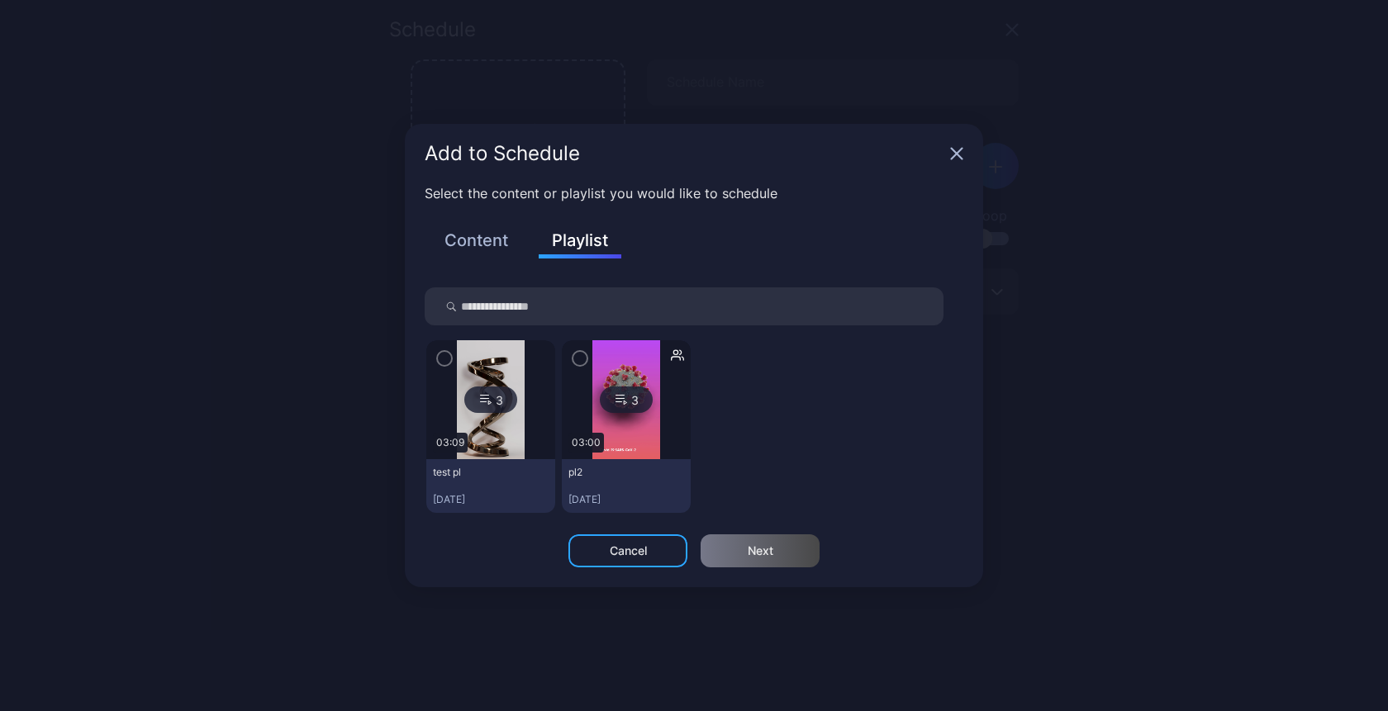
click at [474, 354] on img at bounding box center [490, 399] width 67 height 119
click at [588, 365] on div at bounding box center [626, 399] width 129 height 119
click at [578, 359] on icon "button" at bounding box center [579, 358] width 13 height 18
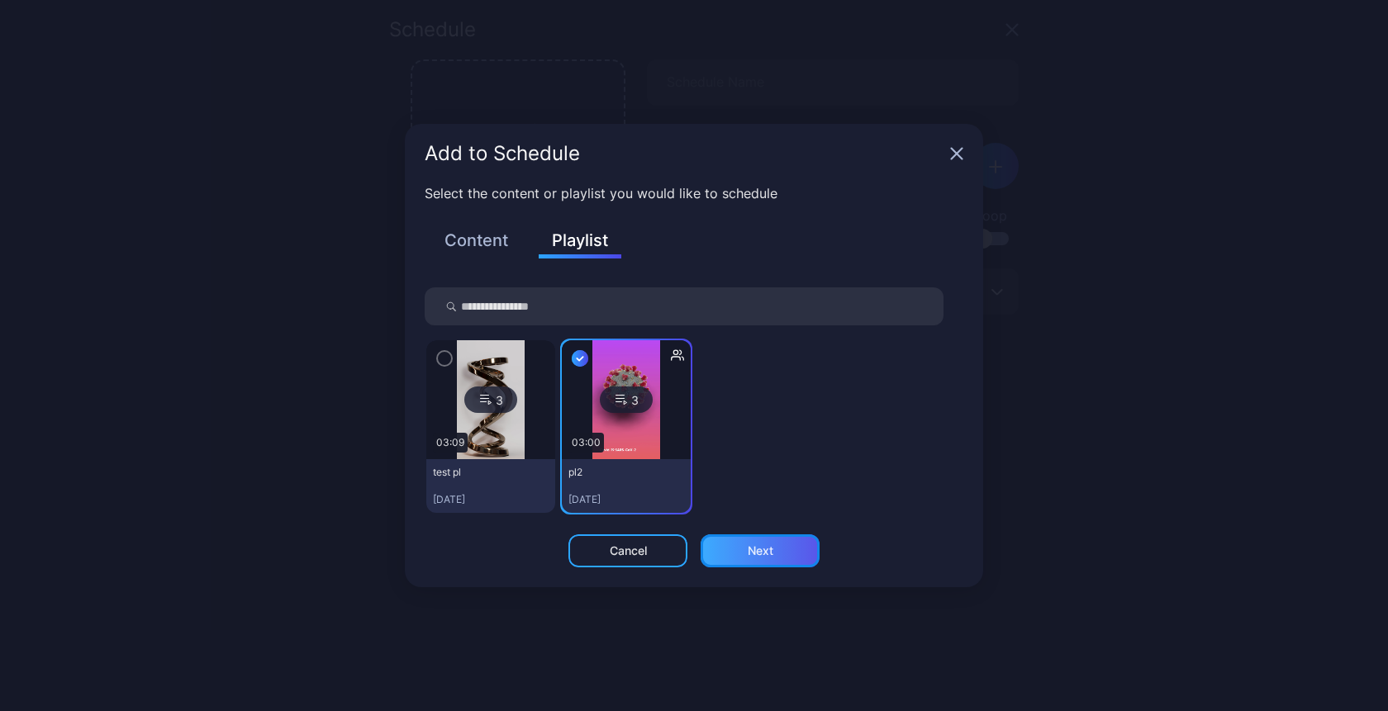
click at [759, 552] on div "Next" at bounding box center [761, 550] width 26 height 13
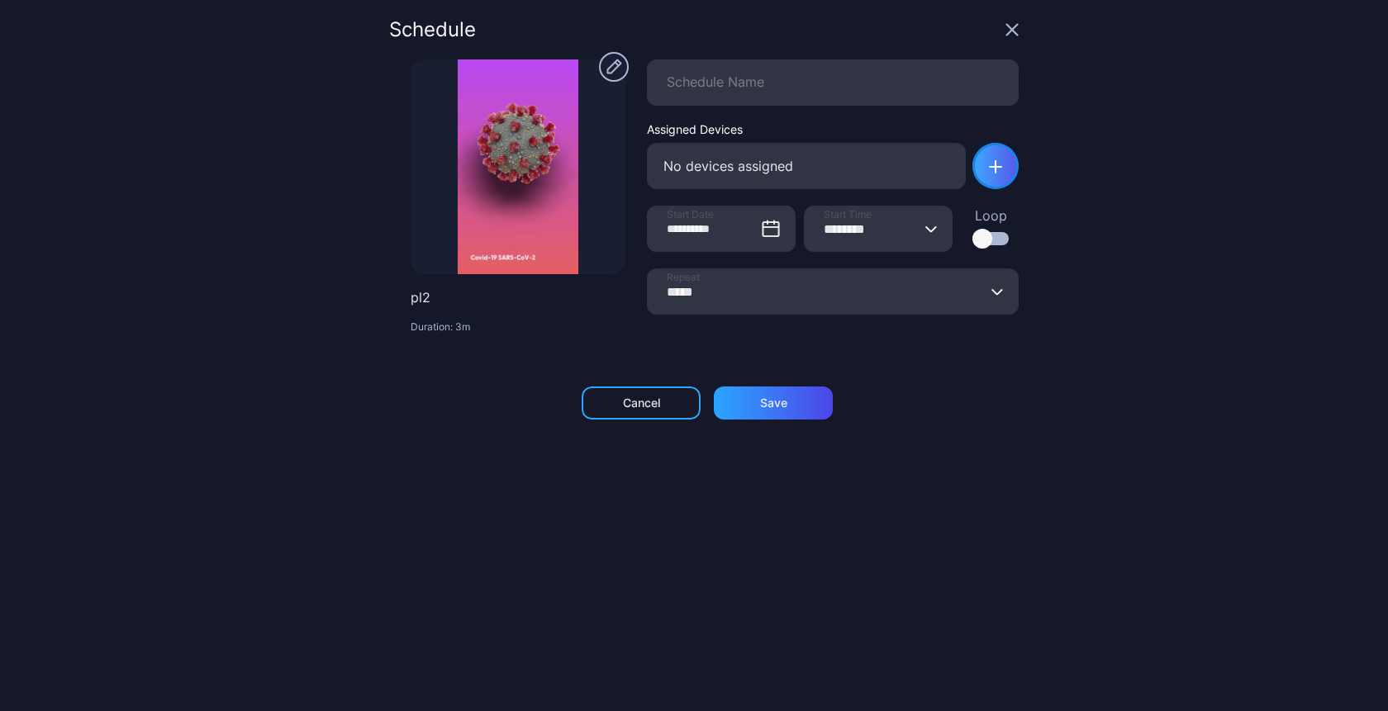
click at [989, 170] on icon "button" at bounding box center [995, 166] width 13 height 13
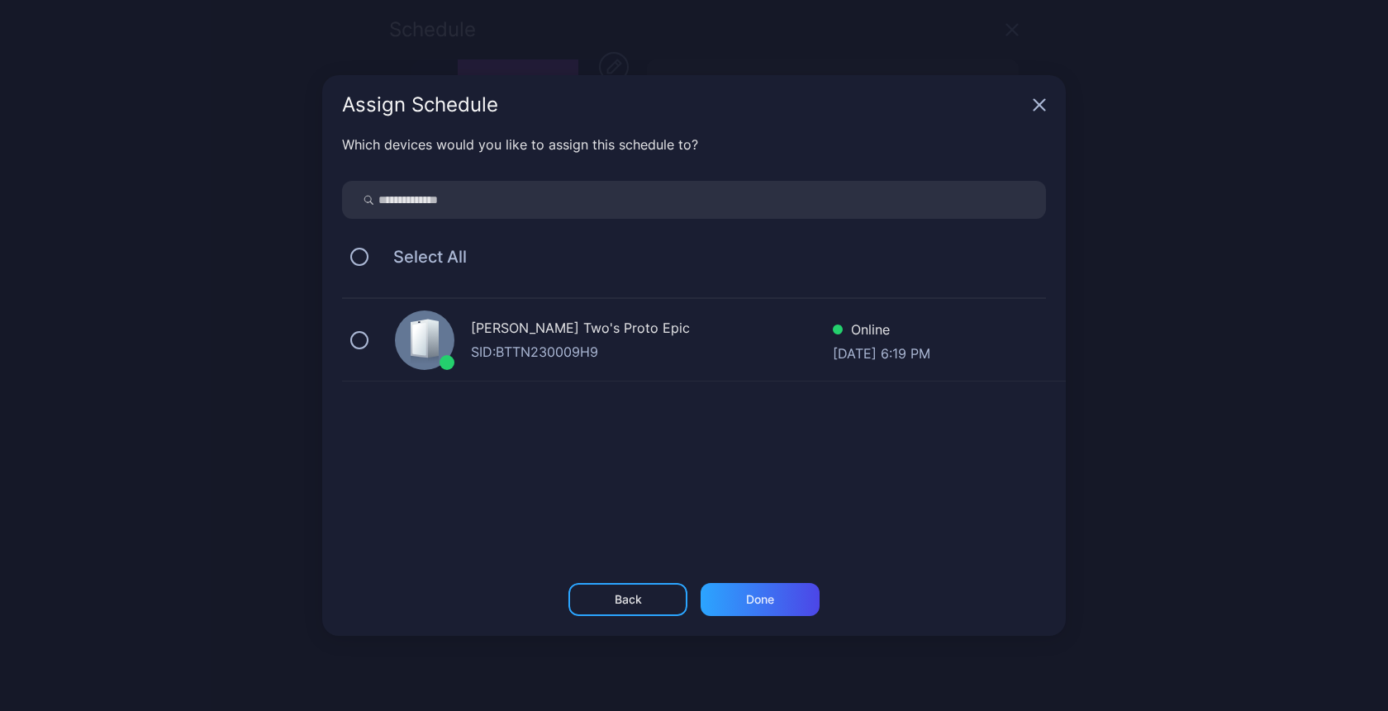
click at [584, 339] on div "[PERSON_NAME] Two's Proto Epic" at bounding box center [652, 330] width 362 height 24
click at [752, 595] on div "Done" at bounding box center [760, 599] width 28 height 13
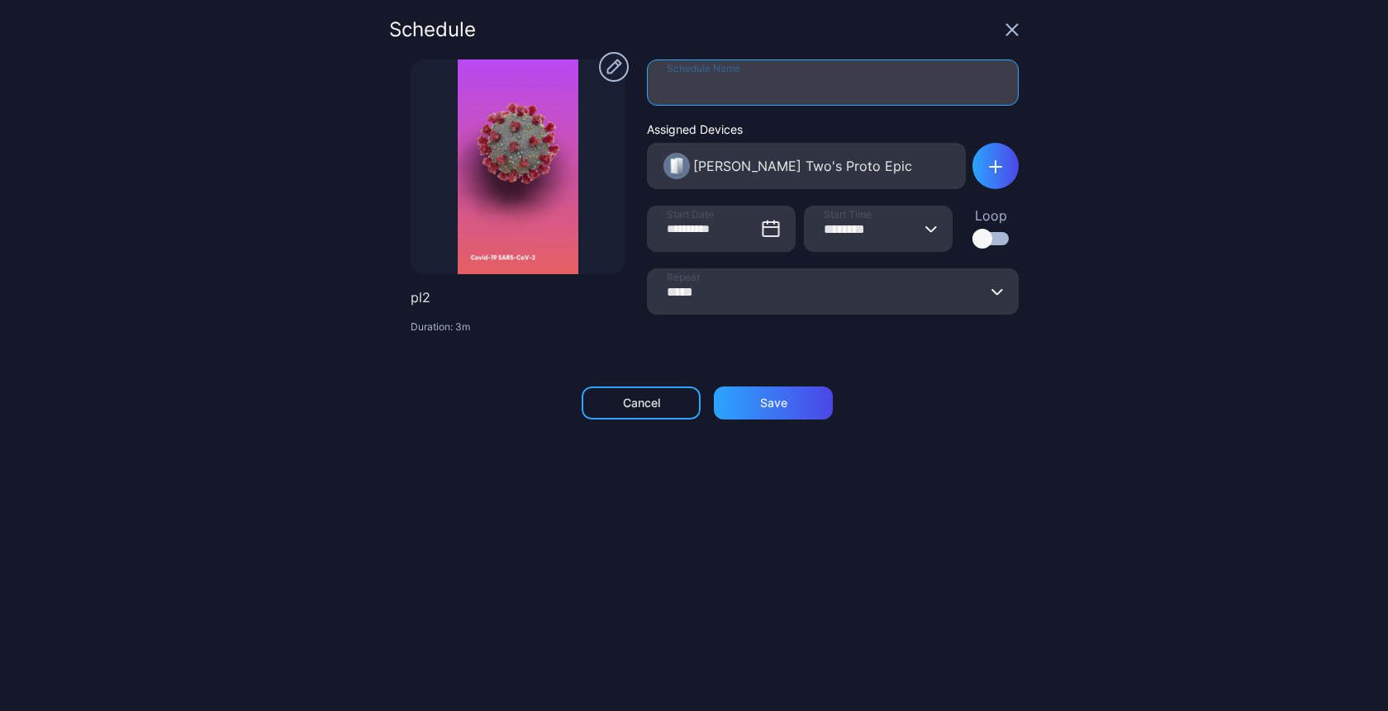
click at [720, 69] on input "Schedule Name" at bounding box center [833, 82] width 372 height 46
type input "****"
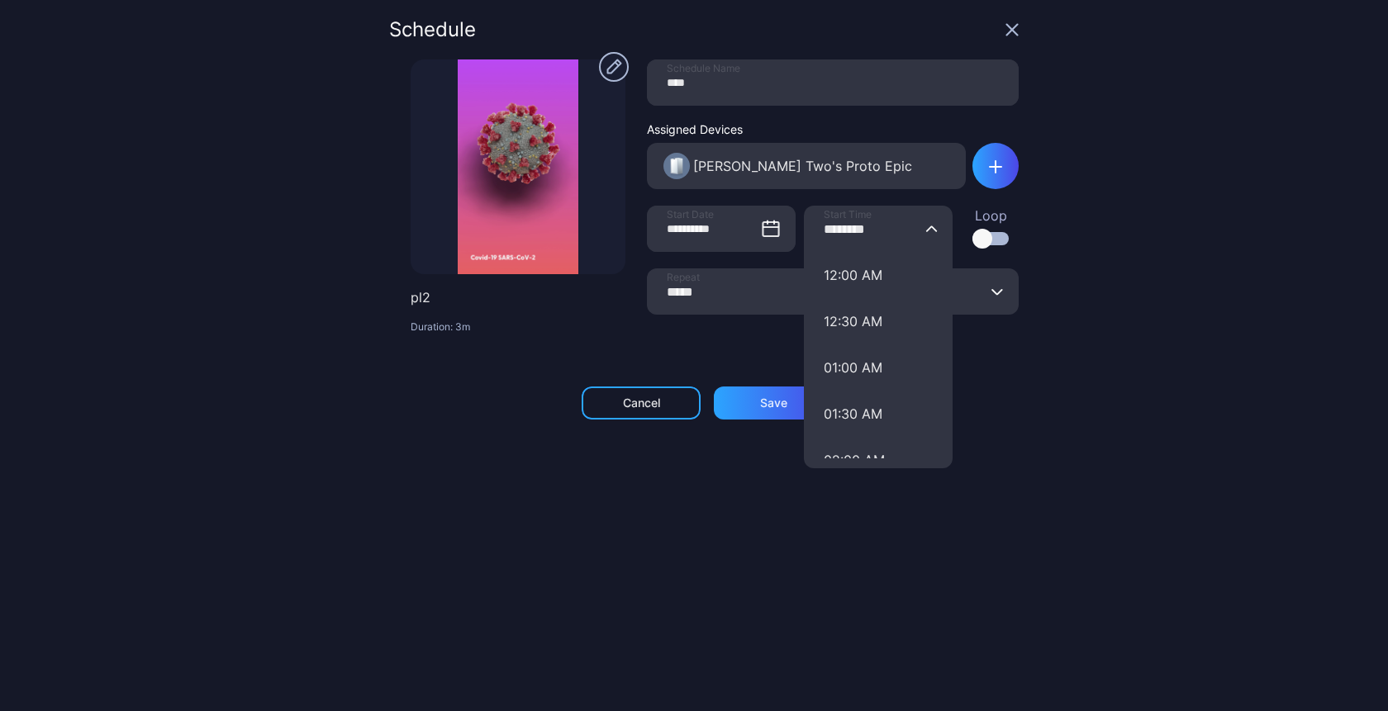
click at [840, 231] on input "********" at bounding box center [878, 229] width 149 height 46
type input "********"
click at [746, 412] on div "Save" at bounding box center [773, 403] width 119 height 33
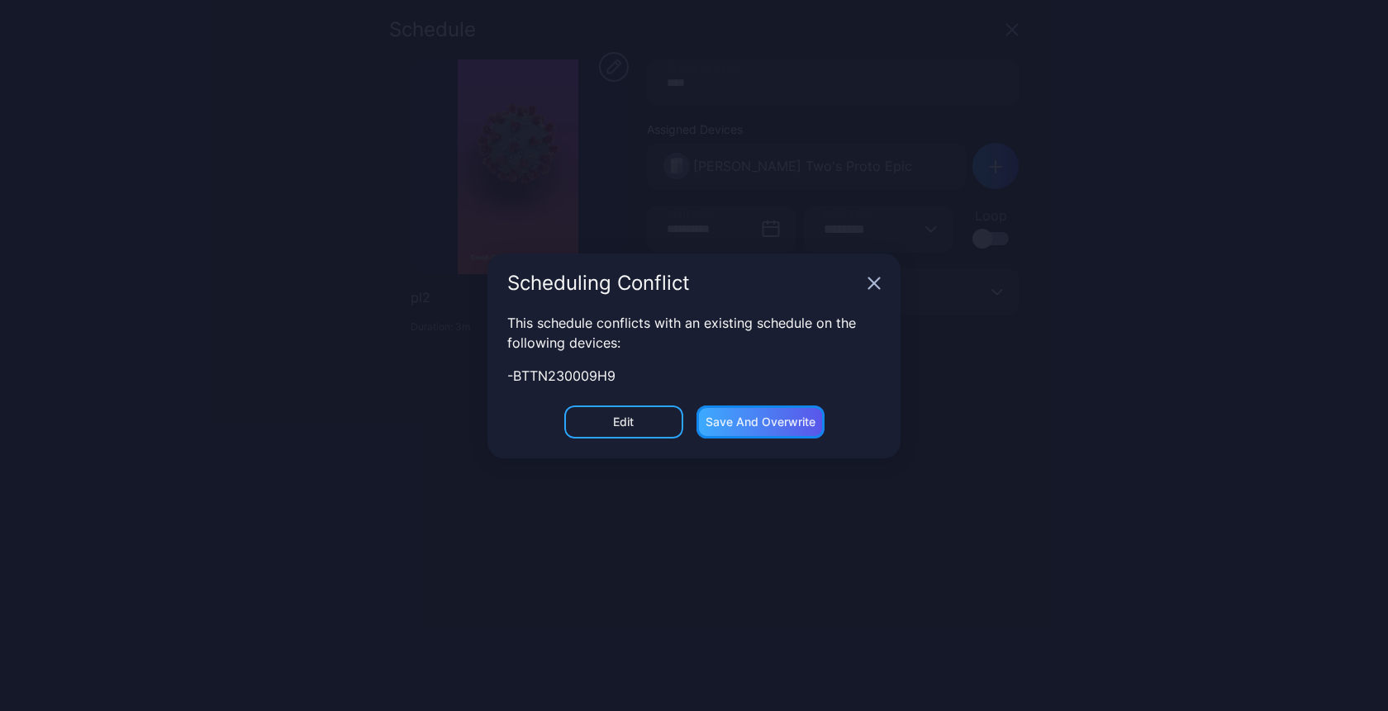
click at [769, 418] on div "Save and Overwrite" at bounding box center [761, 422] width 110 height 13
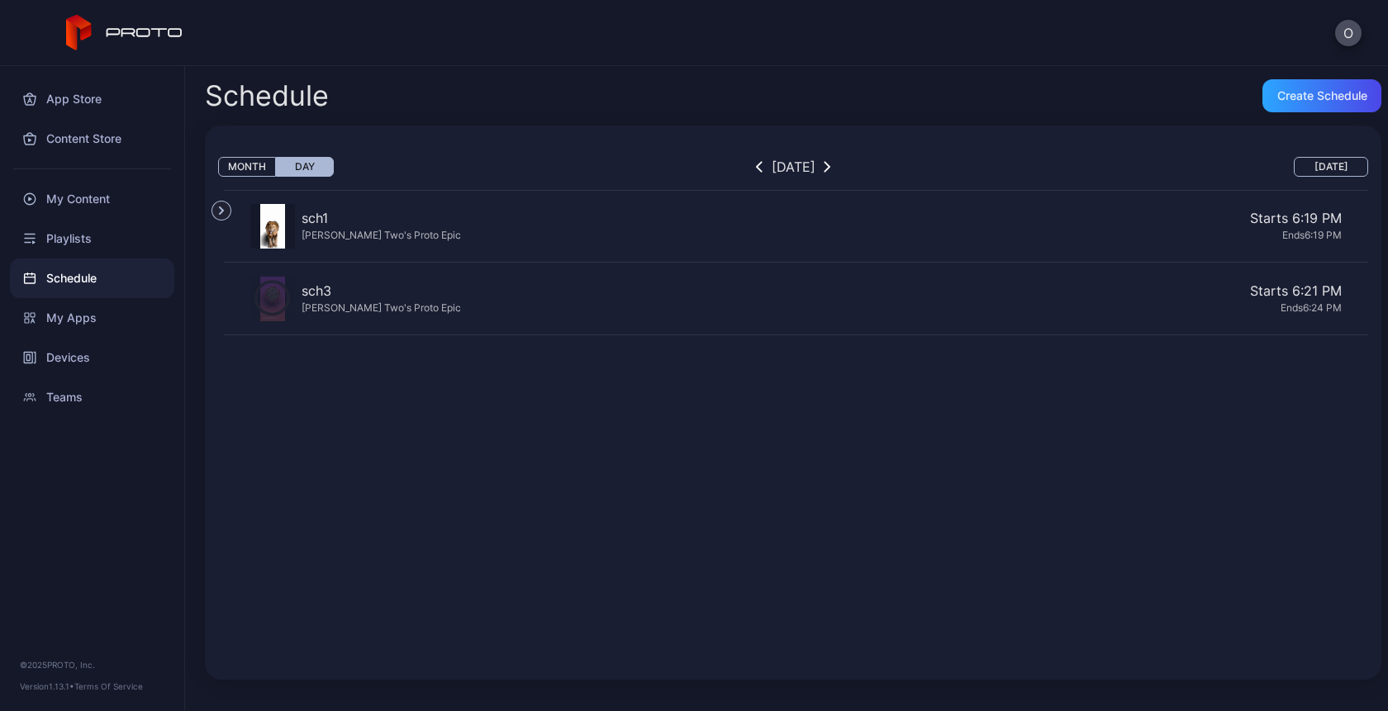
click at [351, 313] on div "[PERSON_NAME] Two's Proto Epic" at bounding box center [381, 308] width 159 height 14
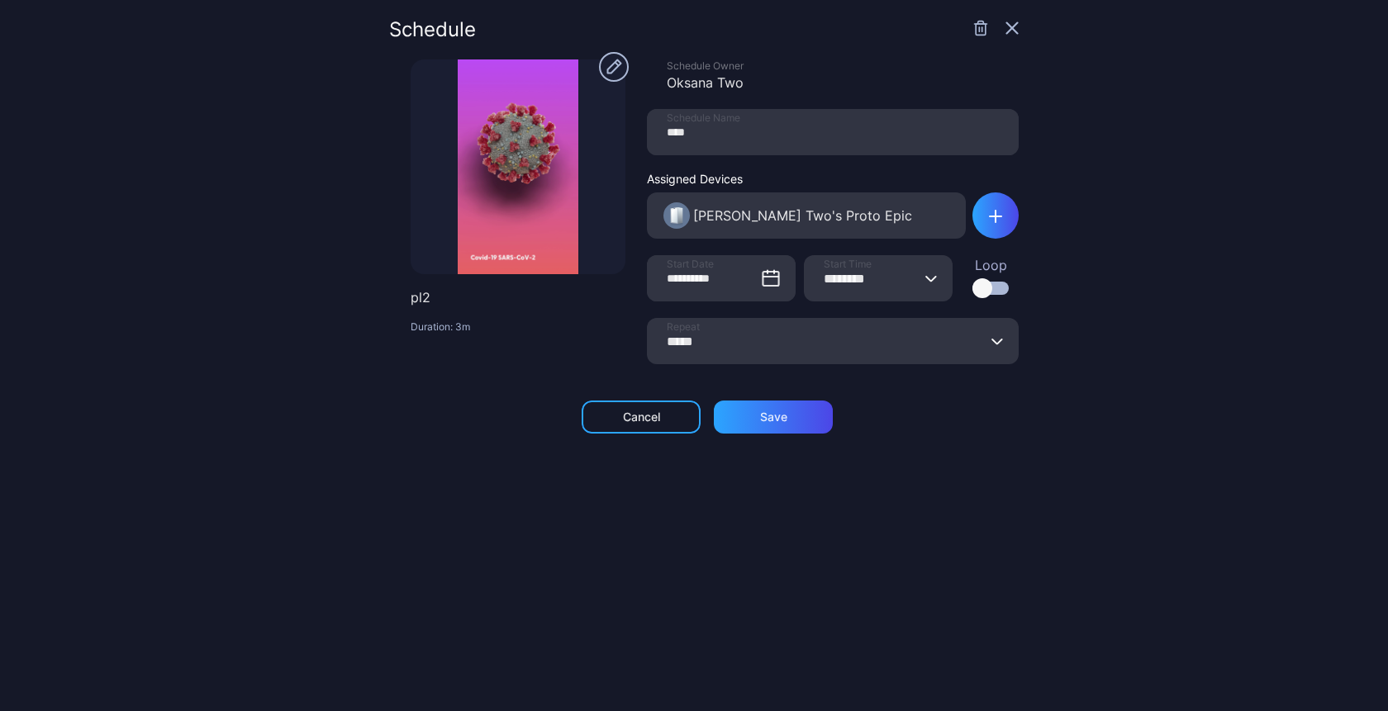
click at [1007, 31] on icon "button" at bounding box center [1012, 28] width 11 height 11
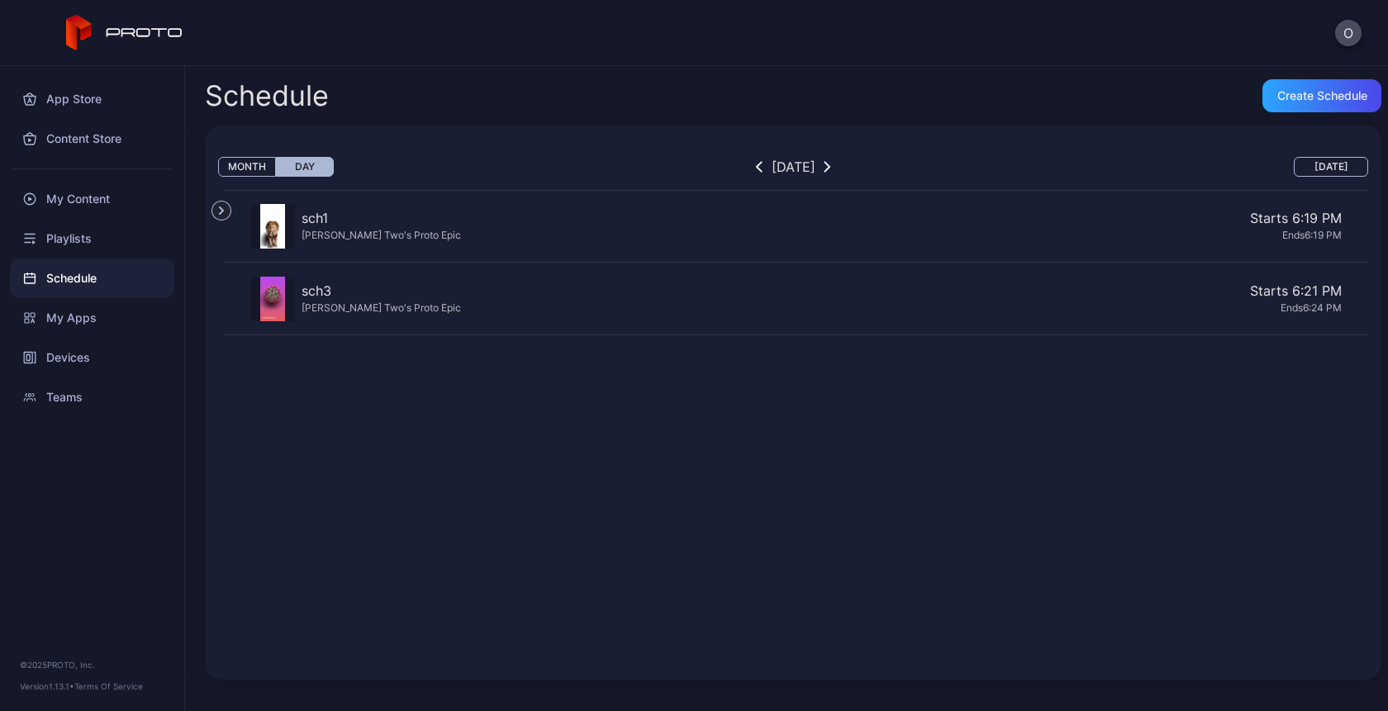
click at [468, 318] on div "Starts 6:21 PM Ends 6:24 PM" at bounding box center [905, 301] width 874 height 40
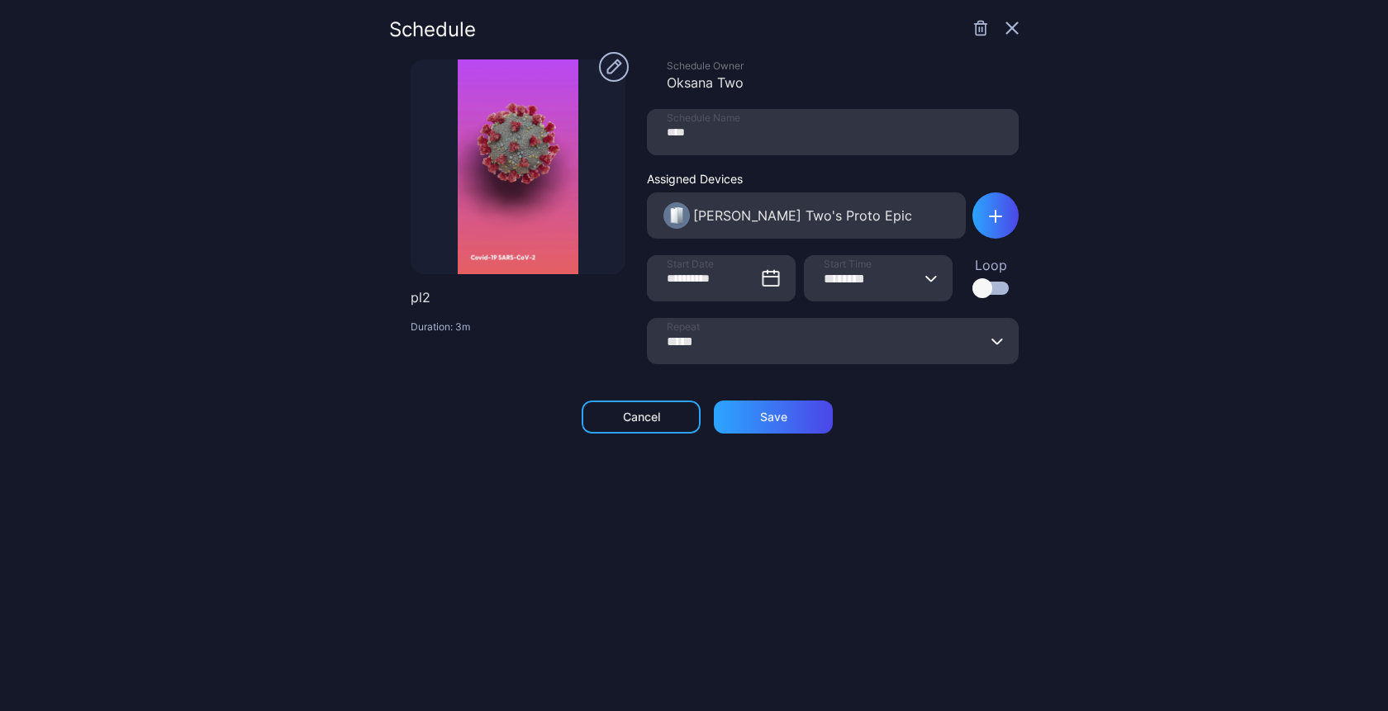
click at [836, 276] on input "********" at bounding box center [878, 278] width 149 height 46
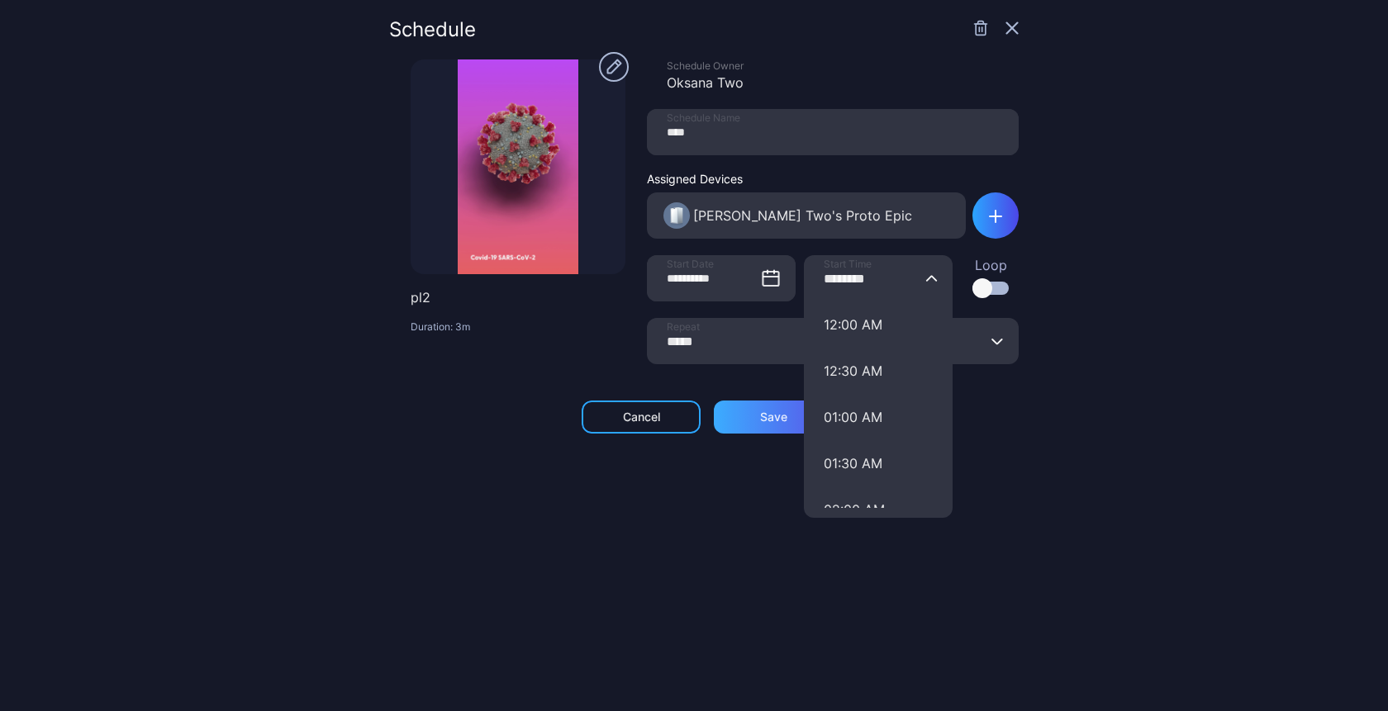
type input "********"
click at [760, 419] on div "Save" at bounding box center [773, 417] width 27 height 13
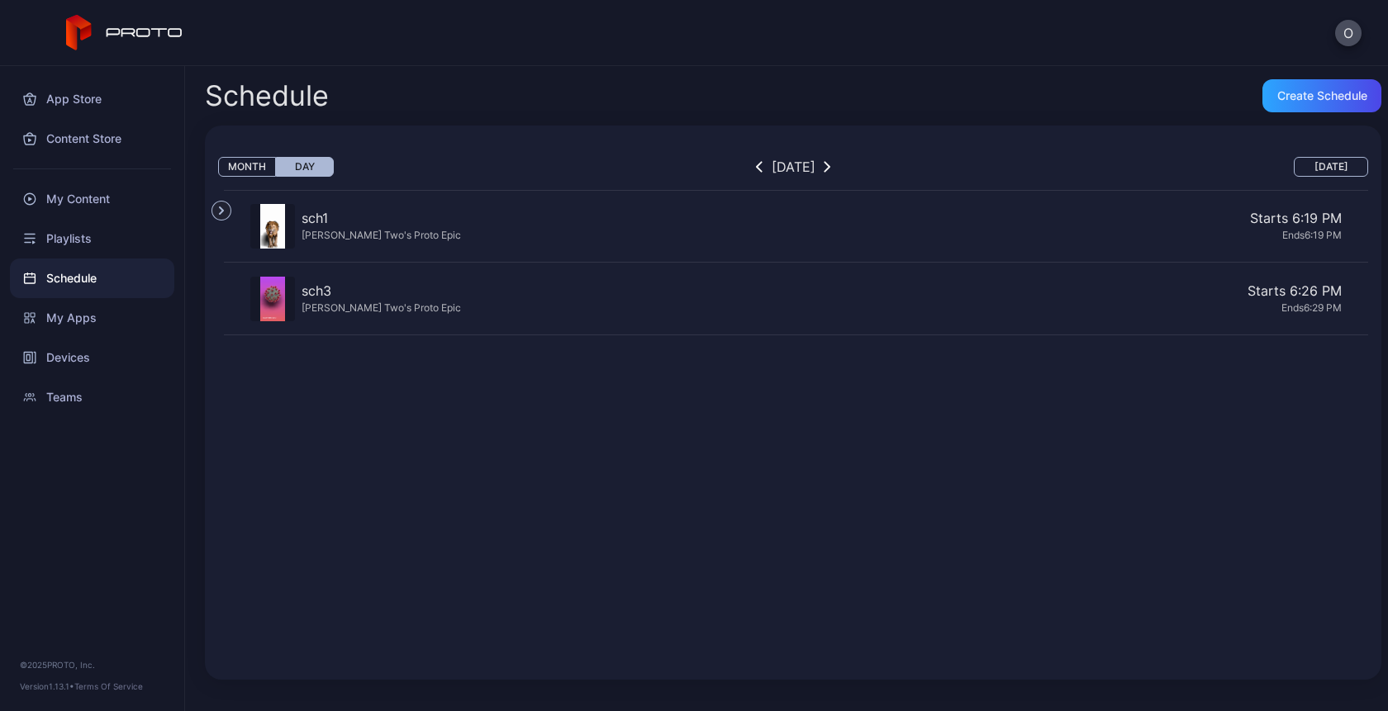
click at [99, 42] on icon at bounding box center [124, 33] width 117 height 36
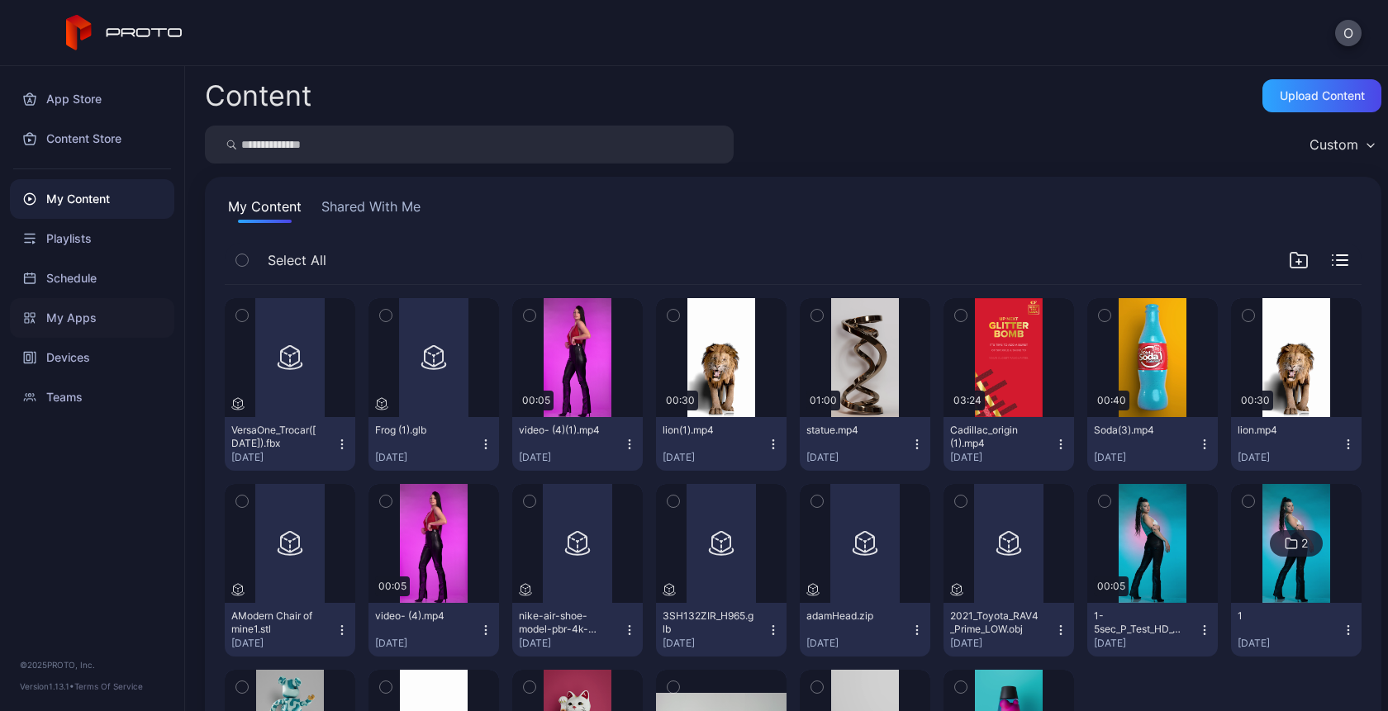
click at [67, 314] on div "My Apps" at bounding box center [92, 318] width 164 height 40
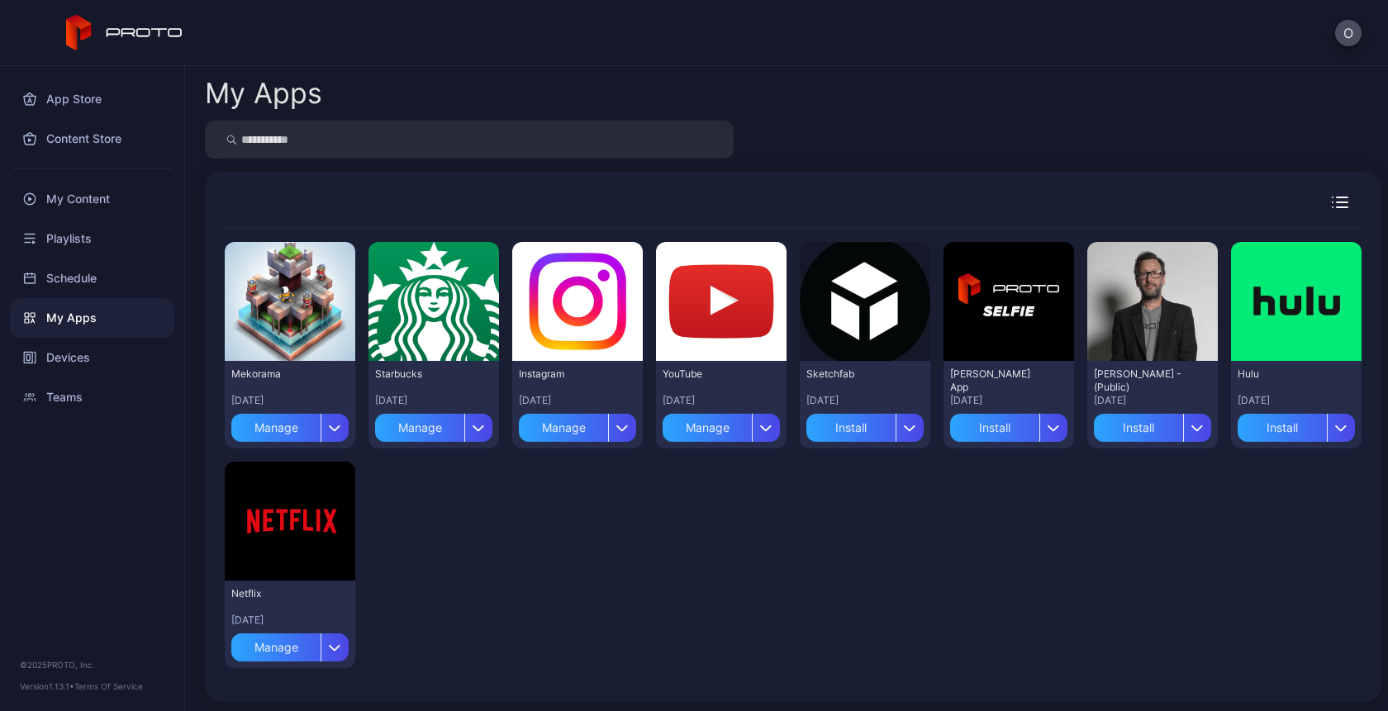
click at [905, 132] on div at bounding box center [793, 140] width 1177 height 38
click at [71, 362] on div "Devices" at bounding box center [92, 358] width 164 height 40
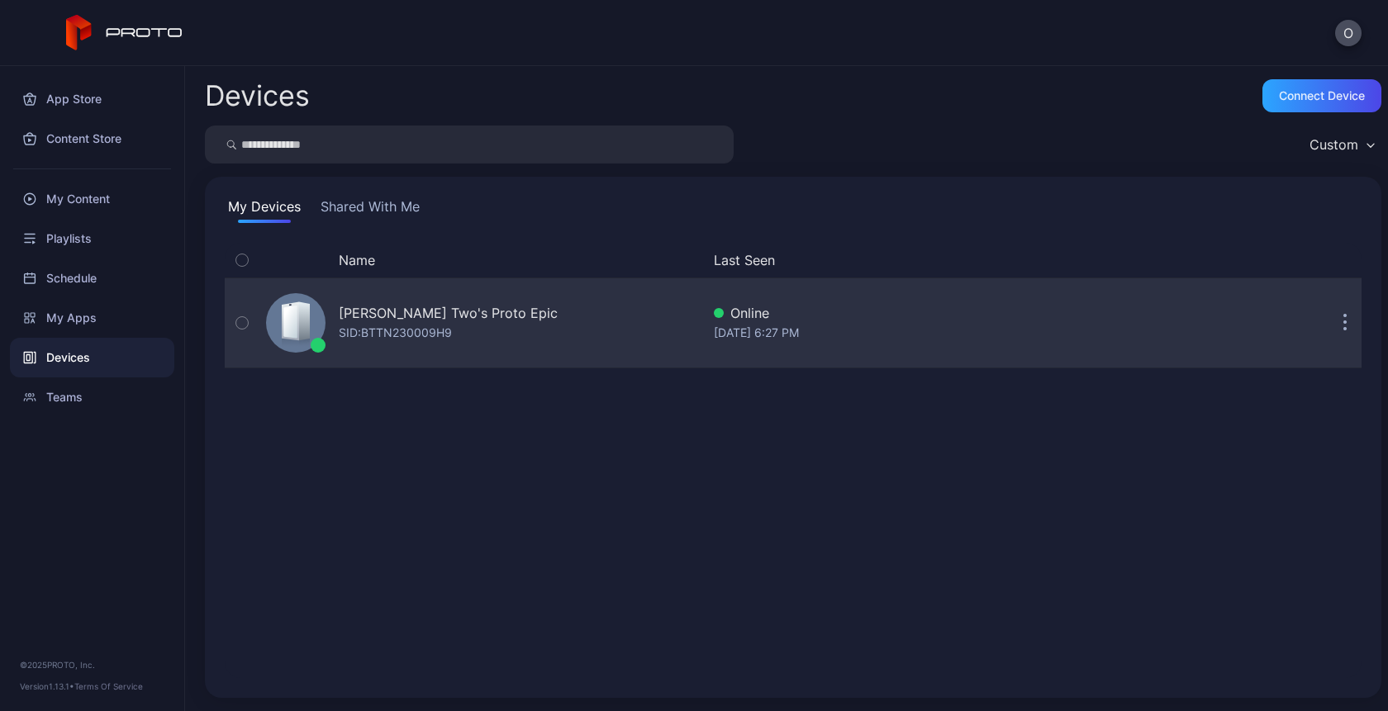
click at [431, 338] on div "SID: BTTN230009H9" at bounding box center [395, 333] width 113 height 20
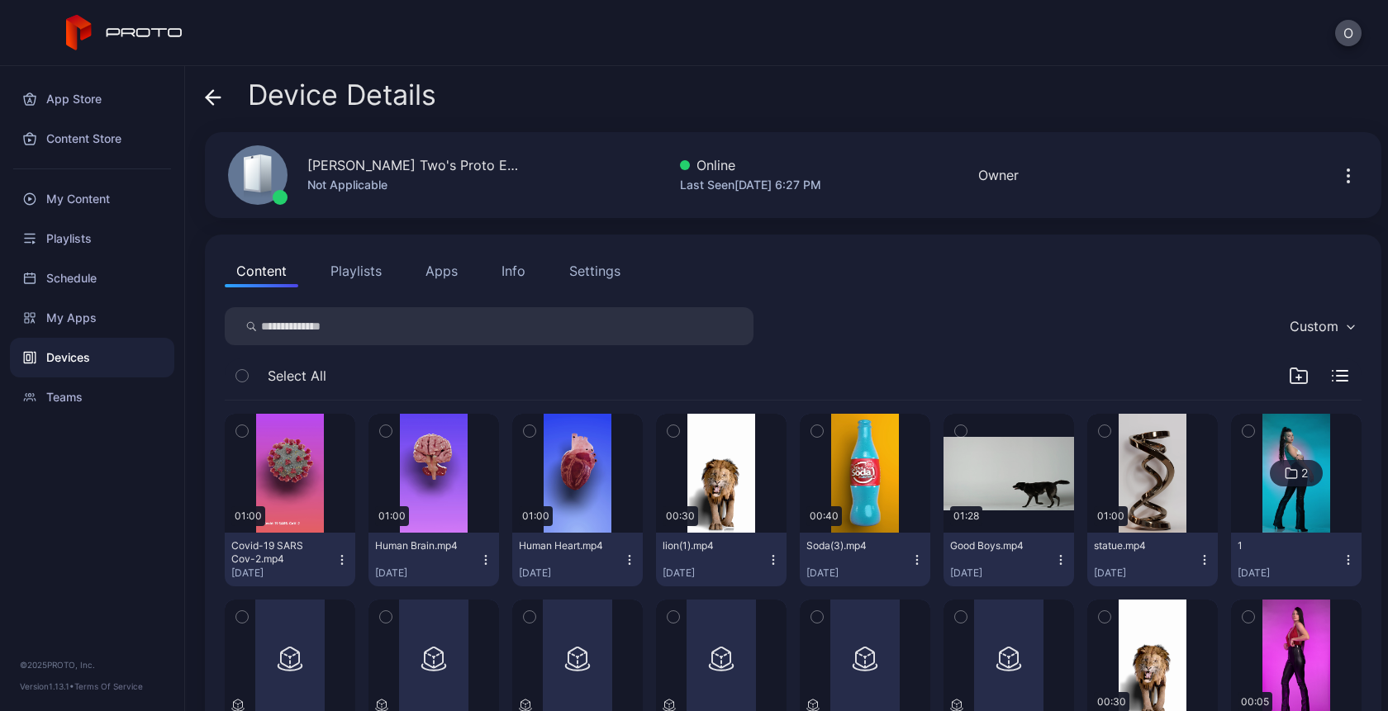
click at [492, 264] on button "Info" at bounding box center [513, 270] width 47 height 33
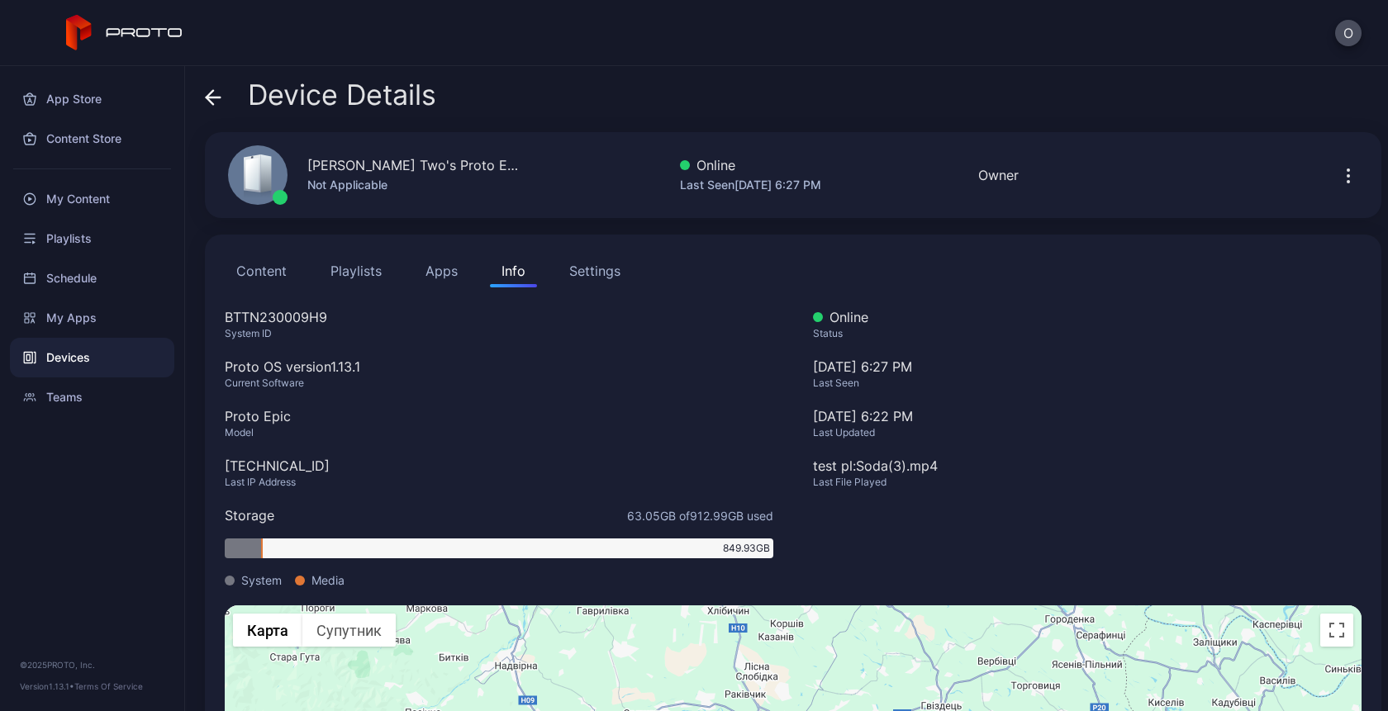
click at [367, 281] on button "Playlists" at bounding box center [356, 270] width 74 height 33
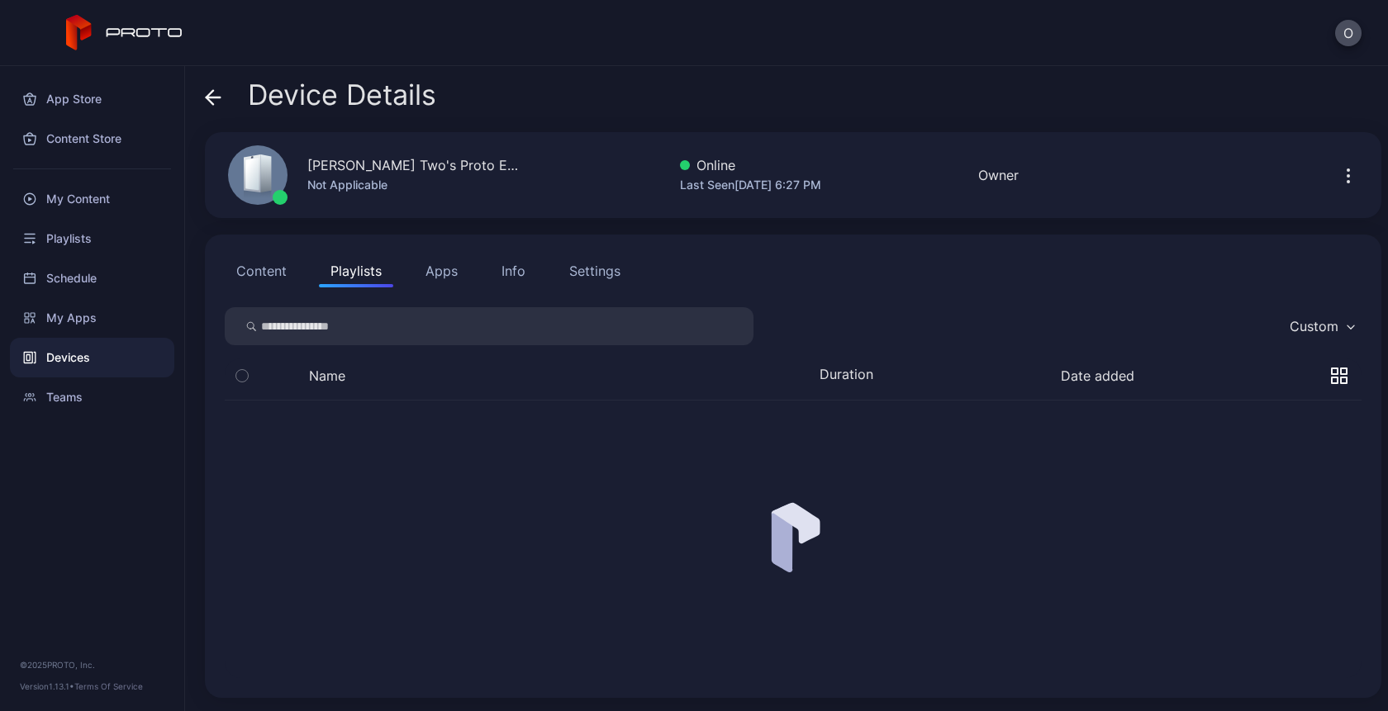
click at [426, 273] on button "Apps" at bounding box center [441, 270] width 55 height 33
